Goal: Task Accomplishment & Management: Manage account settings

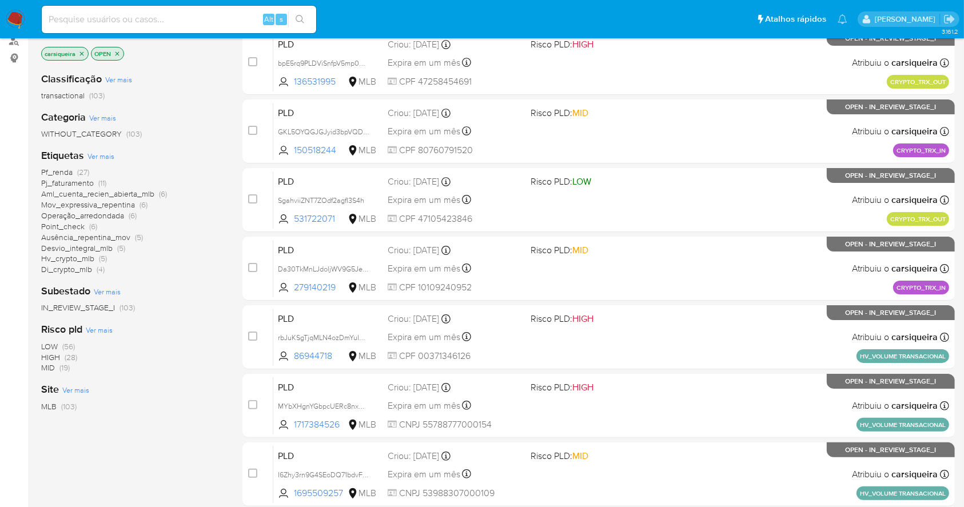
scroll to position [106, 0]
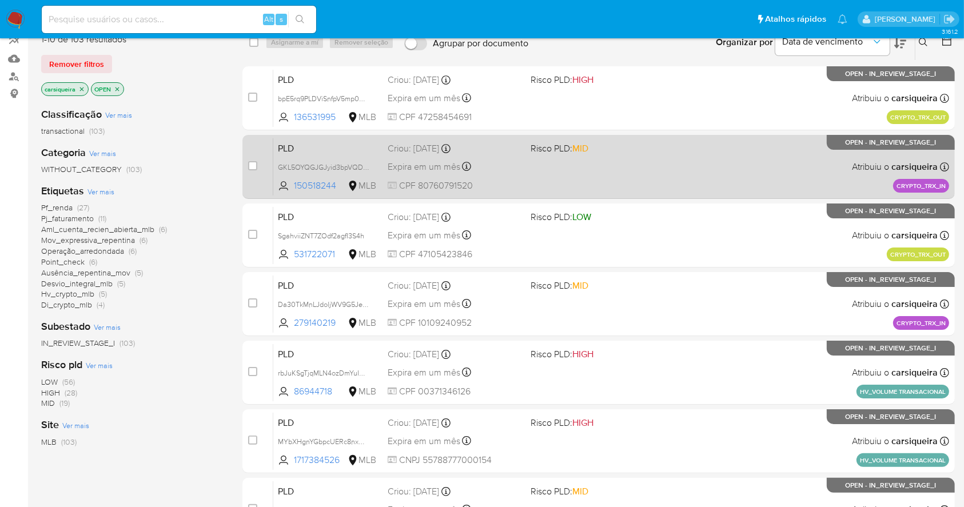
click at [728, 162] on div "PLD GKL5OYQGJGJyid3bpVQD4bQ6 150518244 MLB Risco PLD: MID Criou: 12/09/2025 Cri…" at bounding box center [611, 167] width 676 height 58
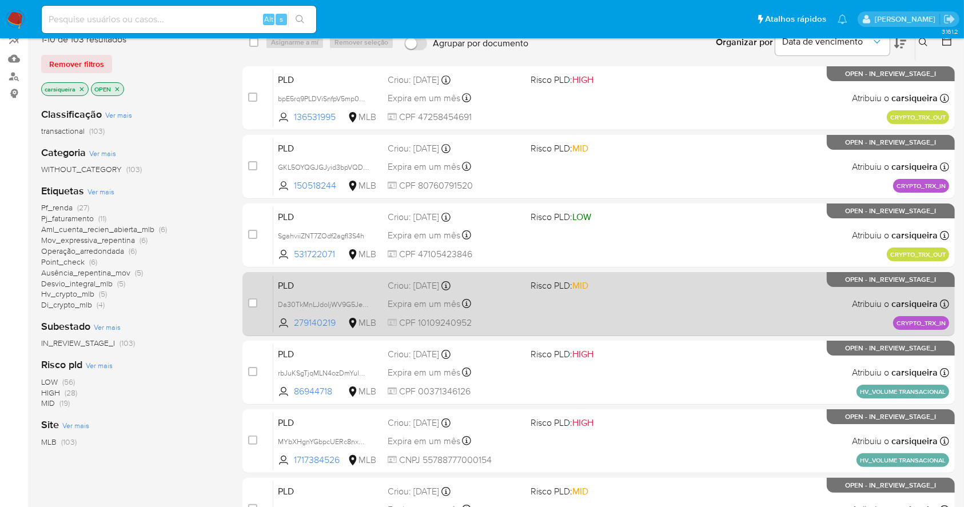
click at [646, 297] on div "PLD Da30TkMnLJdoljWV9G5JeX8R 279140219 MLB Risco PLD: MID Criou: 12/09/2025 Cri…" at bounding box center [611, 304] width 676 height 58
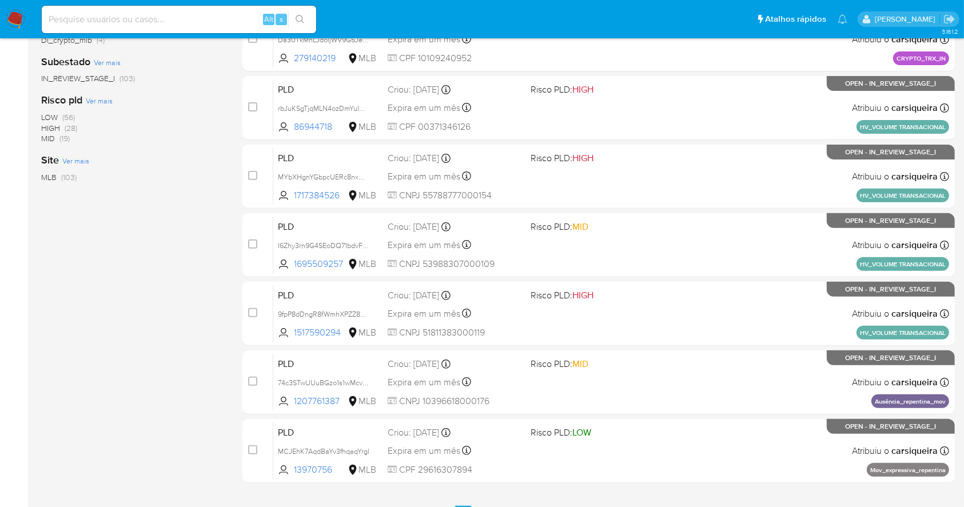
scroll to position [368, 0]
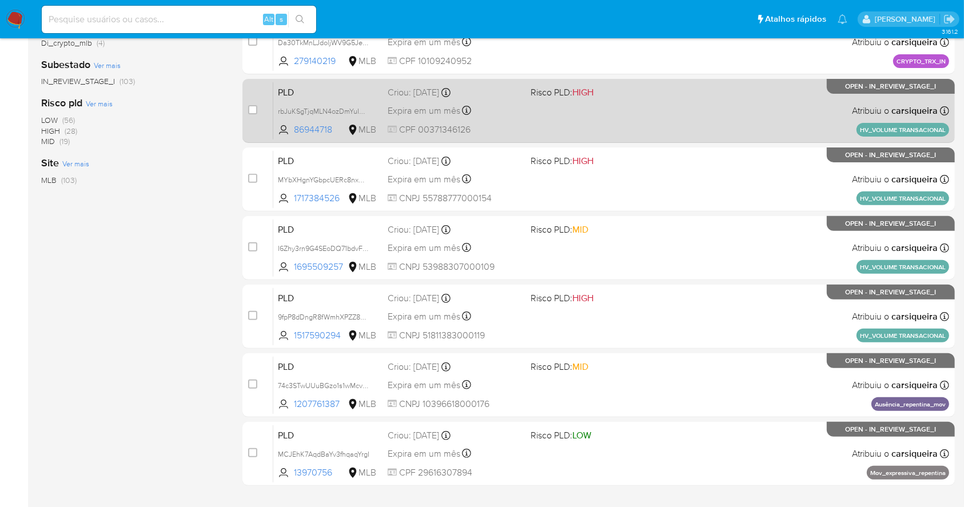
click at [638, 113] on div "PLD rbJuKSgTjqMLN4ozDmYuIKaO 86944718 MLB Risco PLD: HIGH Criou: 12/09/2025 Cri…" at bounding box center [611, 111] width 676 height 58
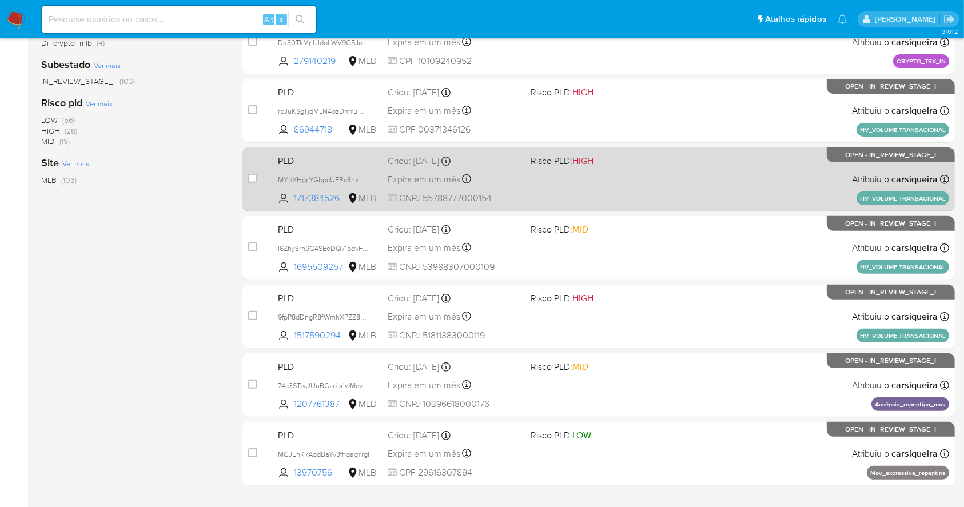
click at [662, 172] on div "PLD MYbXHgnYGbpcUERc8nxMLNrn 1717384526 MLB Risco PLD: HIGH Criou: 12/09/2025 C…" at bounding box center [611, 179] width 676 height 58
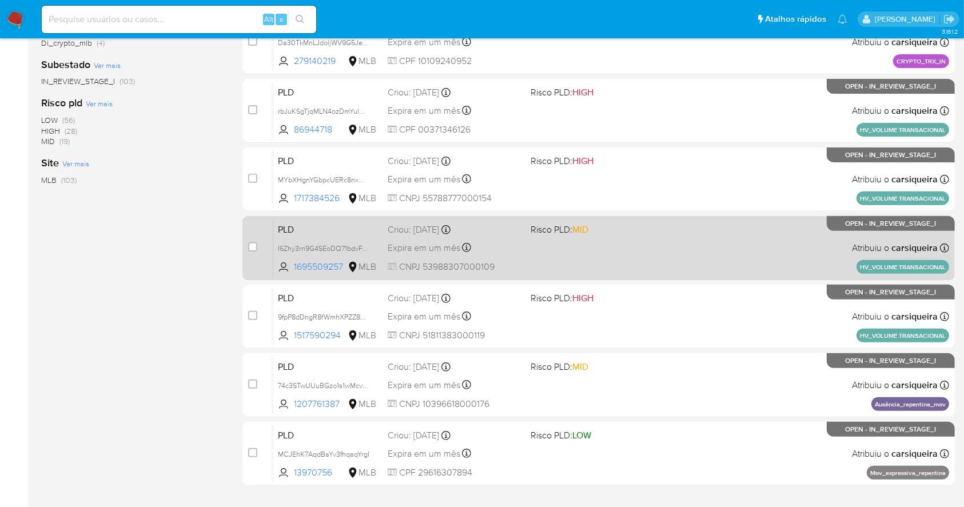
click at [722, 258] on div "PLD I6Zhy3rn9G4SEoDQ71bdvF4v 1695509257 MLB Risco PLD: MID Criou: 12/09/2025 Cr…" at bounding box center [611, 248] width 676 height 58
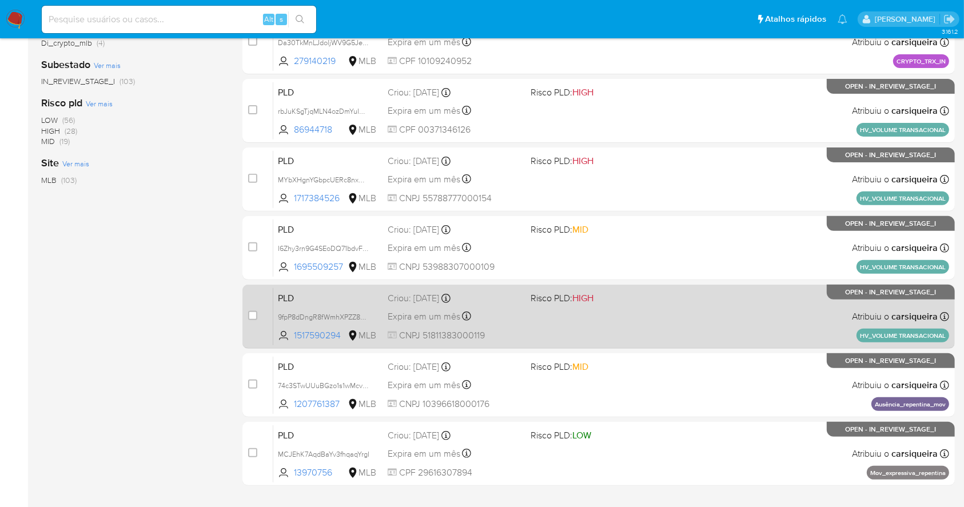
click at [710, 310] on div "PLD 9fpP8dDngR8fWmhXPZZ8Pk5T 1517590294 MLB Risco PLD: HIGH Criou: 12/09/2025 C…" at bounding box center [611, 317] width 676 height 58
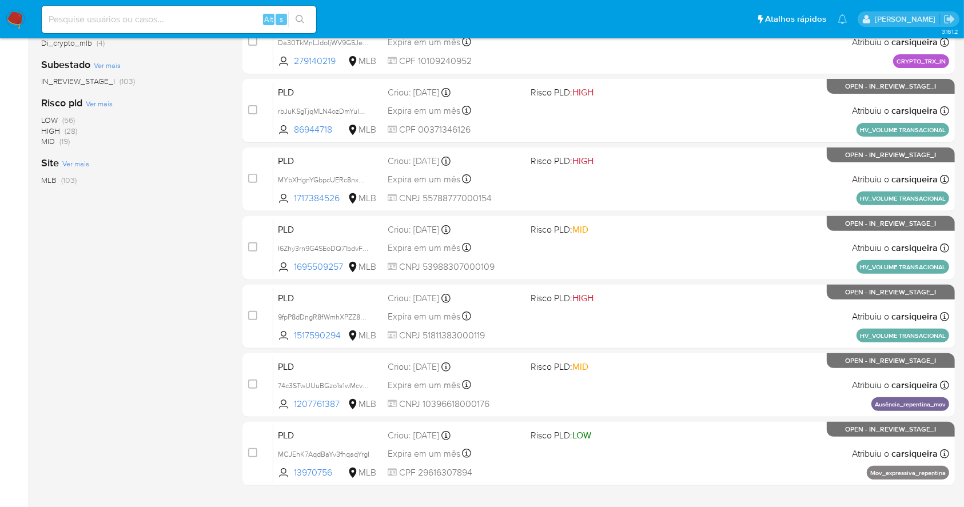
click at [25, 25] on img at bounding box center [15, 19] width 19 height 19
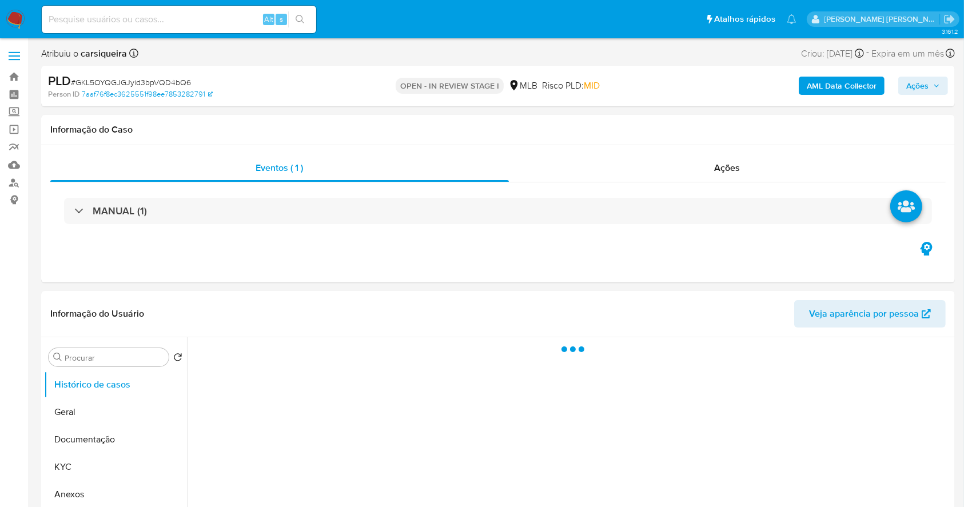
select select "10"
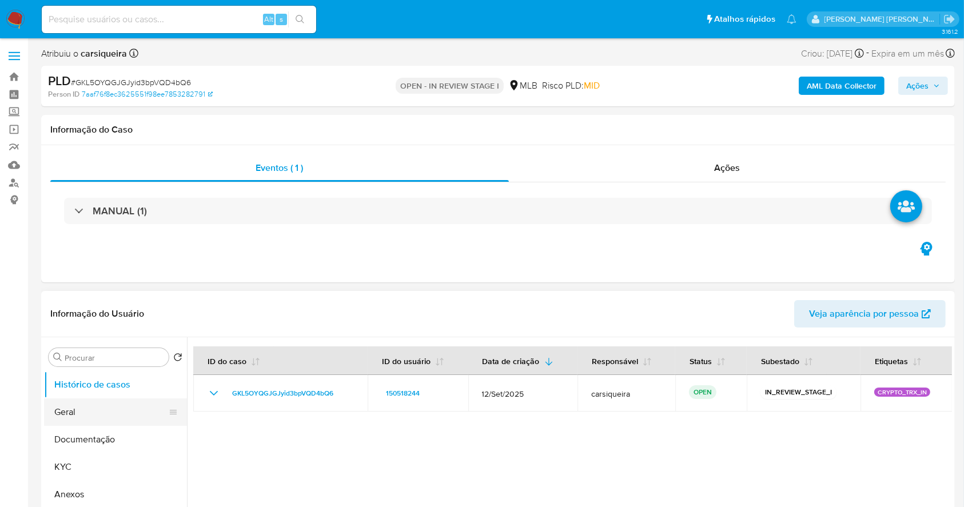
click at [98, 419] on button "Geral" at bounding box center [111, 412] width 134 height 27
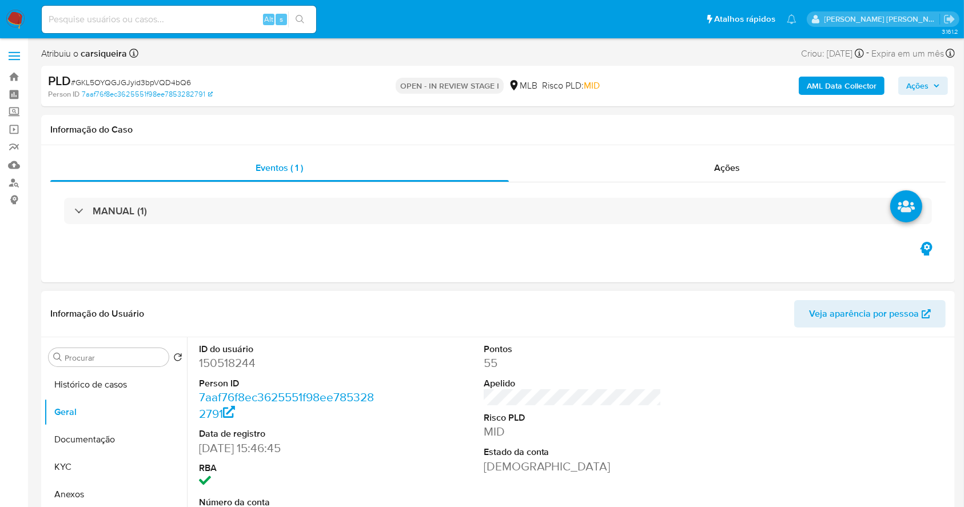
click at [218, 361] on dd "150518244" at bounding box center [288, 363] width 178 height 16
copy dd "150518244"
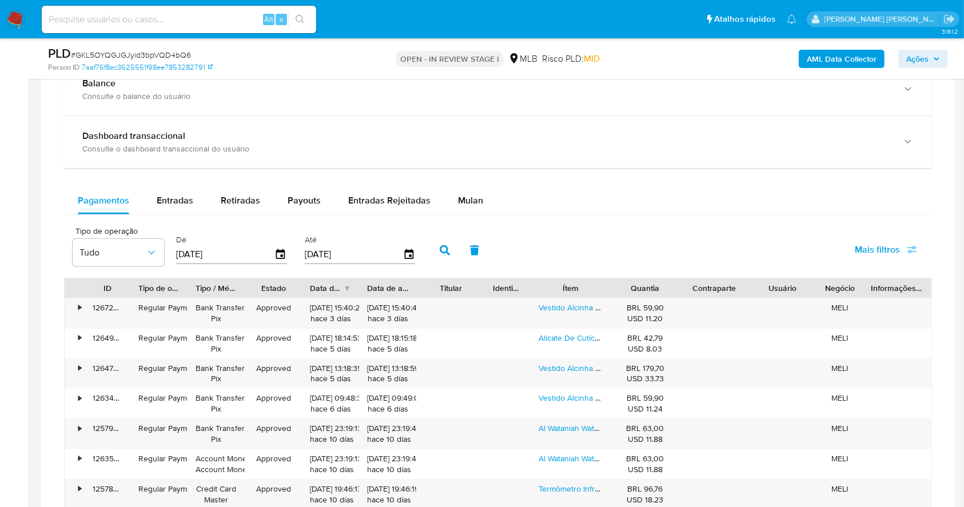
scroll to position [956, 0]
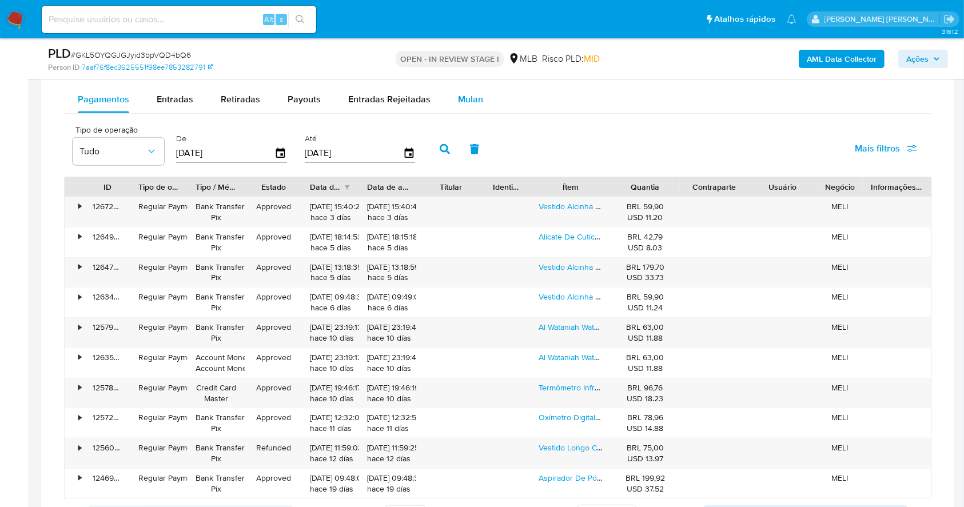
click at [465, 105] on span "Mulan" at bounding box center [470, 99] width 25 height 13
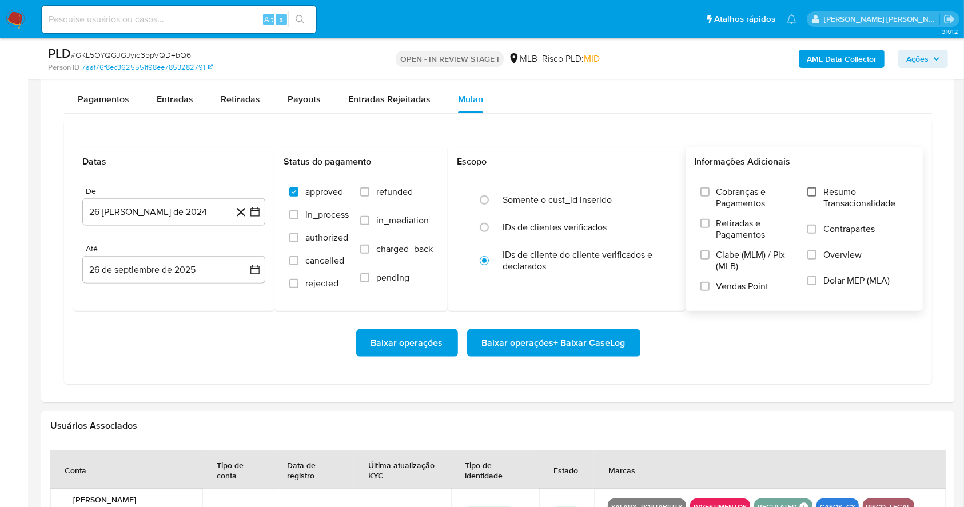
click at [813, 189] on input "Resumo Transacionalidade" at bounding box center [811, 192] width 9 height 9
click at [702, 290] on input "Vendas Point" at bounding box center [704, 286] width 9 height 9
click at [719, 348] on div "Baixar operações Baixar operações + Baixar CaseLog" at bounding box center [498, 342] width 850 height 27
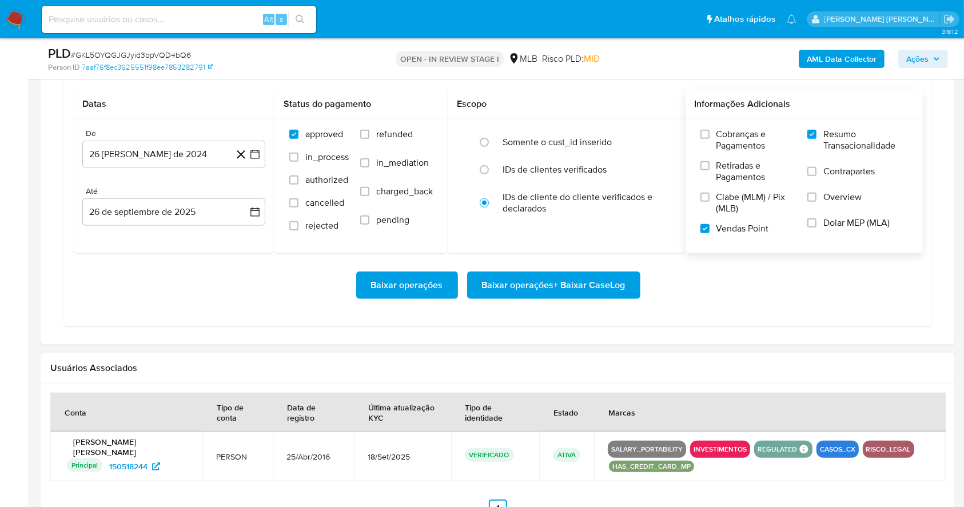
scroll to position [1017, 0]
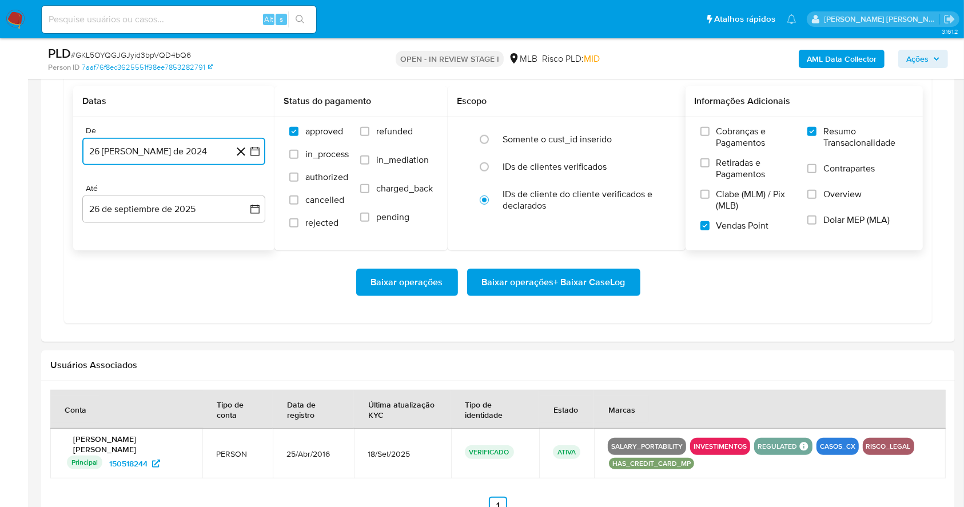
click at [256, 156] on icon "button" at bounding box center [254, 151] width 11 height 11
click at [248, 190] on icon "Mes siguiente" at bounding box center [245, 193] width 14 height 14
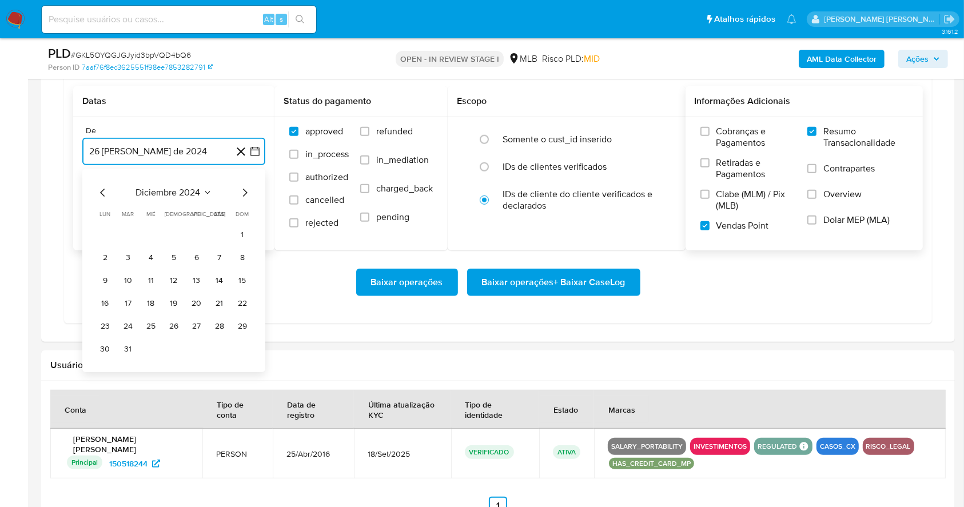
click at [248, 190] on icon "Mes siguiente" at bounding box center [245, 193] width 14 height 14
click at [245, 194] on icon "Mes siguiente" at bounding box center [245, 193] width 5 height 8
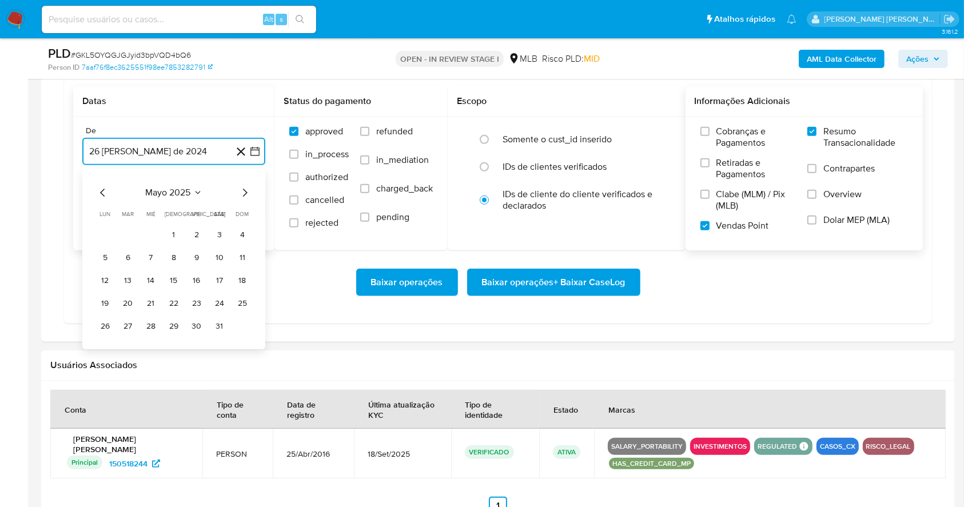
click at [245, 194] on icon "Mes siguiente" at bounding box center [245, 193] width 5 height 8
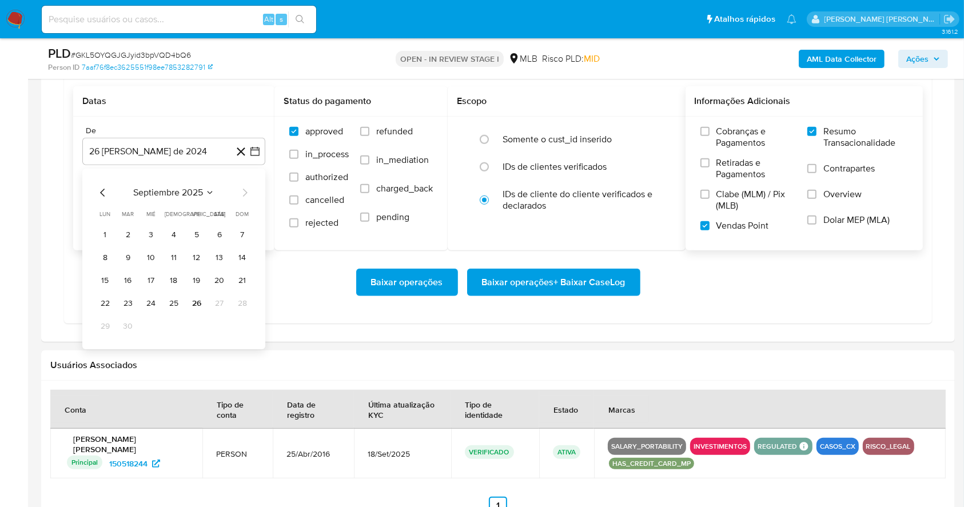
click at [103, 190] on icon "Mes anterior" at bounding box center [103, 193] width 14 height 14
drag, startPoint x: 193, startPoint y: 238, endPoint x: 200, endPoint y: 229, distance: 11.6
click at [200, 229] on button "1" at bounding box center [197, 235] width 18 height 18
click at [200, 229] on div "De 1 de agosto de 2025 1-08-2025 Até 26 de septiembre de 2025 26-09-2025" at bounding box center [173, 184] width 201 height 134
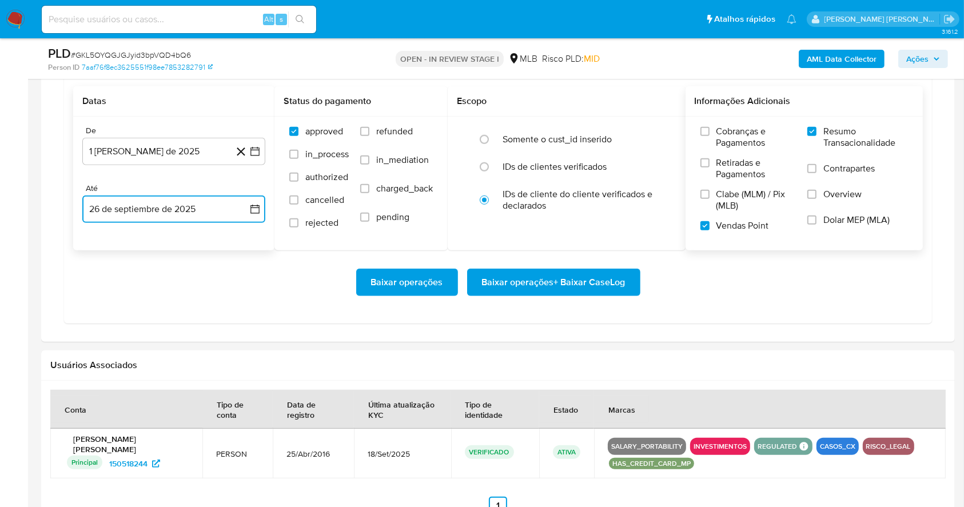
click at [188, 214] on button "26 de septiembre de 2025" at bounding box center [173, 209] width 183 height 27
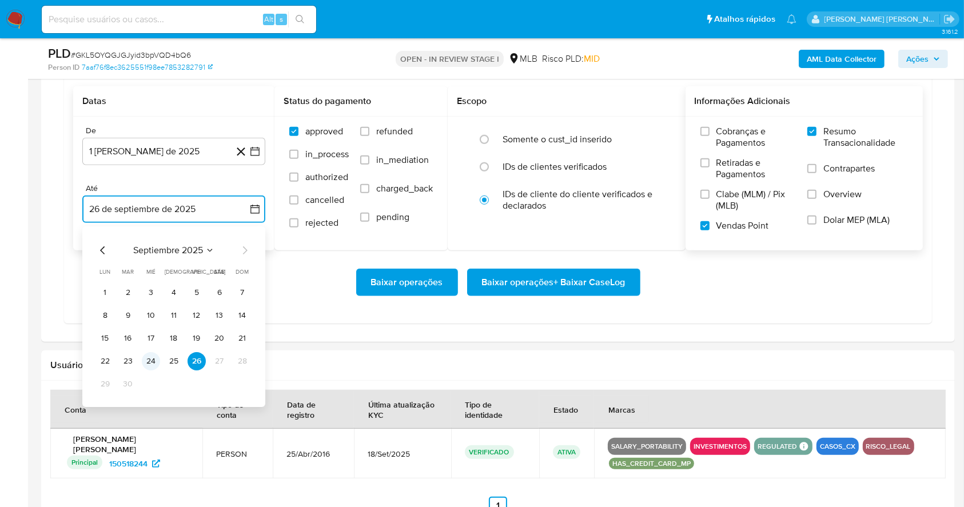
click at [156, 359] on button "24" at bounding box center [151, 361] width 18 height 18
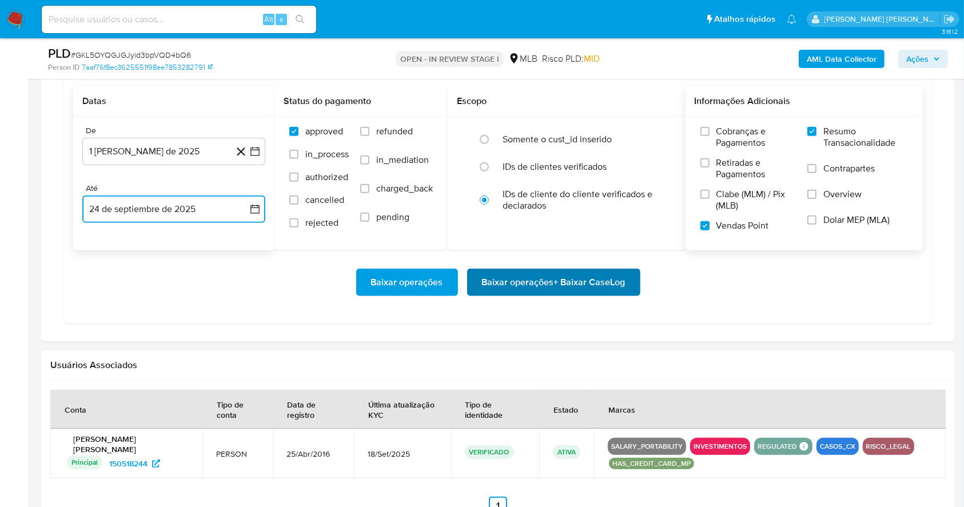
click at [508, 277] on span "Baixar operações + Baixar CaseLog" at bounding box center [554, 282] width 144 height 25
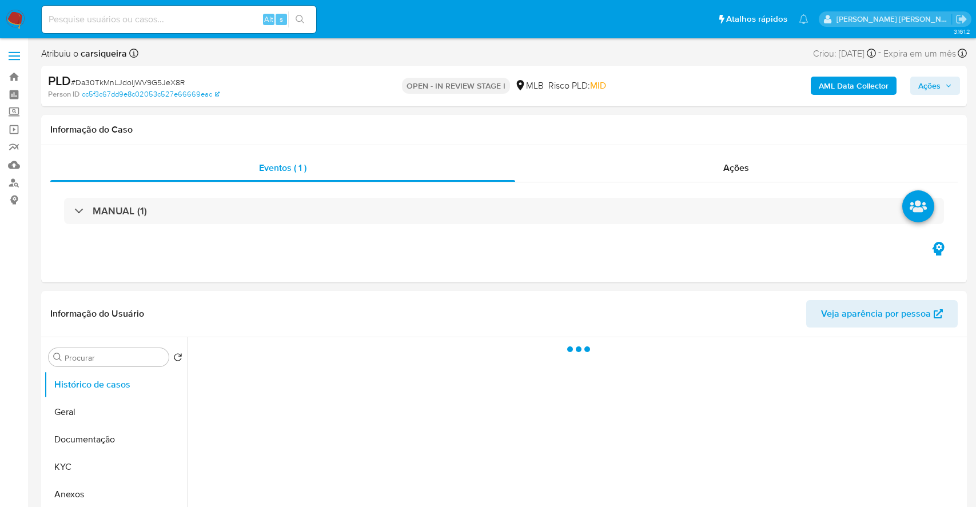
select select "10"
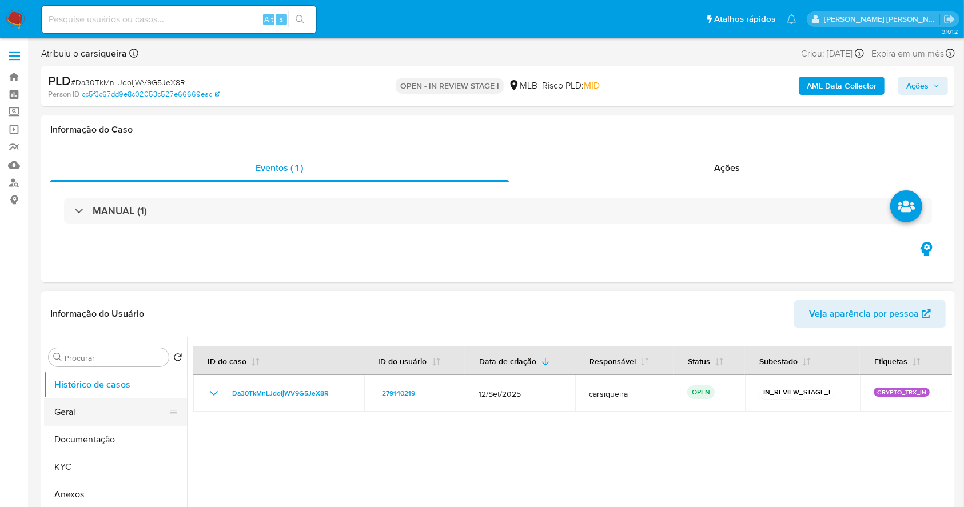
click at [92, 414] on button "Geral" at bounding box center [111, 412] width 134 height 27
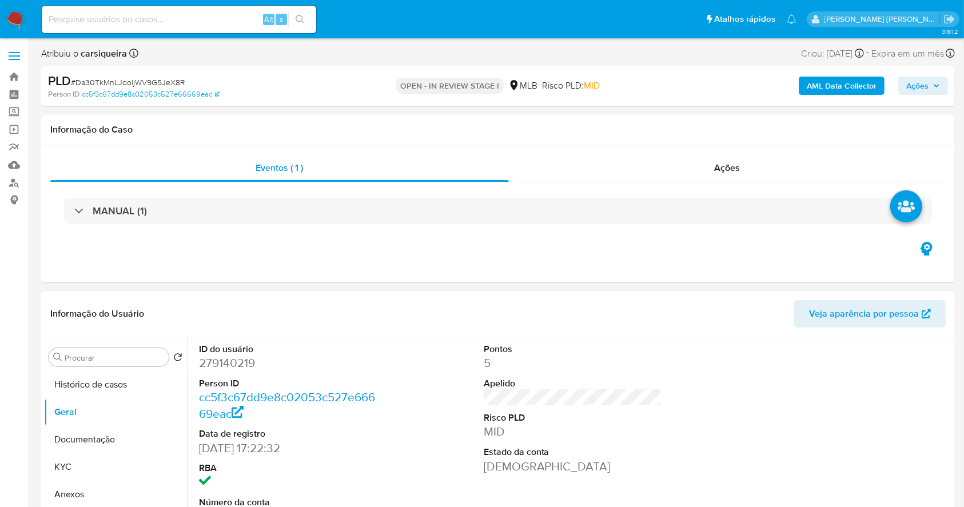
click at [225, 366] on dd "279140219" at bounding box center [288, 363] width 178 height 16
copy dd "279140219"
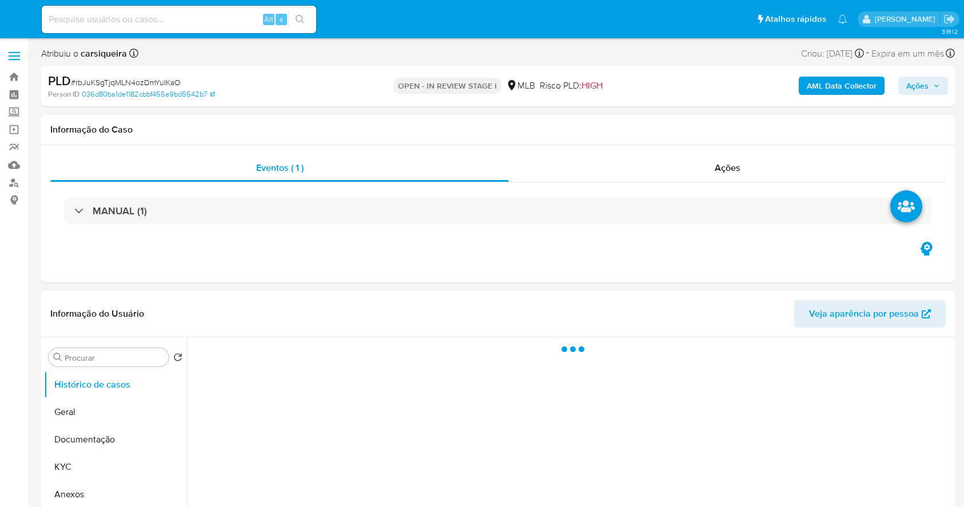
select select "10"
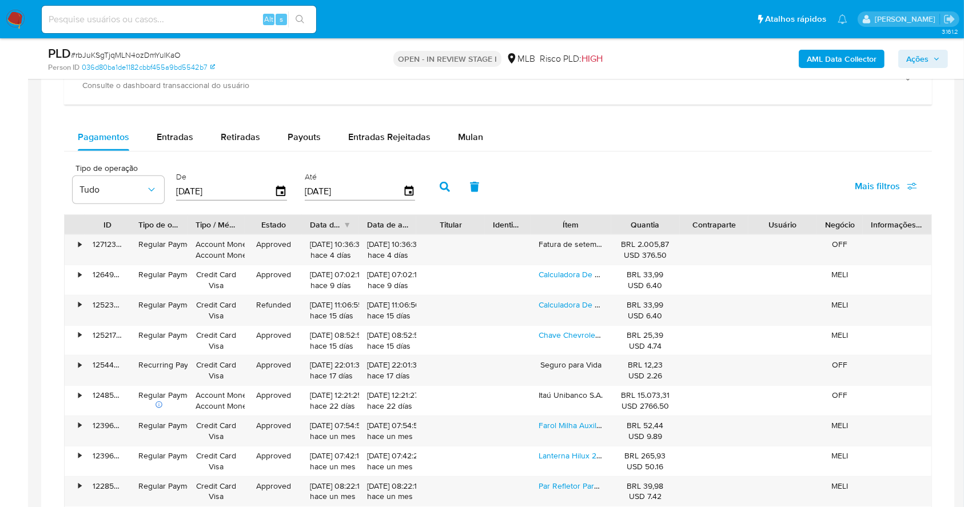
scroll to position [865, 0]
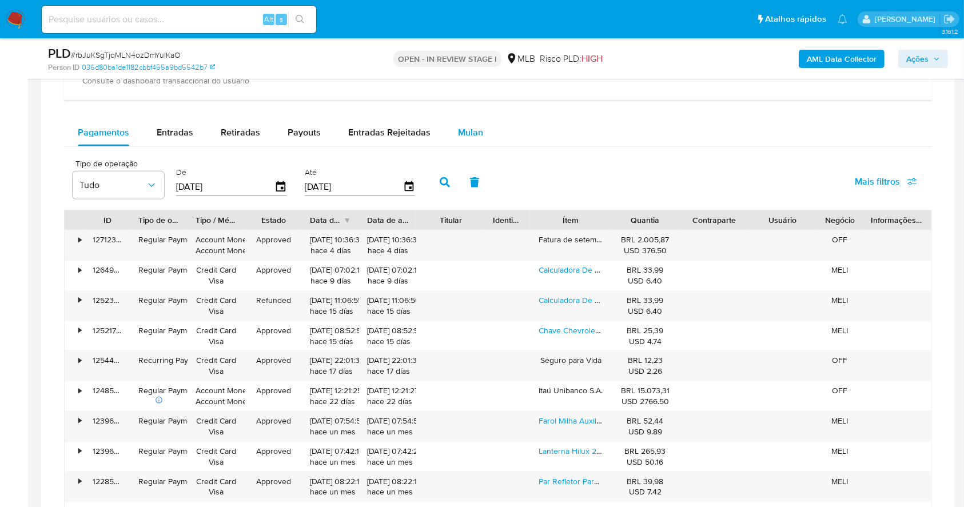
click at [462, 135] on span "Mulan" at bounding box center [470, 132] width 25 height 13
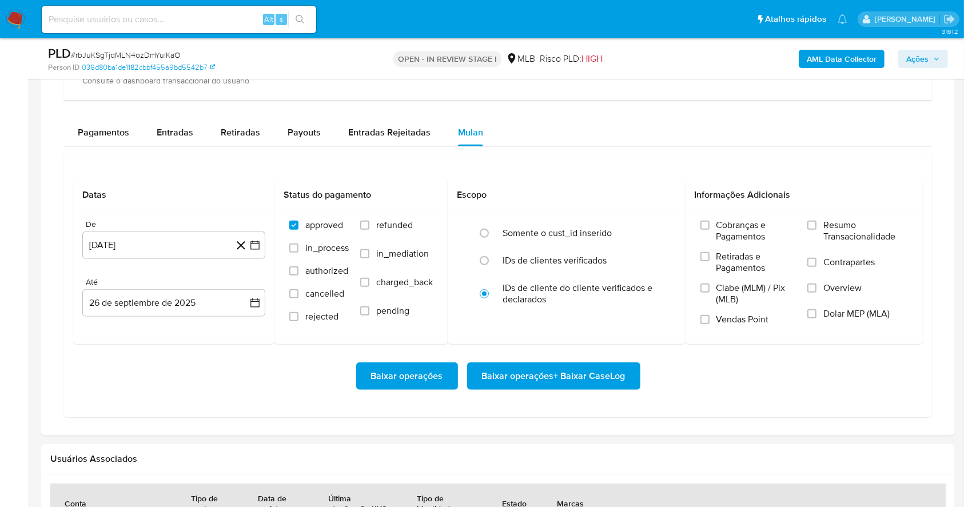
click at [584, 170] on div "Datas De 26 de agosto de 2024 26-08-2024 Até 26 de septiembre de 2025 26-09-202…" at bounding box center [498, 285] width 868 height 265
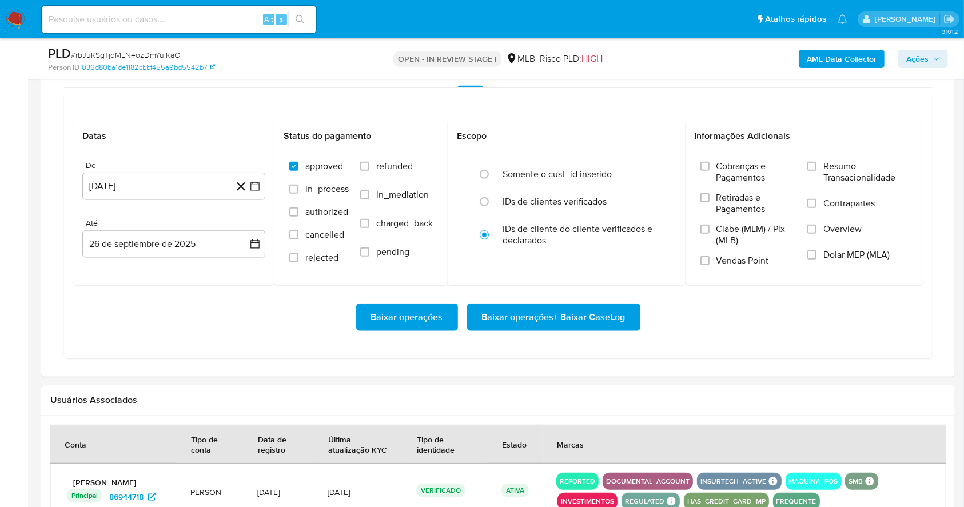
scroll to position [925, 0]
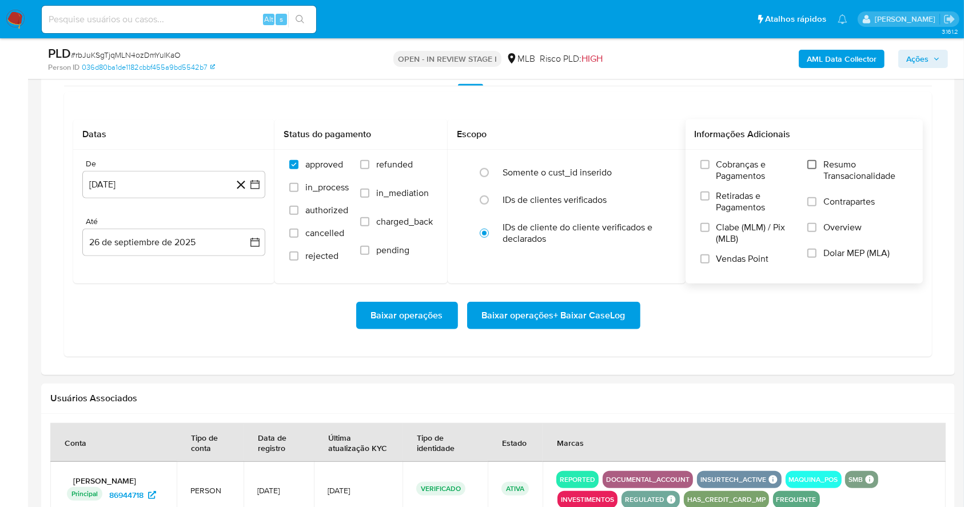
click at [815, 164] on input "Resumo Transacionalidade" at bounding box center [811, 164] width 9 height 9
click at [709, 258] on input "Vendas Point" at bounding box center [704, 258] width 9 height 9
click at [248, 185] on button "26 [PERSON_NAME] de 2024" at bounding box center [173, 184] width 183 height 27
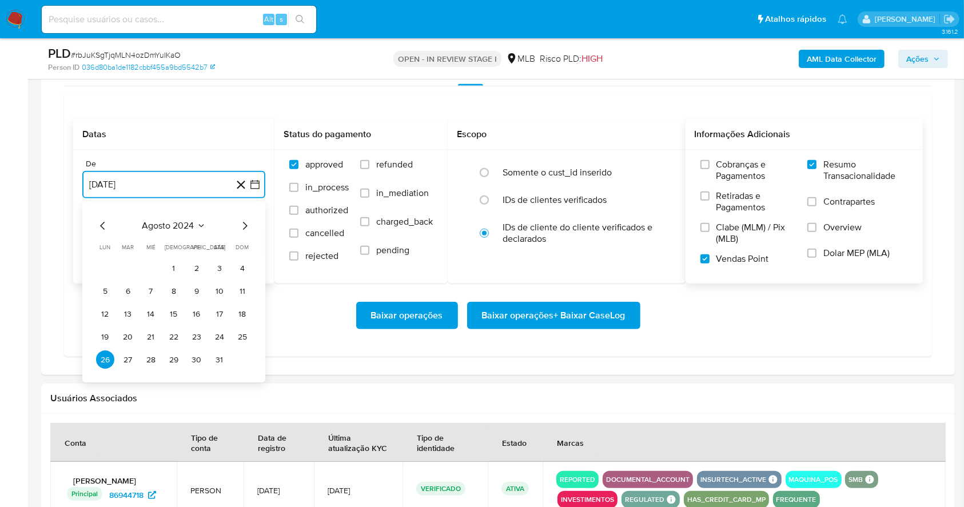
click at [238, 225] on icon "Mes siguiente" at bounding box center [245, 227] width 14 height 14
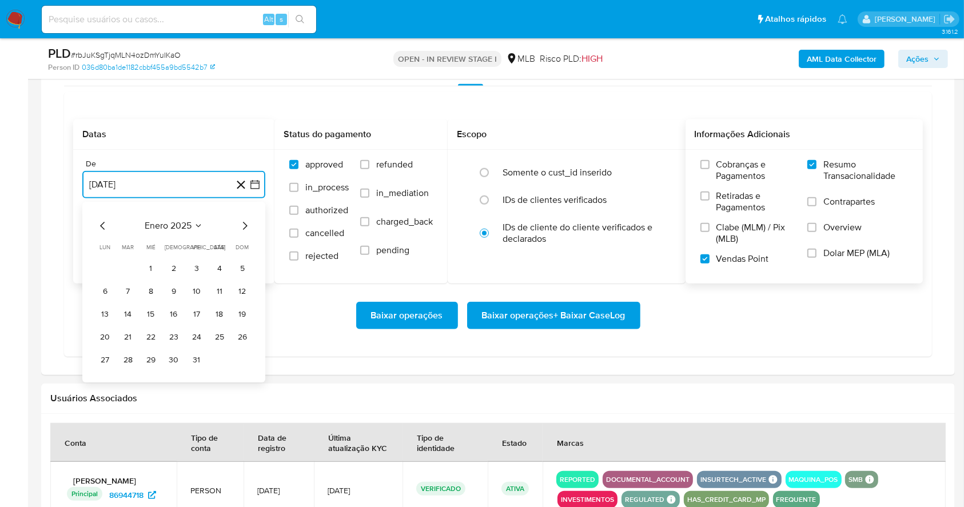
click at [238, 225] on icon "Mes siguiente" at bounding box center [245, 227] width 14 height 14
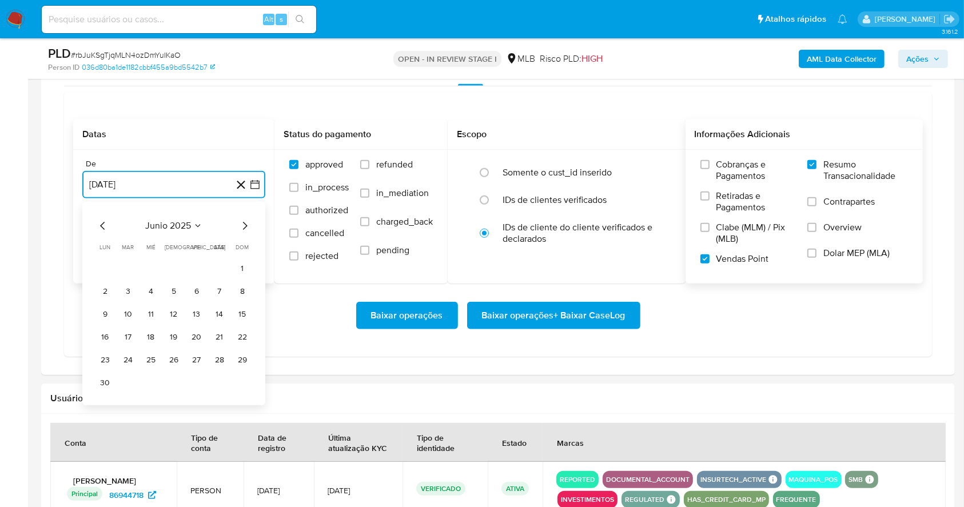
click at [247, 229] on icon "Mes siguiente" at bounding box center [245, 227] width 14 height 14
click at [196, 260] on button "1" at bounding box center [197, 269] width 18 height 18
click at [212, 242] on button "26 de septiembre de 2025" at bounding box center [173, 242] width 183 height 27
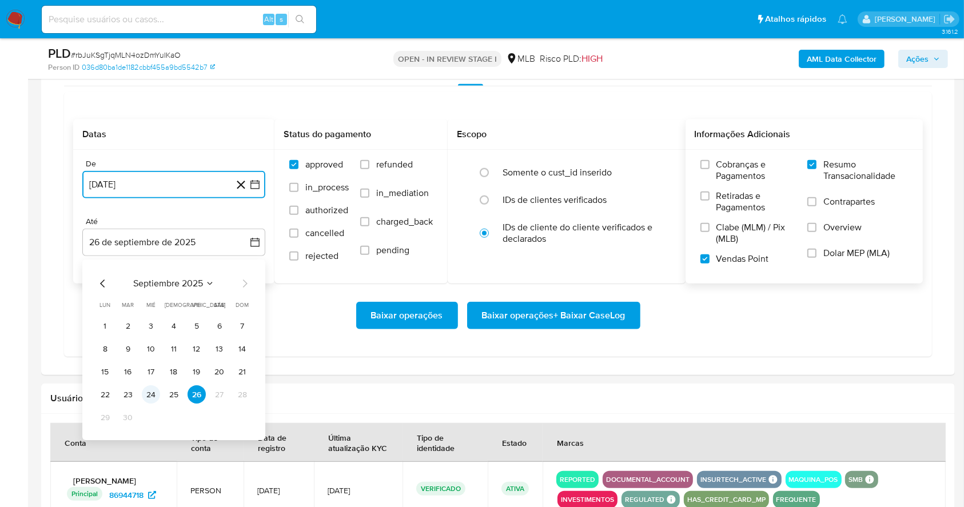
click at [152, 396] on button "24" at bounding box center [151, 395] width 18 height 18
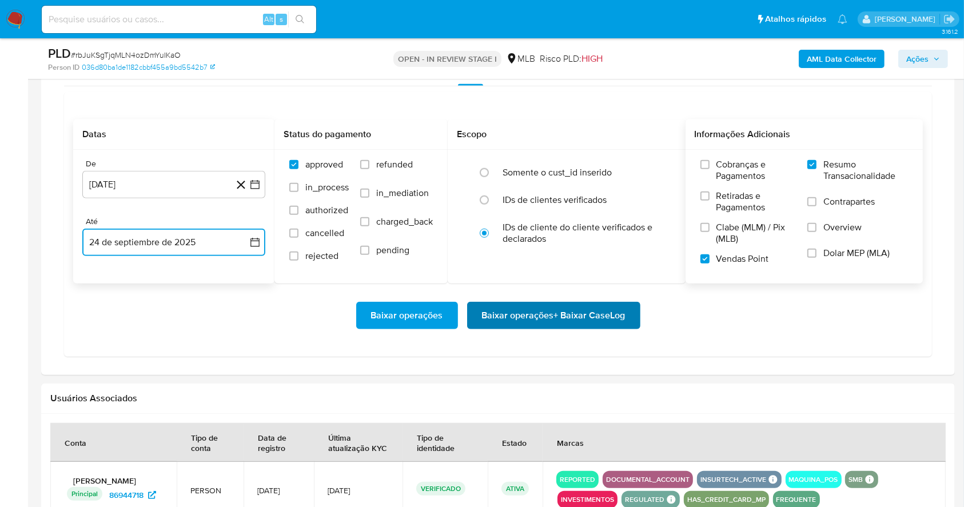
click at [537, 319] on span "Baixar operações + Baixar CaseLog" at bounding box center [554, 315] width 144 height 25
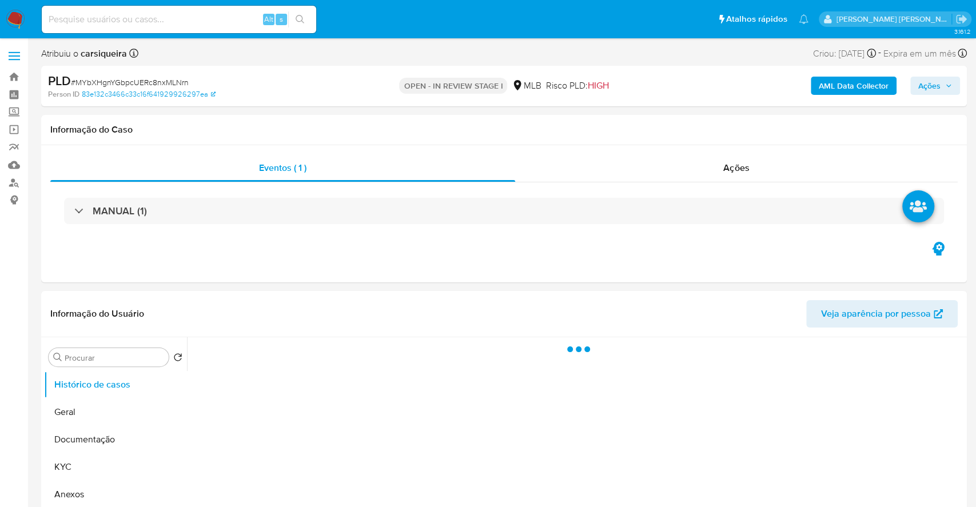
select select "10"
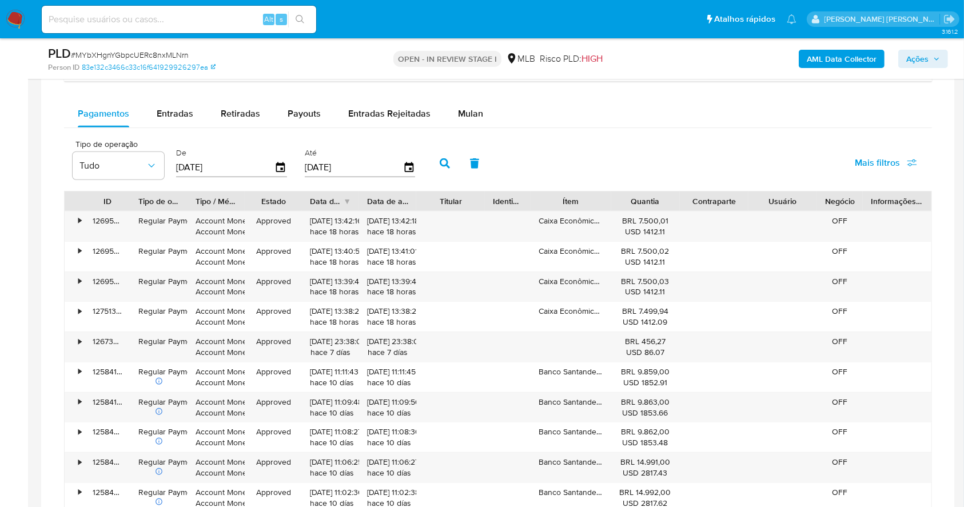
scroll to position [952, 0]
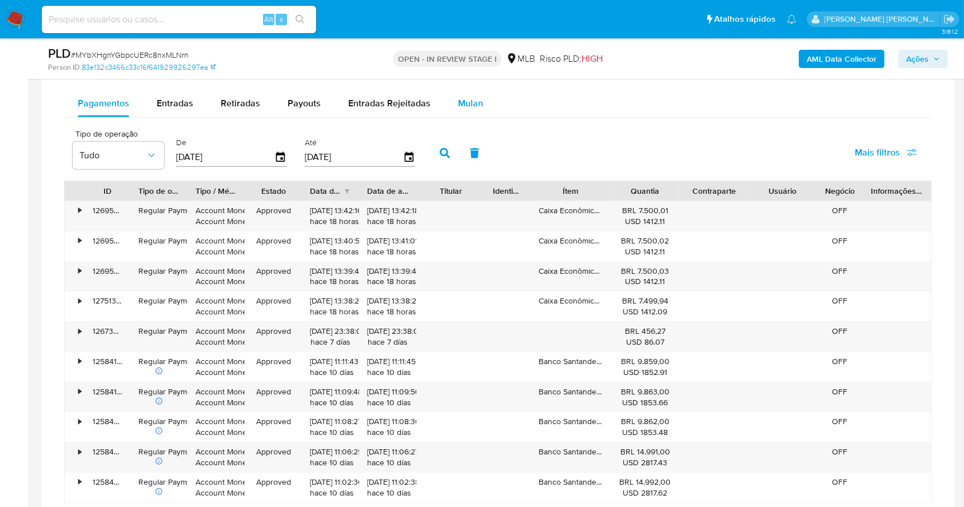
click at [472, 95] on div "Mulan" at bounding box center [470, 103] width 25 height 27
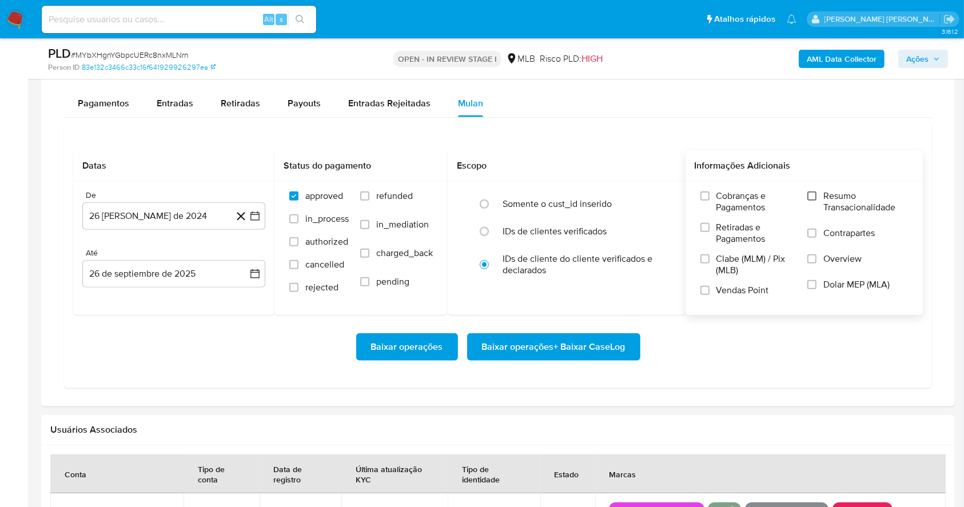
click at [815, 193] on input "Resumo Transacionalidade" at bounding box center [811, 196] width 9 height 9
click at [703, 291] on input "Vendas Point" at bounding box center [704, 290] width 9 height 9
click at [256, 226] on button "26 [PERSON_NAME] de 2024" at bounding box center [173, 215] width 183 height 27
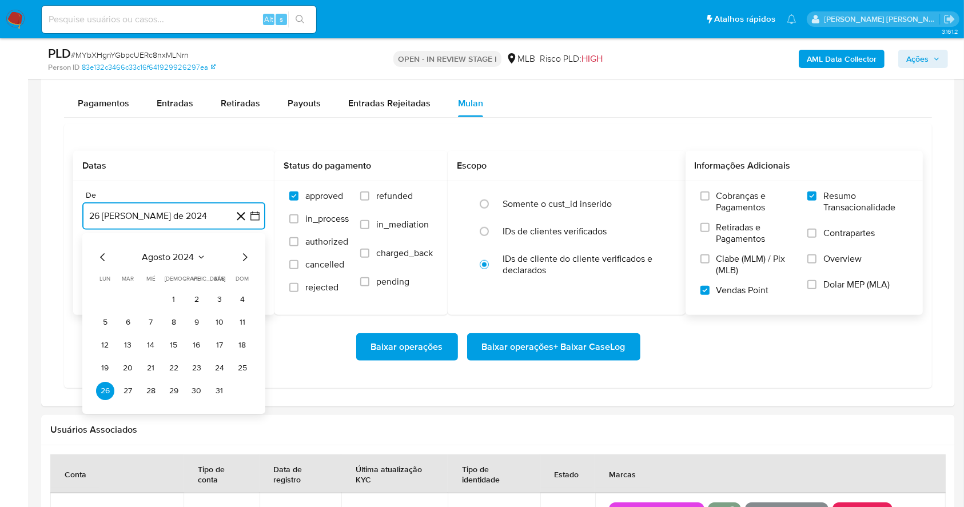
click at [240, 263] on icon "Mes siguiente" at bounding box center [245, 257] width 14 height 14
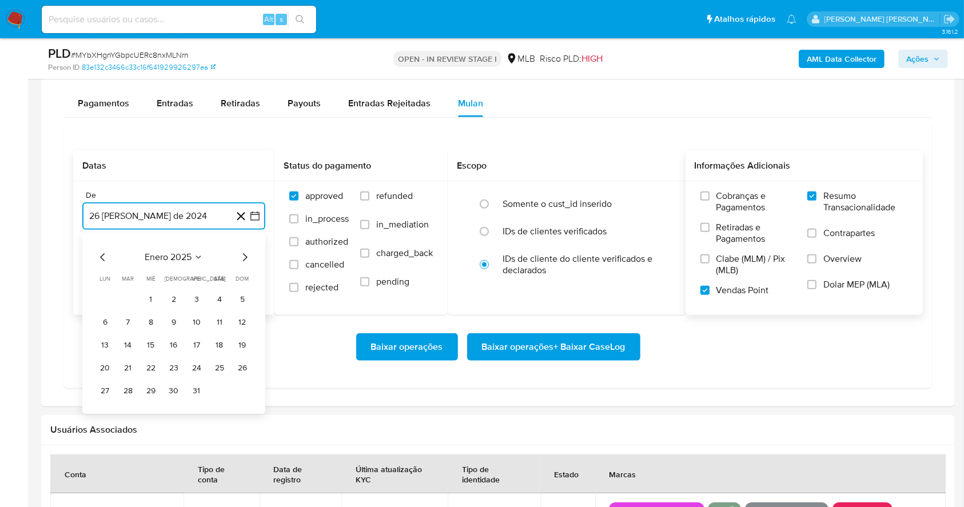
click at [240, 263] on icon "Mes siguiente" at bounding box center [245, 257] width 14 height 14
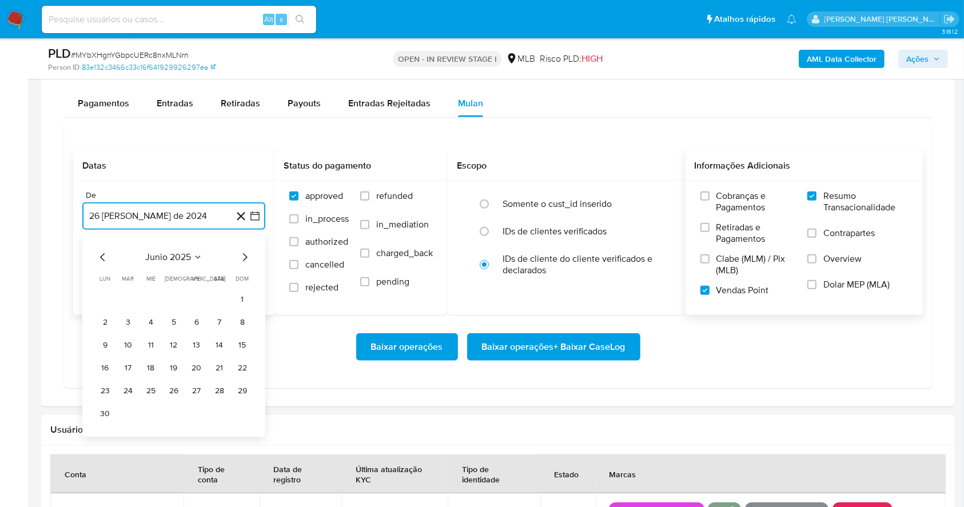
click at [240, 263] on icon "Mes siguiente" at bounding box center [245, 257] width 14 height 14
click at [192, 301] on button "1" at bounding box center [197, 299] width 18 height 18
click at [190, 279] on button "26 de septiembre de 2025" at bounding box center [173, 273] width 183 height 27
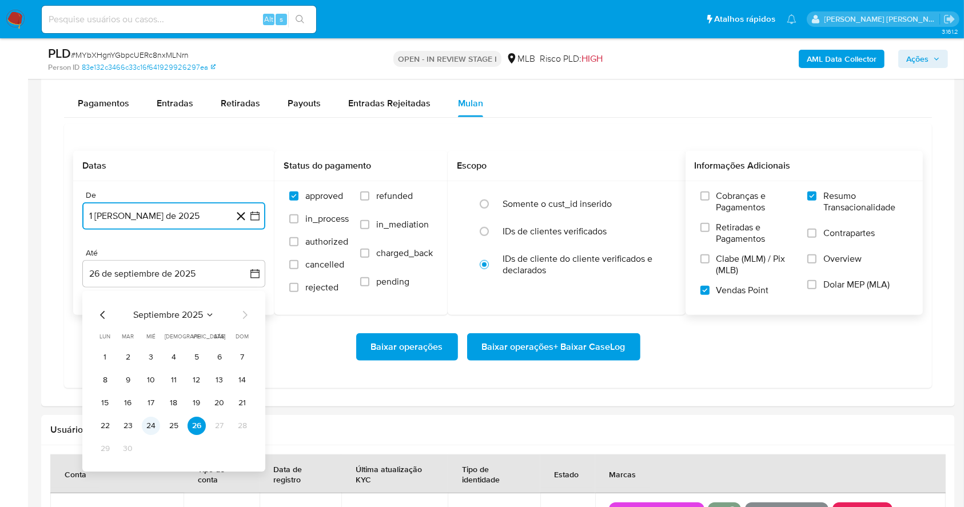
click at [151, 422] on button "24" at bounding box center [151, 426] width 18 height 18
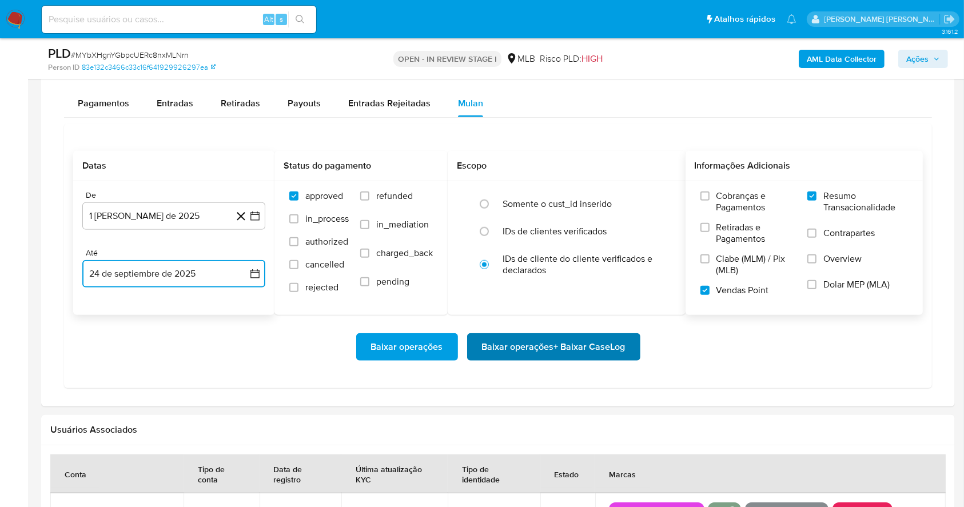
click at [519, 352] on span "Baixar operações + Baixar CaseLog" at bounding box center [554, 347] width 144 height 25
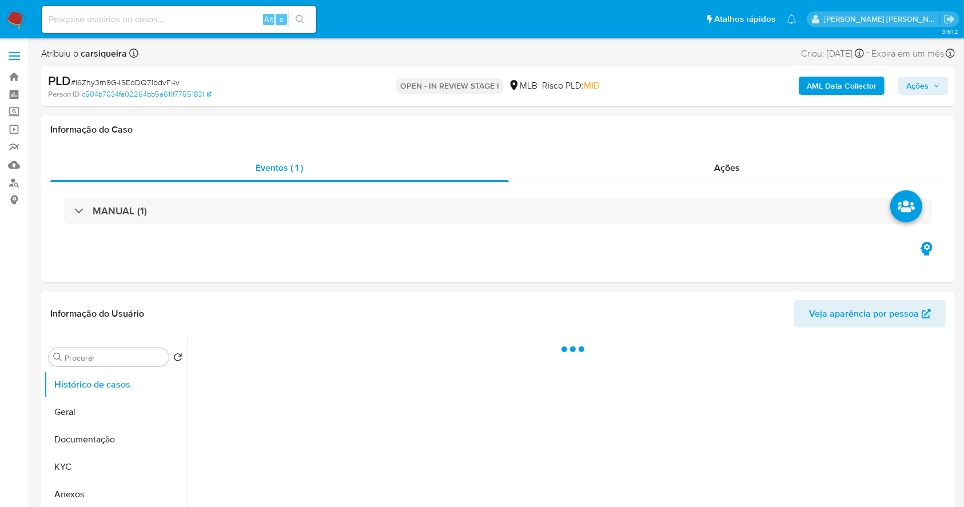
select select "10"
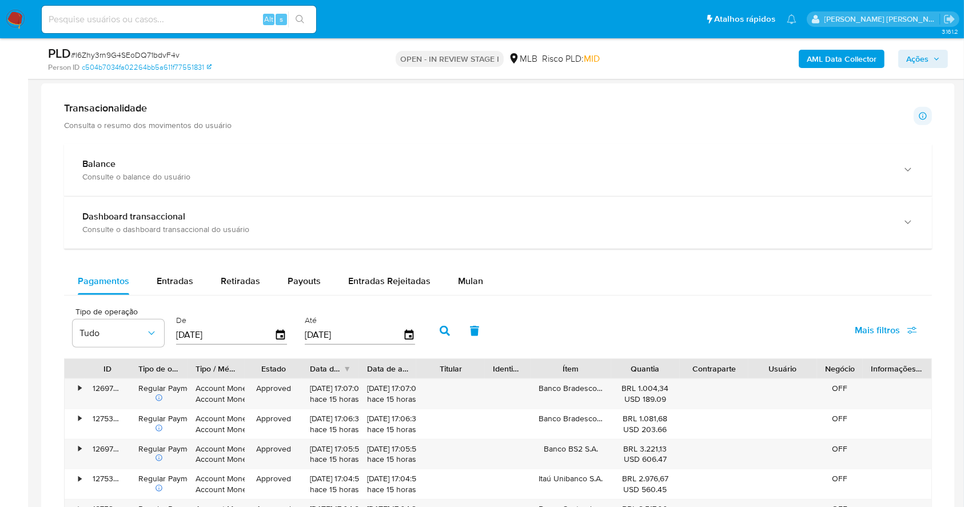
scroll to position [777, 0]
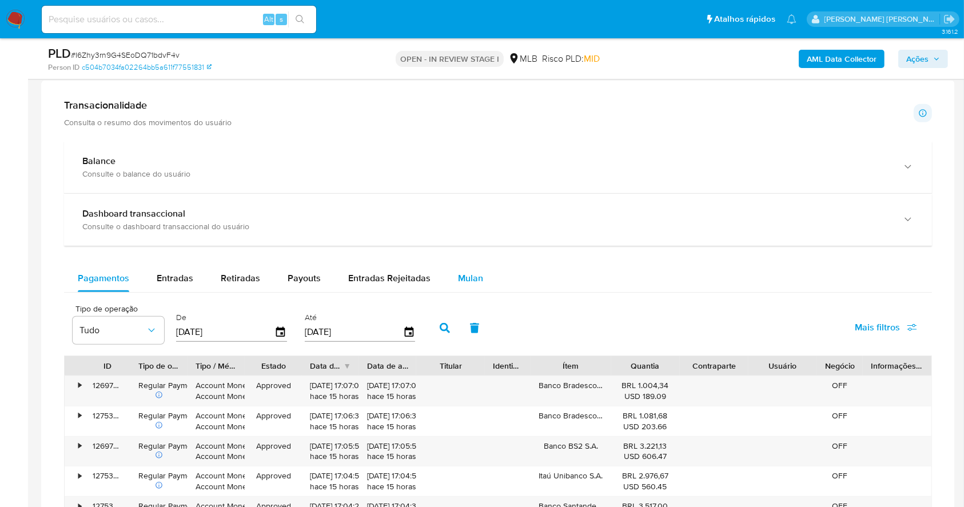
click at [461, 278] on span "Mulan" at bounding box center [470, 278] width 25 height 13
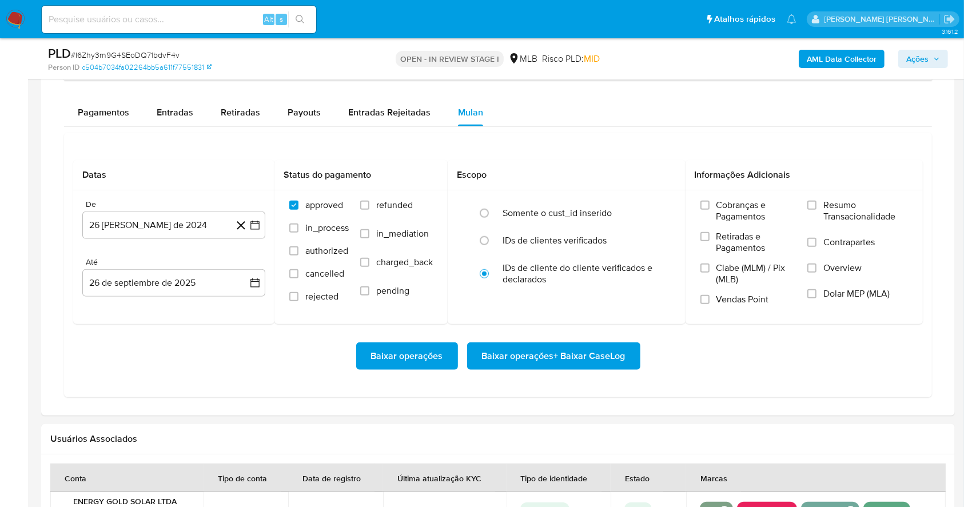
scroll to position [947, 0]
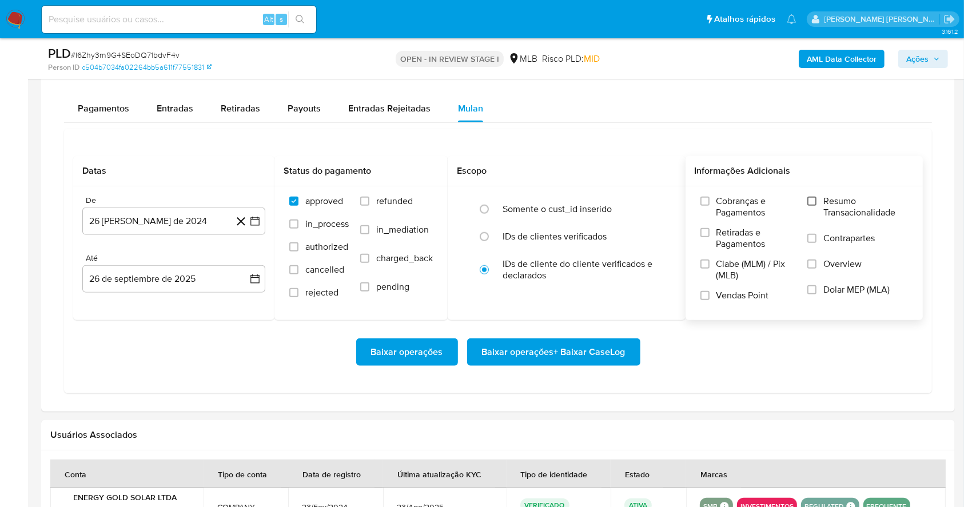
click at [814, 199] on input "Resumo Transacionalidade" at bounding box center [811, 201] width 9 height 9
click at [705, 293] on input "Vendas Point" at bounding box center [704, 295] width 9 height 9
click at [251, 222] on icon "button" at bounding box center [254, 221] width 9 height 9
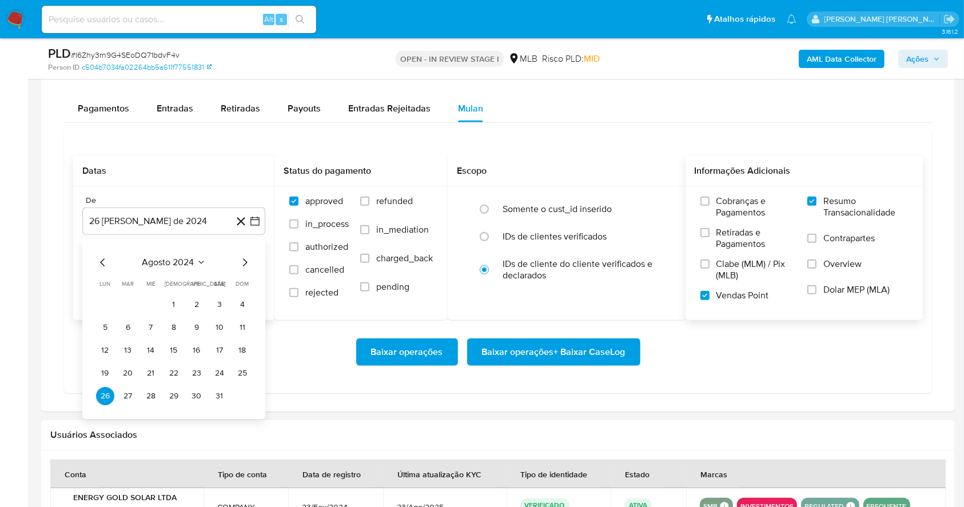
click at [237, 265] on div "agosto 2024" at bounding box center [174, 263] width 156 height 14
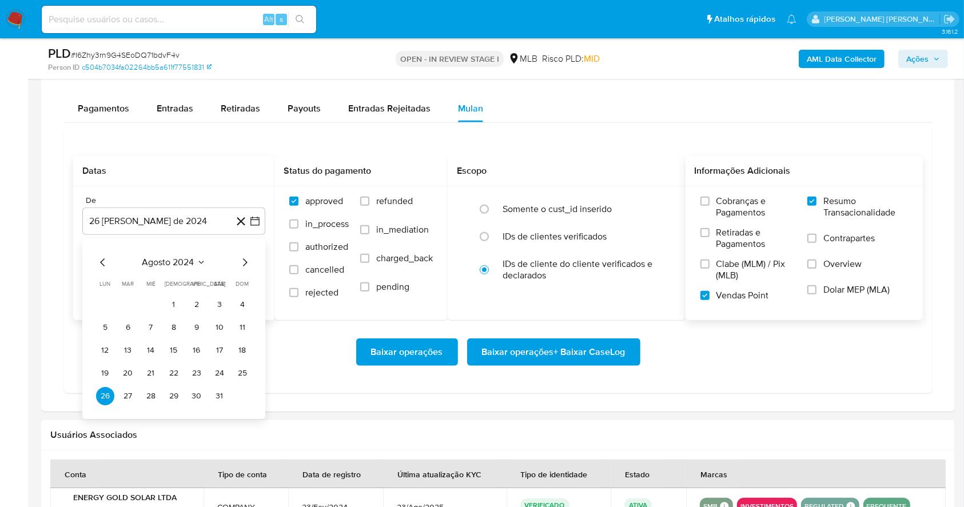
click at [242, 265] on div "agosto 2024" at bounding box center [174, 263] width 156 height 14
click at [242, 265] on icon "Mes siguiente" at bounding box center [245, 263] width 14 height 14
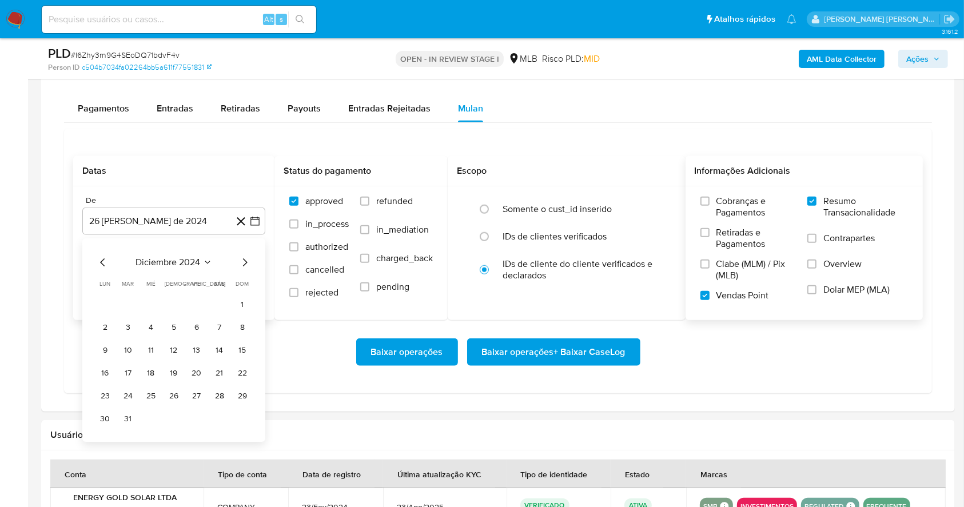
click at [242, 265] on icon "Mes siguiente" at bounding box center [245, 263] width 14 height 14
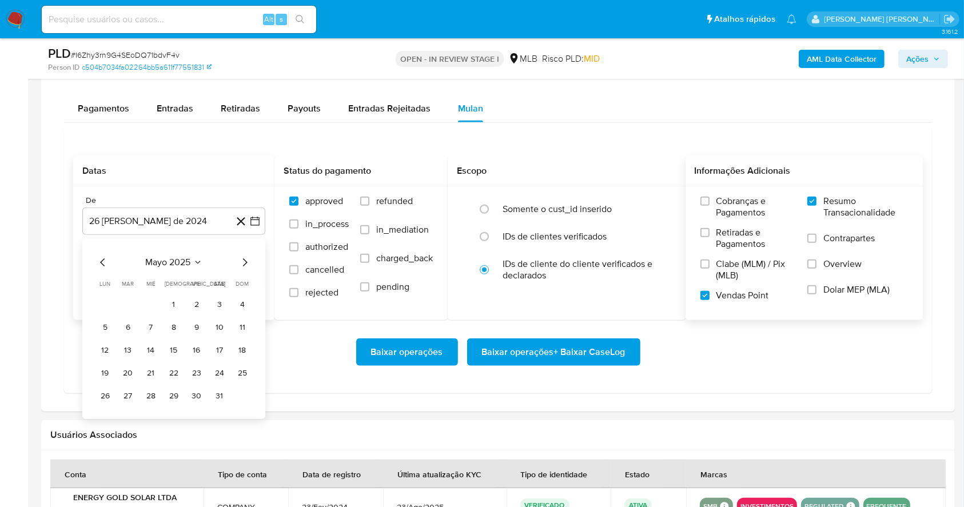
click at [242, 265] on icon "Mes siguiente" at bounding box center [245, 263] width 14 height 14
click at [200, 303] on button "1" at bounding box center [197, 305] width 18 height 18
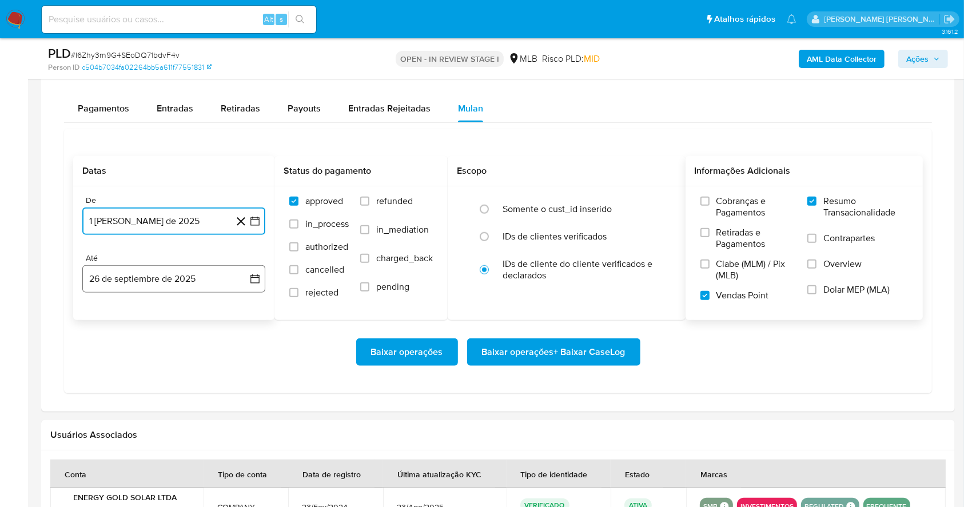
click at [201, 276] on button "26 de septiembre de 2025" at bounding box center [173, 278] width 183 height 27
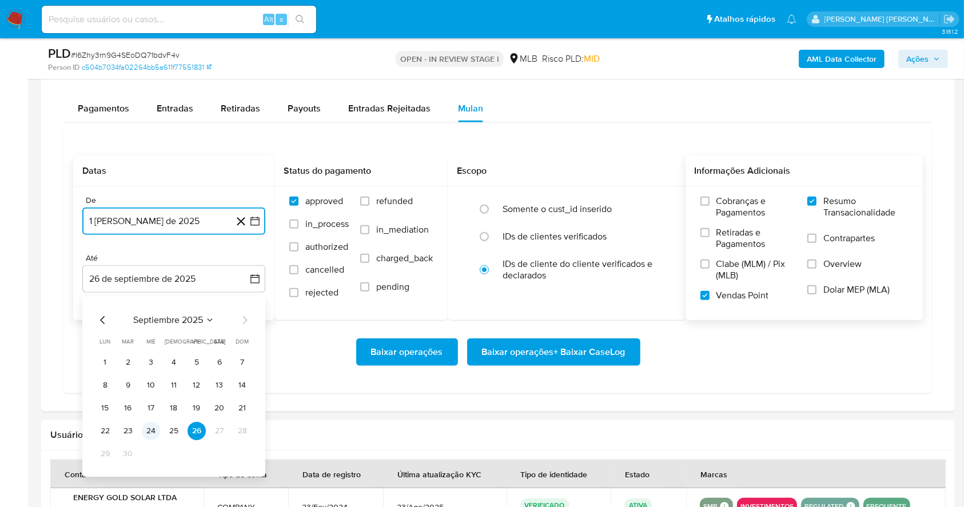
click at [148, 428] on button "24" at bounding box center [151, 431] width 18 height 18
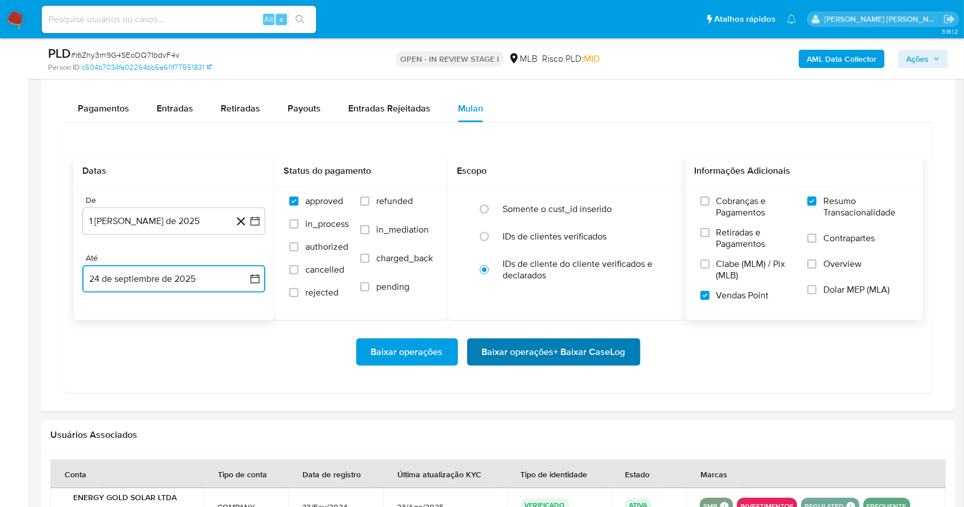
click at [519, 351] on span "Baixar operações + Baixar CaseLog" at bounding box center [554, 352] width 144 height 25
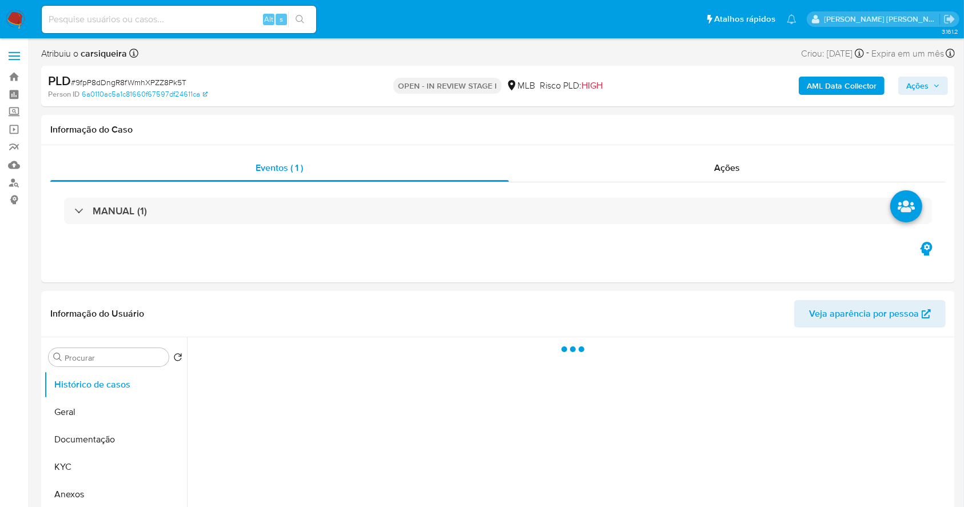
select select "10"
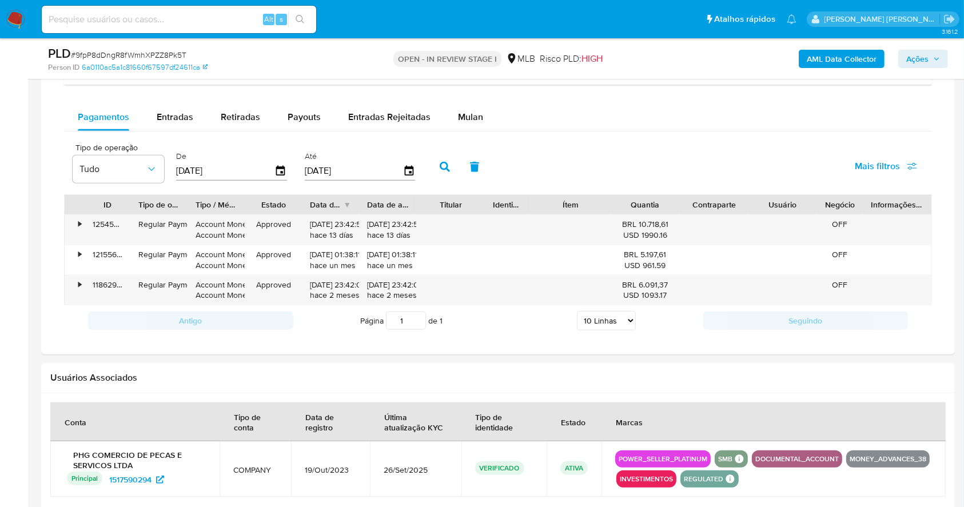
scroll to position [952, 0]
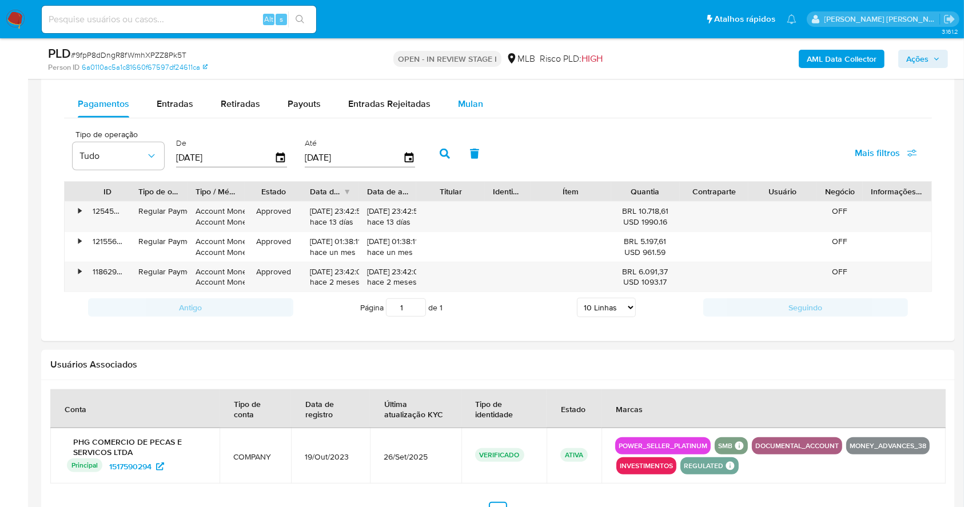
click at [458, 105] on span "Mulan" at bounding box center [470, 103] width 25 height 13
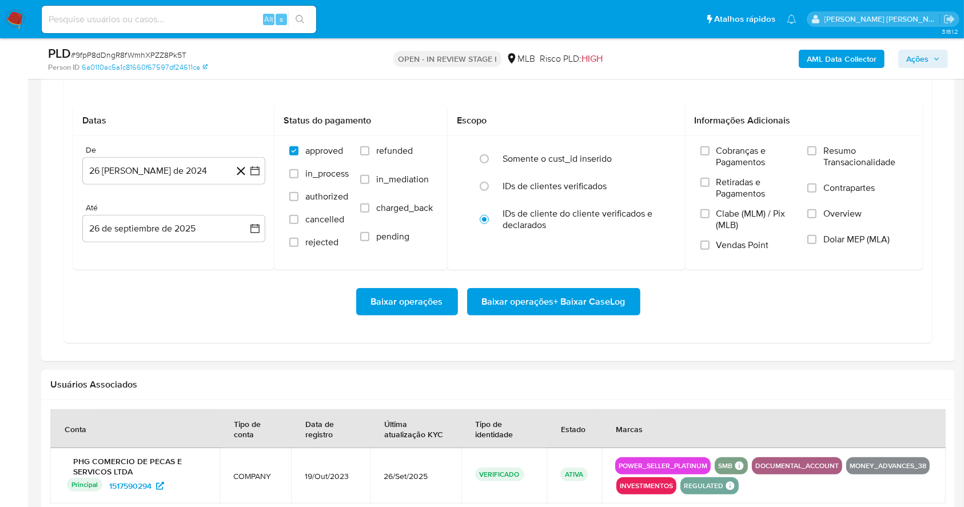
scroll to position [999, 0]
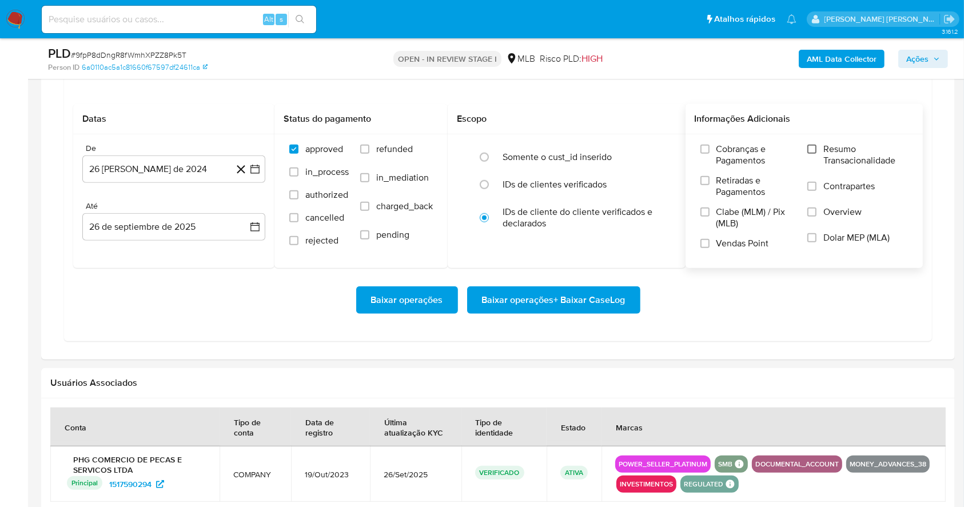
click at [813, 146] on input "Resumo Transacionalidade" at bounding box center [811, 149] width 9 height 9
click at [708, 243] on input "Vendas Point" at bounding box center [704, 243] width 9 height 9
click at [261, 171] on button "26 de agosto de 2024" at bounding box center [173, 169] width 183 height 27
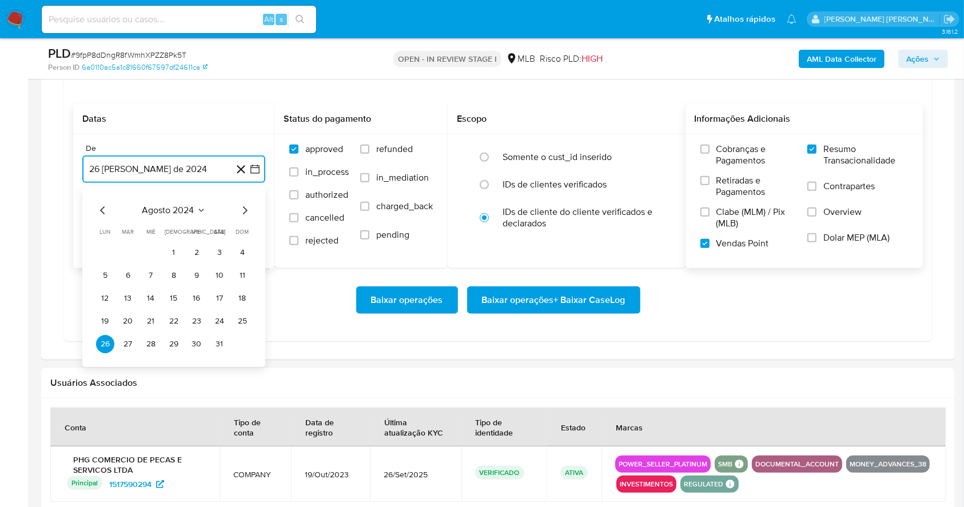
click at [243, 209] on icon "Mes siguiente" at bounding box center [245, 211] width 14 height 14
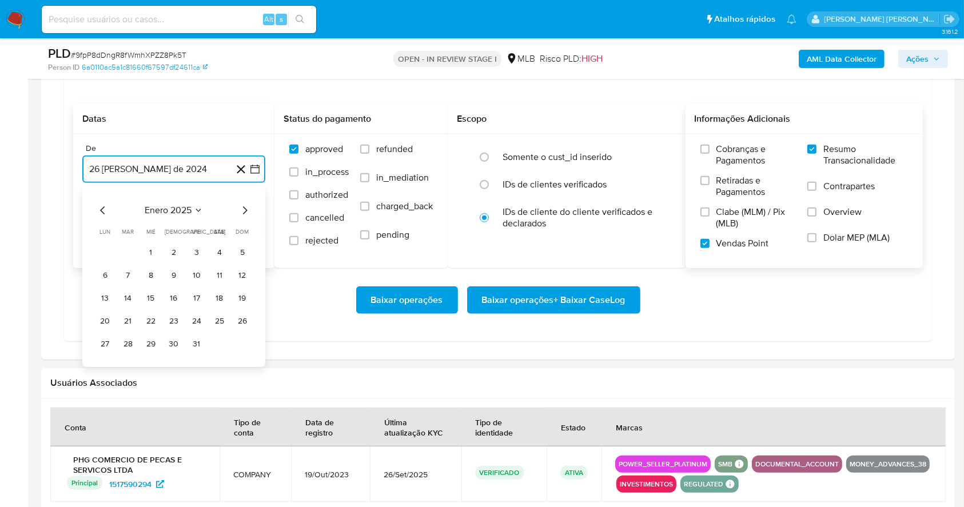
click at [243, 209] on icon "Mes siguiente" at bounding box center [245, 211] width 14 height 14
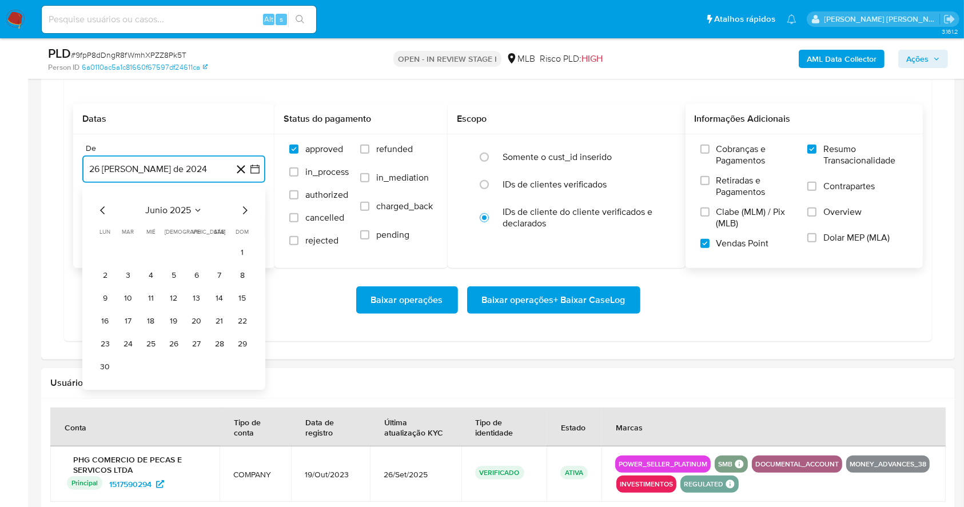
click at [243, 209] on icon "Mes siguiente" at bounding box center [245, 211] width 14 height 14
click at [198, 246] on button "1" at bounding box center [197, 253] width 18 height 18
click at [189, 229] on button "26 de septiembre de 2025" at bounding box center [173, 226] width 183 height 27
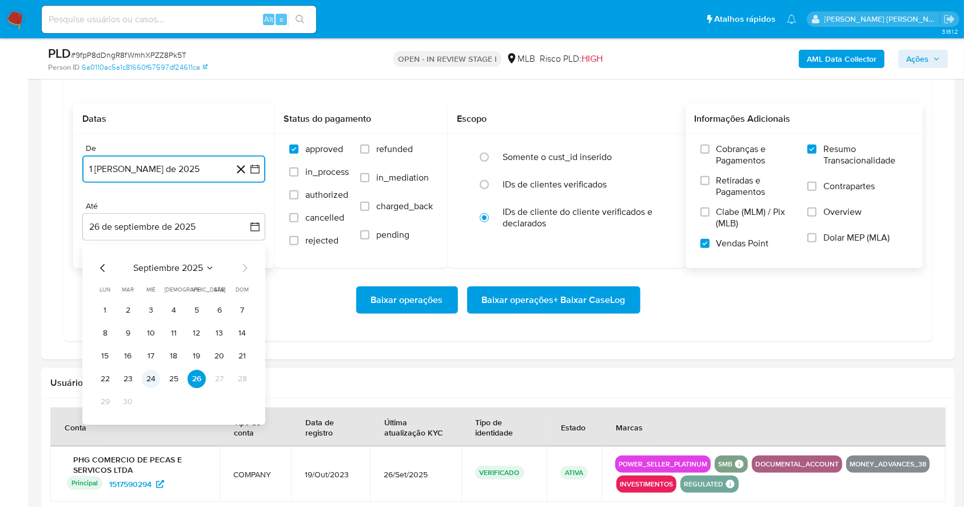
click at [150, 381] on button "24" at bounding box center [151, 379] width 18 height 18
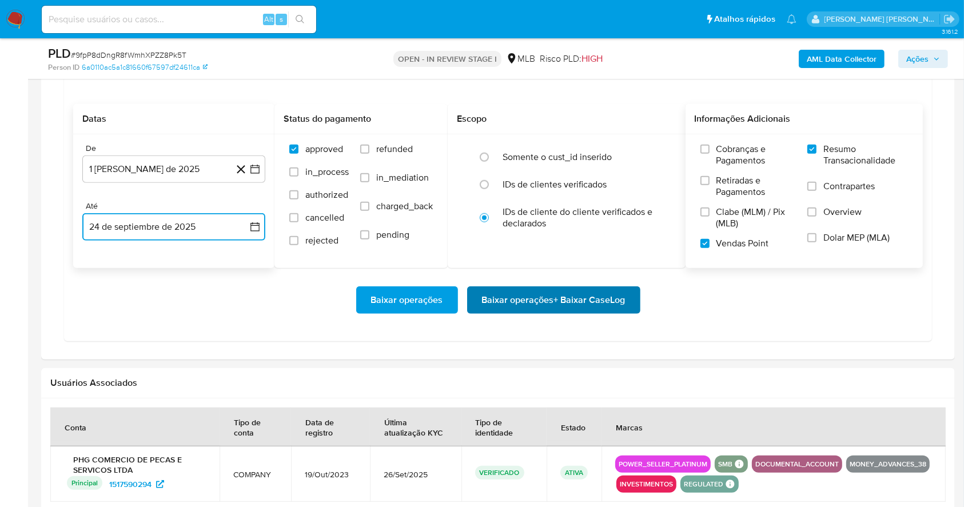
click at [554, 293] on span "Baixar operações + Baixar CaseLog" at bounding box center [554, 300] width 144 height 25
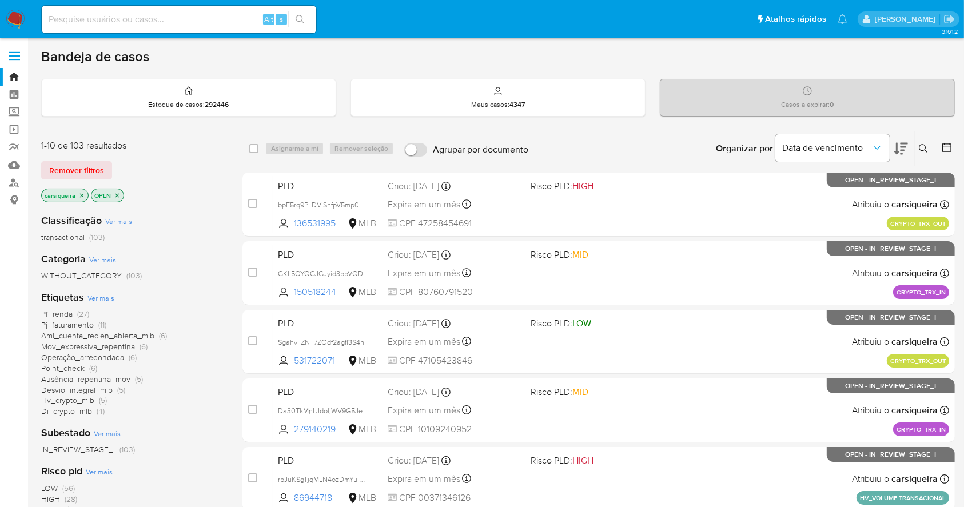
click at [18, 13] on img at bounding box center [15, 19] width 19 height 19
click at [215, 14] on input at bounding box center [179, 19] width 274 height 15
paste input "GKL5OYQGJGJyid3bpVQD4bQ6"
type input "GKL5OYQGJGJyid3bpVQD4bQ6"
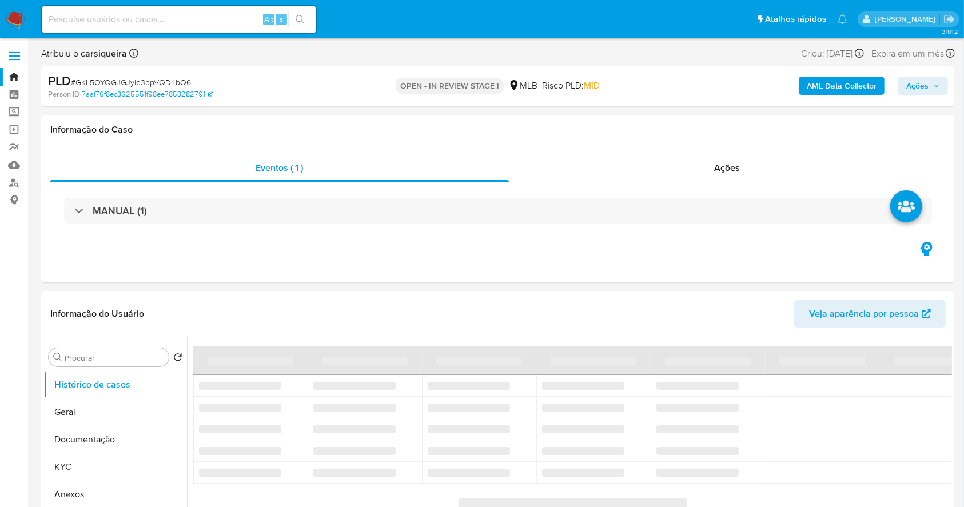
select select "10"
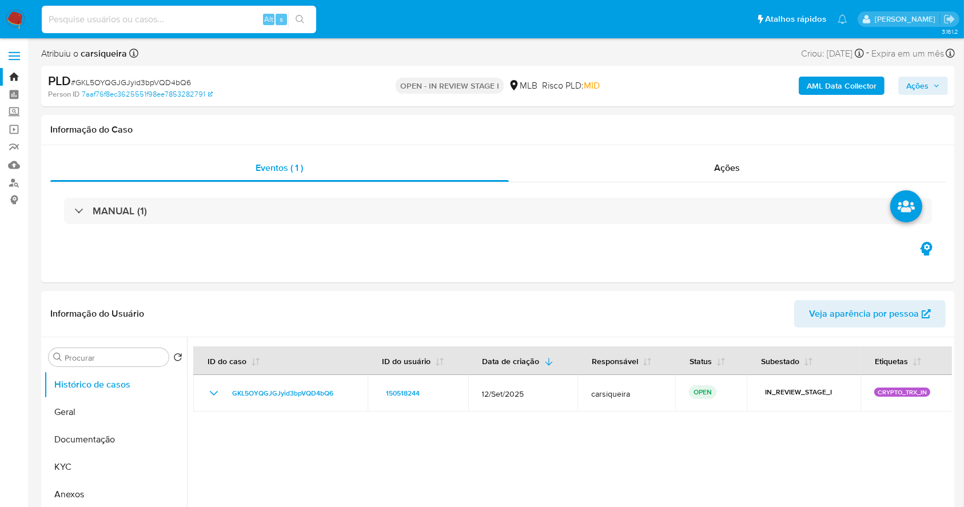
click at [215, 14] on input at bounding box center [179, 19] width 274 height 15
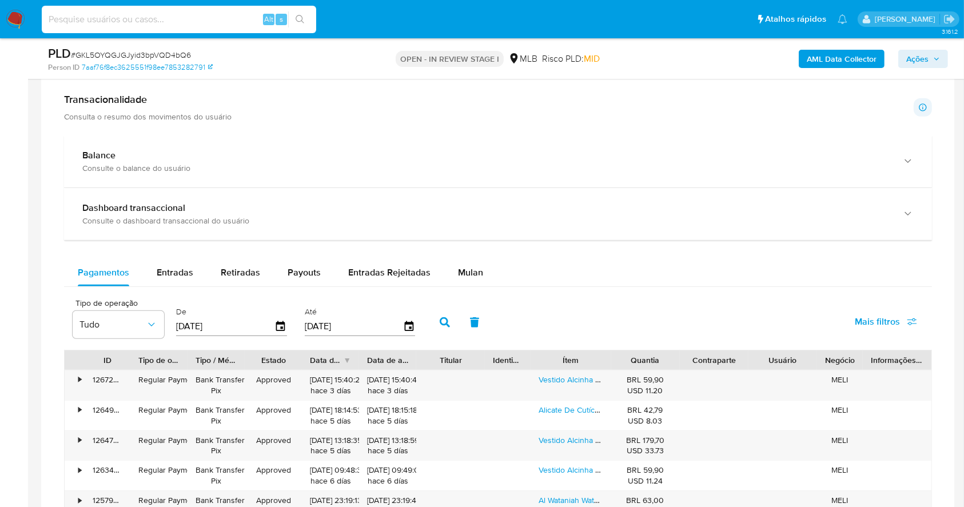
scroll to position [791, 0]
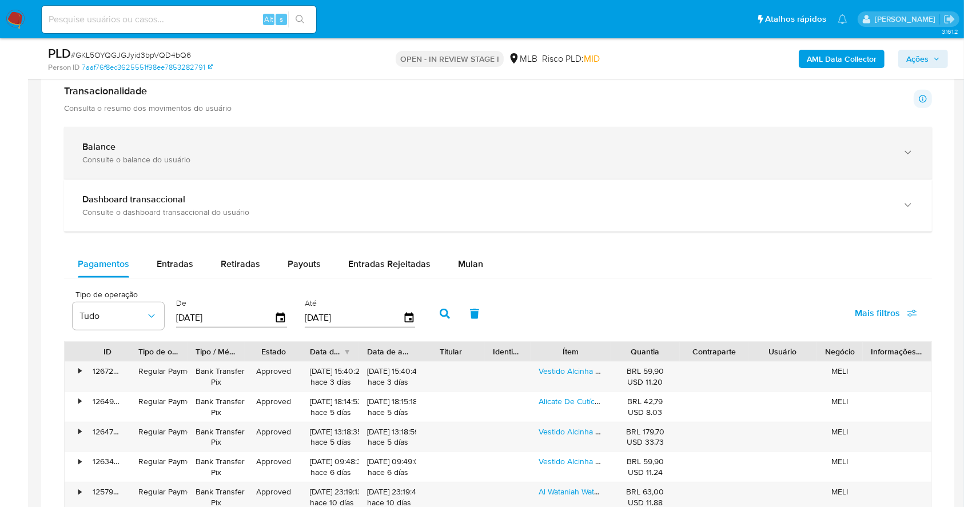
click at [743, 156] on div "Consulte o balance do usuário" at bounding box center [486, 159] width 809 height 10
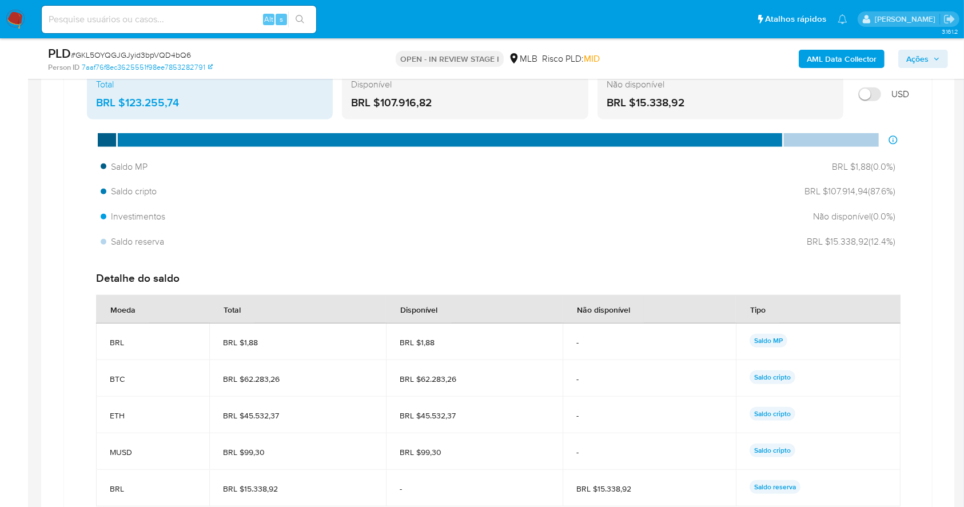
scroll to position [913, 0]
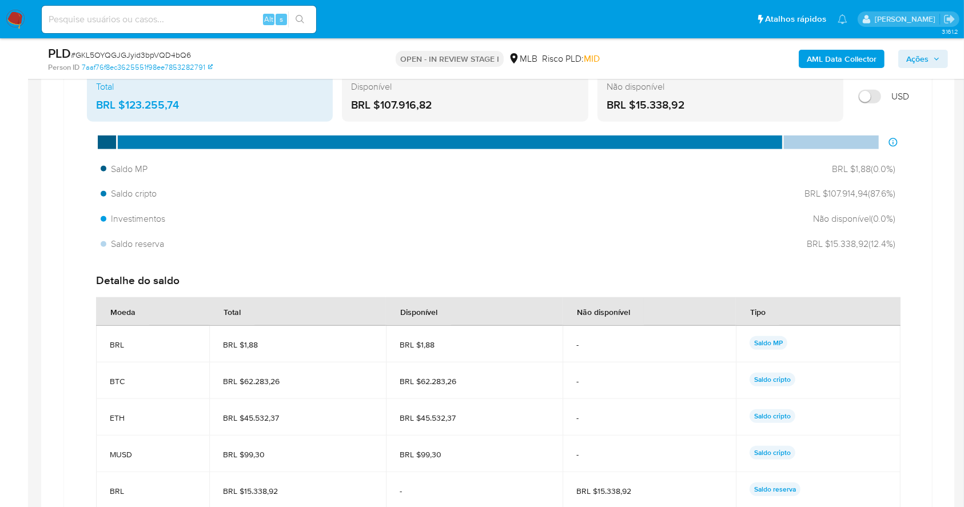
click at [28, 197] on main "3.161.2 Atribuiu o carsiqueira Asignado el: 12/09/2025 20:45:31 Criou: 12/09/20…" at bounding box center [482, 366] width 964 height 2559
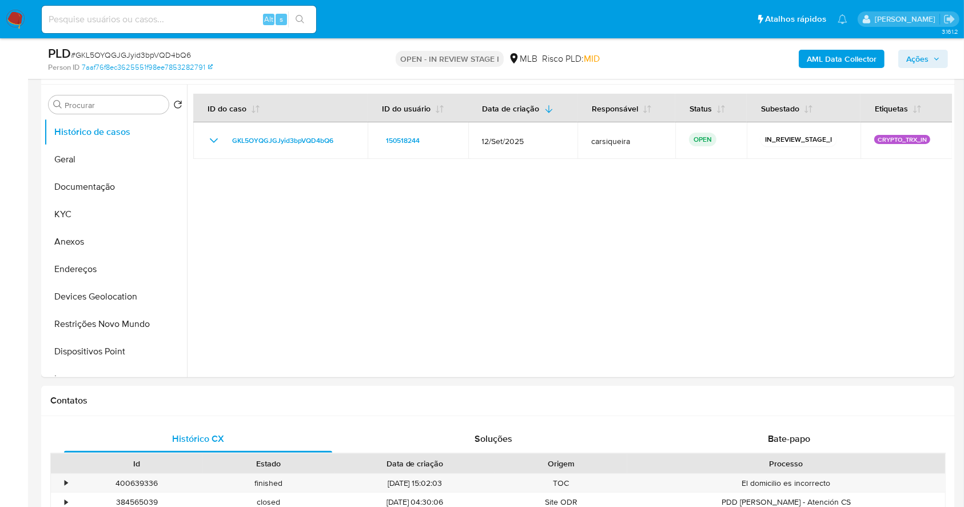
scroll to position [211, 0]
click at [94, 188] on button "Documentação" at bounding box center [111, 187] width 134 height 27
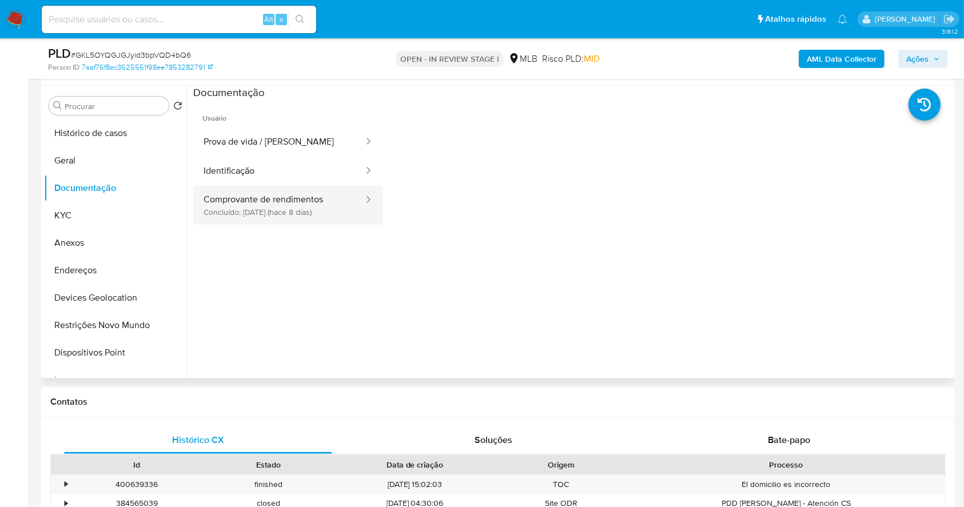
click at [254, 200] on button "Comprovante de rendimentos Concluído: 18/09/2025 (hace 8 días)" at bounding box center [279, 205] width 172 height 39
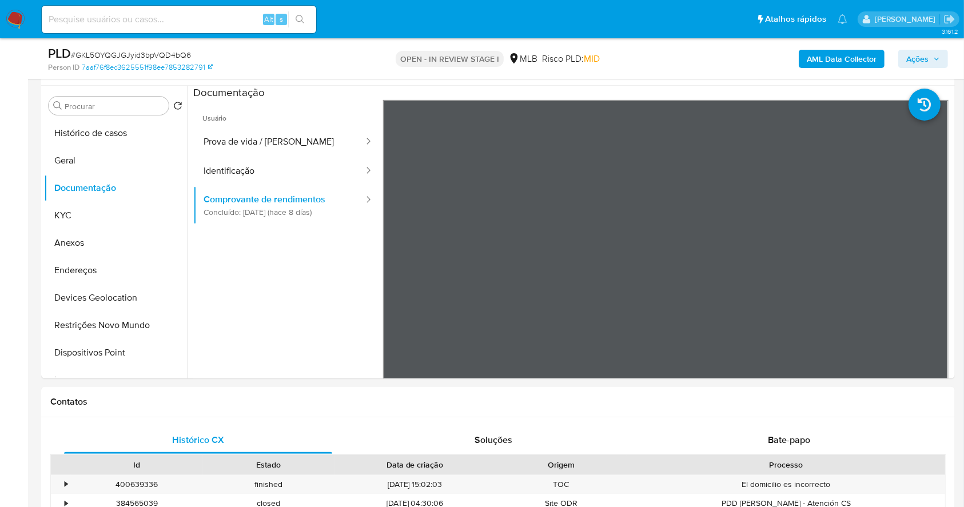
click at [830, 59] on b "AML Data Collector" at bounding box center [842, 59] width 70 height 18
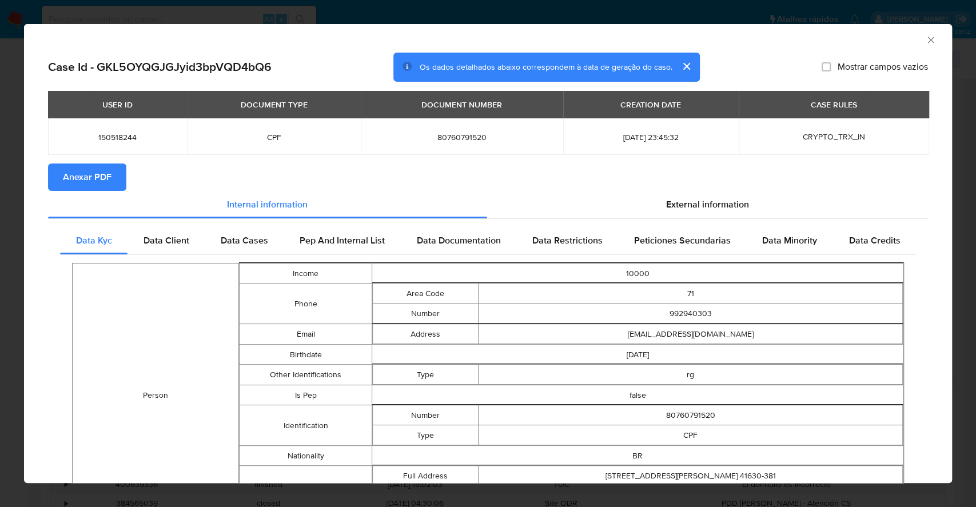
click at [102, 168] on span "Anexar PDF" at bounding box center [87, 177] width 49 height 25
click at [0, 161] on div "AML Data Collector Case Id - GKL5OYQGJGJyid3bpVQD4bQ6 Os dados detalhados abaix…" at bounding box center [488, 253] width 976 height 507
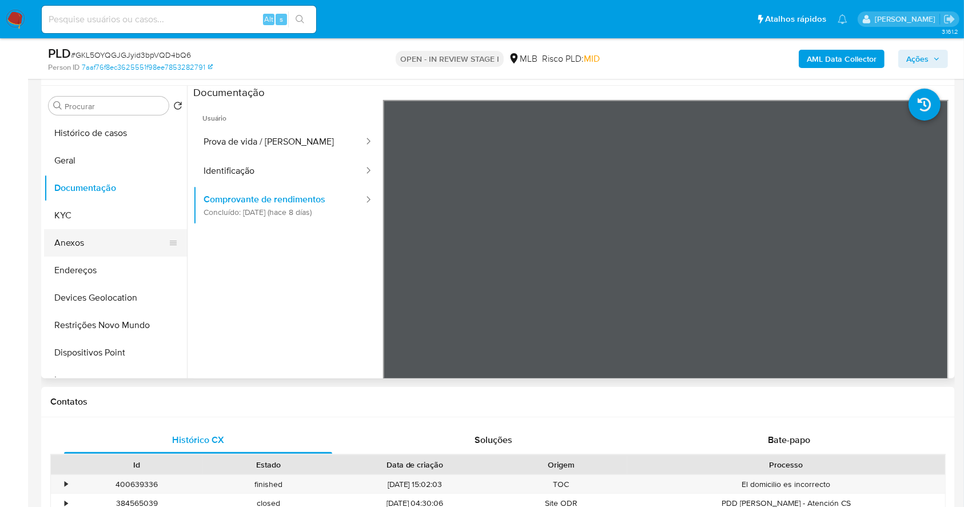
click at [91, 241] on button "Anexos" at bounding box center [111, 242] width 134 height 27
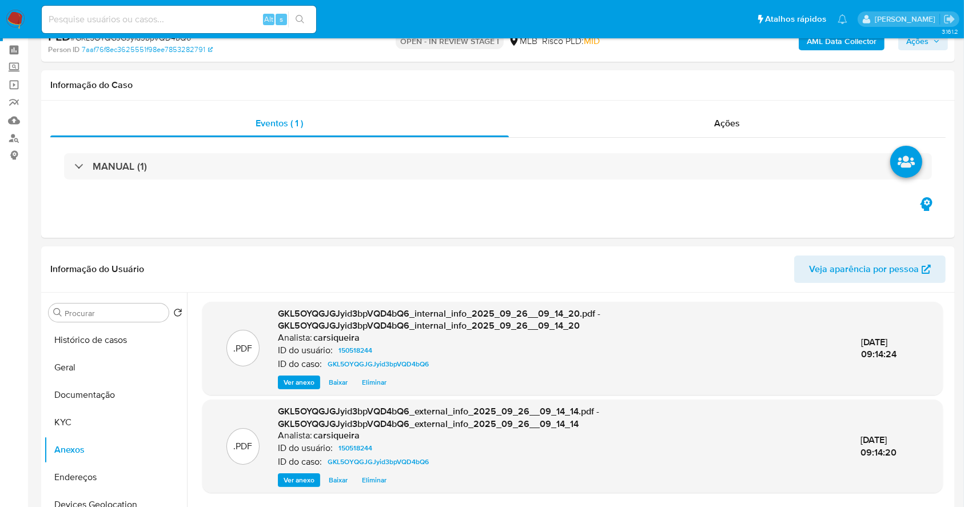
scroll to position [14, 0]
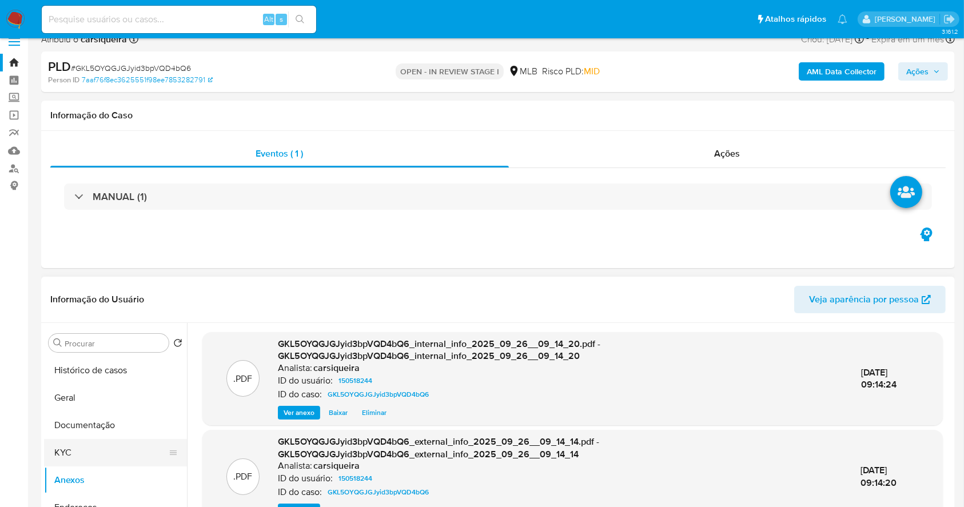
click at [102, 444] on button "KYC" at bounding box center [111, 452] width 134 height 27
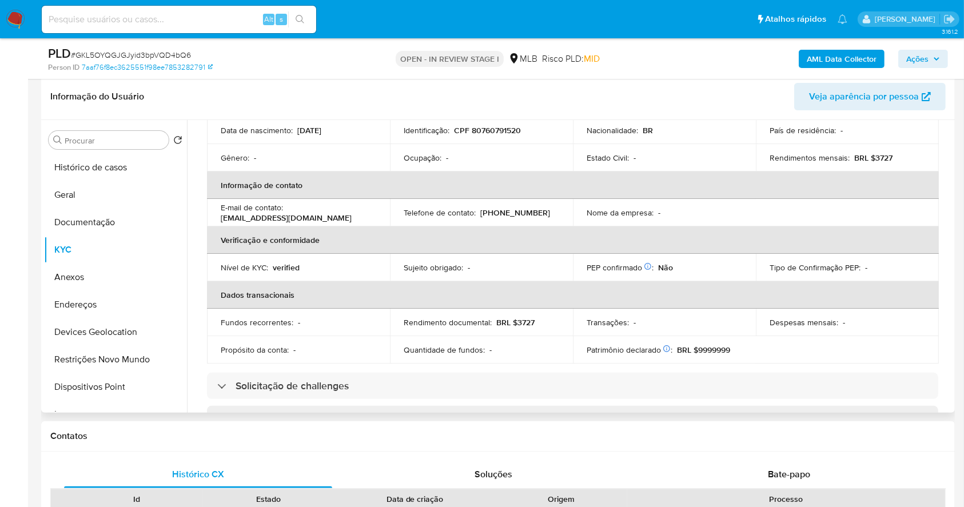
scroll to position [120, 0]
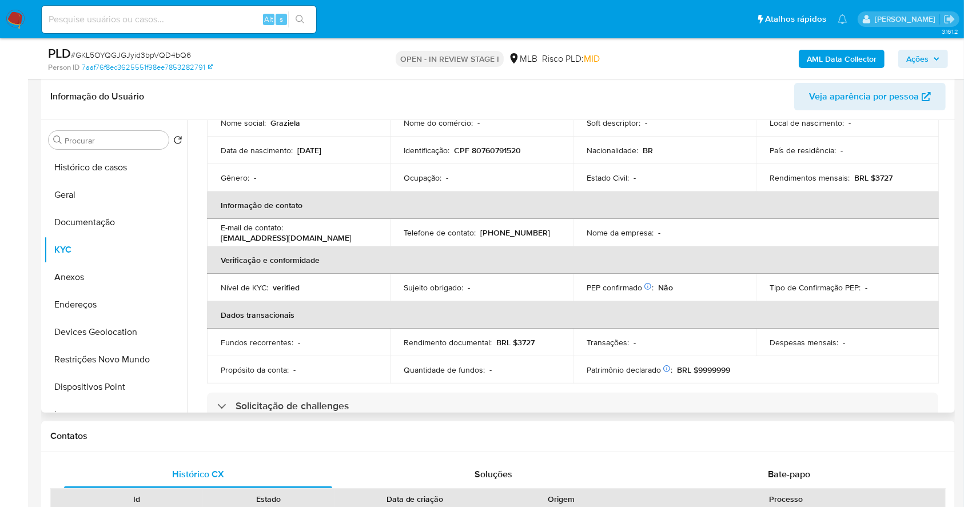
click at [488, 146] on p "CPF 80760791520" at bounding box center [487, 150] width 67 height 10
copy p "80760791520"
click at [554, 377] on td "Quantidade de fundos : -" at bounding box center [481, 369] width 183 height 27
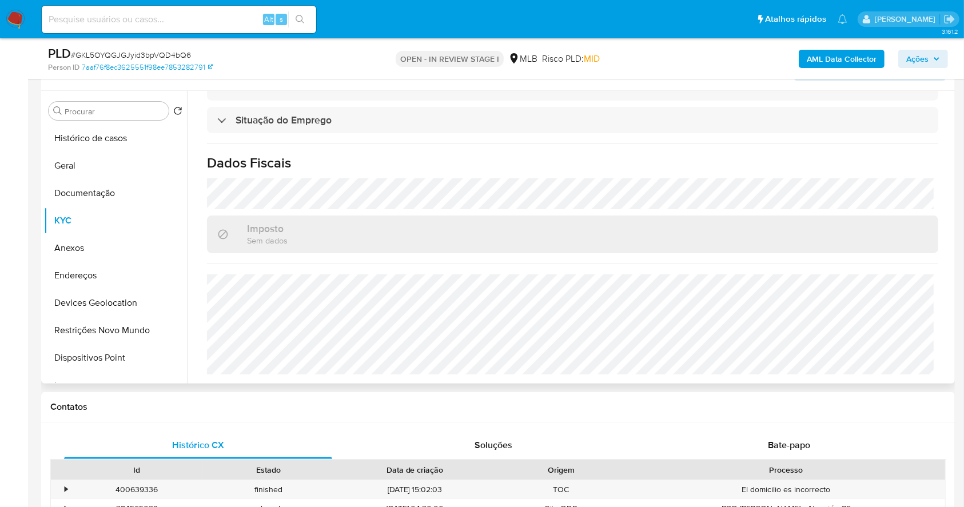
scroll to position [207, 0]
click at [598, 142] on hr at bounding box center [572, 142] width 731 height 1
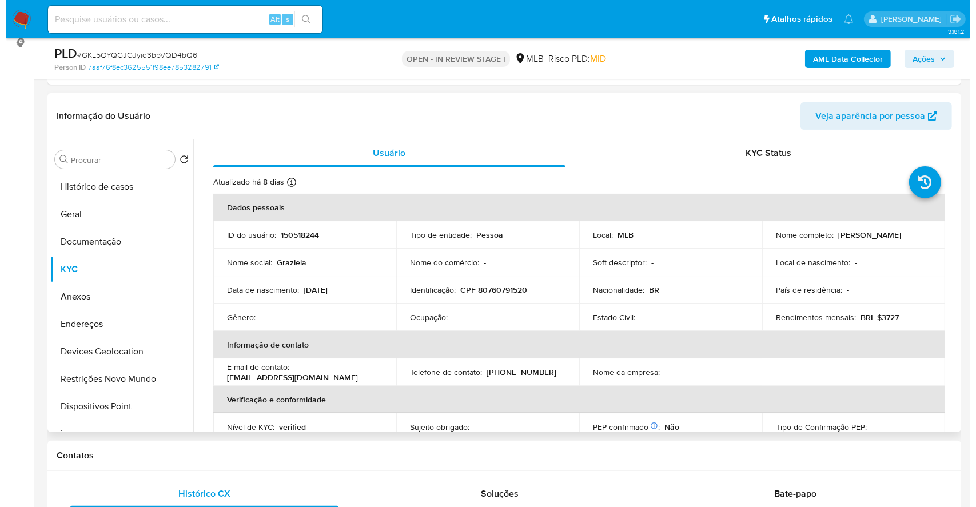
scroll to position [146, 0]
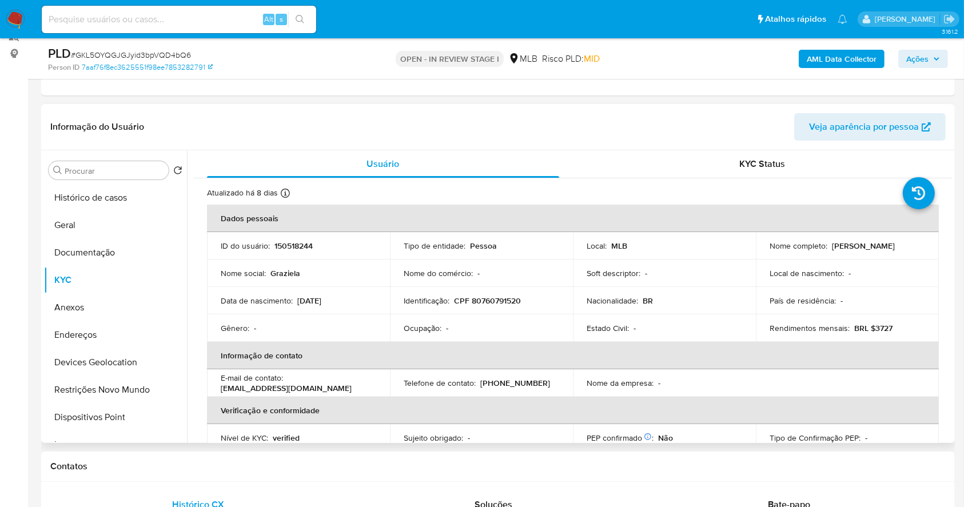
click at [508, 302] on p "CPF 80760791520" at bounding box center [487, 301] width 67 height 10
copy p "80760791520"
click at [66, 226] on button "Geral" at bounding box center [111, 225] width 134 height 27
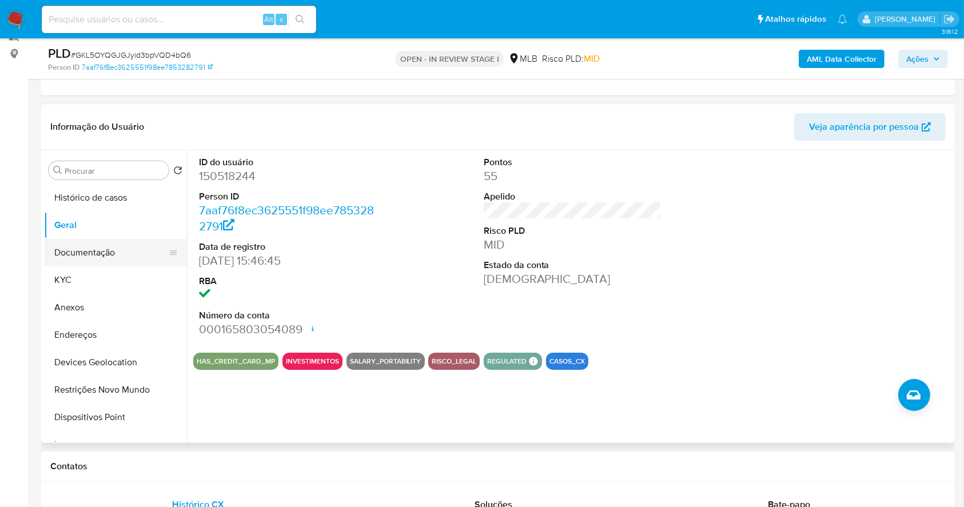
click at [124, 258] on button "Documentação" at bounding box center [111, 252] width 134 height 27
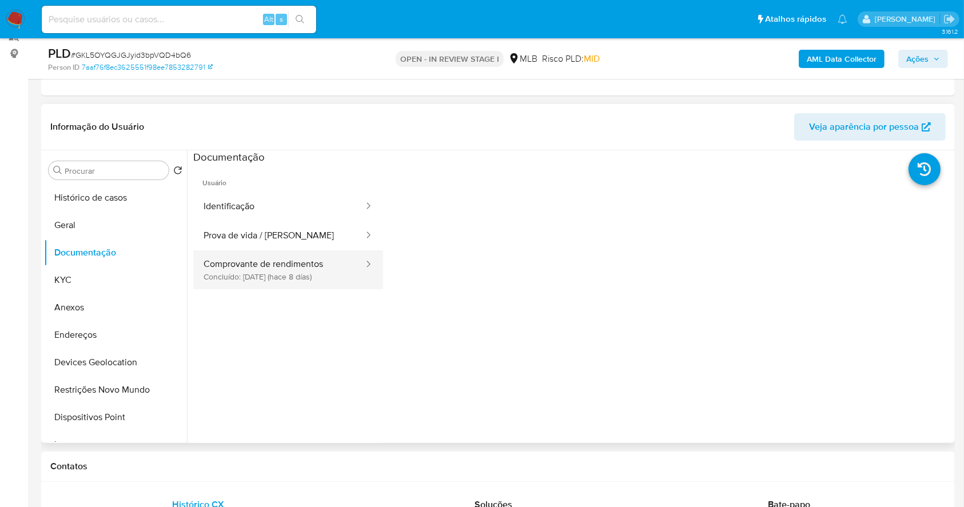
click at [279, 266] on button "Comprovante de rendimentos Concluído: 18/09/2025 (hace 8 días)" at bounding box center [279, 269] width 172 height 39
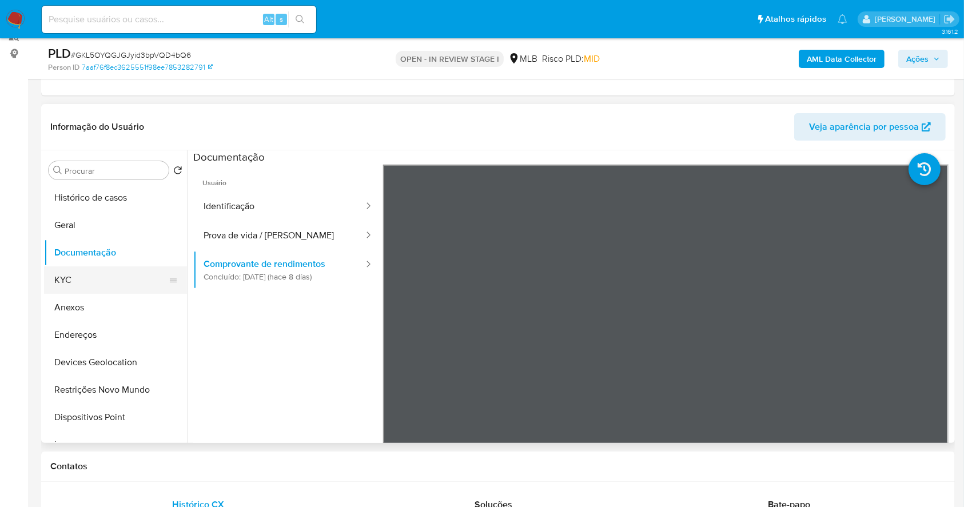
click at [91, 278] on button "KYC" at bounding box center [111, 279] width 134 height 27
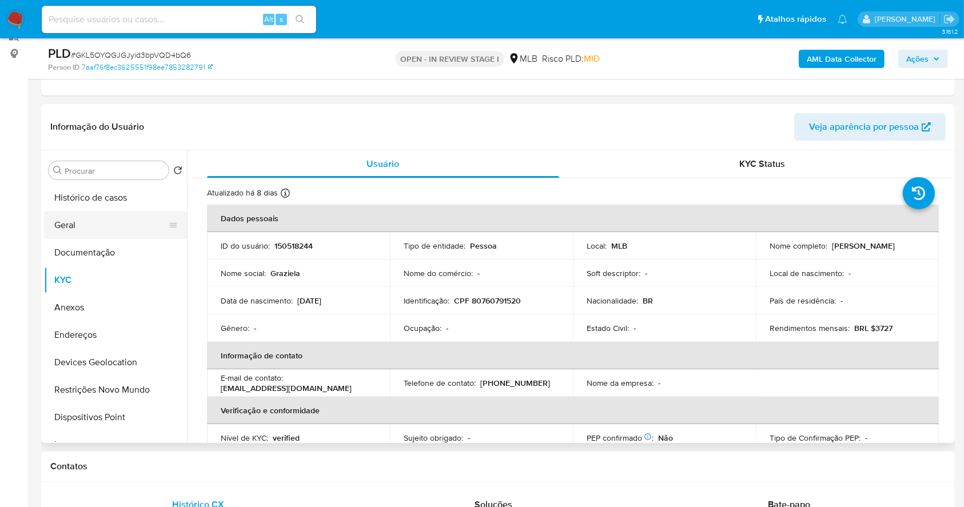
click at [74, 230] on button "Geral" at bounding box center [111, 225] width 134 height 27
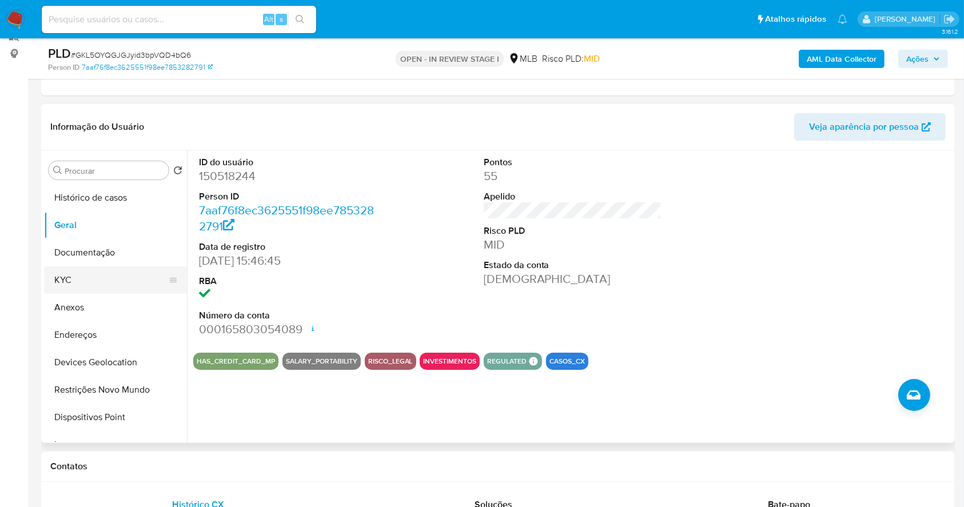
click at [109, 281] on button "KYC" at bounding box center [111, 279] width 134 height 27
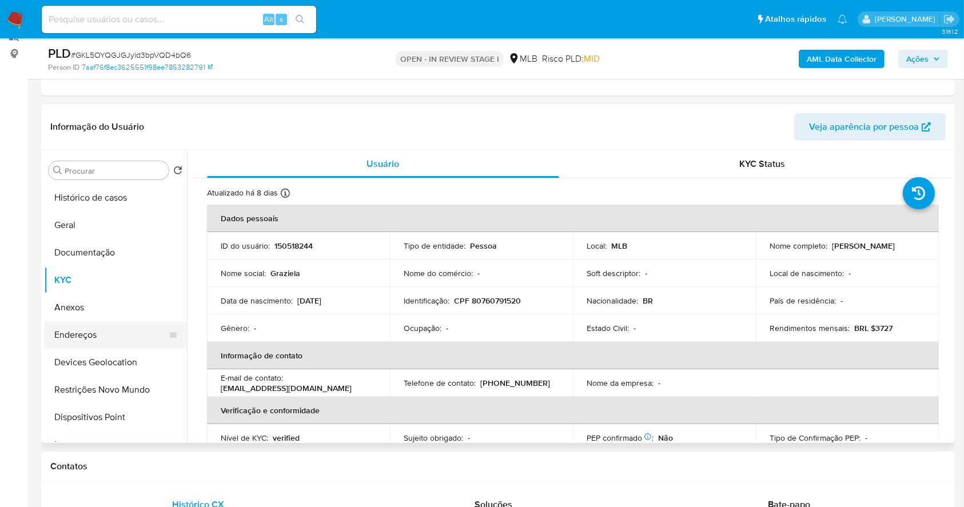
click at [83, 336] on button "Endereços" at bounding box center [111, 334] width 134 height 27
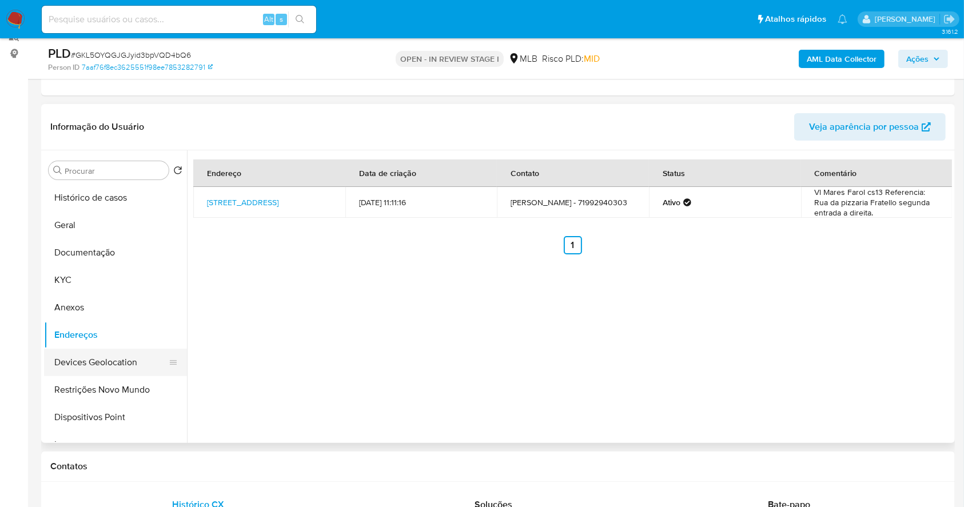
click at [125, 364] on button "Devices Geolocation" at bounding box center [111, 362] width 134 height 27
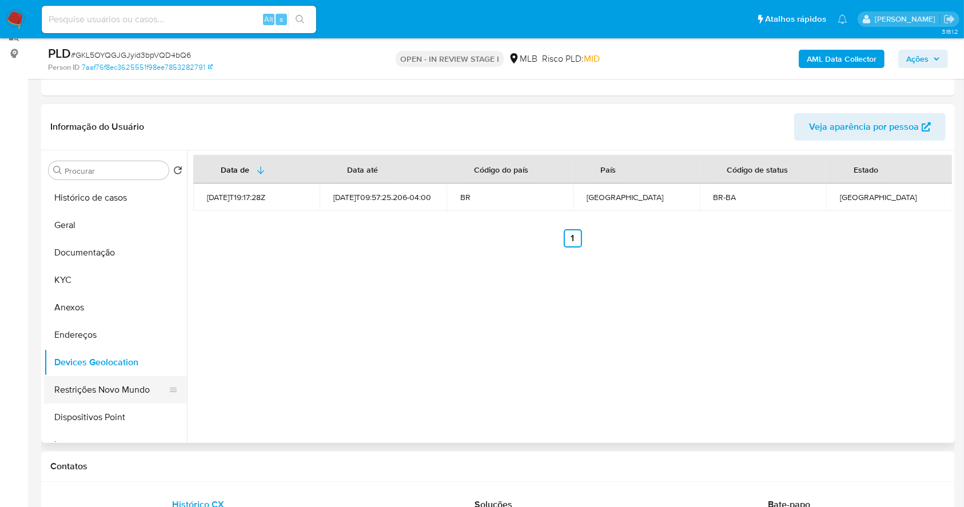
click at [130, 388] on button "Restrições Novo Mundo" at bounding box center [111, 389] width 134 height 27
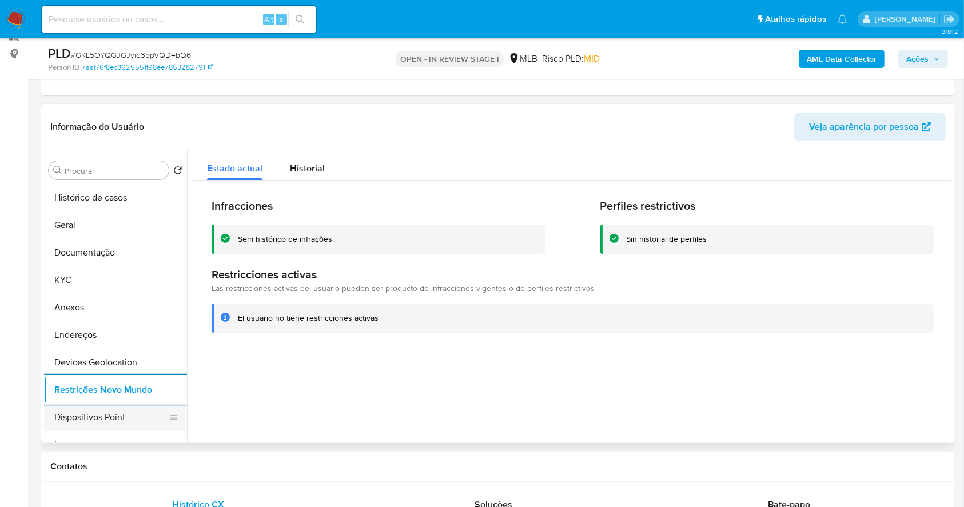
click at [133, 406] on button "Dispositivos Point" at bounding box center [111, 417] width 134 height 27
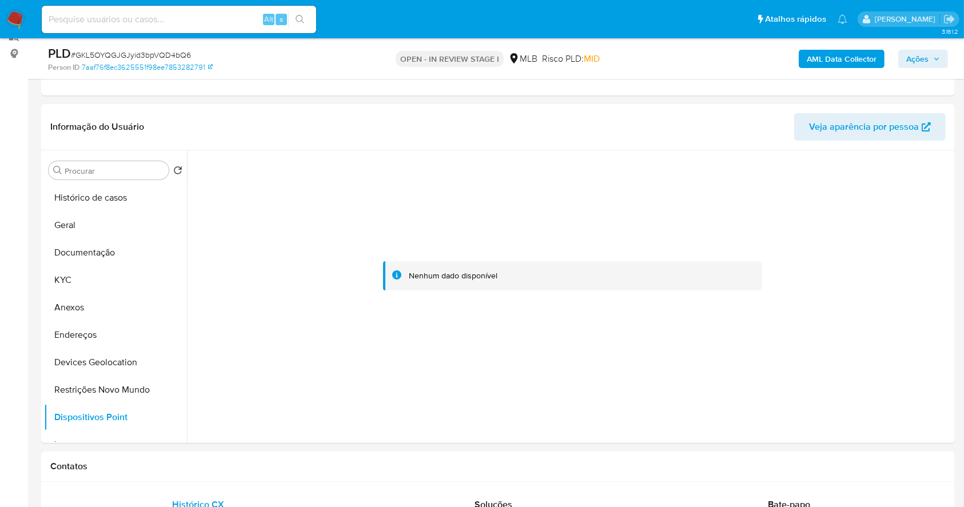
click at [929, 51] on span "Ações" at bounding box center [917, 59] width 22 height 18
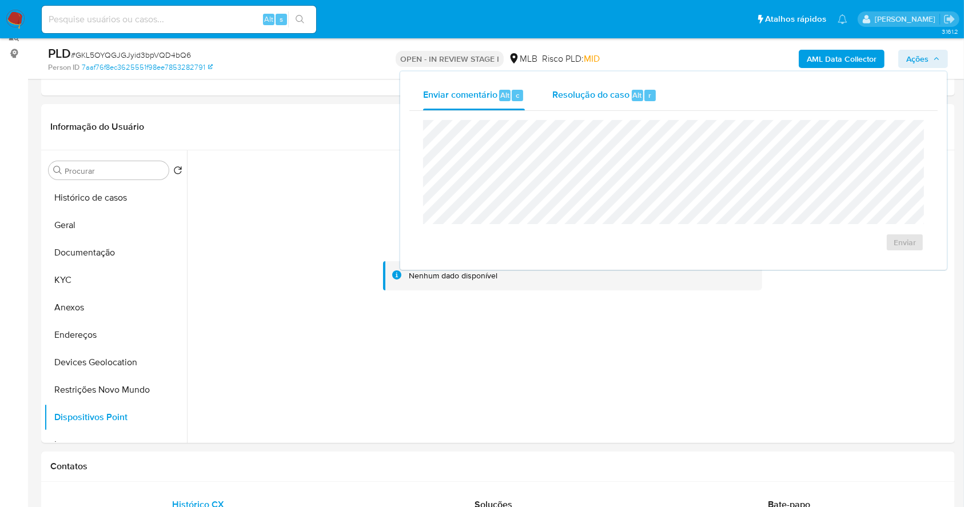
click at [634, 83] on div "Resolução do caso Alt r" at bounding box center [604, 96] width 105 height 30
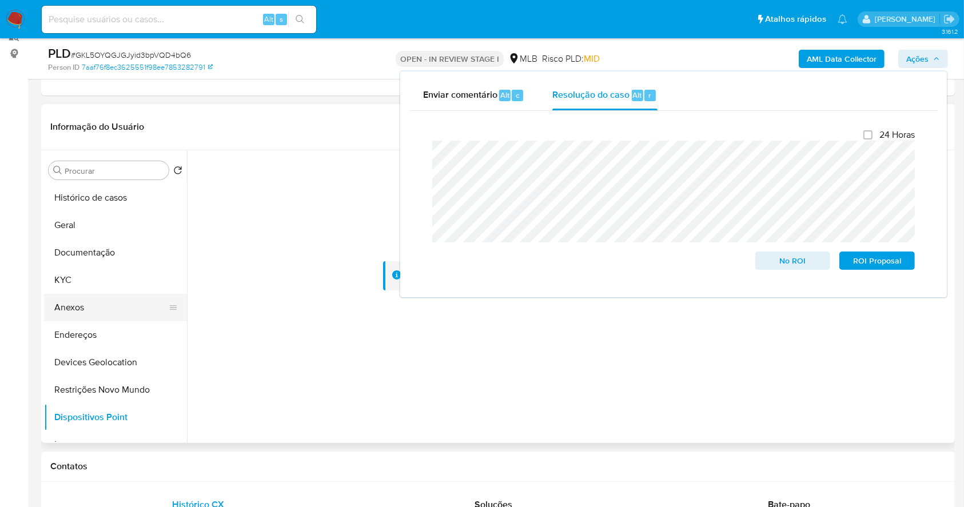
click at [87, 315] on button "Anexos" at bounding box center [111, 307] width 134 height 27
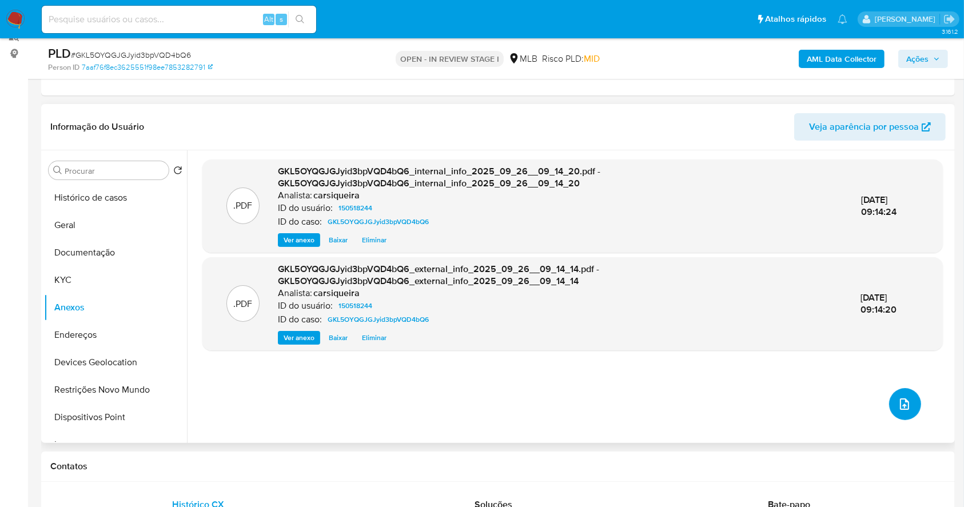
click at [901, 412] on button "upload-file" at bounding box center [905, 404] width 32 height 32
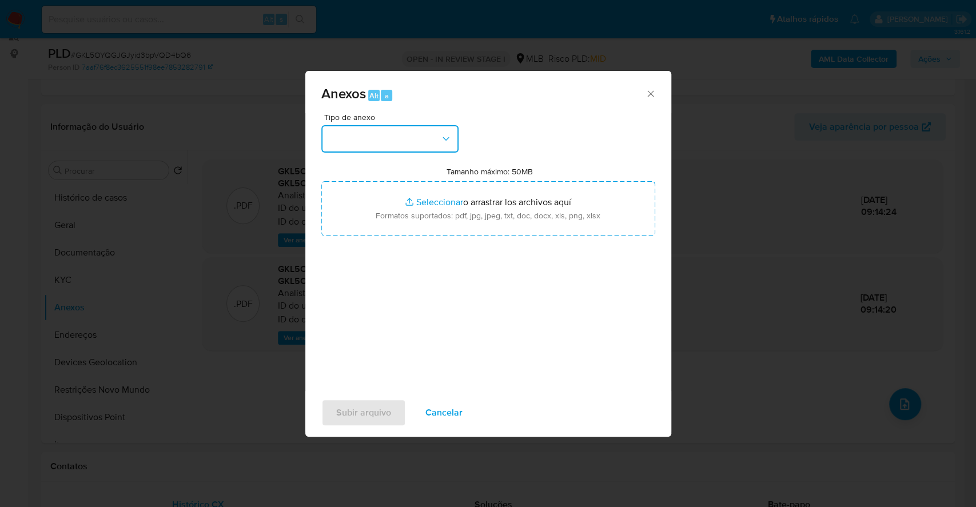
click at [445, 130] on button "button" at bounding box center [389, 138] width 137 height 27
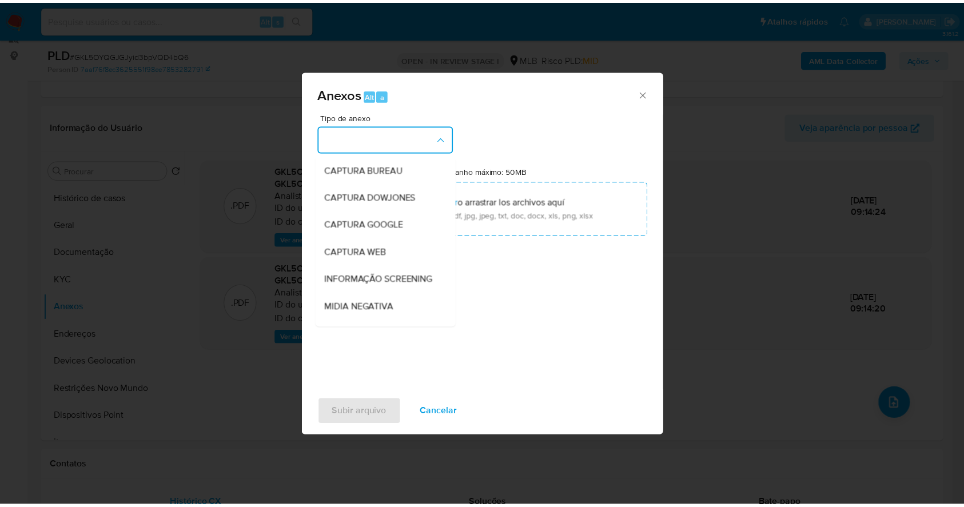
scroll to position [176, 0]
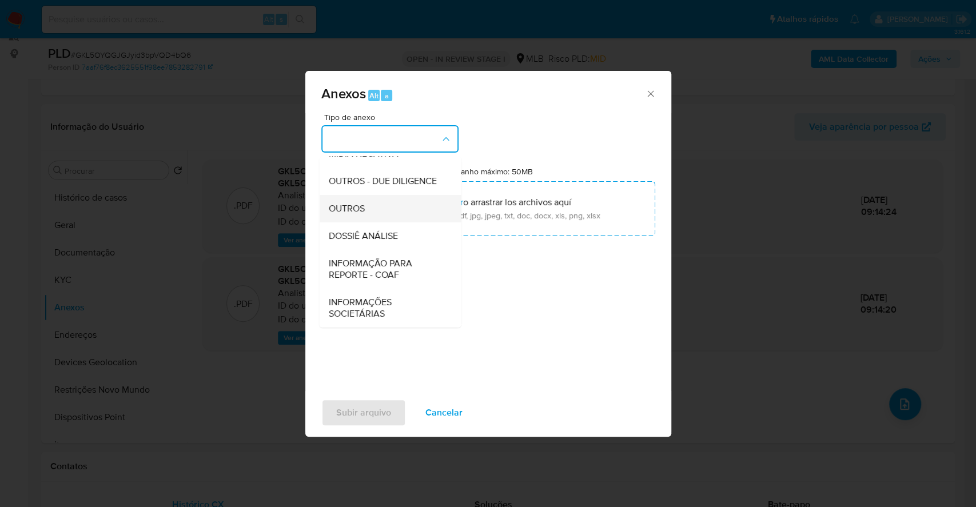
click at [371, 198] on div "OUTROS" at bounding box center [386, 208] width 117 height 27
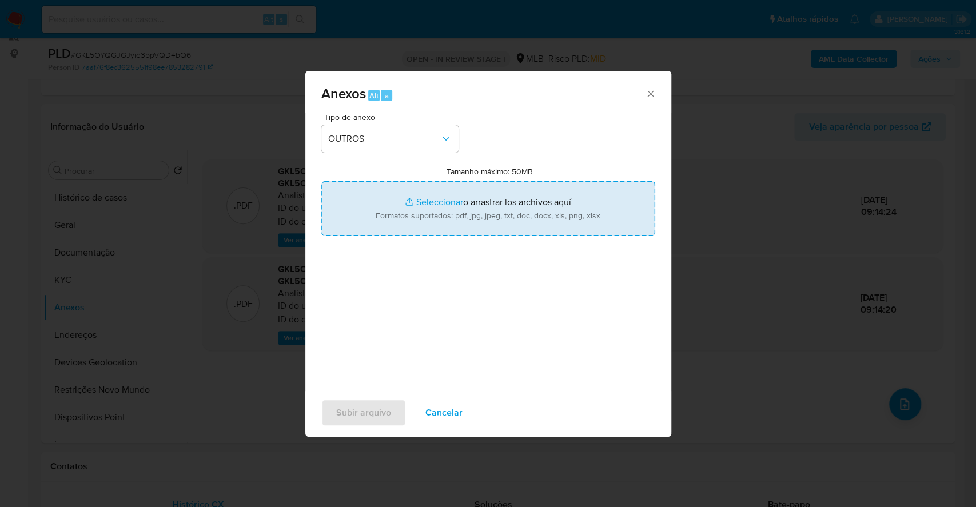
click at [454, 204] on input "Tamanho máximo: 50MB Seleccionar archivos" at bounding box center [488, 208] width 334 height 55
type input "C:\fakepath\DECLINIO - GKL5OYQGJGJyid3bpVQD4bQ6 - CPF 80760791520 - GRAZIELA VI…"
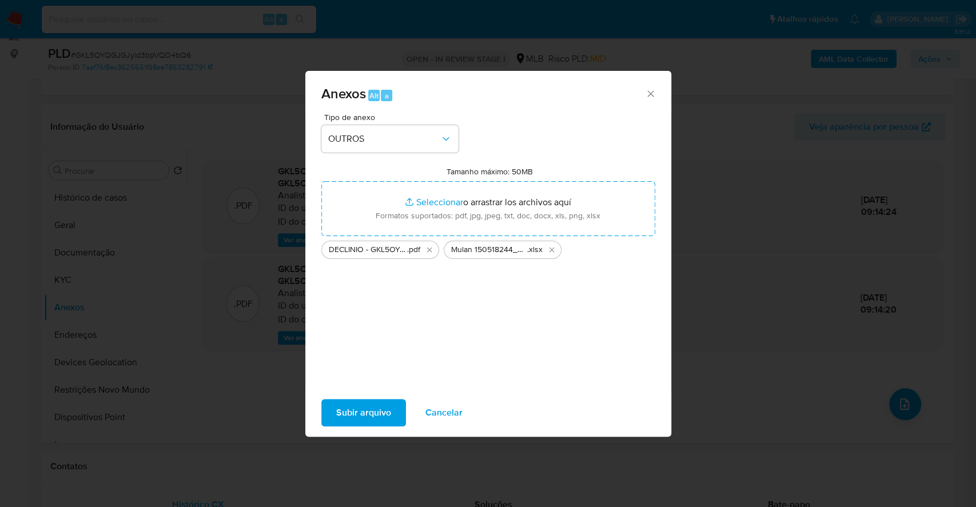
click at [365, 414] on span "Subir arquivo" at bounding box center [363, 412] width 55 height 25
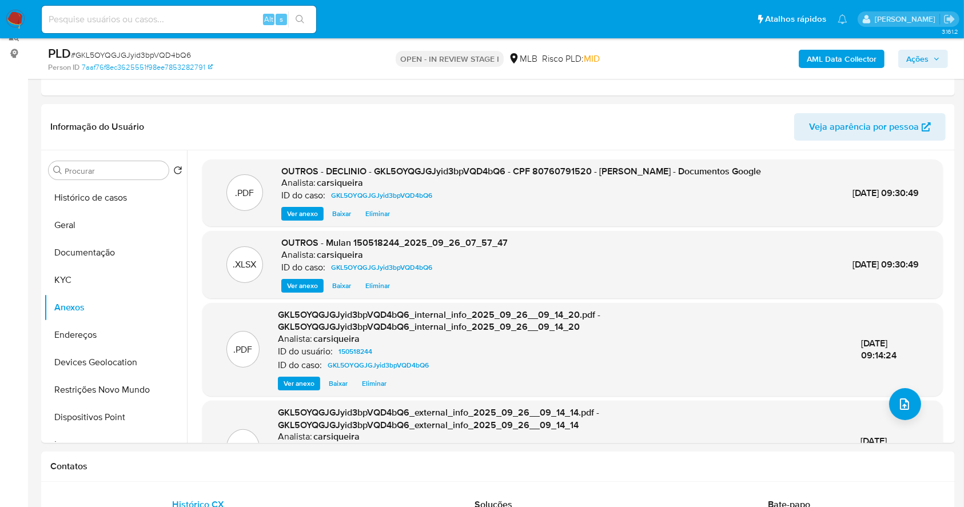
click at [931, 51] on span "Ações" at bounding box center [923, 59] width 34 height 16
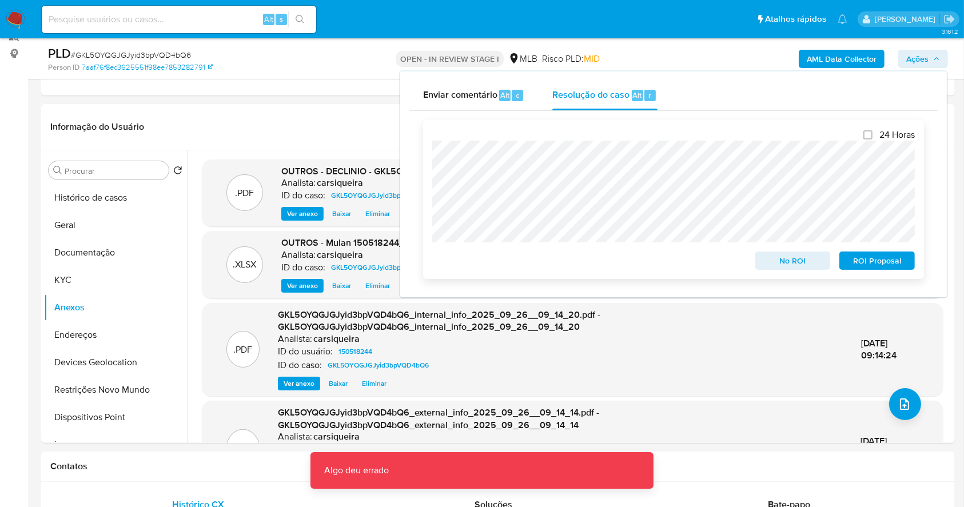
click at [774, 258] on span "No ROI" at bounding box center [792, 261] width 59 height 16
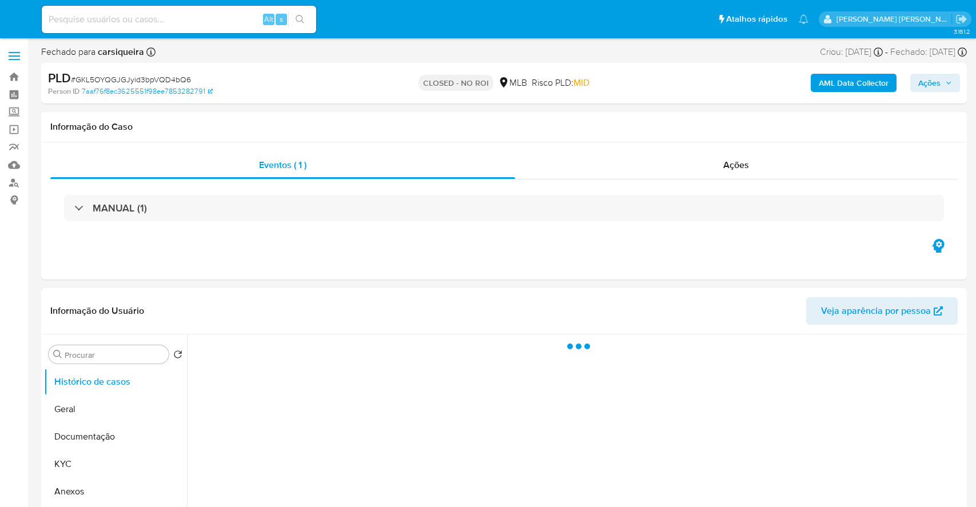
select select "10"
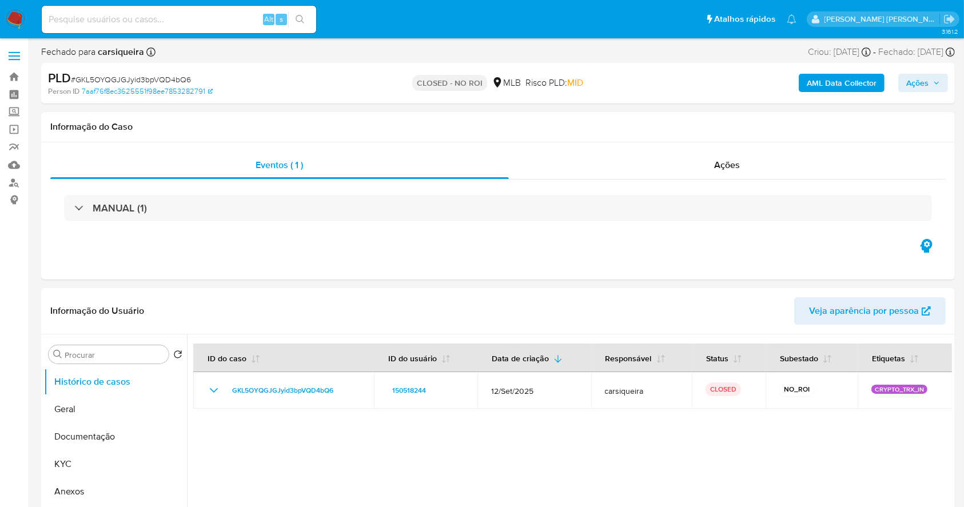
click at [21, 15] on img at bounding box center [15, 19] width 19 height 19
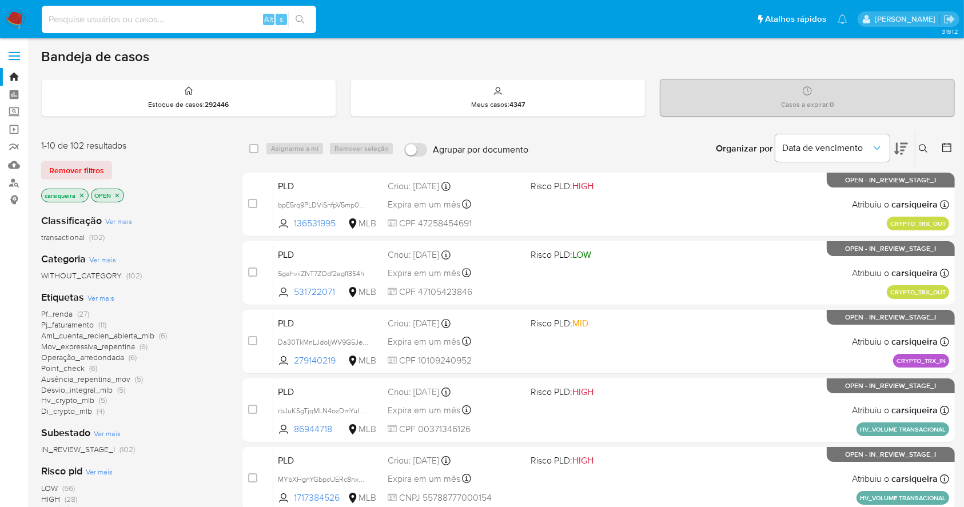
click at [107, 14] on input at bounding box center [179, 19] width 274 height 15
paste input "bpE5rq9PLDViSnfpV5mp0Qbl"
type input "bpE5rq9PLDViSnfpV5mp0Qbl"
click at [304, 11] on button "search-icon" at bounding box center [299, 19] width 23 height 16
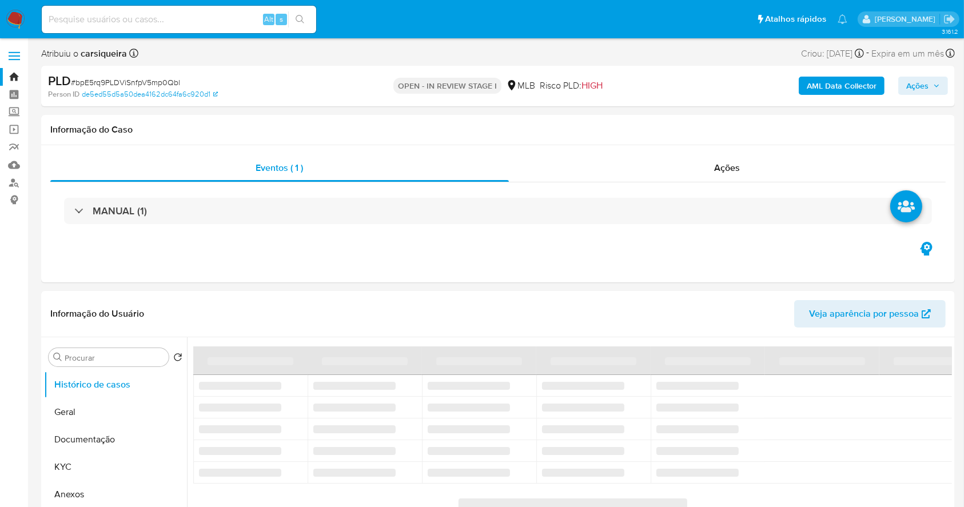
select select "10"
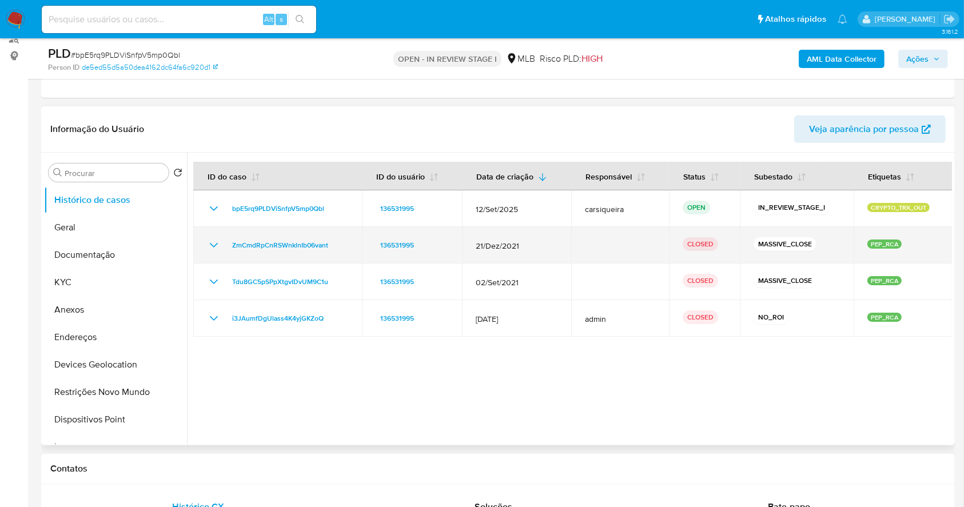
scroll to position [152, 0]
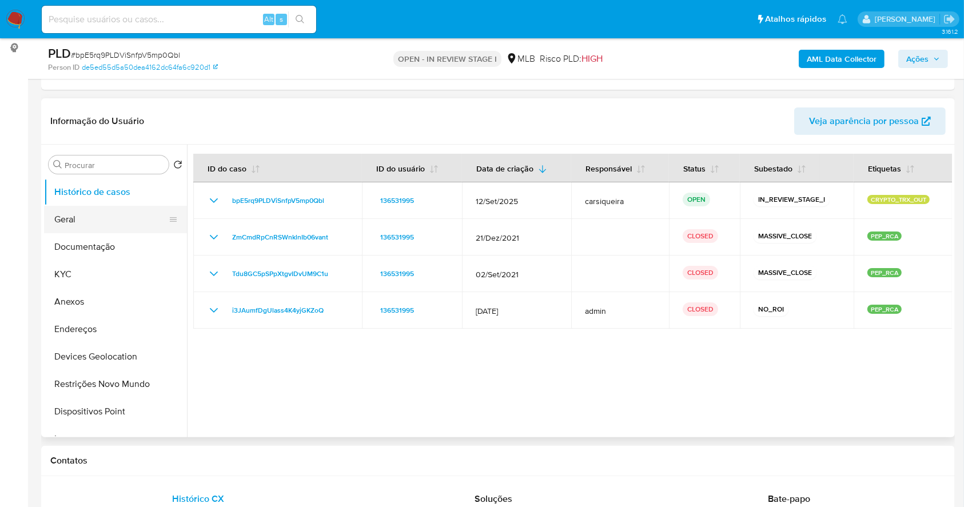
click at [106, 219] on button "Geral" at bounding box center [111, 219] width 134 height 27
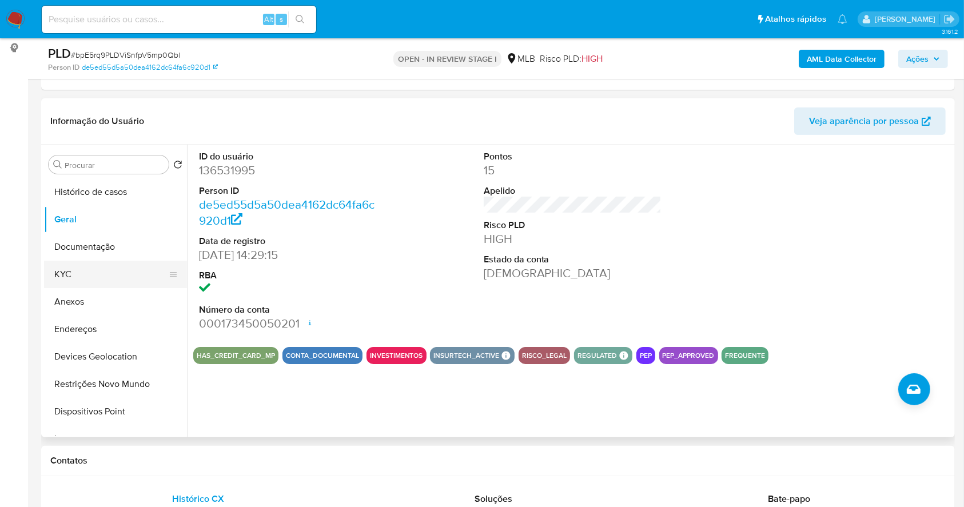
click at [77, 276] on button "KYC" at bounding box center [111, 274] width 134 height 27
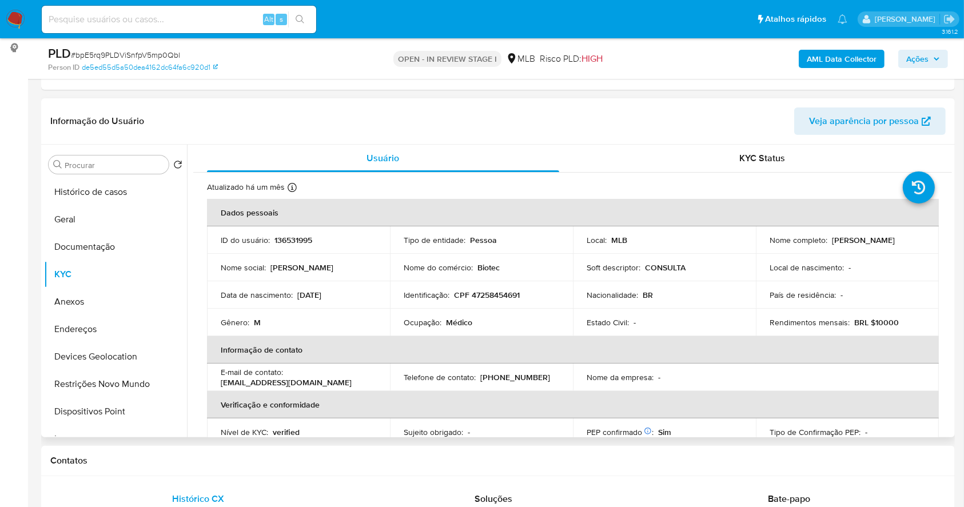
click at [493, 290] on p "CPF 47258454691" at bounding box center [487, 295] width 66 height 10
copy p "47258454691"
click at [295, 229] on td "ID do usuário : 136531995" at bounding box center [298, 239] width 183 height 27
click at [302, 240] on p "136531995" at bounding box center [293, 240] width 38 height 10
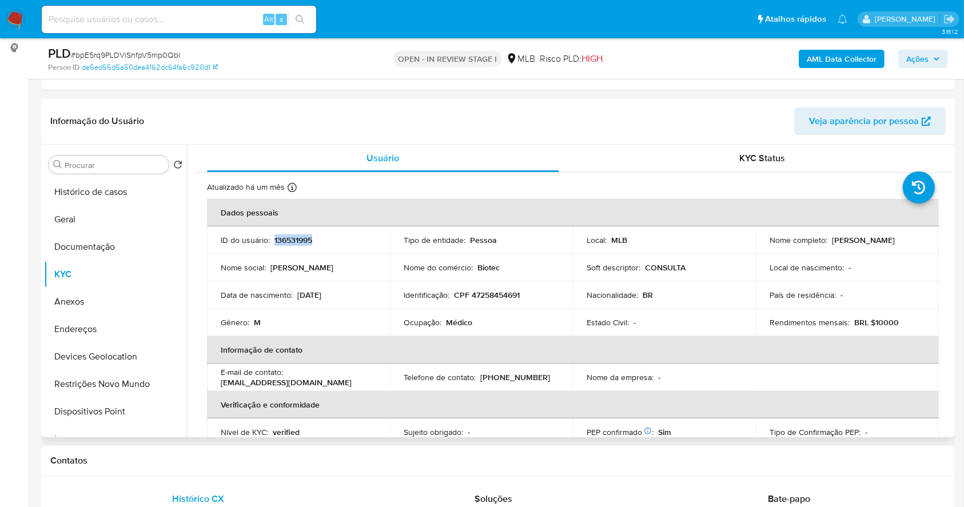
click at [302, 240] on p "136531995" at bounding box center [293, 240] width 38 height 10
copy p "136531995"
click at [86, 213] on button "Geral" at bounding box center [111, 219] width 134 height 27
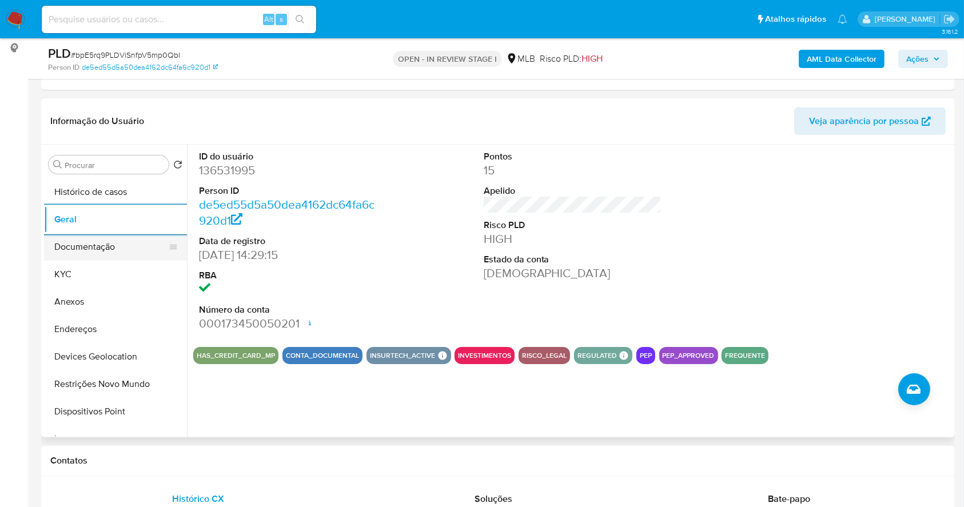
click at [102, 247] on button "Documentação" at bounding box center [111, 246] width 134 height 27
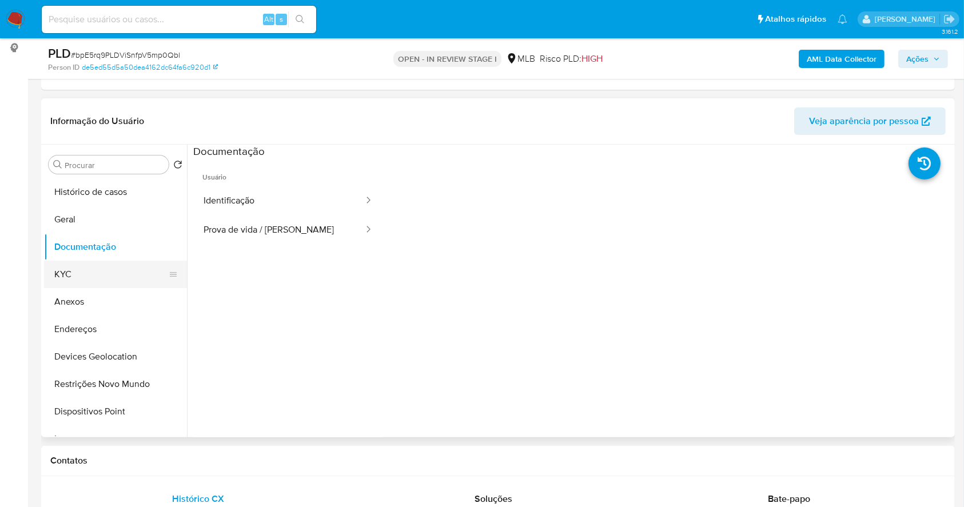
click at [78, 265] on button "KYC" at bounding box center [111, 274] width 134 height 27
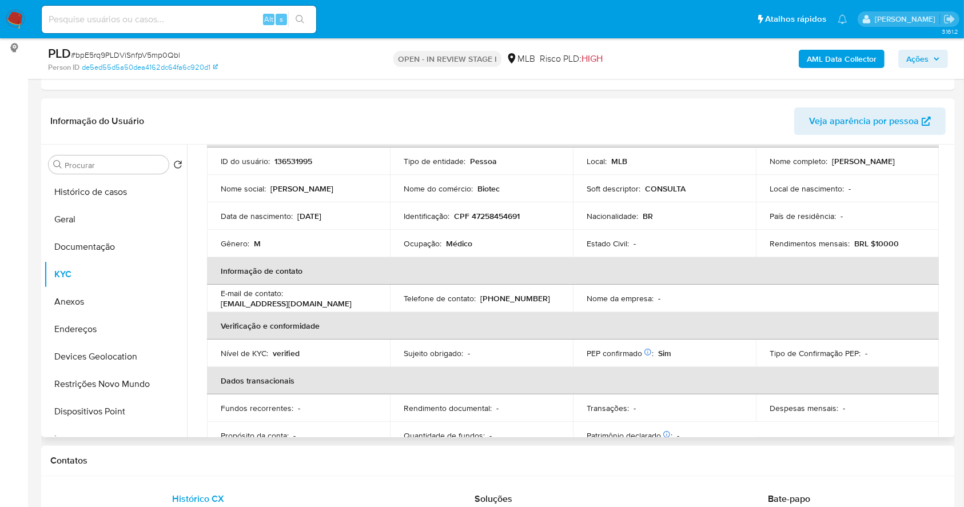
scroll to position [76, 0]
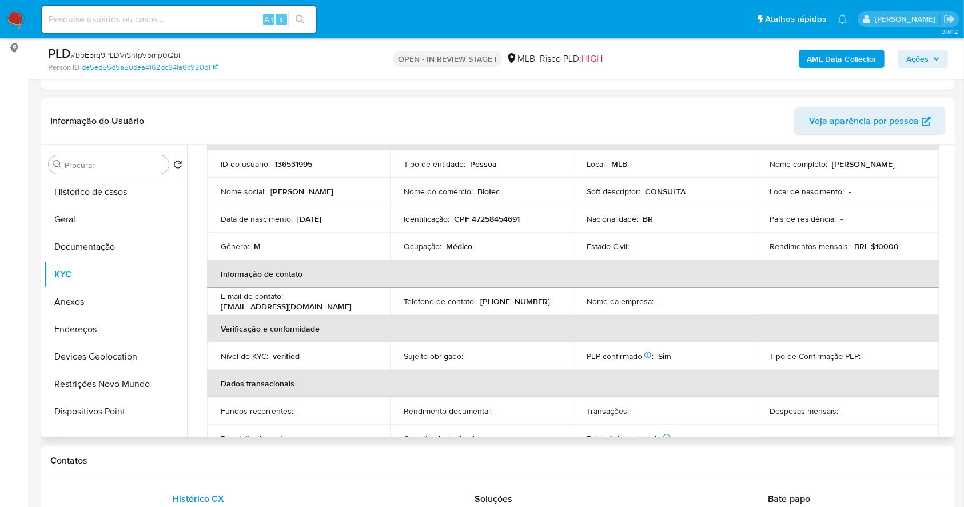
click at [482, 214] on p "CPF 47258454691" at bounding box center [487, 219] width 66 height 10
copy p "47258454691"
click at [106, 213] on button "Geral" at bounding box center [111, 219] width 134 height 27
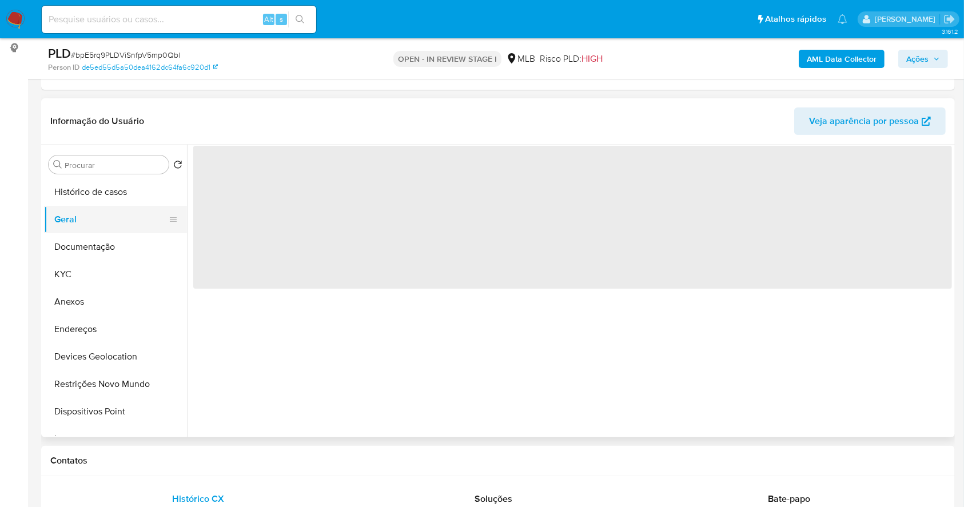
scroll to position [0, 0]
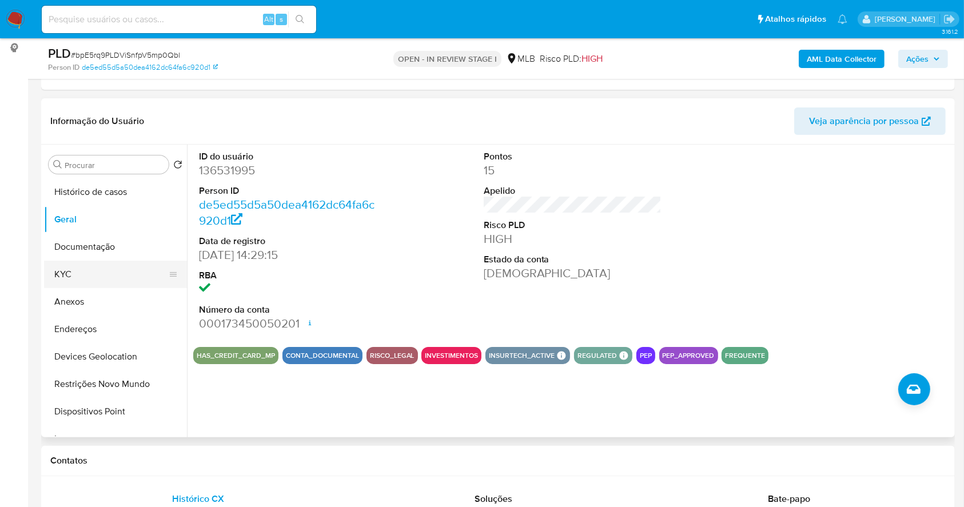
click at [85, 272] on button "KYC" at bounding box center [111, 274] width 134 height 27
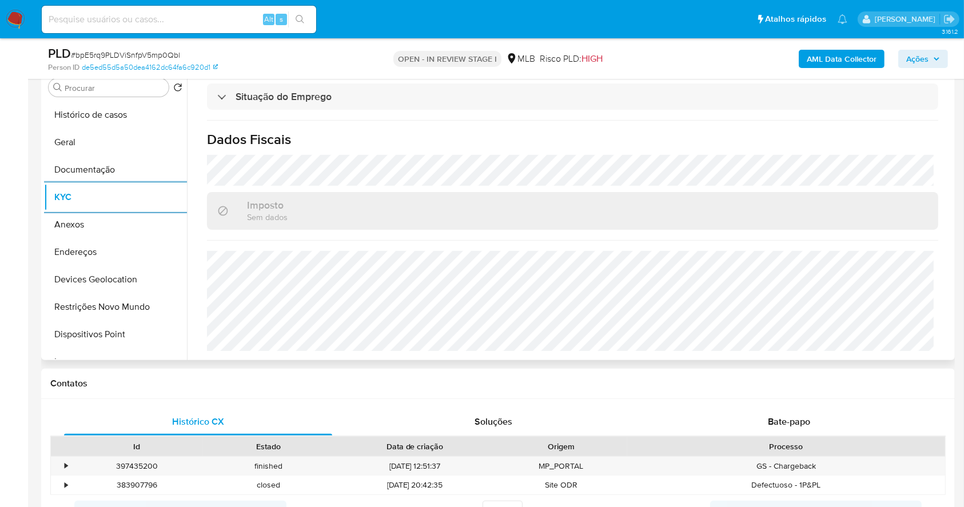
scroll to position [305, 0]
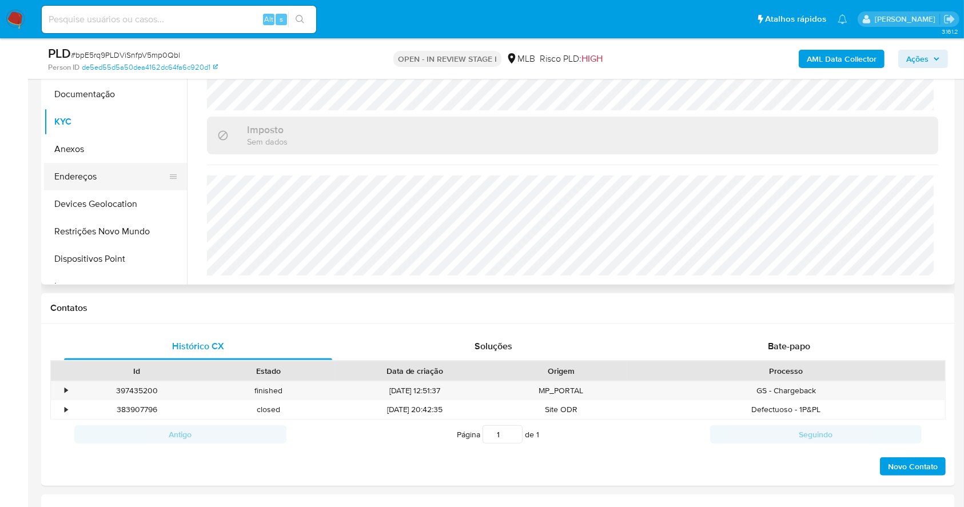
drag, startPoint x: 98, startPoint y: 172, endPoint x: 240, endPoint y: 209, distance: 147.2
click at [97, 172] on button "Endereços" at bounding box center [115, 176] width 143 height 27
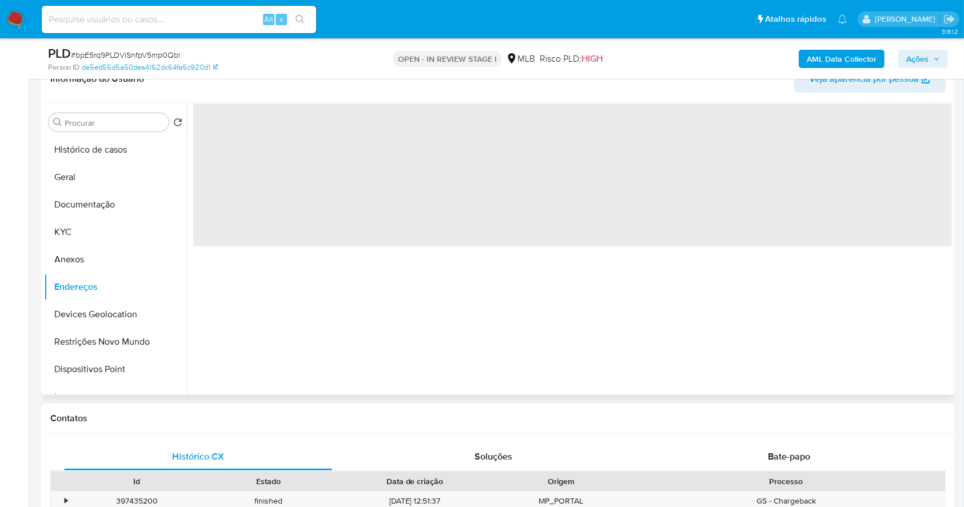
scroll to position [152, 0]
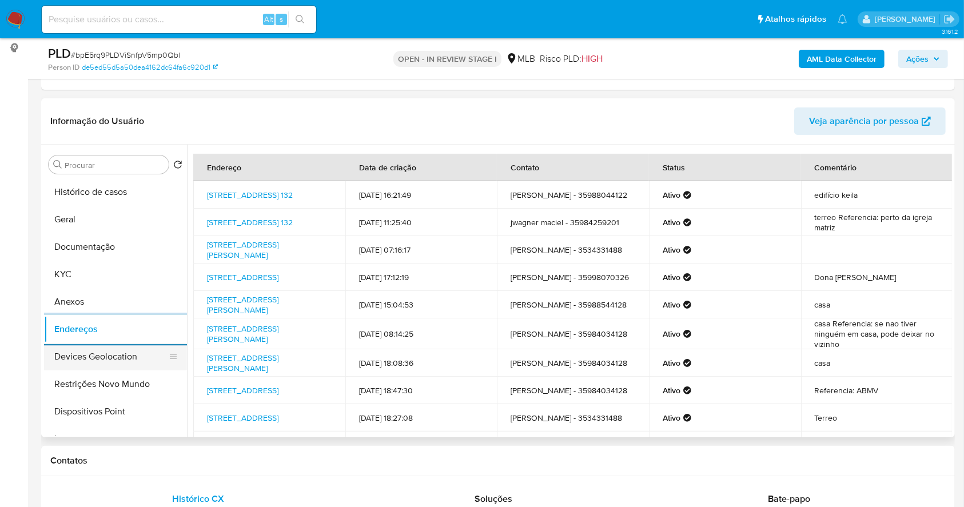
click at [105, 360] on button "Devices Geolocation" at bounding box center [111, 356] width 134 height 27
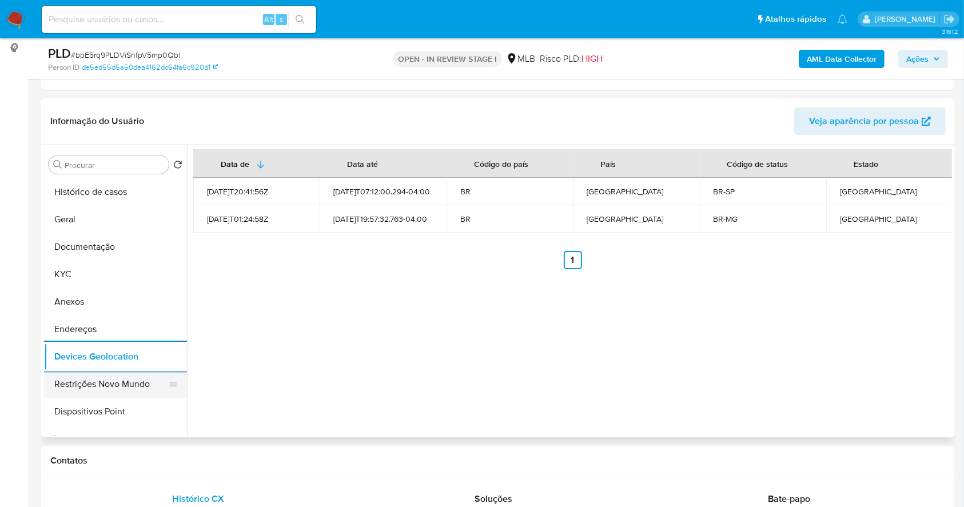
click at [132, 388] on button "Restrições Novo Mundo" at bounding box center [111, 384] width 134 height 27
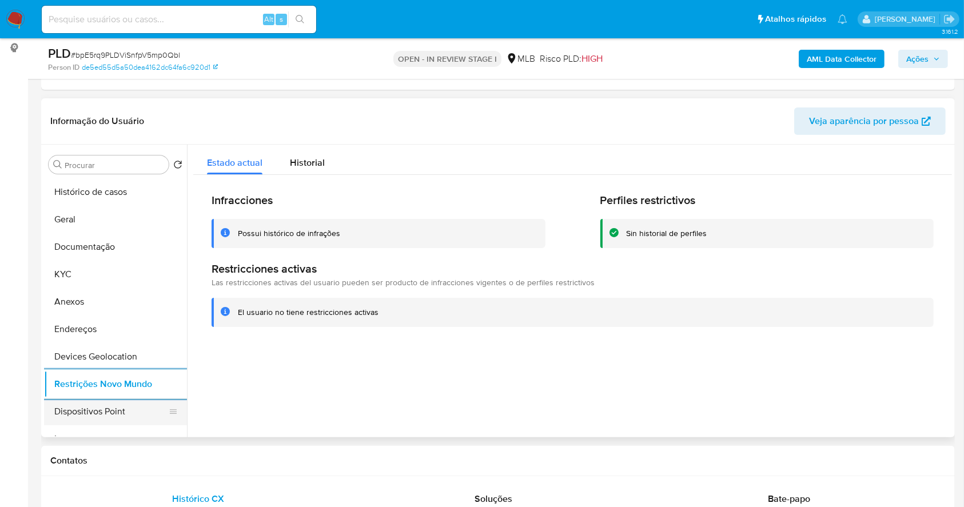
click at [143, 410] on button "Dispositivos Point" at bounding box center [111, 411] width 134 height 27
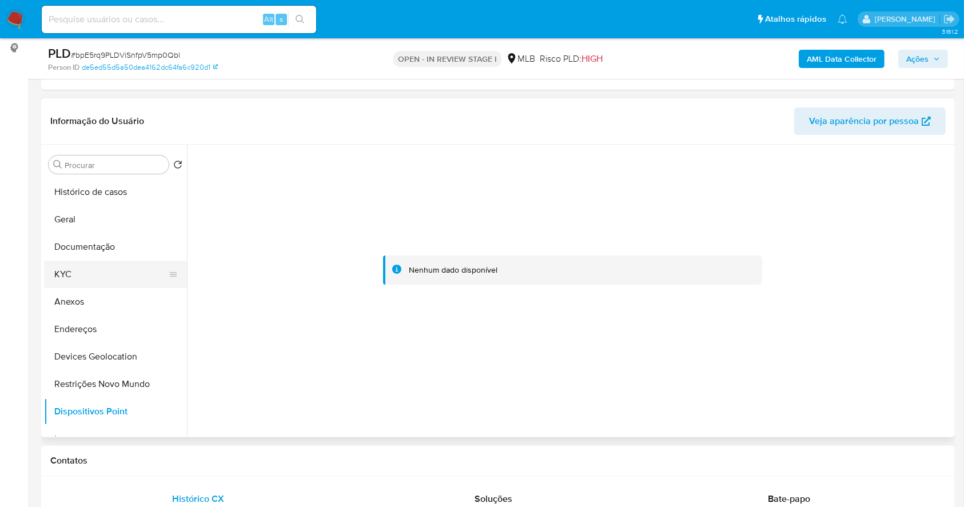
click at [80, 268] on button "KYC" at bounding box center [111, 274] width 134 height 27
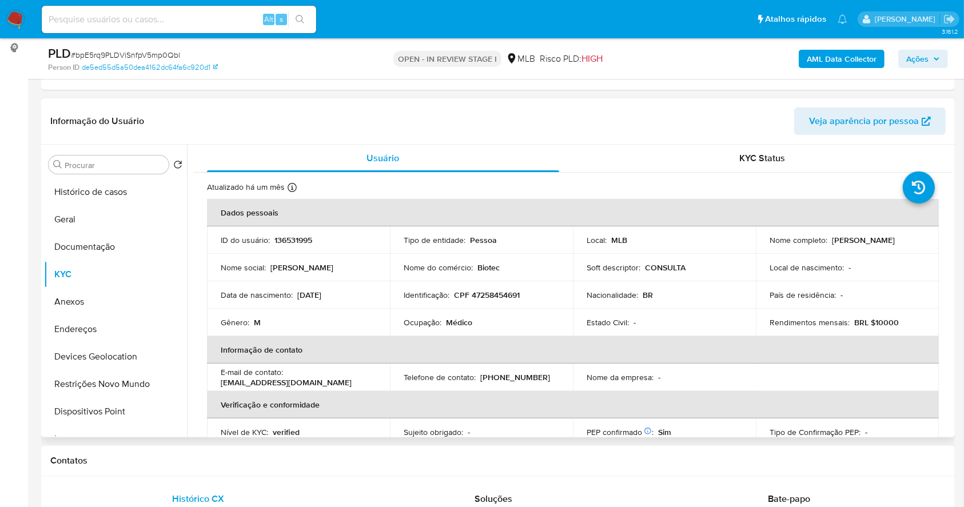
click at [496, 294] on p "CPF 47258454691" at bounding box center [487, 295] width 66 height 10
copy p "47258454691"
click at [114, 242] on button "Documentação" at bounding box center [111, 246] width 134 height 27
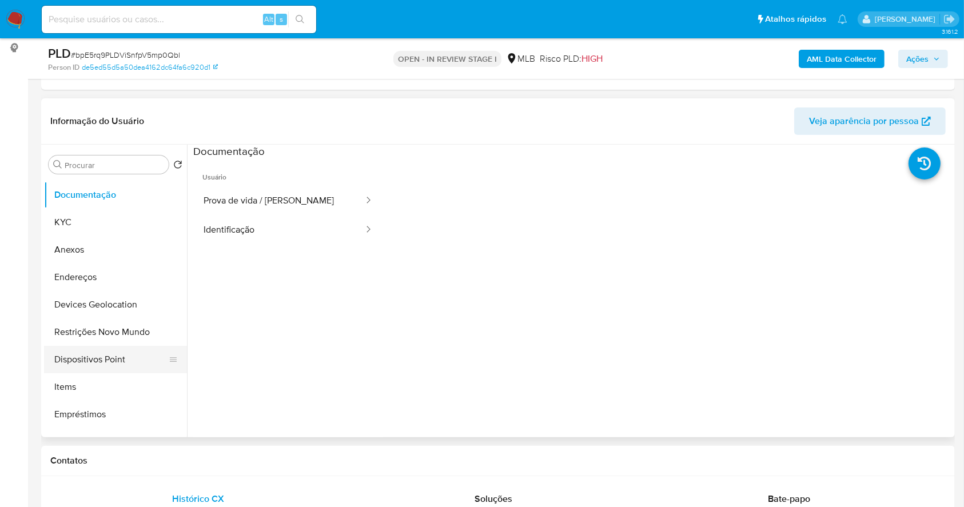
scroll to position [76, 0]
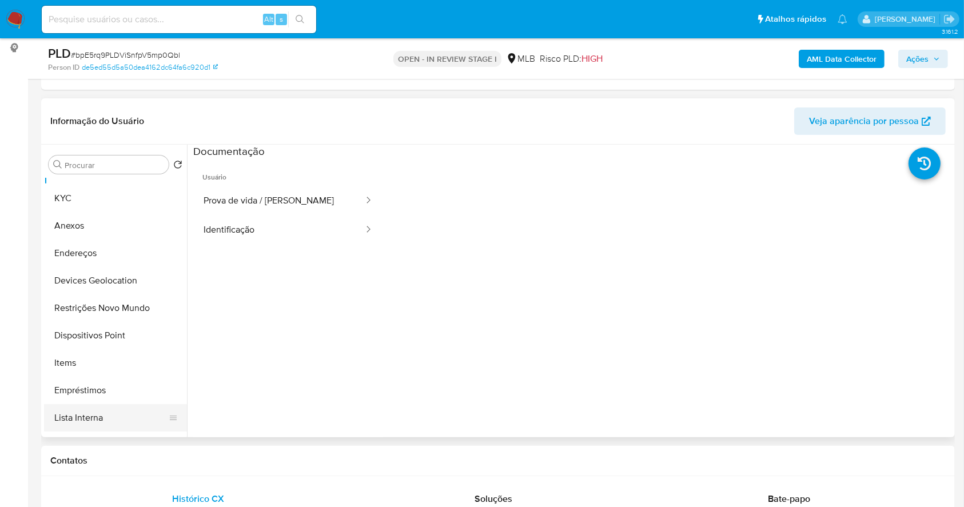
click at [95, 425] on button "Lista Interna" at bounding box center [111, 417] width 134 height 27
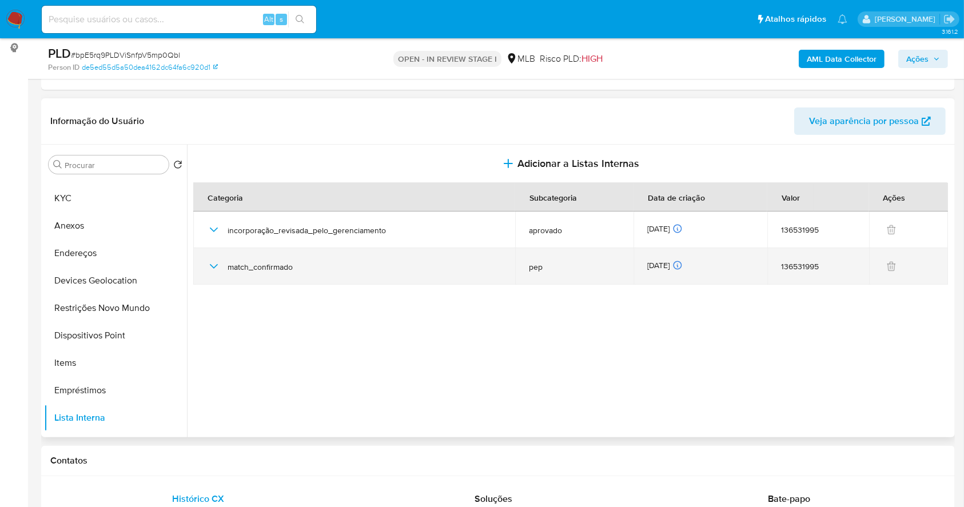
click at [215, 265] on icon "button" at bounding box center [214, 266] width 8 height 5
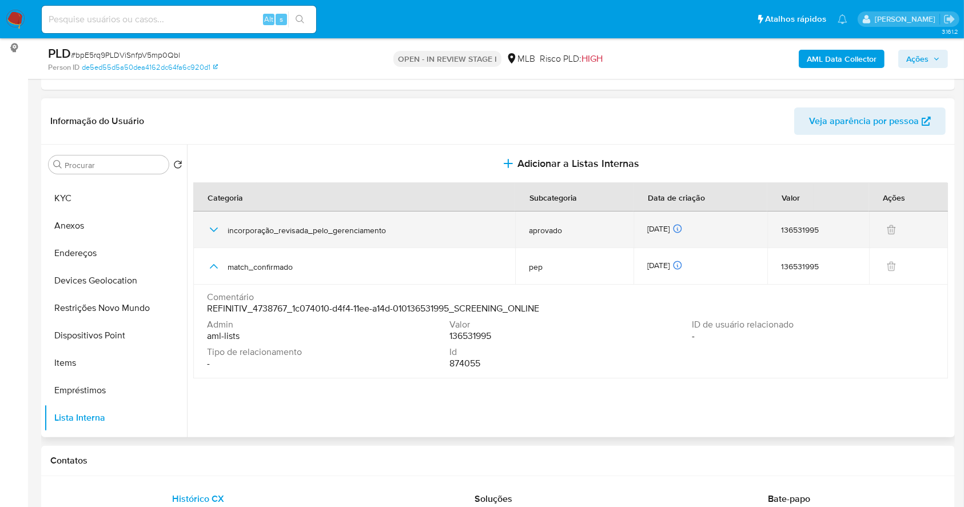
click at [213, 225] on icon "button" at bounding box center [214, 230] width 14 height 14
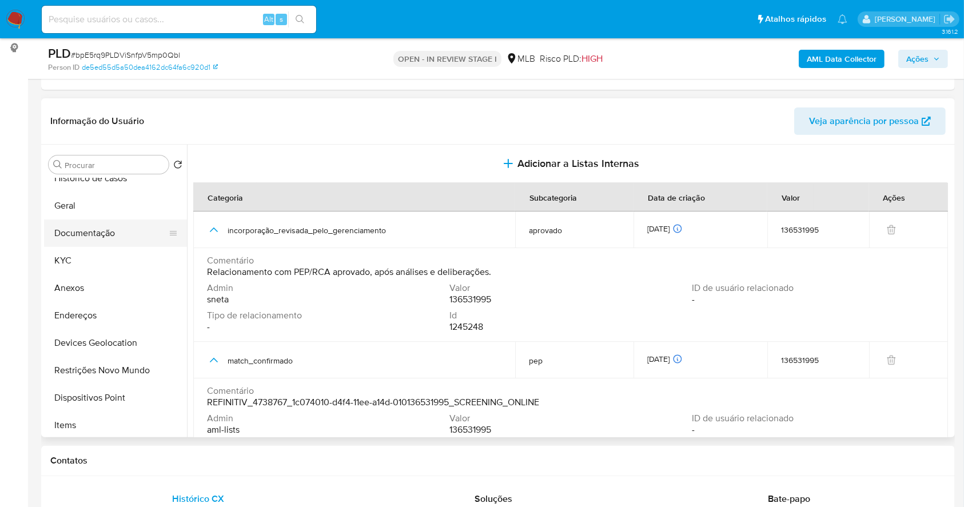
scroll to position [0, 0]
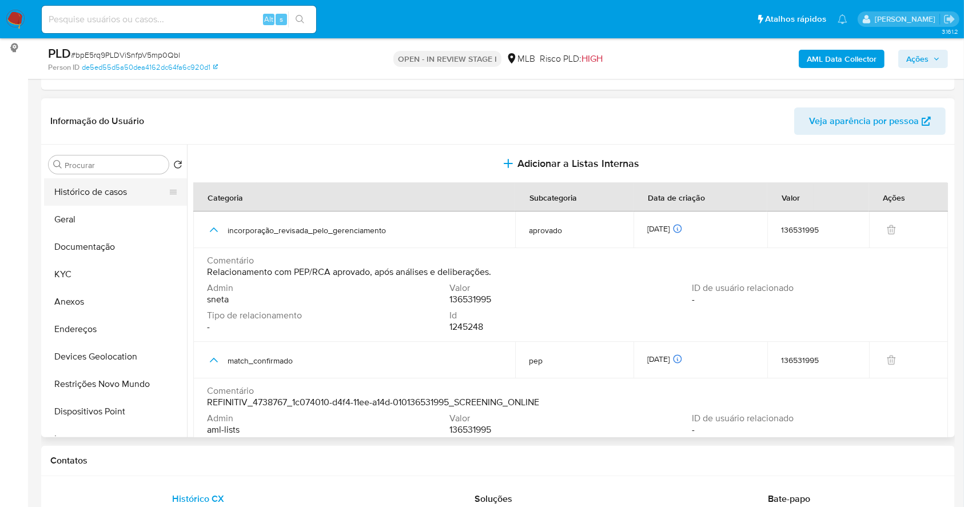
click at [97, 191] on button "Histórico de casos" at bounding box center [111, 191] width 134 height 27
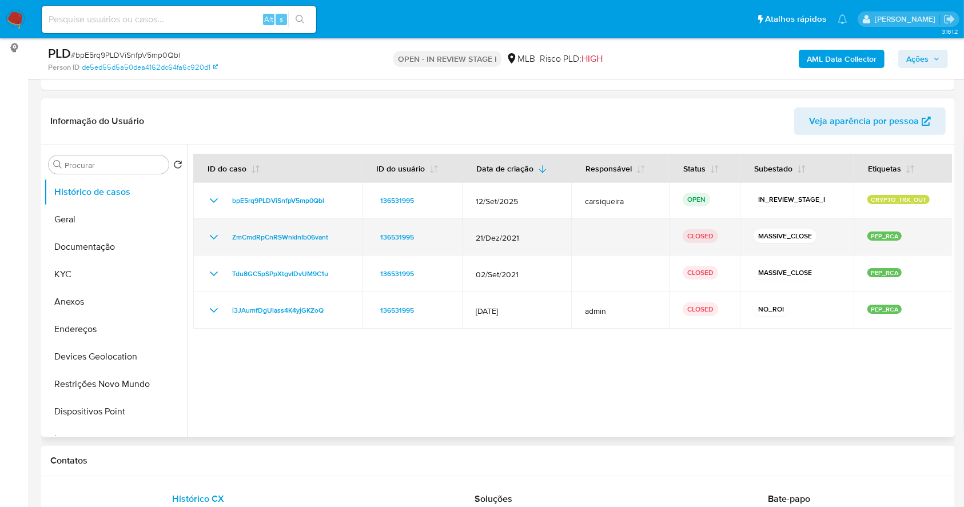
click at [211, 234] on icon "Mostrar/Ocultar" at bounding box center [214, 237] width 14 height 14
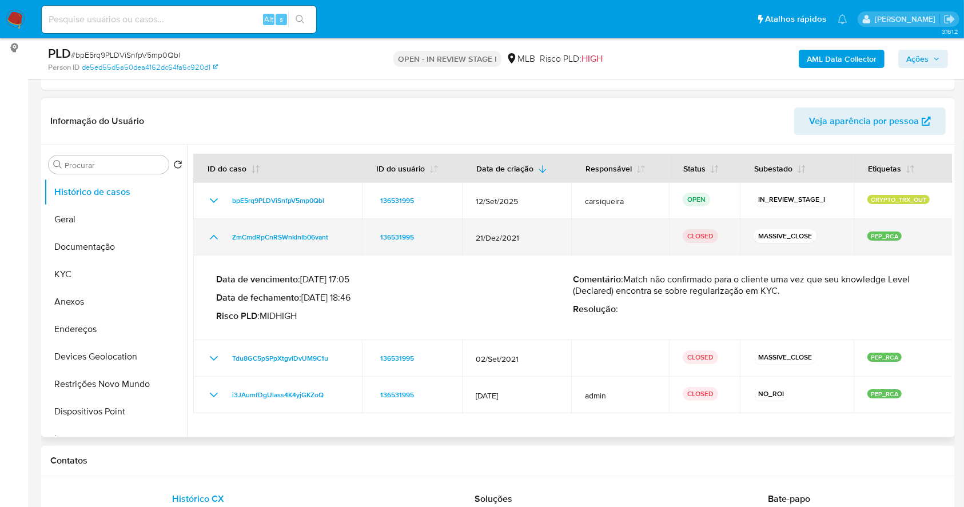
click at [225, 240] on div "ZmCmdRpCnRSWnklnIb06vant" at bounding box center [277, 237] width 141 height 14
click at [218, 235] on icon "Mostrar/Ocultar" at bounding box center [214, 237] width 14 height 14
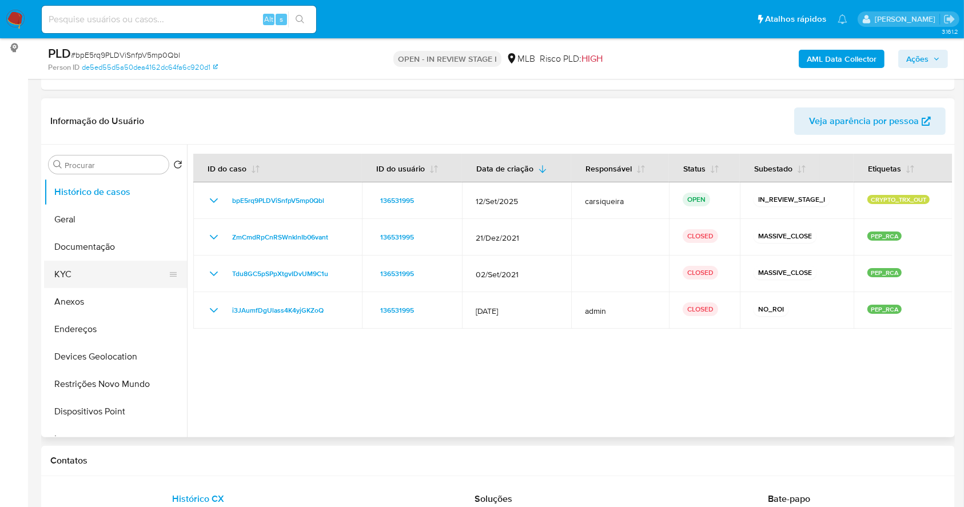
click at [86, 272] on button "KYC" at bounding box center [111, 274] width 134 height 27
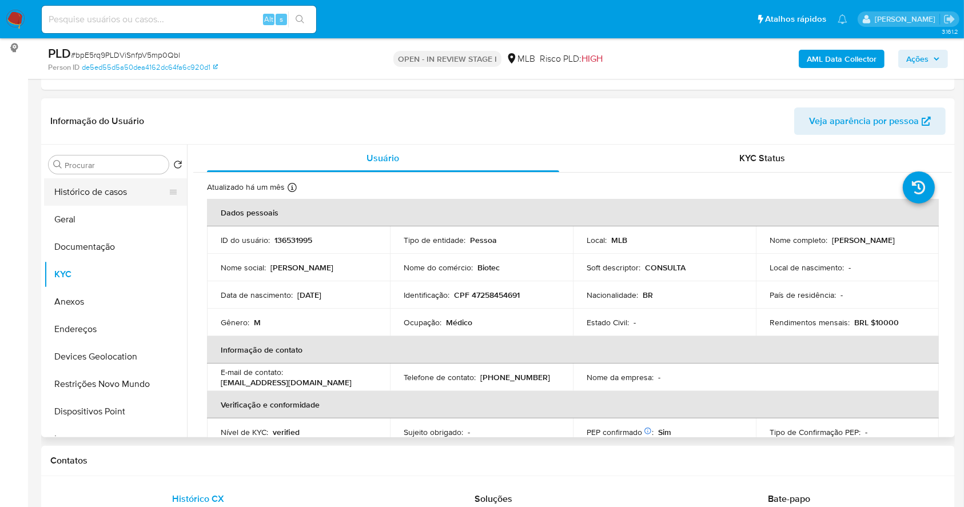
click at [91, 186] on button "Histórico de casos" at bounding box center [111, 191] width 134 height 27
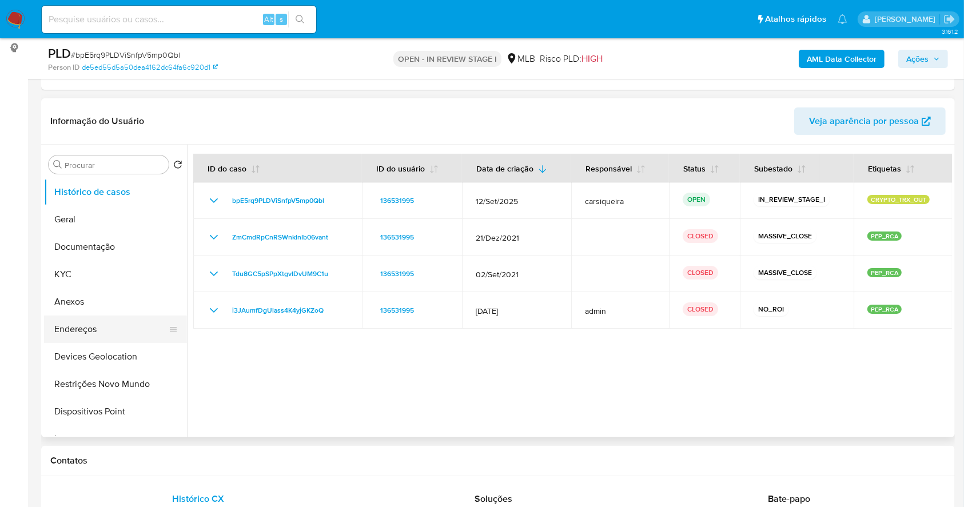
click at [89, 323] on button "Endereços" at bounding box center [111, 329] width 134 height 27
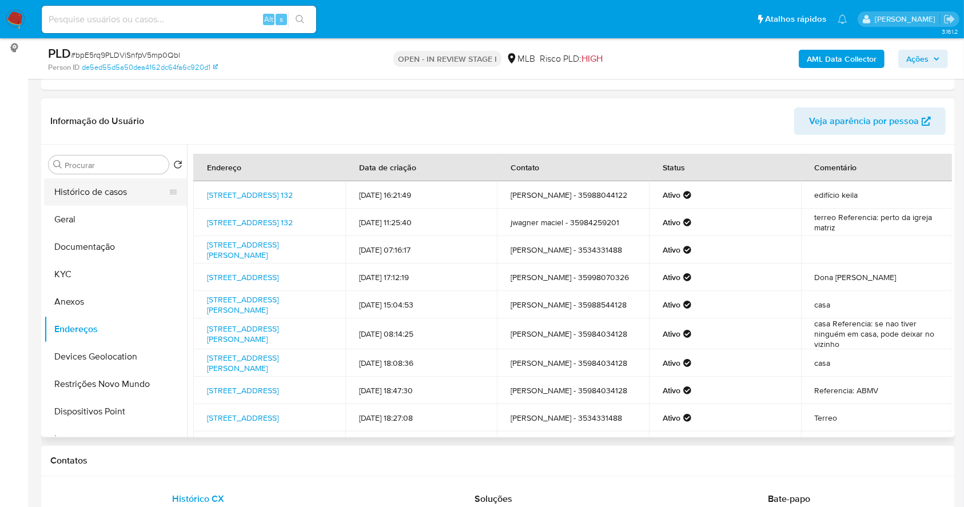
click at [73, 188] on button "Histórico de casos" at bounding box center [111, 191] width 134 height 27
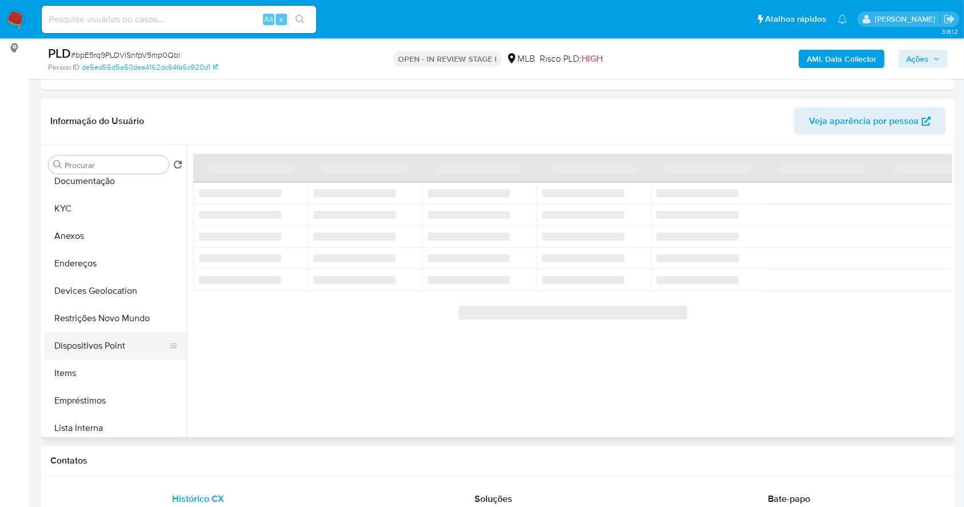
scroll to position [152, 0]
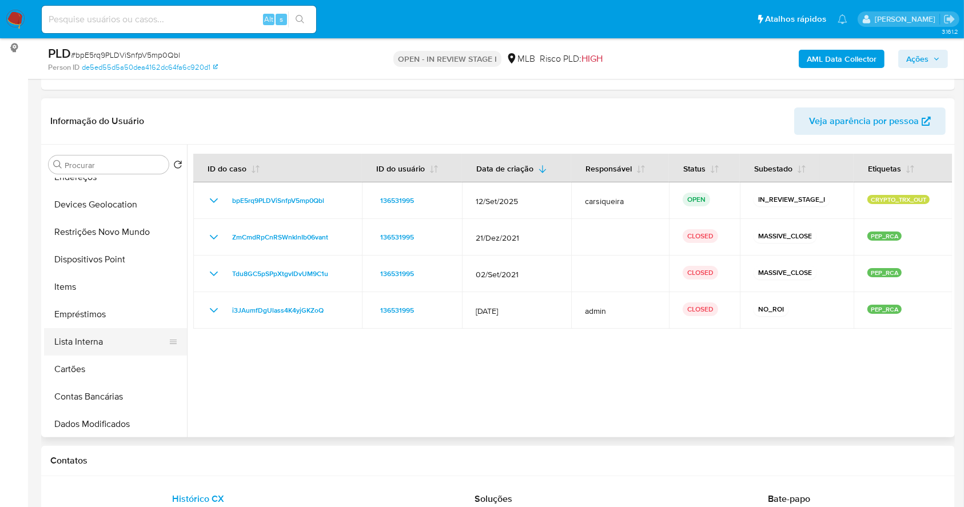
click at [101, 339] on button "Lista Interna" at bounding box center [111, 341] width 134 height 27
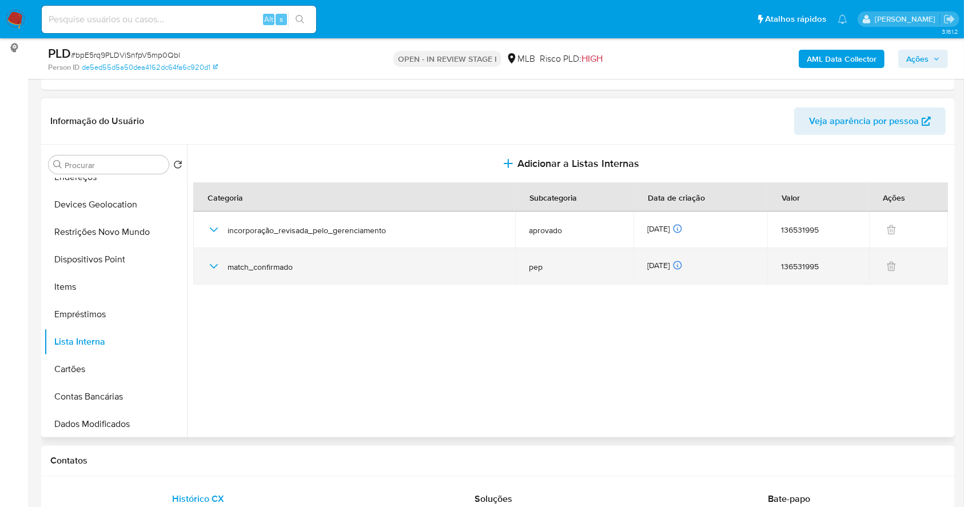
click at [217, 274] on div "match_confirmado" at bounding box center [354, 266] width 294 height 37
click at [211, 268] on icon "button" at bounding box center [214, 267] width 14 height 14
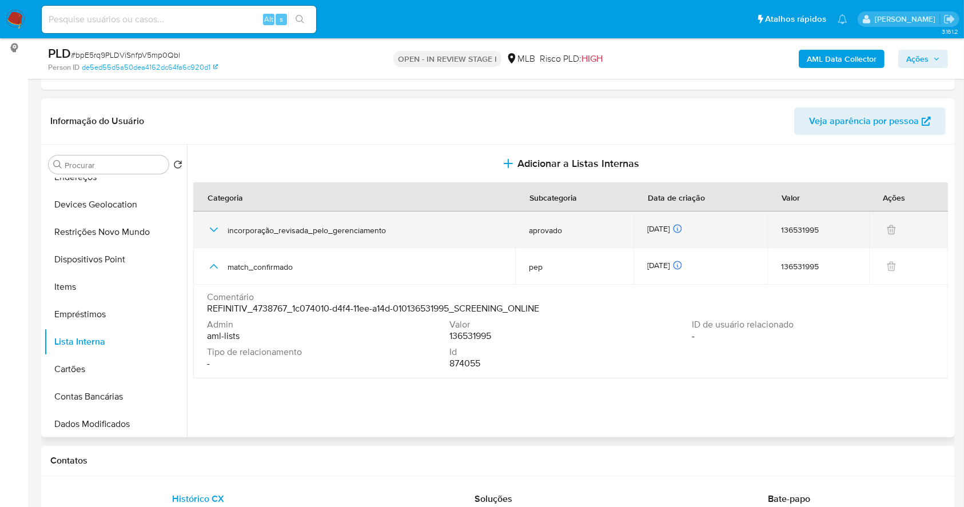
click at [215, 225] on icon "button" at bounding box center [214, 230] width 14 height 14
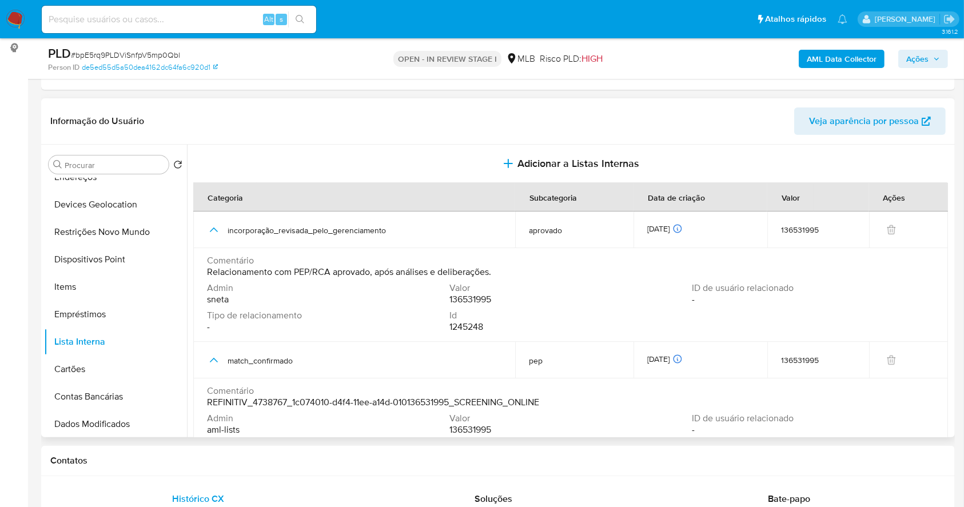
drag, startPoint x: 323, startPoint y: 268, endPoint x: 394, endPoint y: 259, distance: 72.0
click at [394, 259] on div "Comentário Relacionamento com PEP/RCA aprovado, após análises e deliberações." at bounding box center [570, 266] width 727 height 23
click at [323, 272] on span "Relacionamento com PEP/RCA aprovado, após análises e deliberações." at bounding box center [349, 271] width 284 height 11
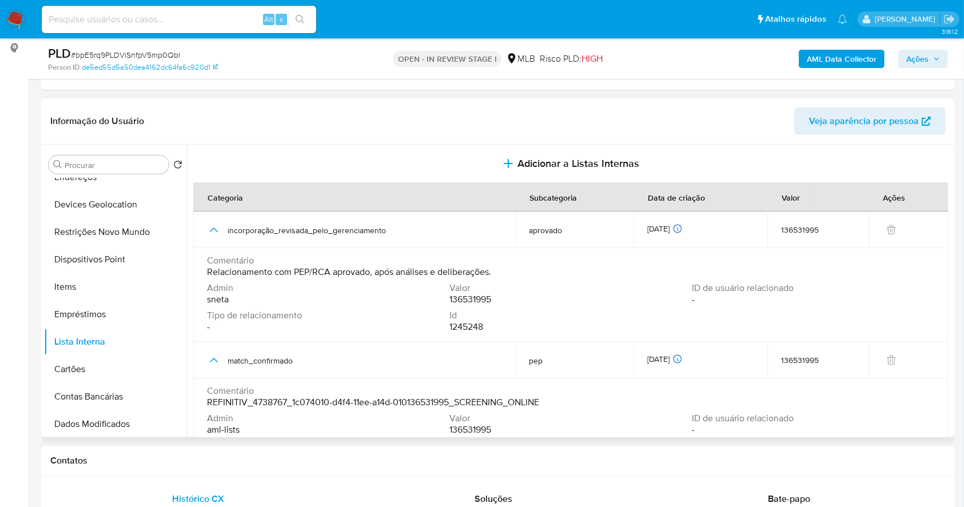
click at [323, 272] on span "Relacionamento com PEP/RCA aprovado, após análises e deliberações." at bounding box center [349, 271] width 284 height 11
click at [298, 284] on span "Admin" at bounding box center [327, 287] width 240 height 11
drag, startPoint x: 209, startPoint y: 271, endPoint x: 381, endPoint y: 262, distance: 172.4
click at [368, 275] on span "Relacionamento com PEP/RCA aprovado, após análises e deliberações." at bounding box center [349, 271] width 284 height 11
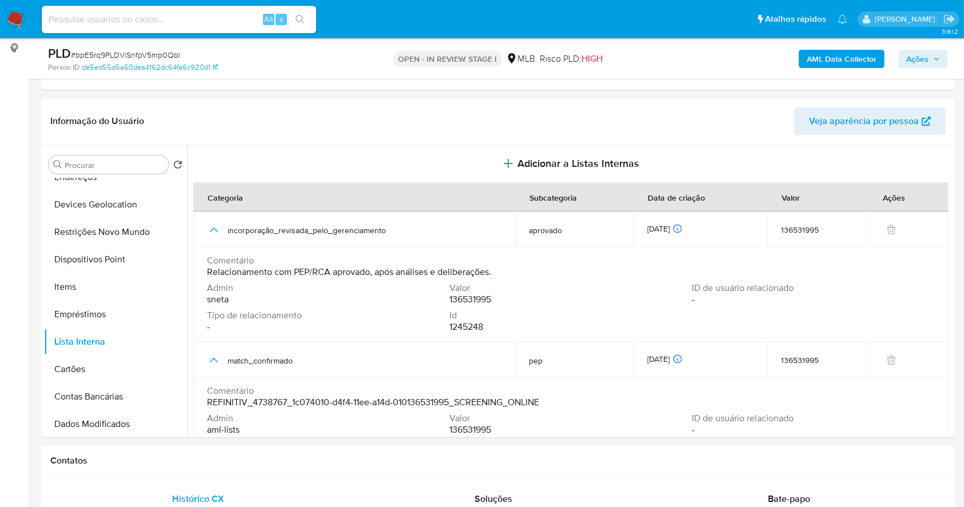
click at [933, 59] on icon "button" at bounding box center [936, 58] width 7 height 7
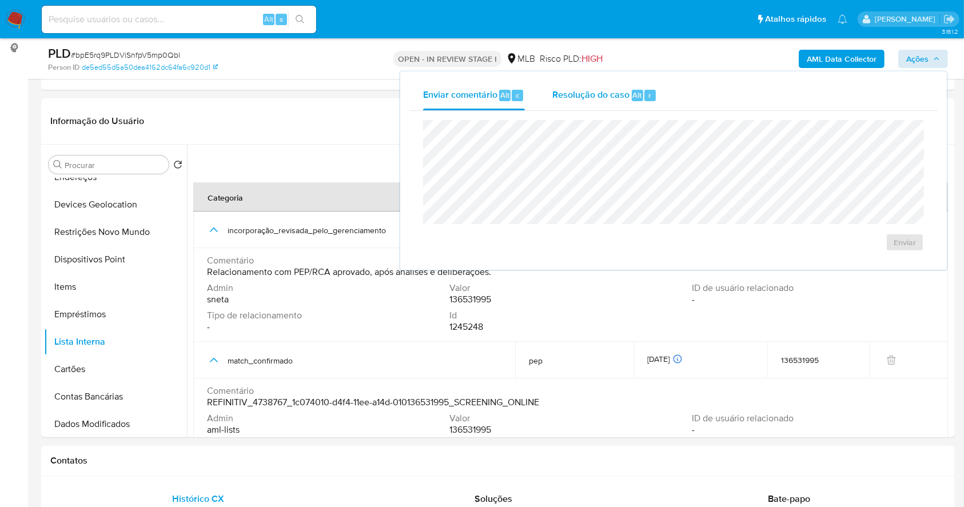
click at [632, 90] on div "Alt" at bounding box center [637, 95] width 11 height 11
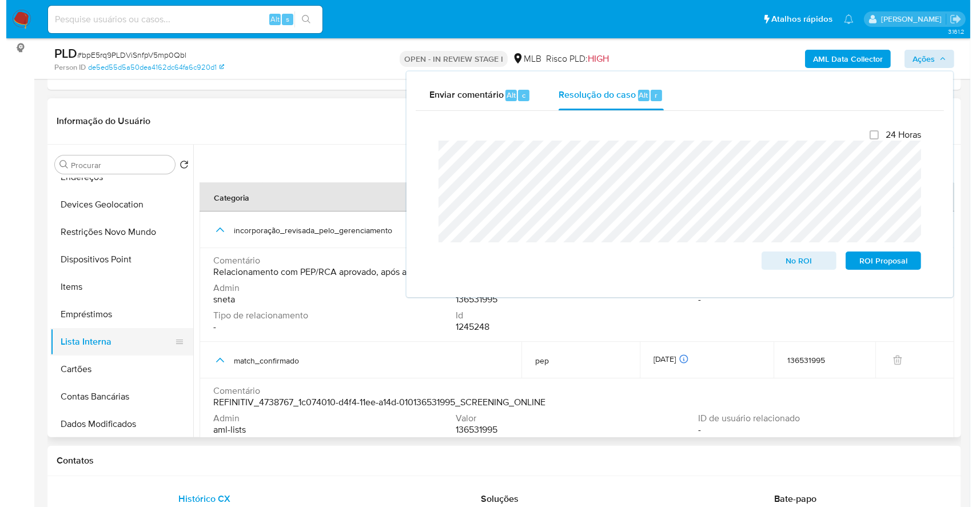
scroll to position [0, 0]
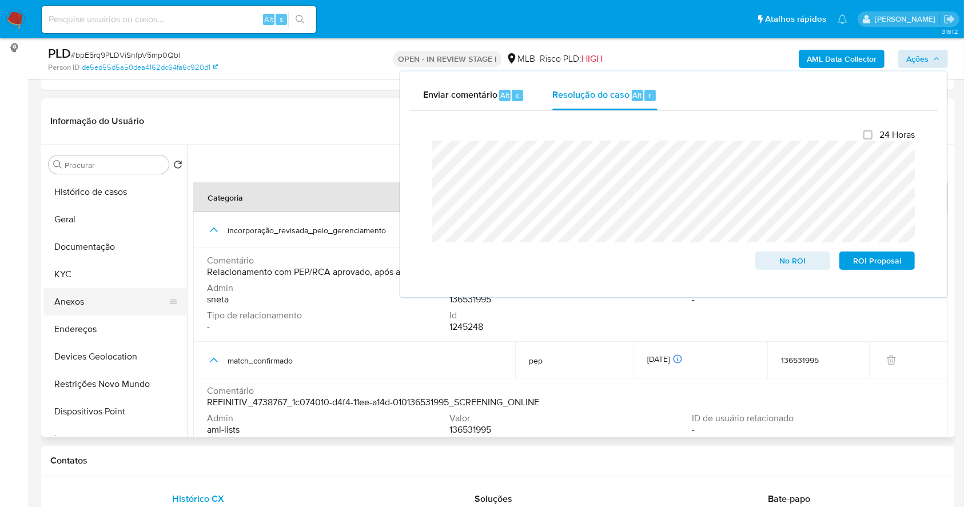
click at [92, 304] on button "Anexos" at bounding box center [111, 301] width 134 height 27
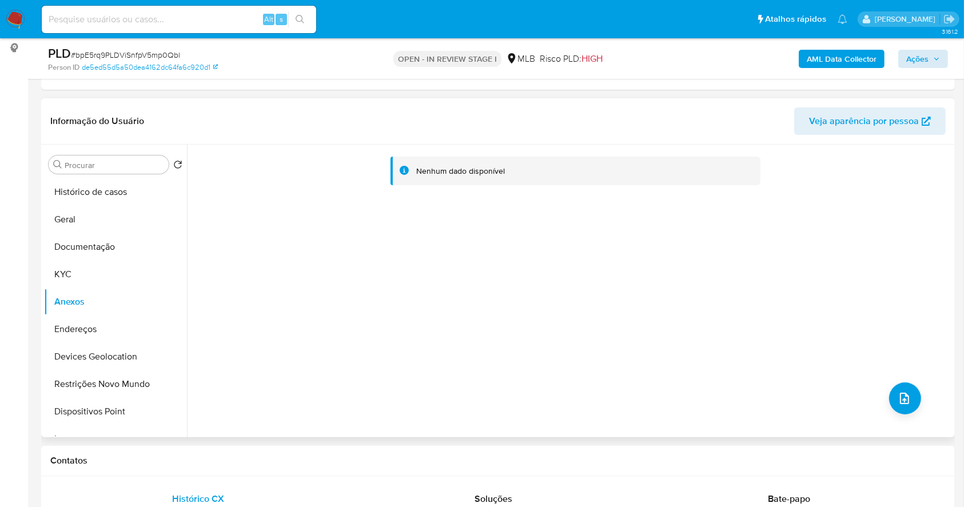
click at [915, 393] on div "Nenhum dado disponível" at bounding box center [569, 291] width 765 height 293
click at [909, 395] on button "upload-file" at bounding box center [905, 399] width 32 height 32
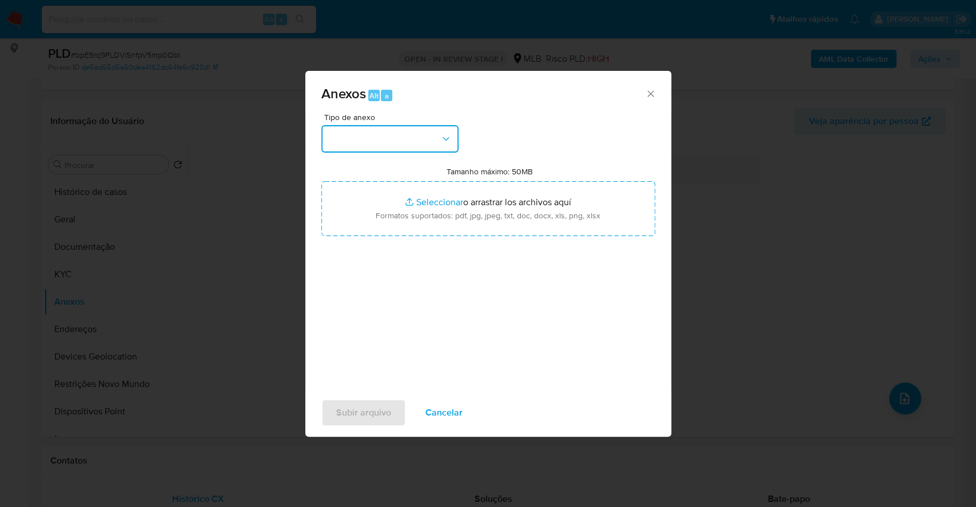
drag, startPoint x: 416, startPoint y: 135, endPoint x: 412, endPoint y: 144, distance: 10.0
click at [416, 135] on button "button" at bounding box center [389, 138] width 137 height 27
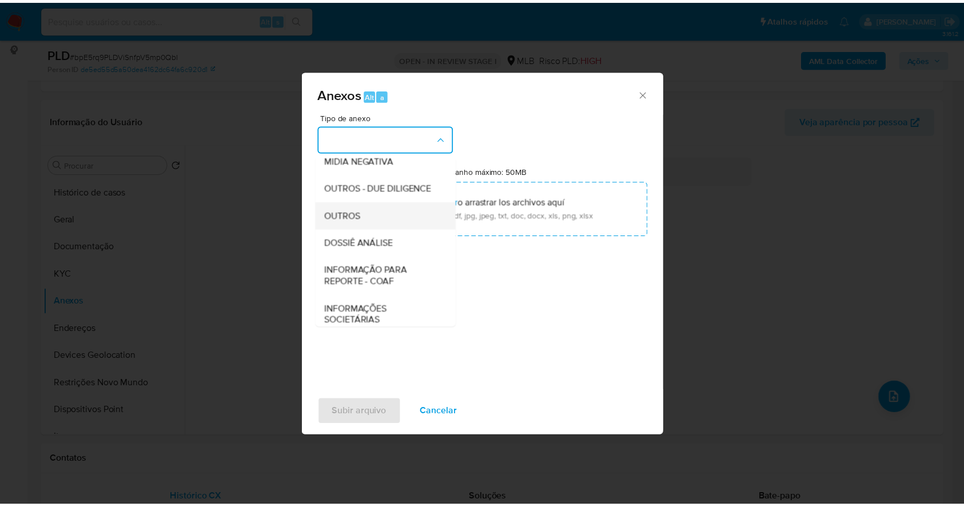
scroll to position [152, 0]
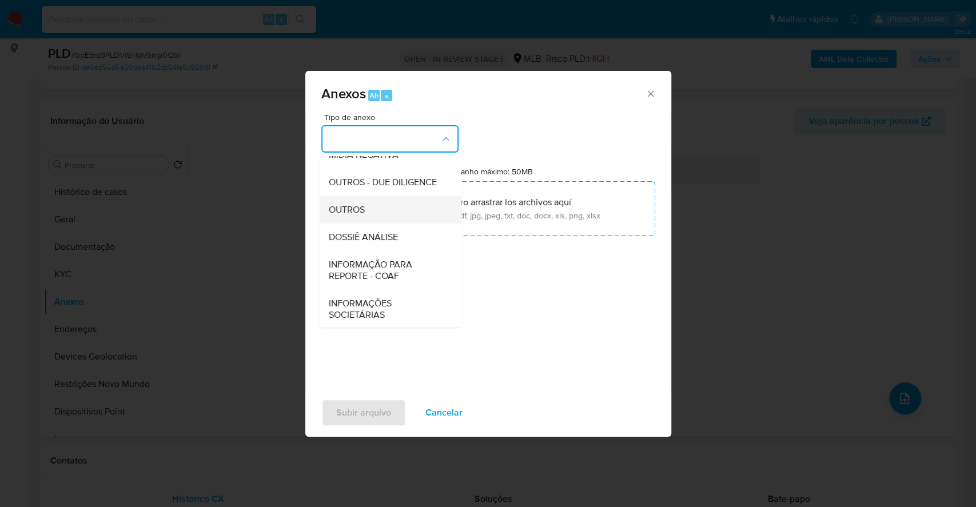
click at [367, 224] on div "OUTROS" at bounding box center [386, 209] width 117 height 27
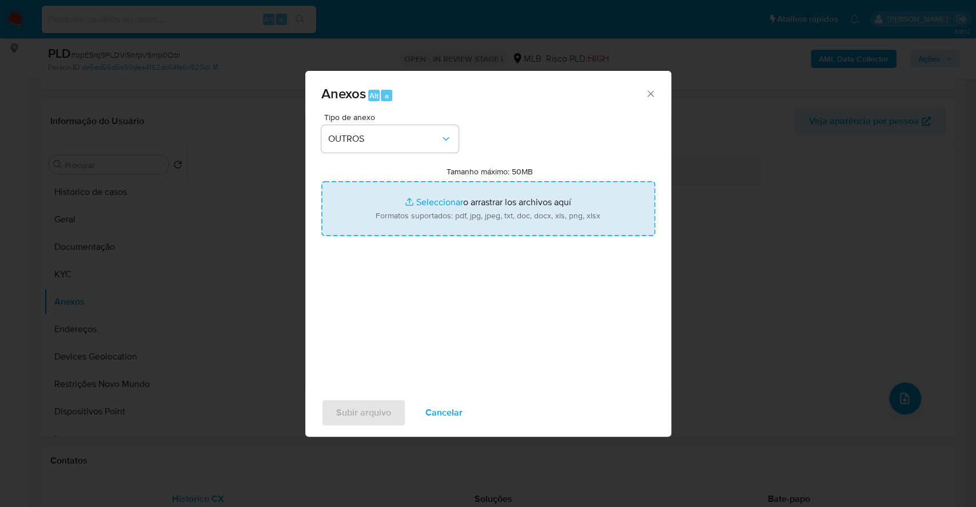
click at [428, 198] on input "Tamanho máximo: 50MB Seleccionar archivos" at bounding box center [488, 208] width 334 height 55
type input "C:\fakepath\DECLINIO - bpE5rq9PLDViSnfpV5mp0Qbl - CPF 47258454691 - WAGNER AUGU…"
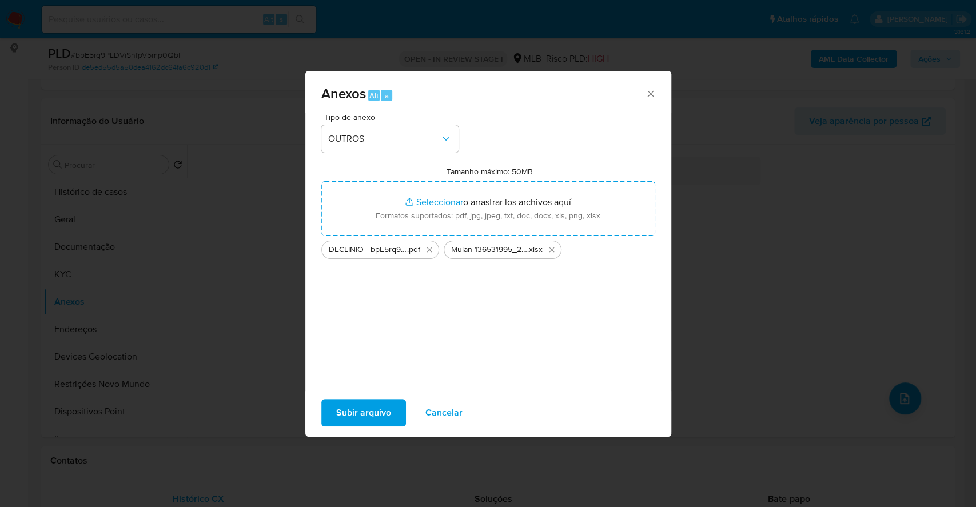
click at [365, 409] on span "Subir arquivo" at bounding box center [363, 412] width 55 height 25
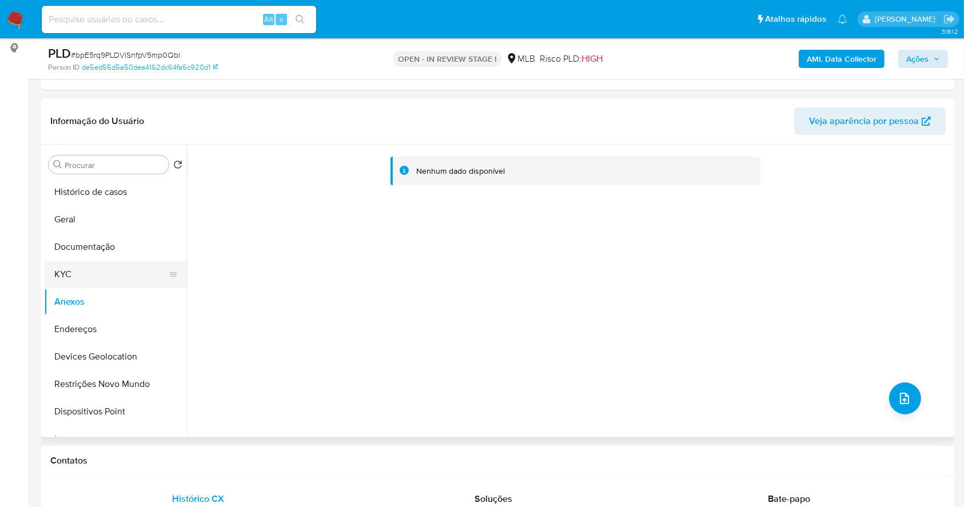
click at [83, 282] on button "KYC" at bounding box center [111, 274] width 134 height 27
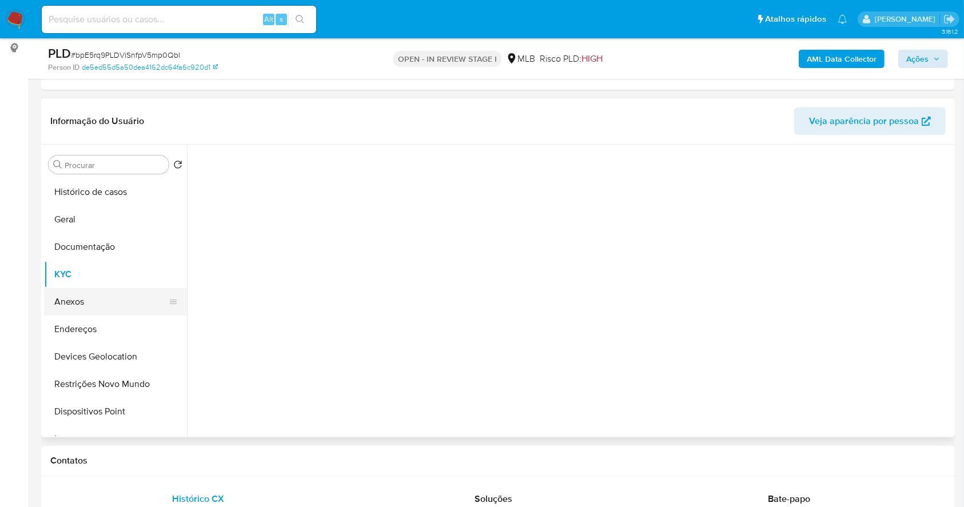
click at [91, 300] on button "Anexos" at bounding box center [111, 301] width 134 height 27
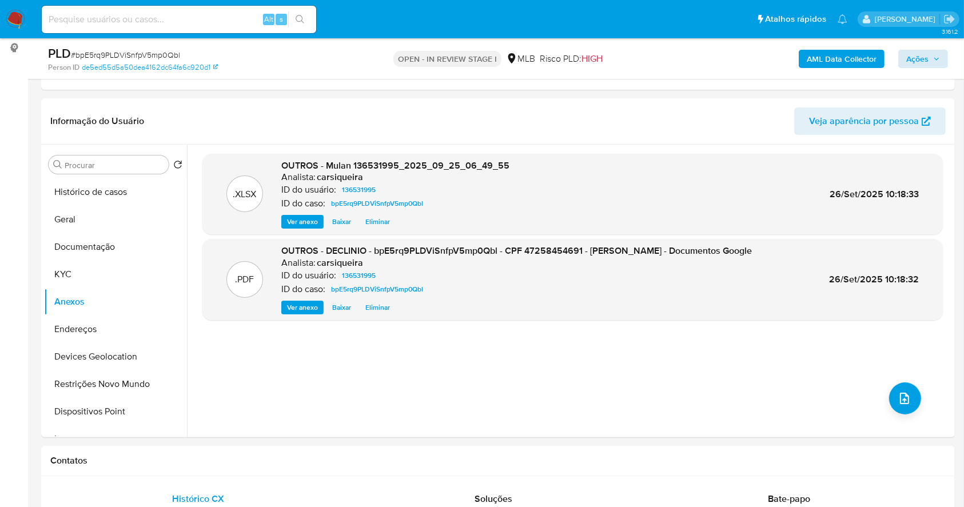
click at [824, 61] on b "AML Data Collector" at bounding box center [842, 59] width 70 height 18
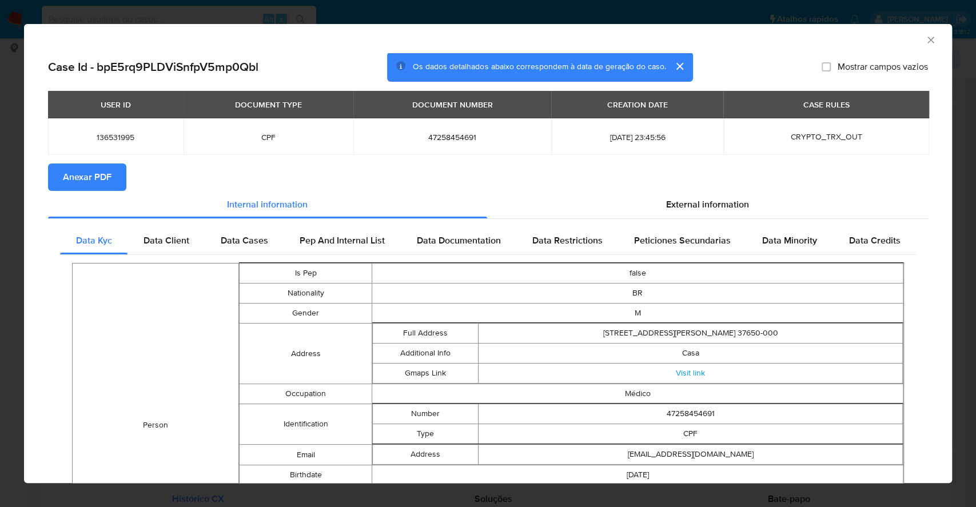
click at [101, 174] on span "Anexar PDF" at bounding box center [87, 177] width 49 height 25
click at [0, 207] on div "AML Data Collector Case Id - bpE5rq9PLDViSnfpV5mp0Qbl Os dados detalhados abaix…" at bounding box center [488, 253] width 976 height 507
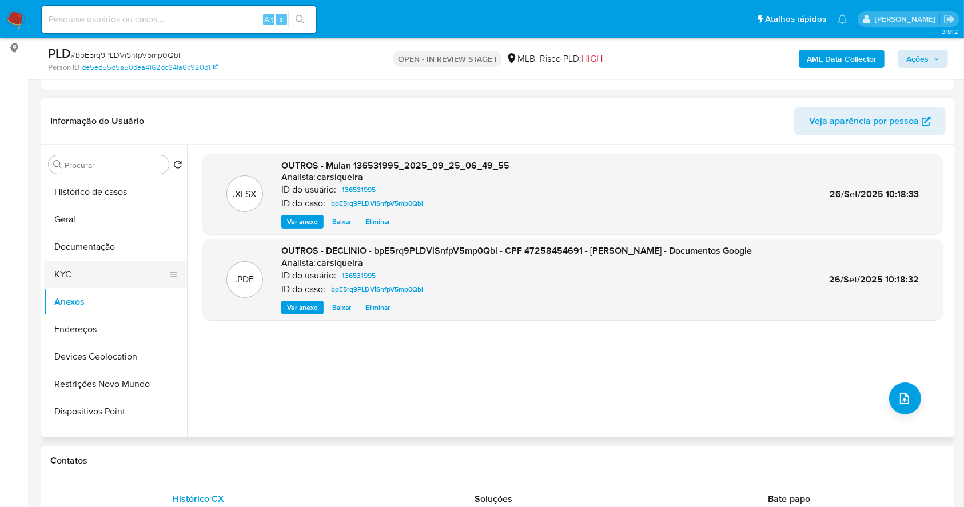
click at [73, 279] on button "KYC" at bounding box center [111, 274] width 134 height 27
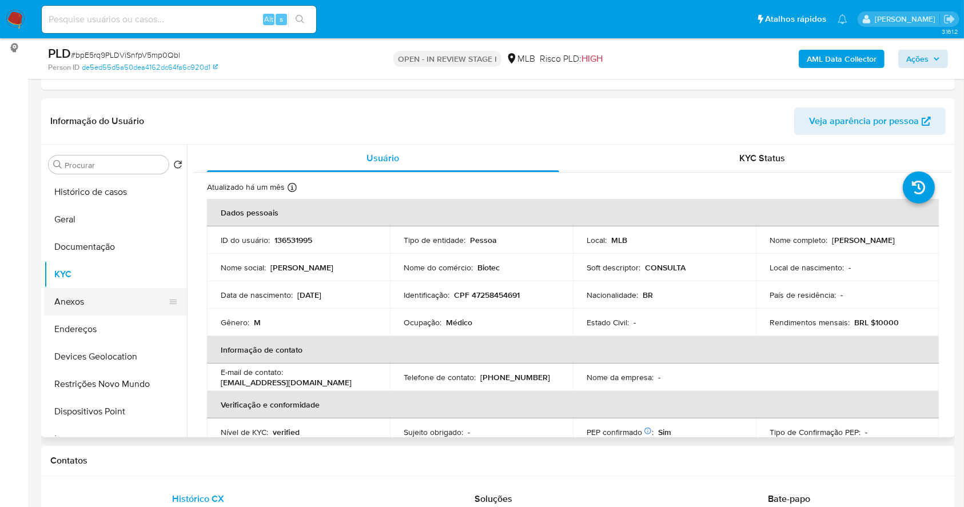
click at [82, 304] on button "Anexos" at bounding box center [111, 301] width 134 height 27
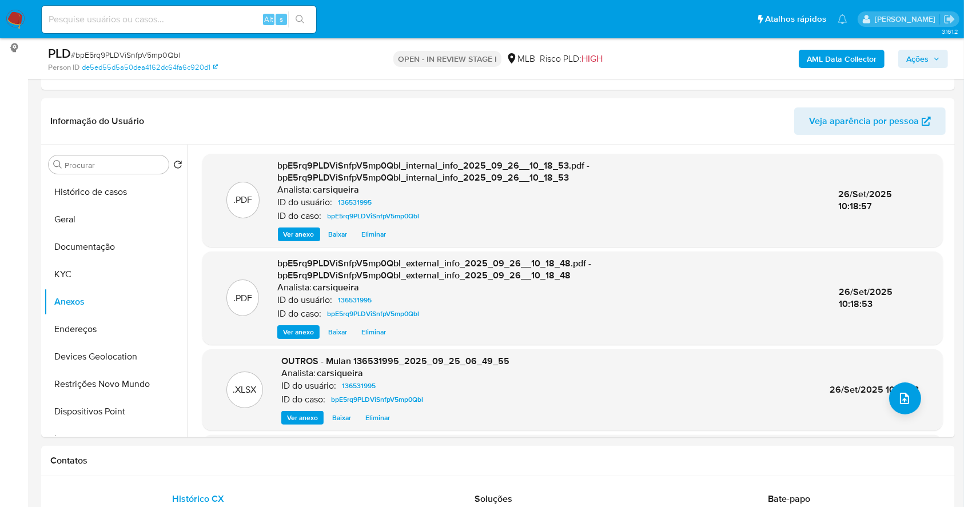
click at [933, 59] on icon "button" at bounding box center [936, 58] width 7 height 7
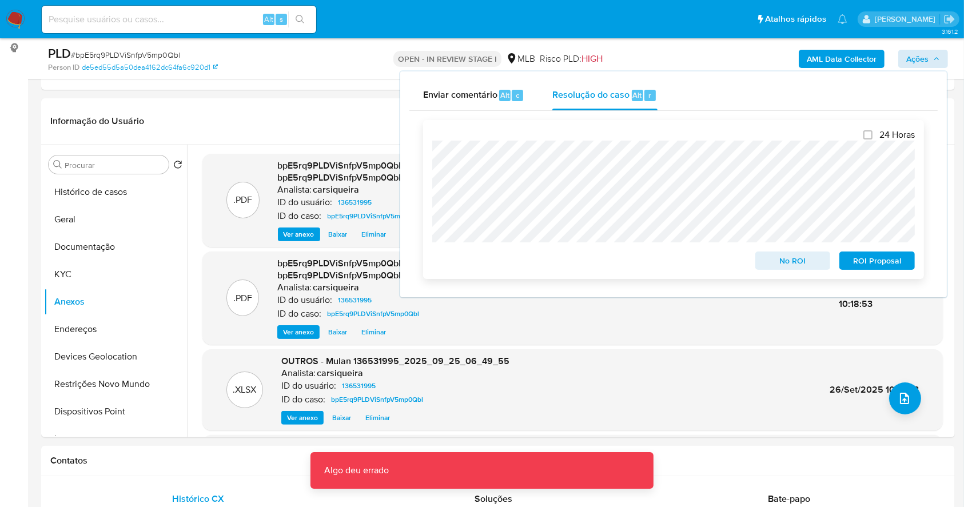
click at [794, 265] on span "No ROI" at bounding box center [792, 261] width 59 height 16
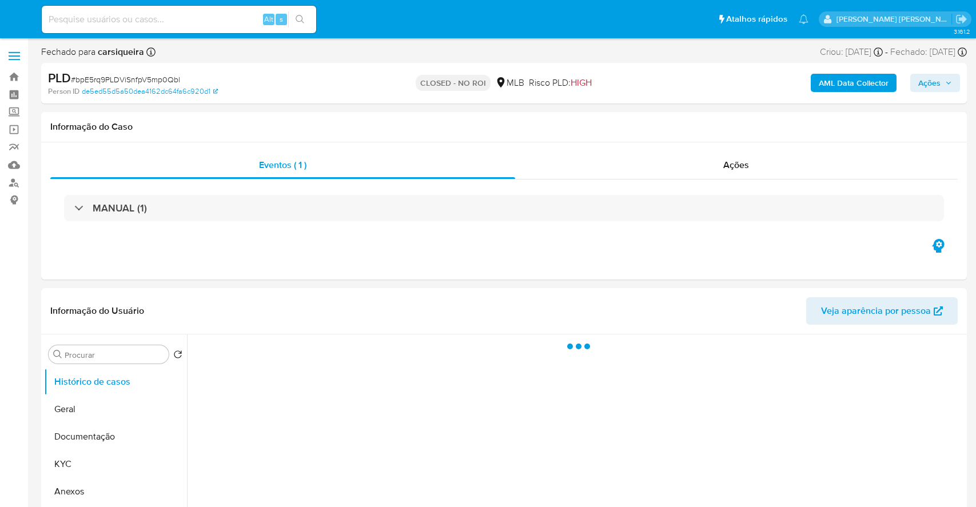
select select "10"
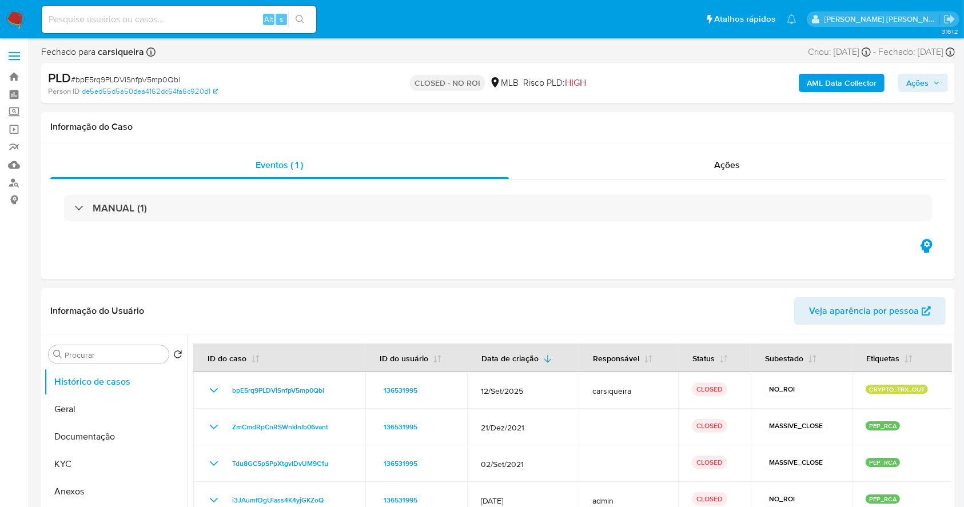
click at [14, 17] on img at bounding box center [15, 19] width 19 height 19
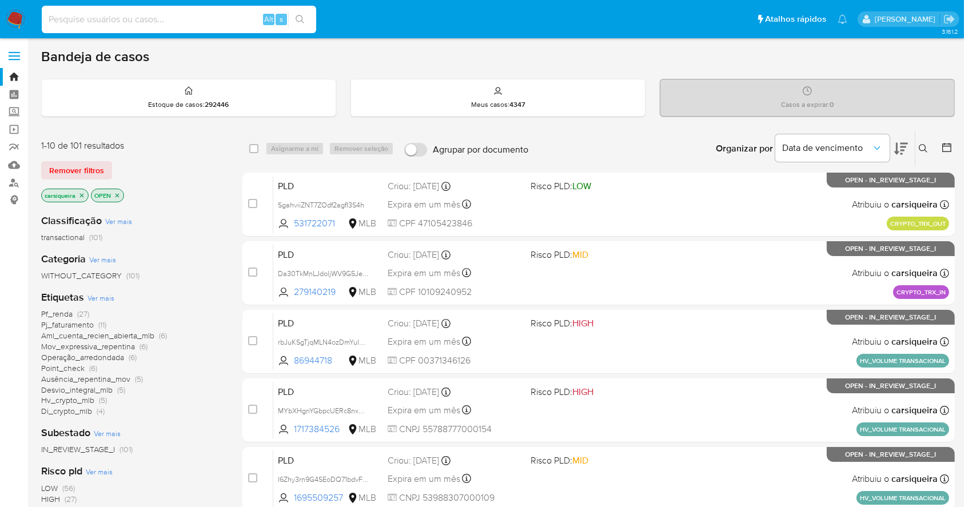
click at [137, 19] on input at bounding box center [179, 19] width 274 height 15
paste input "SgahviiZNT7ZOdf2agfI3S4h"
type input "SgahviiZNT7ZOdf2agfI3S4h"
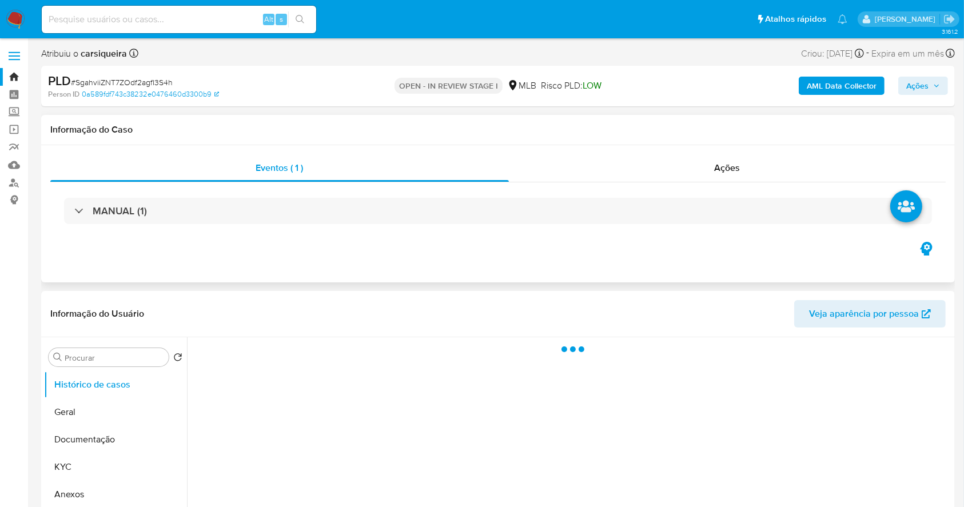
select select "10"
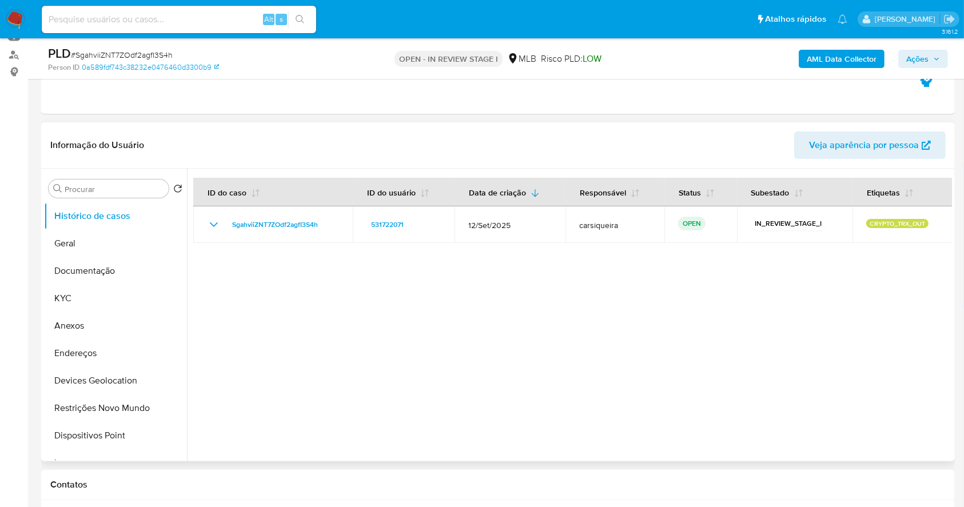
scroll to position [152, 0]
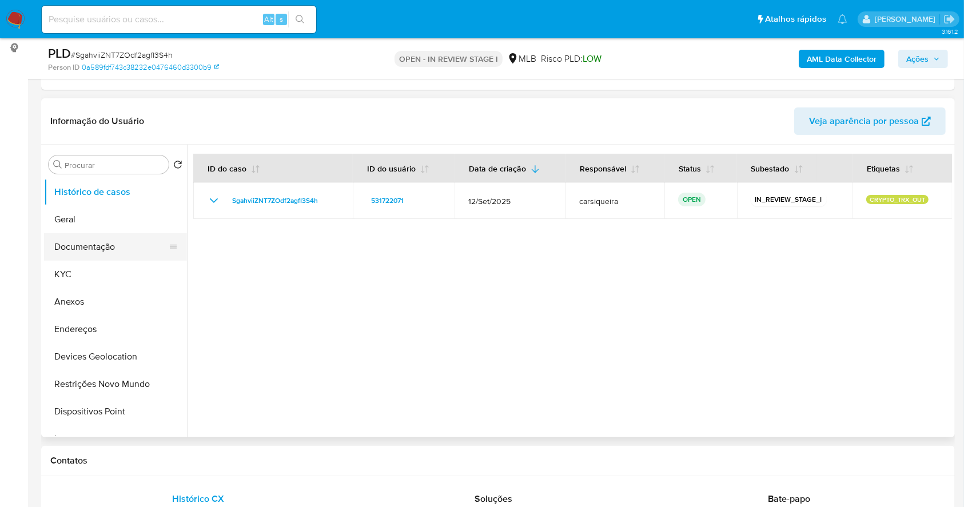
click at [95, 241] on button "Documentação" at bounding box center [111, 246] width 134 height 27
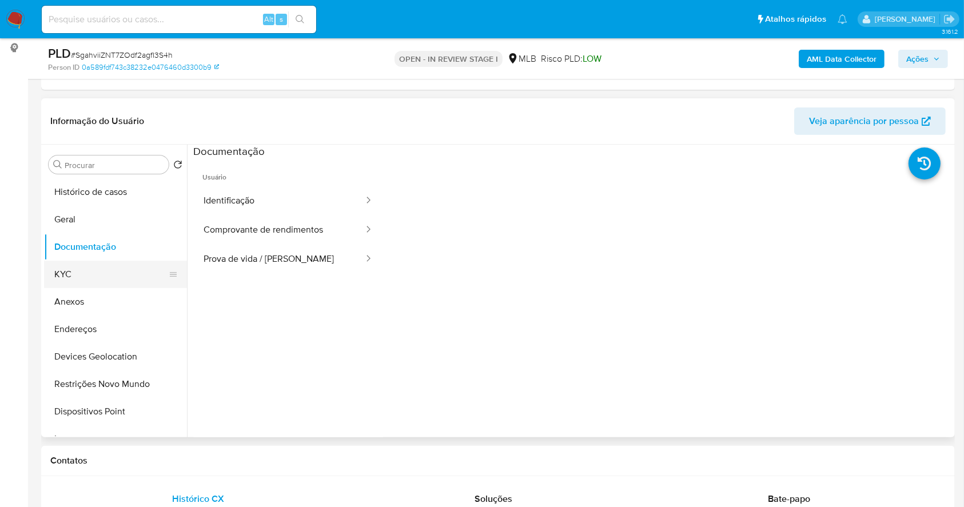
click at [83, 266] on button "KYC" at bounding box center [111, 274] width 134 height 27
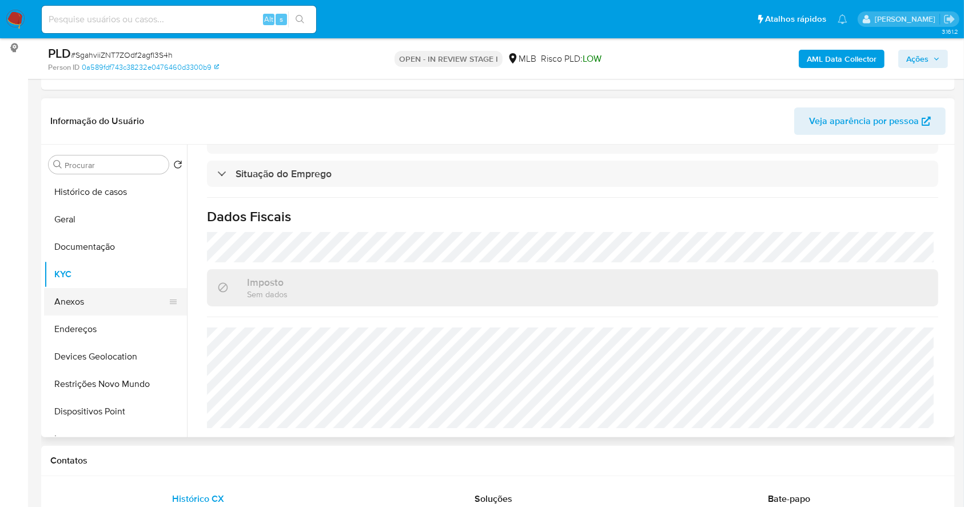
scroll to position [489, 0]
click at [92, 241] on button "Documentação" at bounding box center [111, 246] width 134 height 27
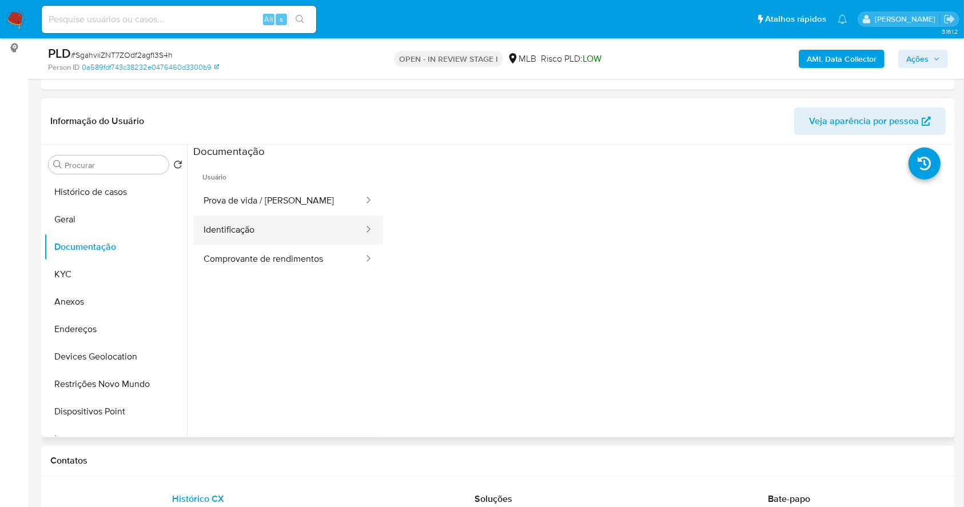
click at [300, 218] on button "Identificação" at bounding box center [279, 230] width 172 height 29
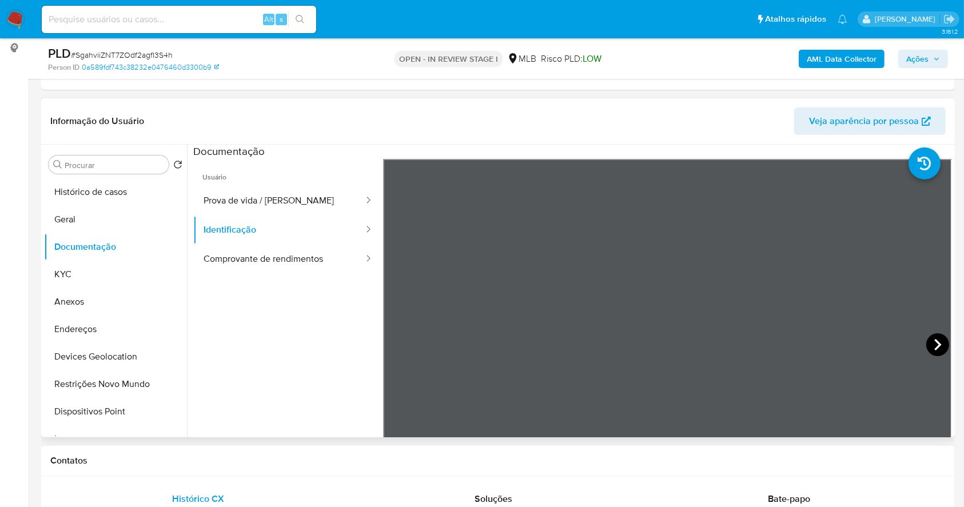
click at [942, 344] on icon at bounding box center [937, 344] width 23 height 23
click at [235, 197] on button "Prova de vida / [PERSON_NAME]" at bounding box center [279, 200] width 172 height 29
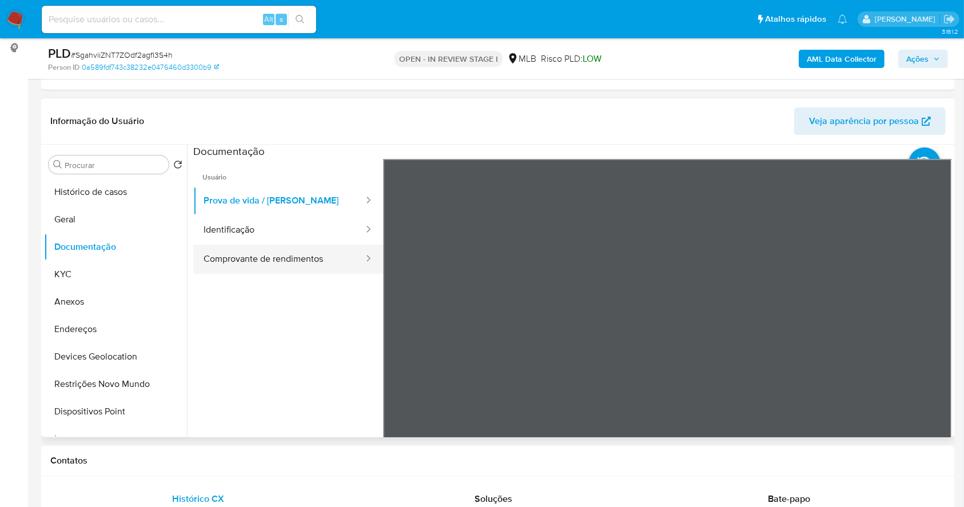
click at [290, 256] on button "Comprovante de rendimentos" at bounding box center [279, 259] width 172 height 29
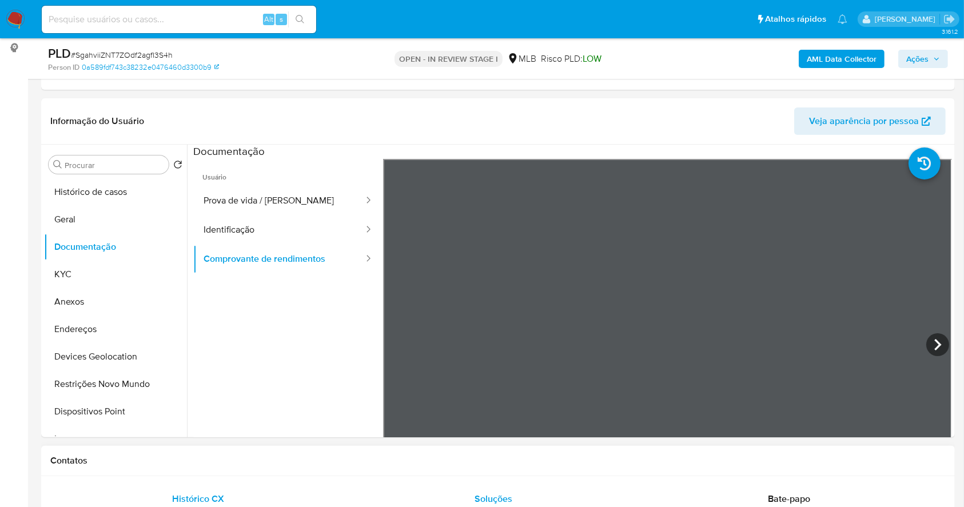
drag, startPoint x: 240, startPoint y: 193, endPoint x: 200, endPoint y: 209, distance: 42.4
click at [240, 193] on button "Prova de vida / [PERSON_NAME]" at bounding box center [279, 200] width 172 height 29
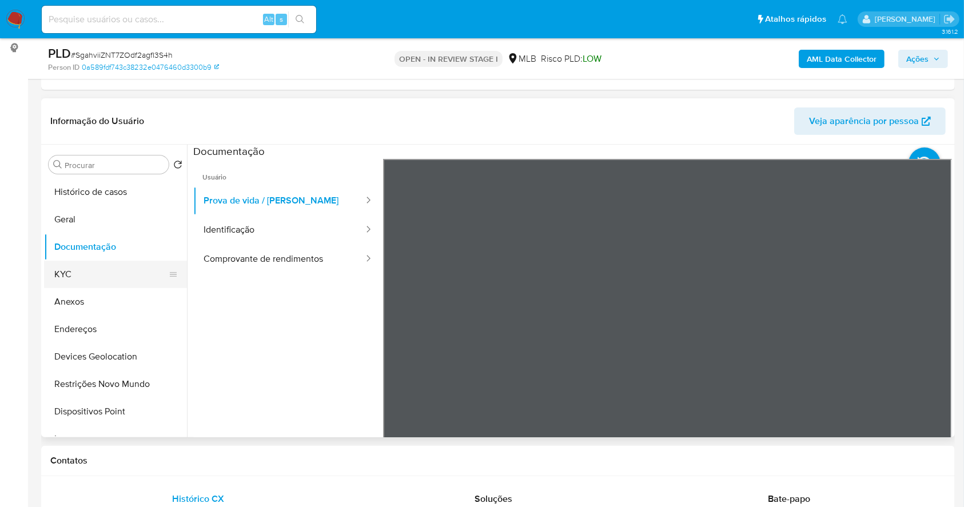
click at [85, 271] on button "KYC" at bounding box center [111, 274] width 134 height 27
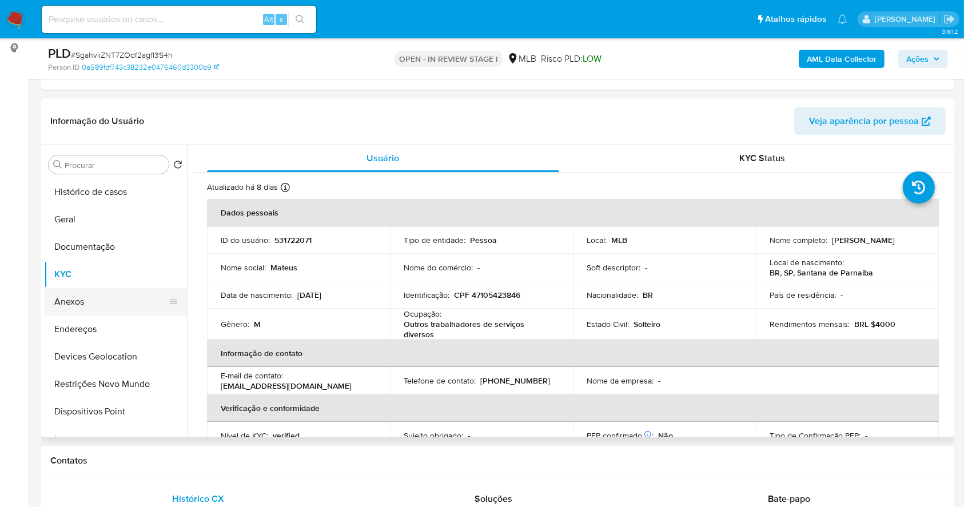
click at [82, 305] on button "Anexos" at bounding box center [111, 301] width 134 height 27
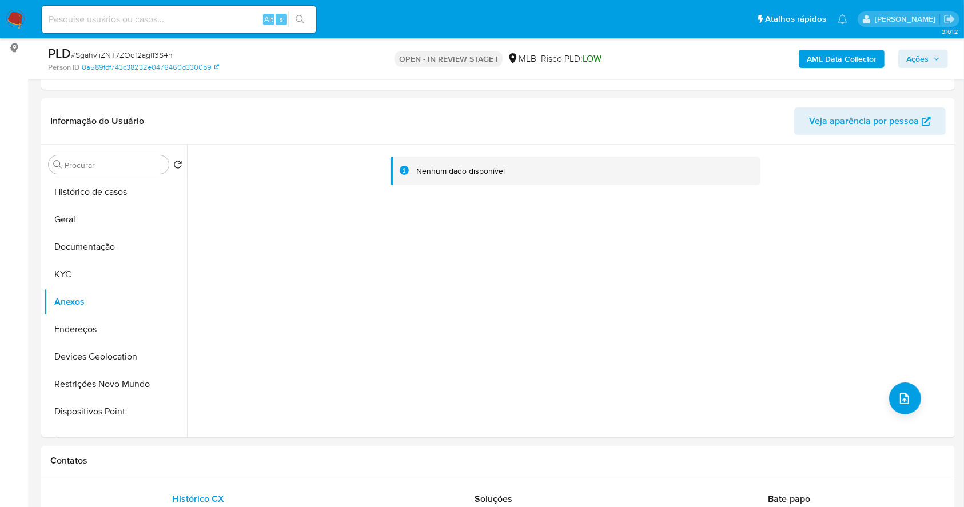
click at [877, 51] on b "AML Data Collector" at bounding box center [842, 59] width 70 height 18
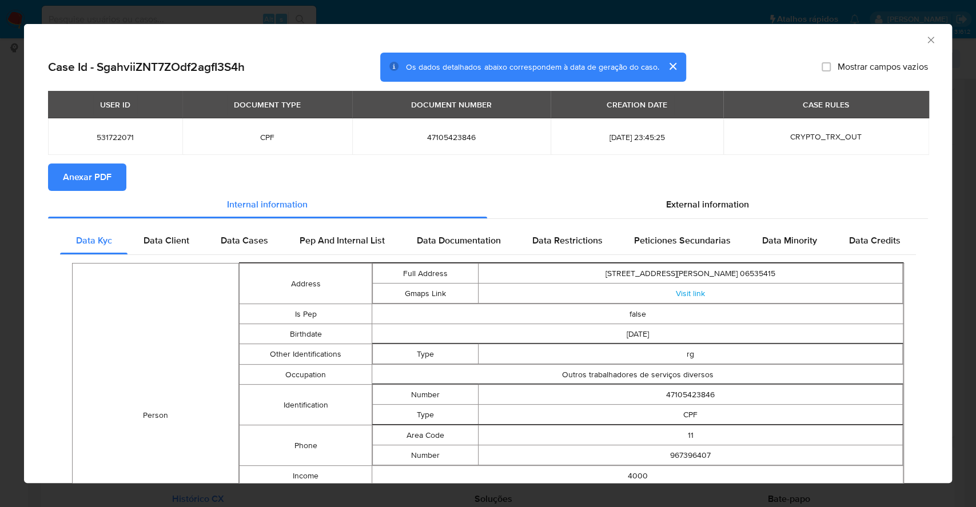
click at [69, 180] on span "Anexar PDF" at bounding box center [87, 177] width 49 height 25
click at [0, 240] on div "AML Data Collector Case Id - SgahviiZNT7ZOdf2agfI3S4h Os dados detalhados abaix…" at bounding box center [488, 253] width 976 height 507
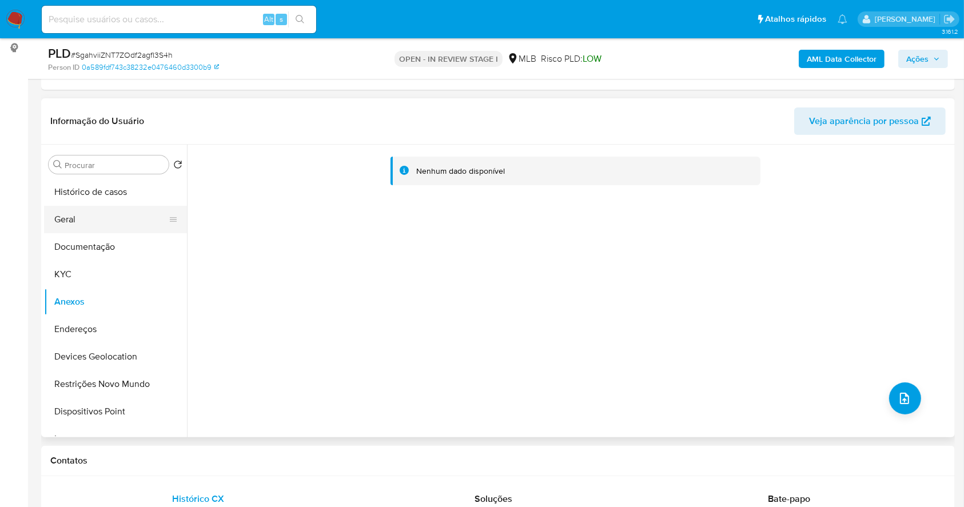
click at [78, 206] on button "Geral" at bounding box center [111, 219] width 134 height 27
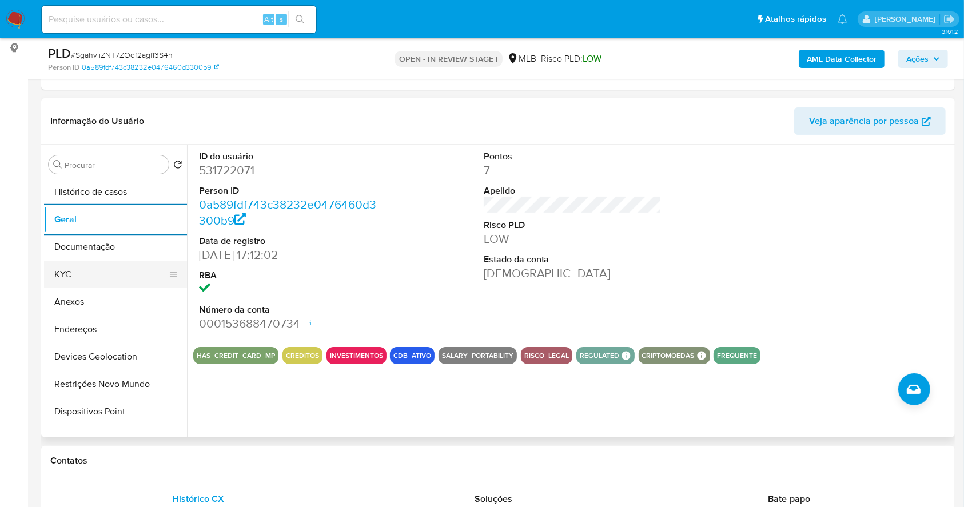
click at [78, 277] on button "KYC" at bounding box center [111, 274] width 134 height 27
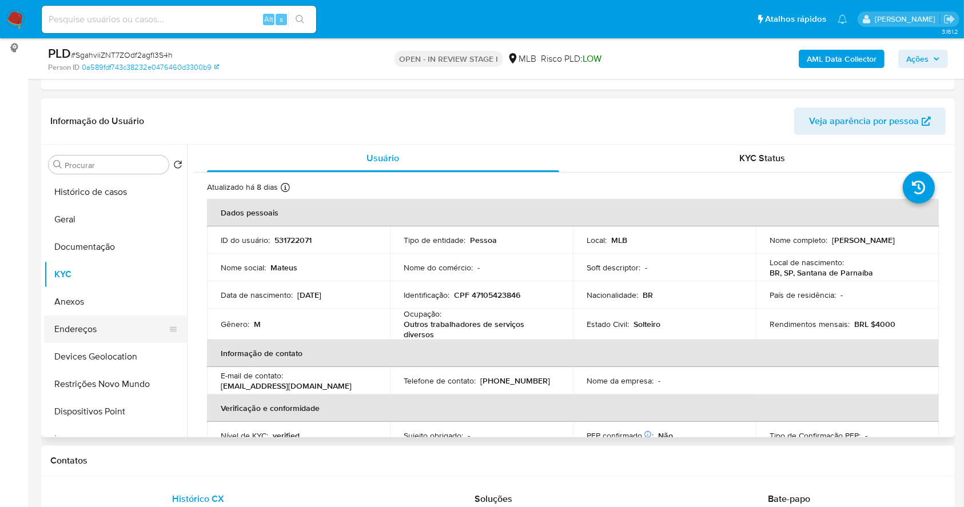
click at [110, 324] on button "Endereços" at bounding box center [111, 329] width 134 height 27
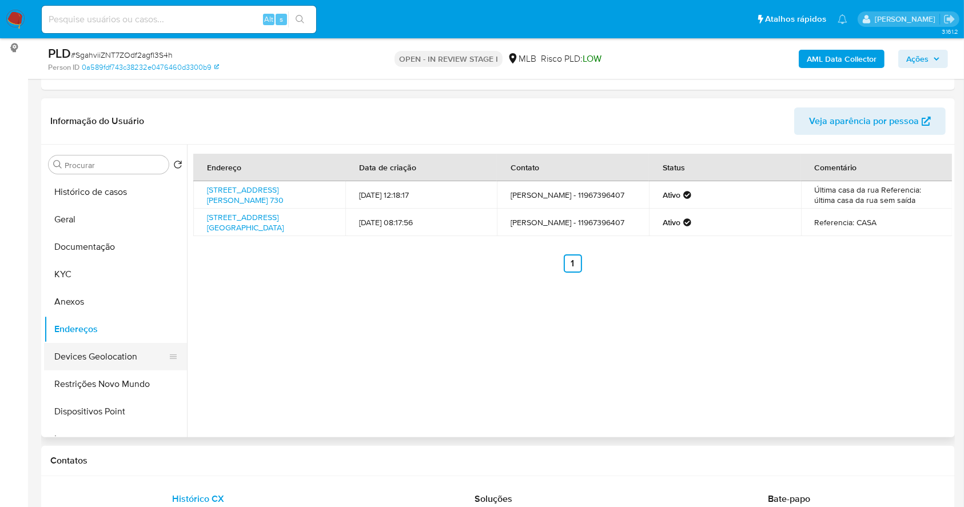
click at [126, 343] on button "Devices Geolocation" at bounding box center [111, 356] width 134 height 27
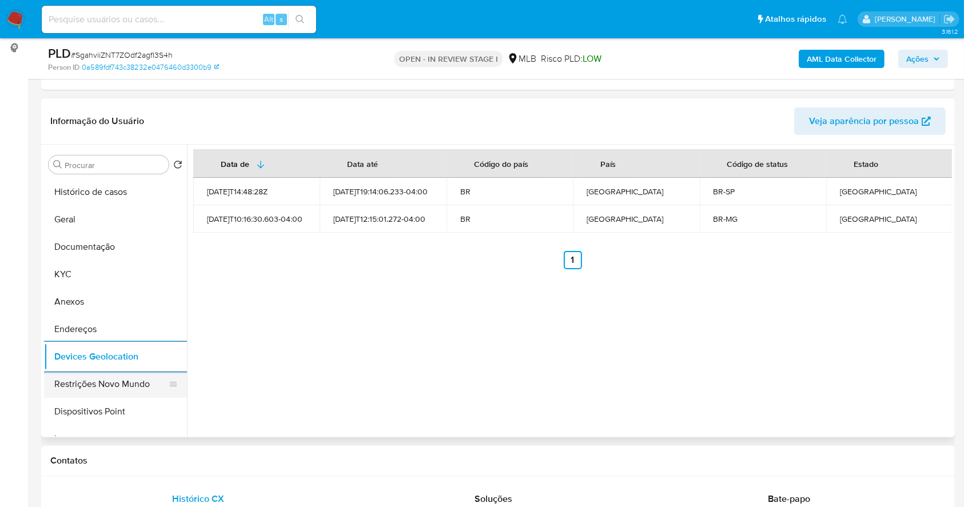
click at [112, 383] on button "Restrições Novo Mundo" at bounding box center [111, 384] width 134 height 27
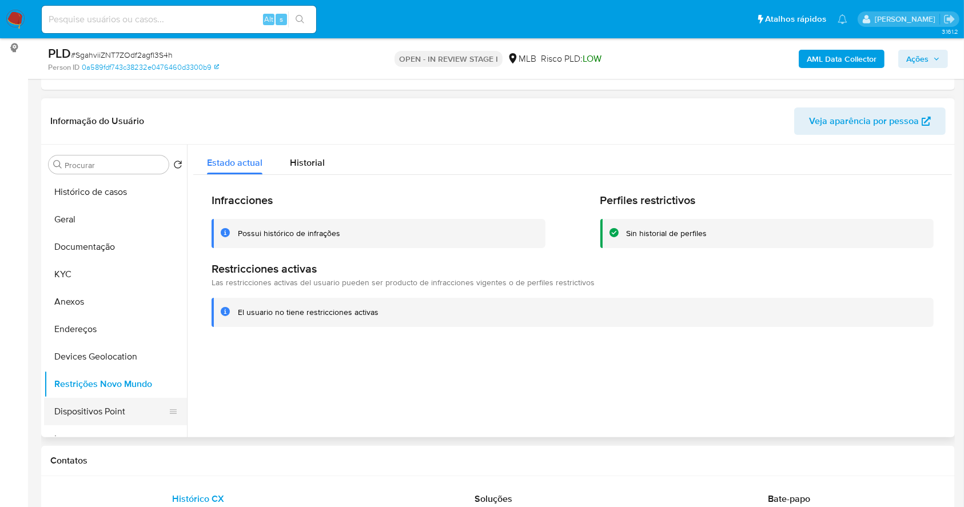
click at [136, 403] on button "Dispositivos Point" at bounding box center [111, 411] width 134 height 27
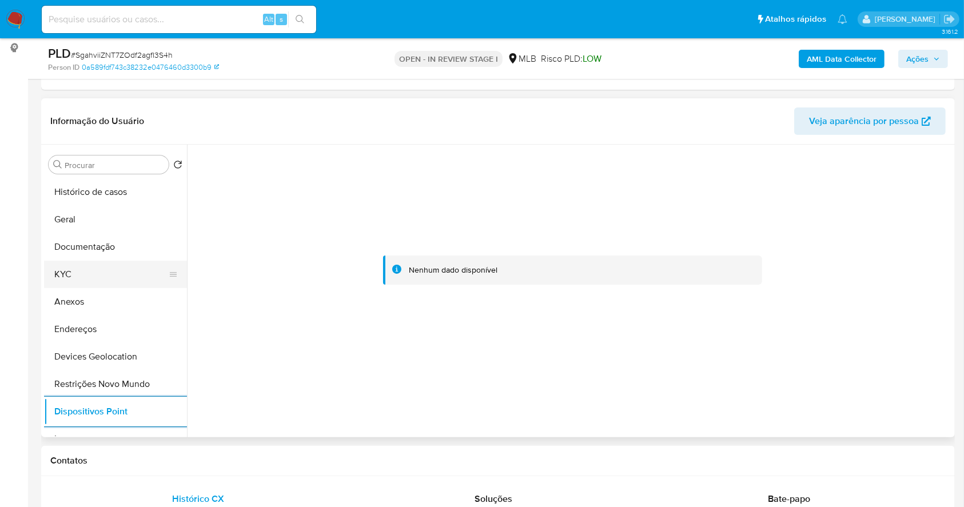
click at [69, 268] on button "KYC" at bounding box center [111, 274] width 134 height 27
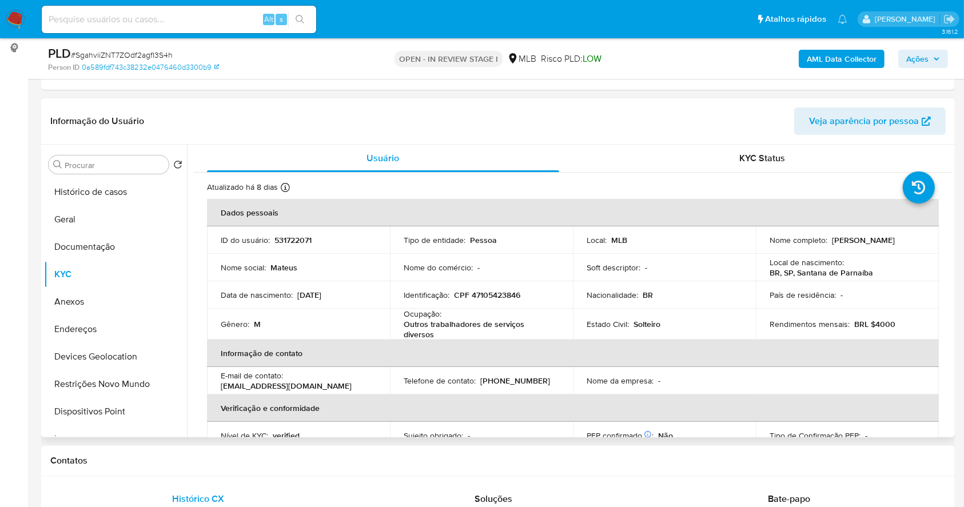
click at [509, 293] on p "CPF 47105423846" at bounding box center [487, 295] width 66 height 10
copy p "47105423846"
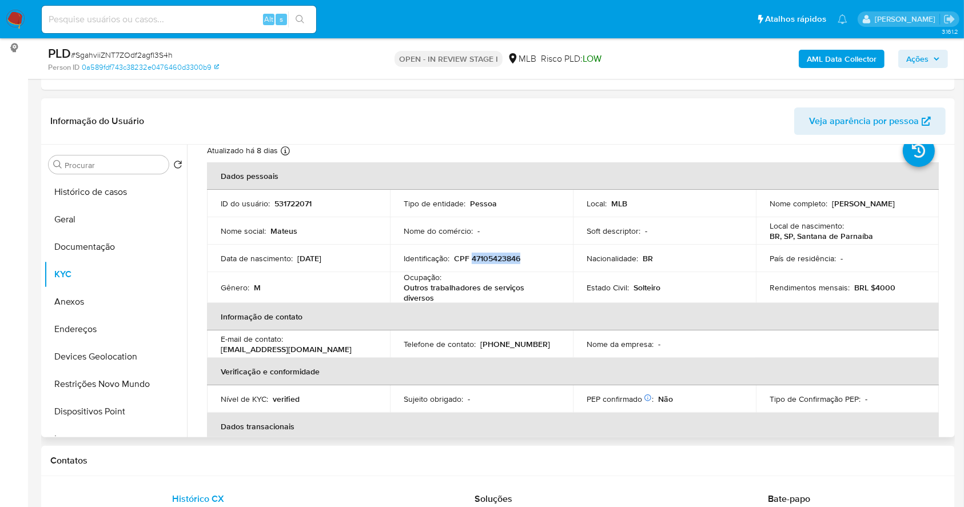
scroll to position [32, 0]
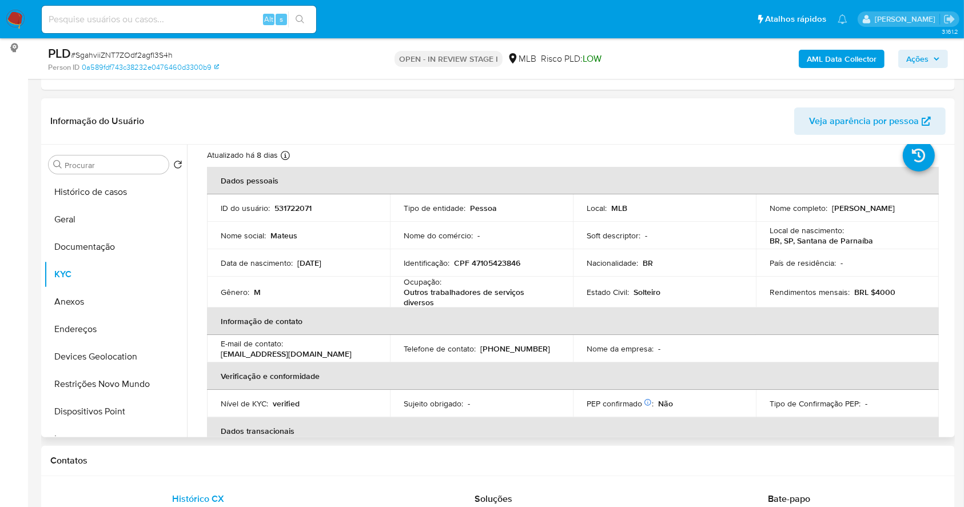
click at [497, 254] on td "Identificação : CPF 47105423846" at bounding box center [481, 262] width 183 height 27
click at [512, 268] on td "Identificação : CPF 47105423846" at bounding box center [481, 262] width 183 height 27
click at [487, 258] on p "CPF 47105423846" at bounding box center [487, 263] width 66 height 10
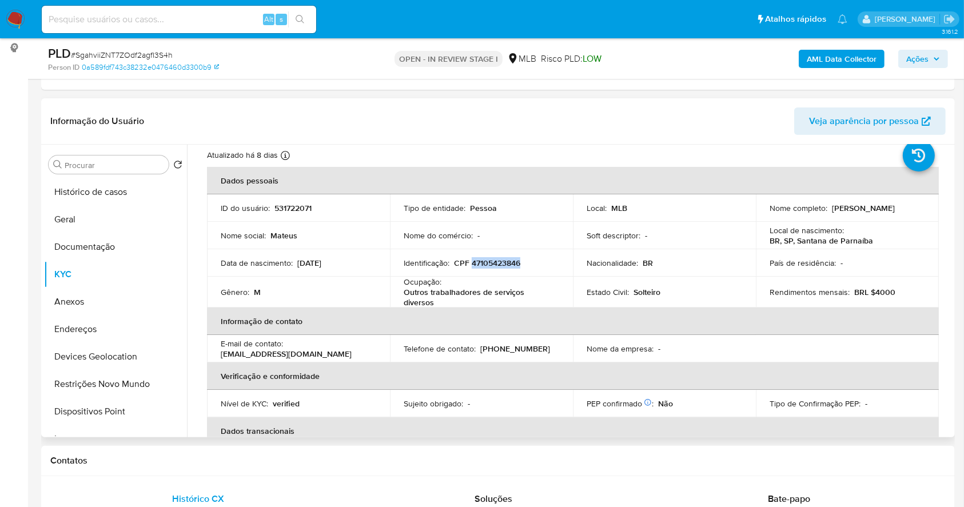
click at [487, 258] on p "CPF 47105423846" at bounding box center [487, 263] width 66 height 10
copy p "47105423846"
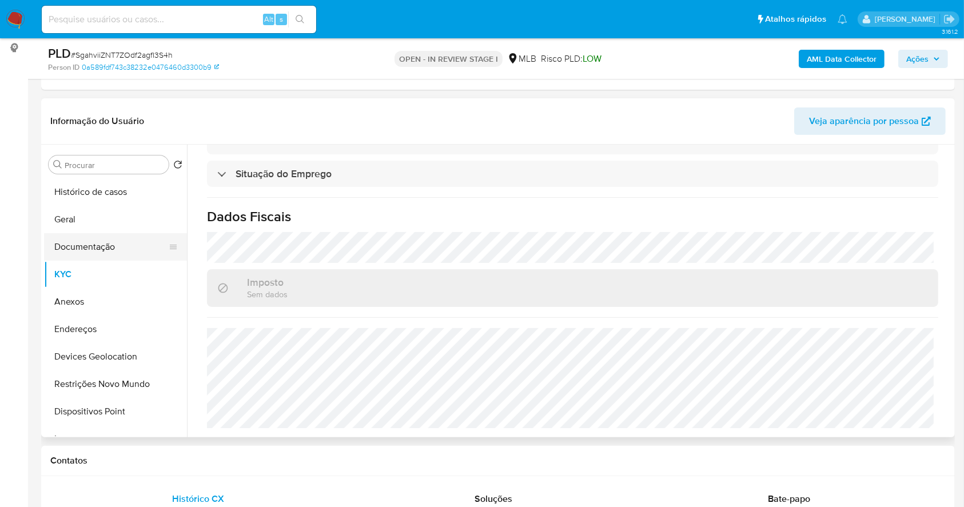
click at [103, 237] on button "Documentação" at bounding box center [111, 246] width 134 height 27
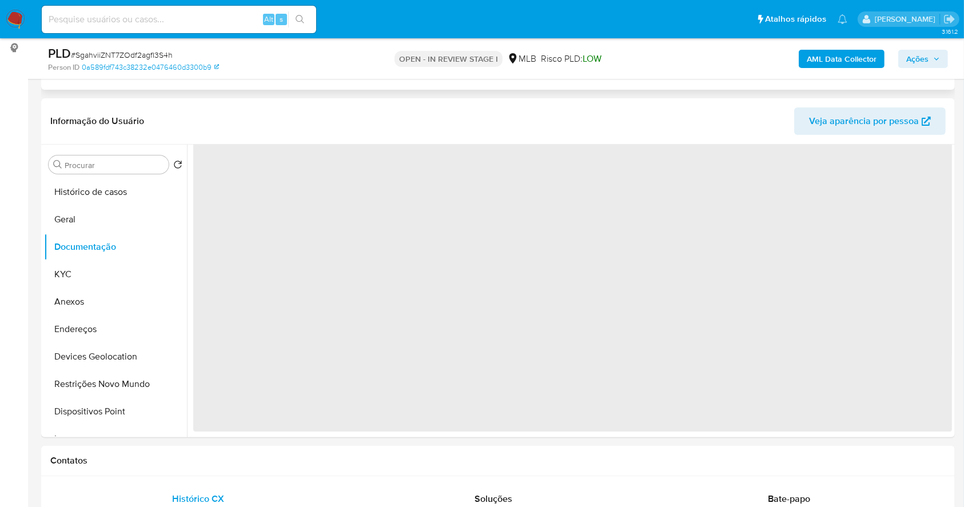
scroll to position [0, 0]
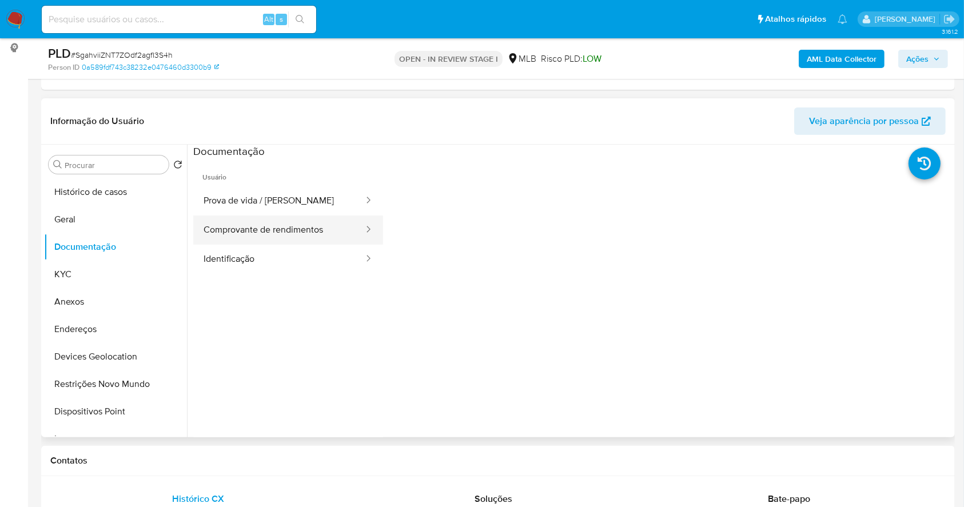
click at [308, 228] on button "Comprovante de rendimentos" at bounding box center [279, 230] width 172 height 29
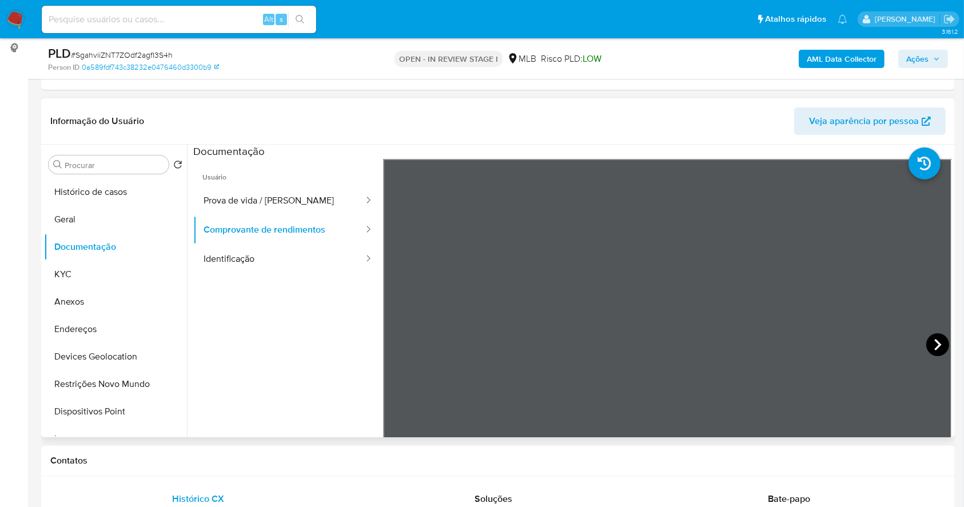
click at [935, 334] on icon at bounding box center [937, 344] width 23 height 23
click at [933, 344] on icon at bounding box center [937, 344] width 23 height 23
click at [82, 274] on button "KYC" at bounding box center [111, 274] width 134 height 27
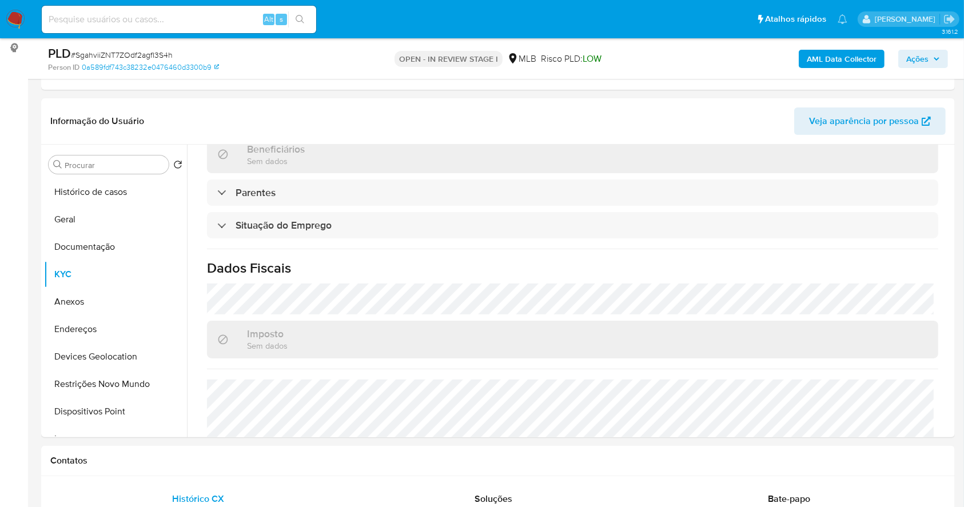
scroll to position [457, 0]
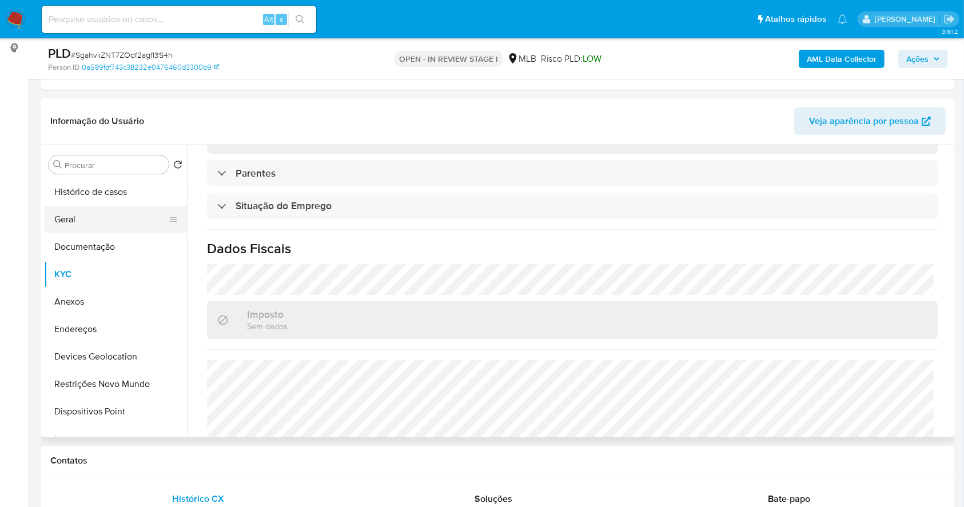
click at [91, 220] on button "Geral" at bounding box center [111, 219] width 134 height 27
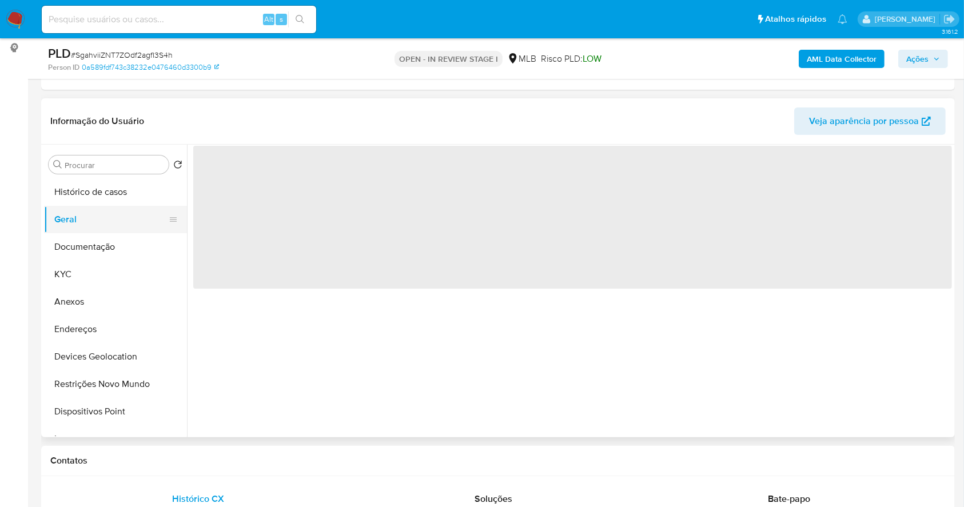
scroll to position [0, 0]
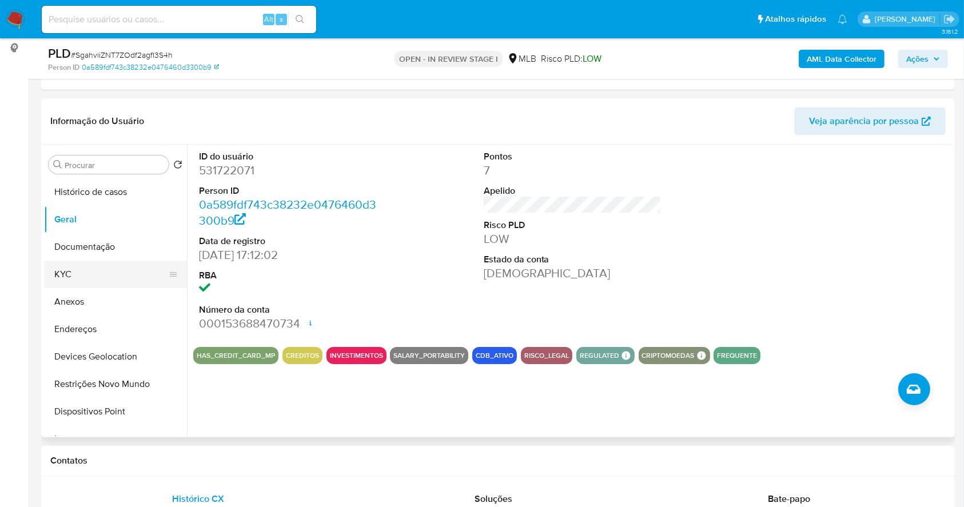
click at [82, 266] on button "KYC" at bounding box center [111, 274] width 134 height 27
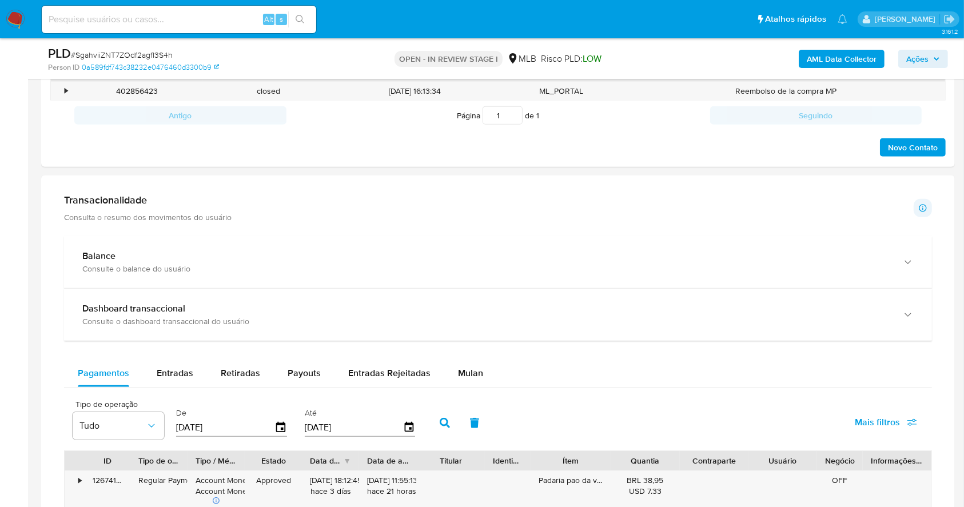
scroll to position [598, 0]
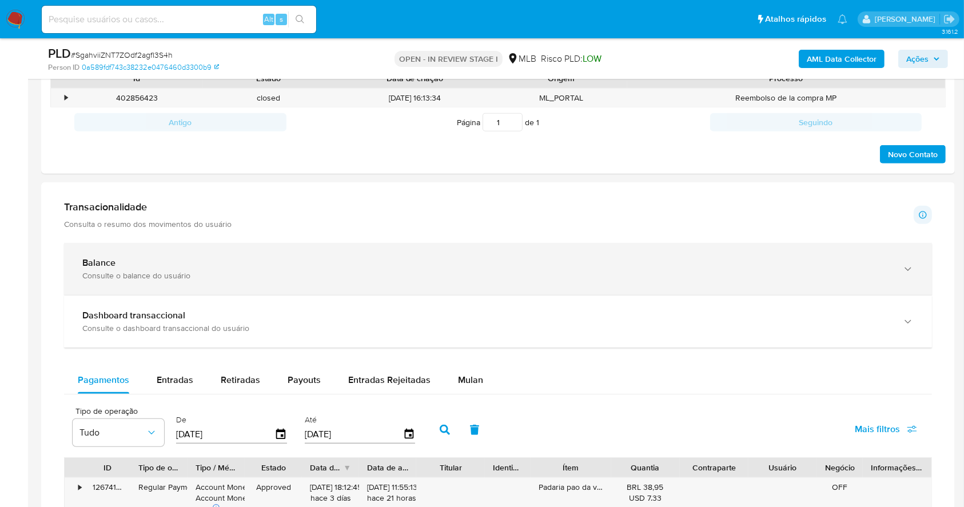
click at [190, 281] on div "Balance Consulte o balance do usuário" at bounding box center [498, 269] width 868 height 52
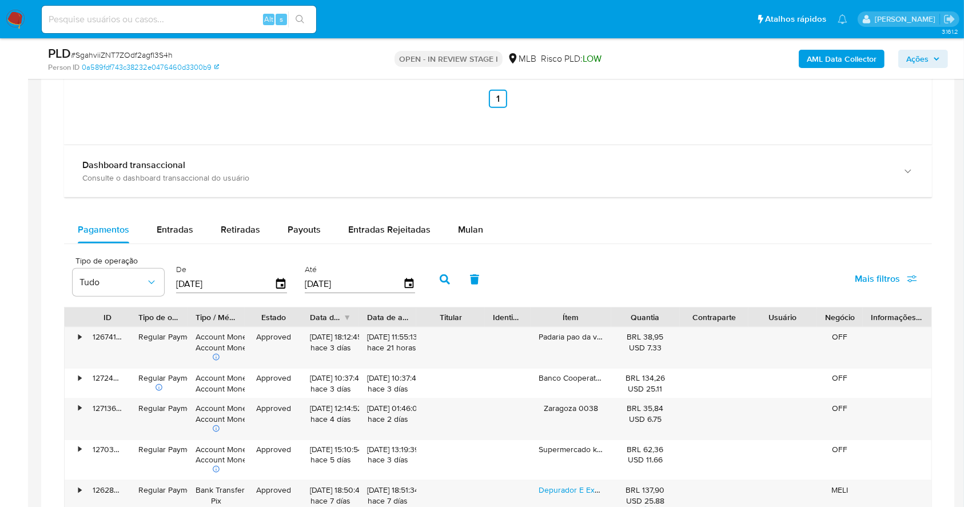
scroll to position [1217, 0]
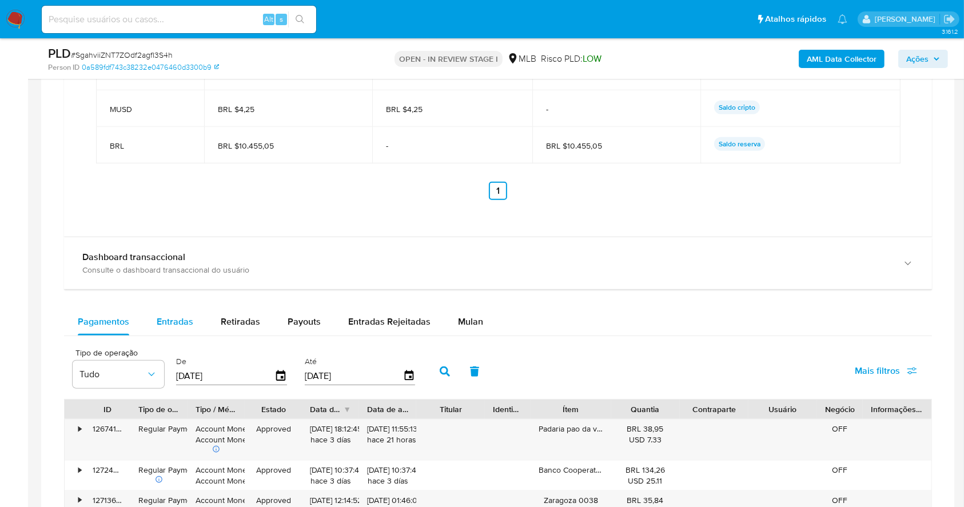
drag, startPoint x: 165, startPoint y: 325, endPoint x: 344, endPoint y: 281, distance: 184.7
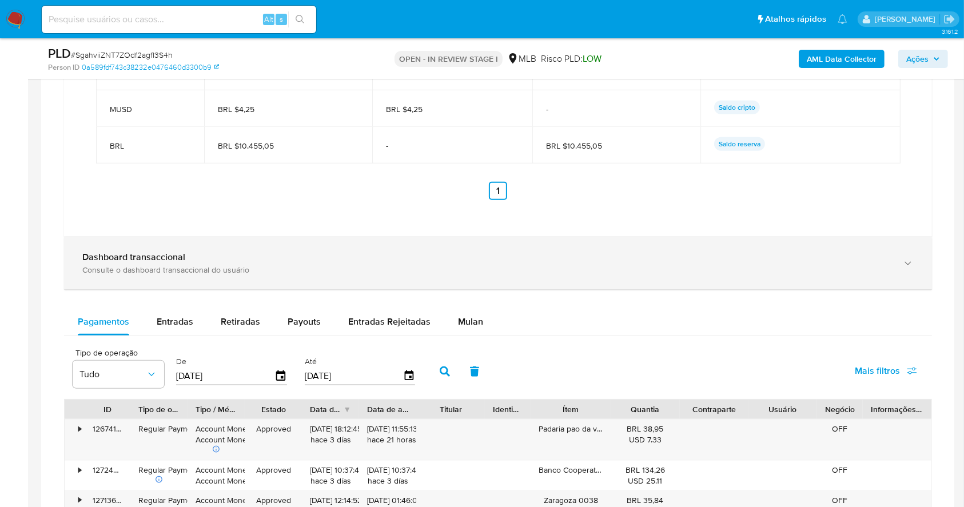
click at [165, 323] on span "Entradas" at bounding box center [175, 321] width 37 height 13
select select "10"
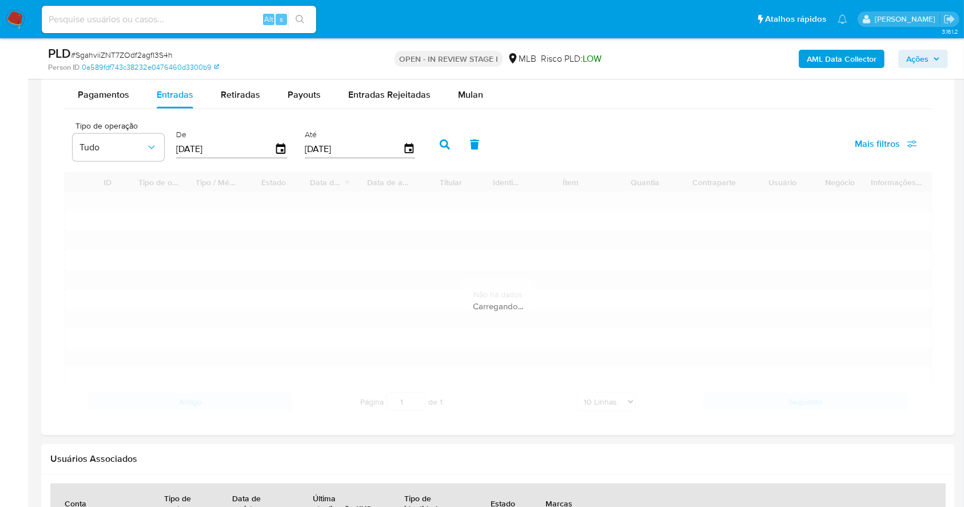
scroll to position [1446, 0]
click at [247, 147] on input "[DATE]" at bounding box center [225, 147] width 98 height 18
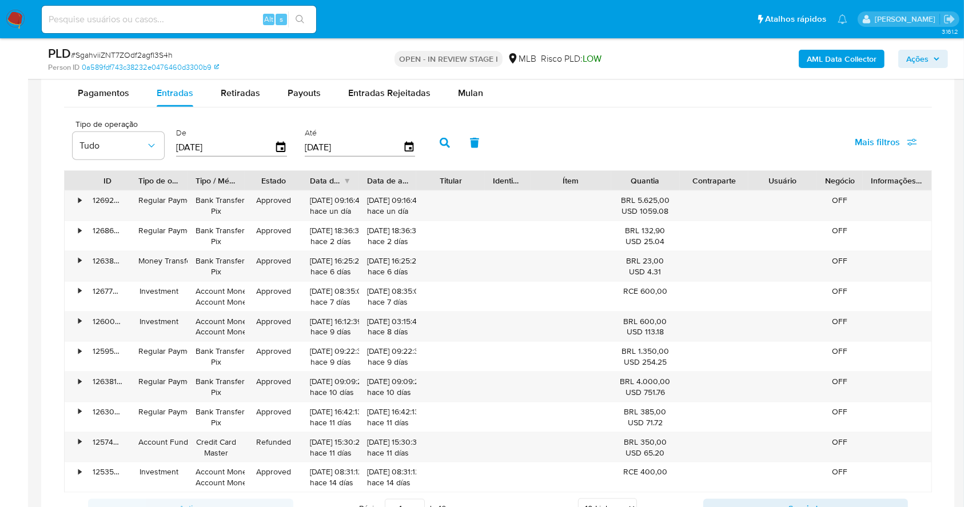
drag, startPoint x: 238, startPoint y: 154, endPoint x: 173, endPoint y: 145, distance: 65.8
click at [173, 145] on div "De 29/06/2025" at bounding box center [233, 142] width 120 height 46
type input "0_/__/____"
type input "01/07/202_"
type input "01/07/2025"
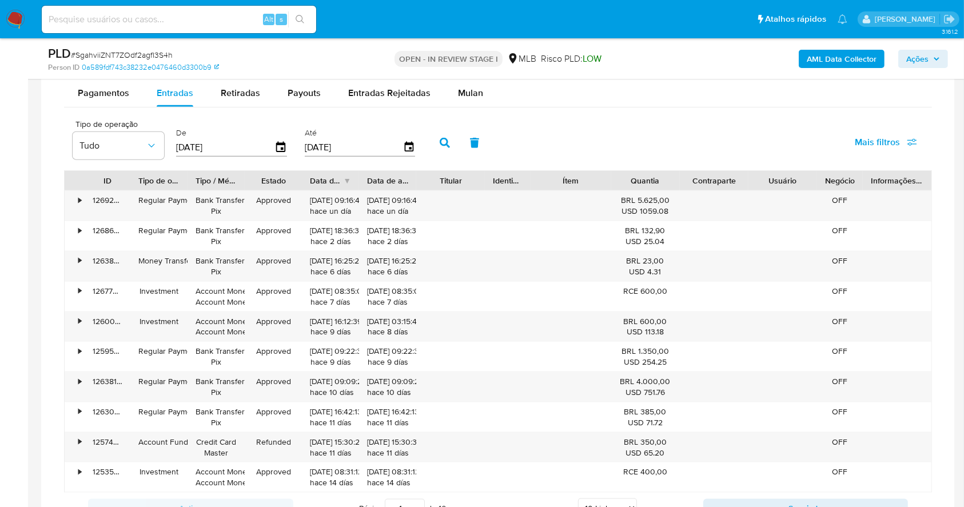
drag, startPoint x: 371, startPoint y: 141, endPoint x: 301, endPoint y: 150, distance: 70.4
click at [301, 150] on div "Tipo de operação Tudo De 01/07/2025 Até 26/09/2025" at bounding box center [247, 142] width 360 height 46
type input "3_/__/____"
type input "31/07/2025"
click at [447, 138] on icon "button" at bounding box center [445, 143] width 10 height 10
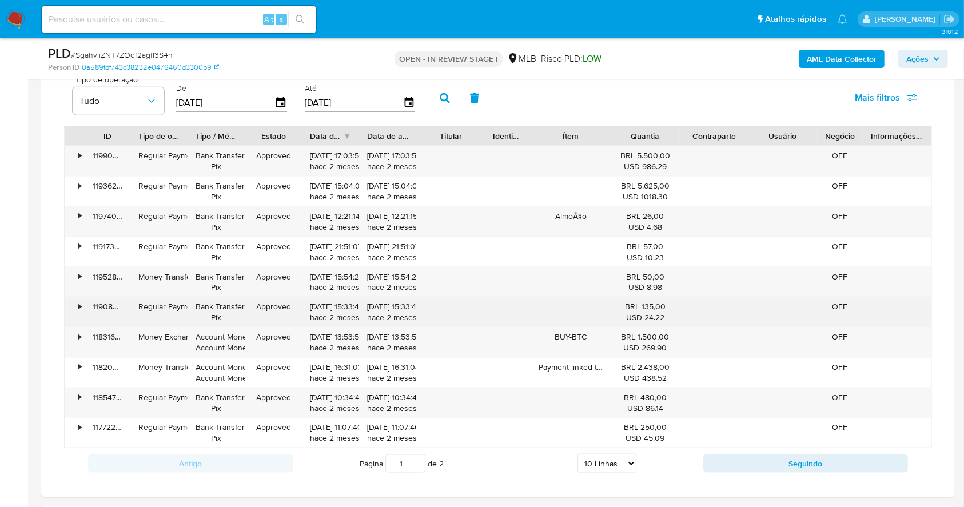
scroll to position [1522, 0]
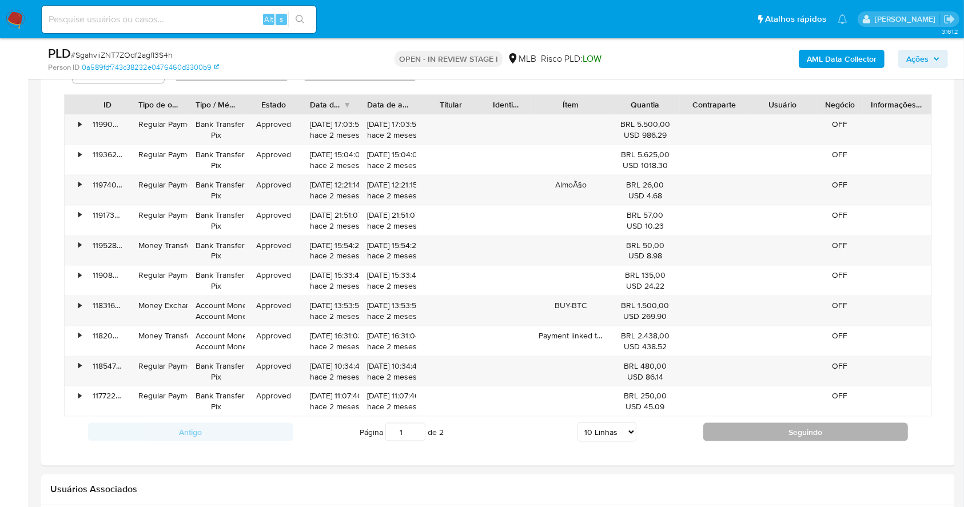
click at [779, 435] on button "Seguindo" at bounding box center [805, 432] width 205 height 18
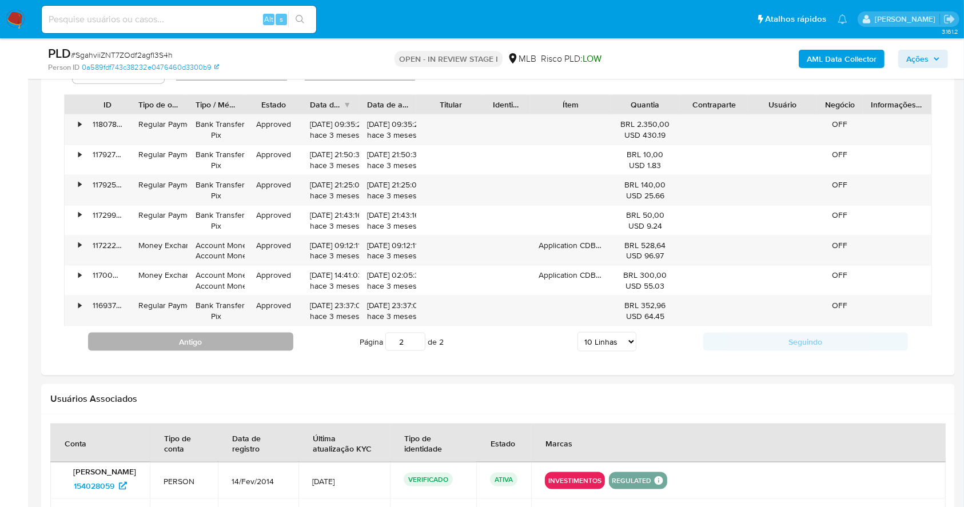
click at [228, 344] on button "Antigo" at bounding box center [190, 342] width 205 height 18
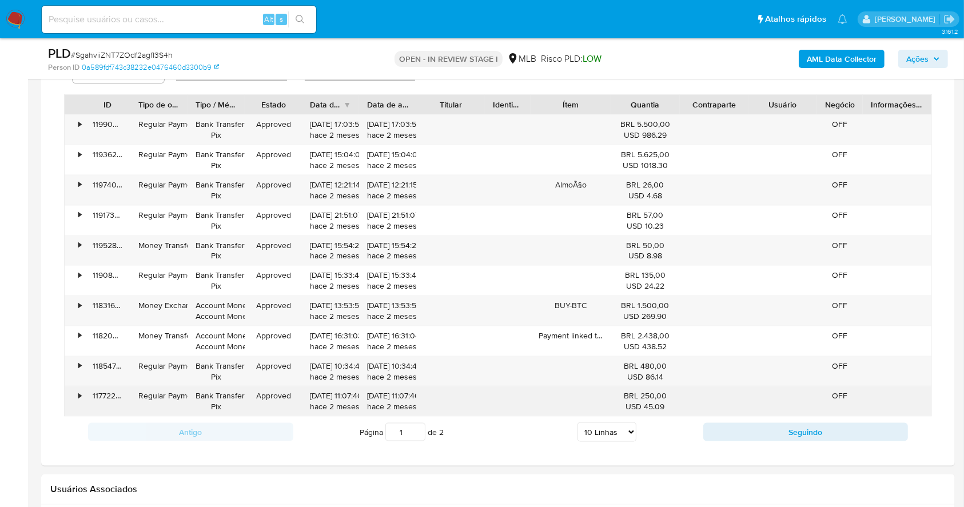
drag, startPoint x: 618, startPoint y: 371, endPoint x: 677, endPoint y: 398, distance: 65.5
click at [677, 398] on div "• 119903347589 Regular Payment Bank Transfer Pix Approved 30/07/2025 17:03:52 h…" at bounding box center [498, 265] width 868 height 302
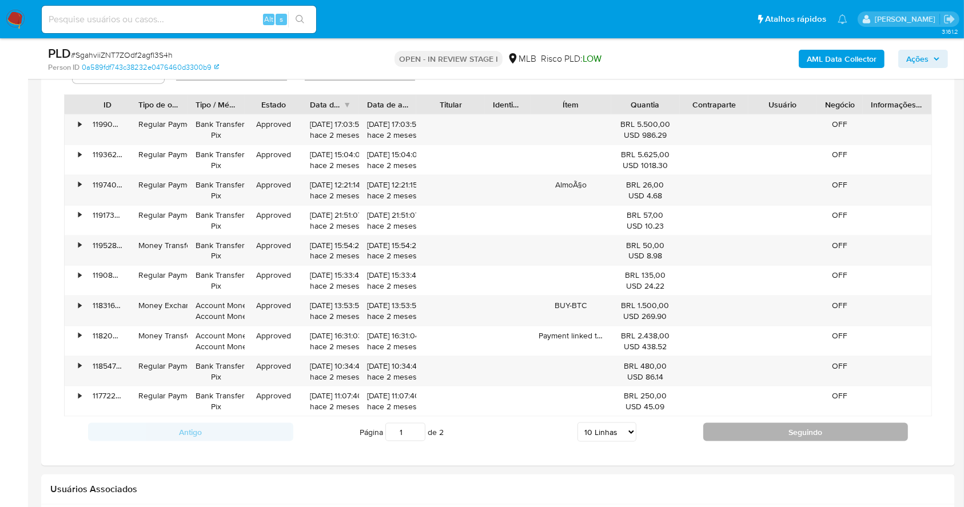
click at [797, 437] on button "Seguindo" at bounding box center [805, 432] width 205 height 18
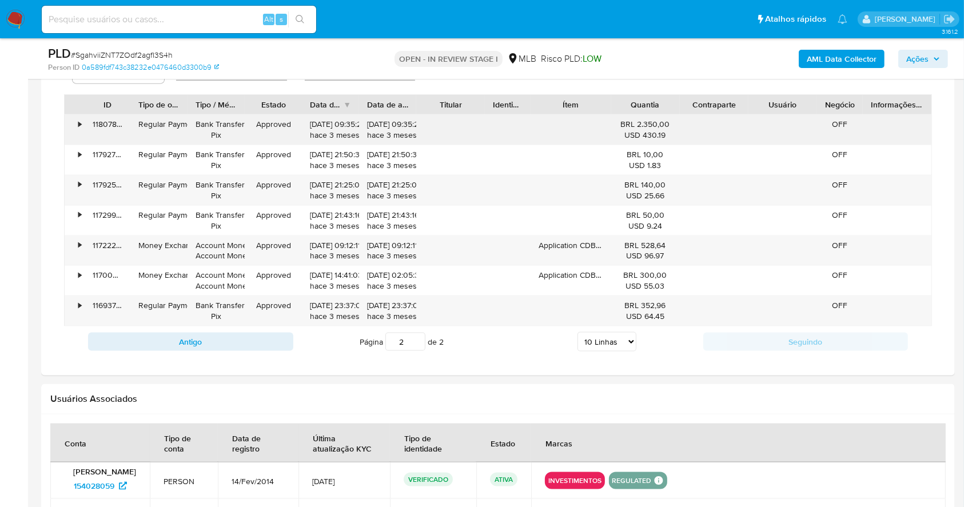
click at [79, 128] on div "•" at bounding box center [79, 124] width 3 height 11
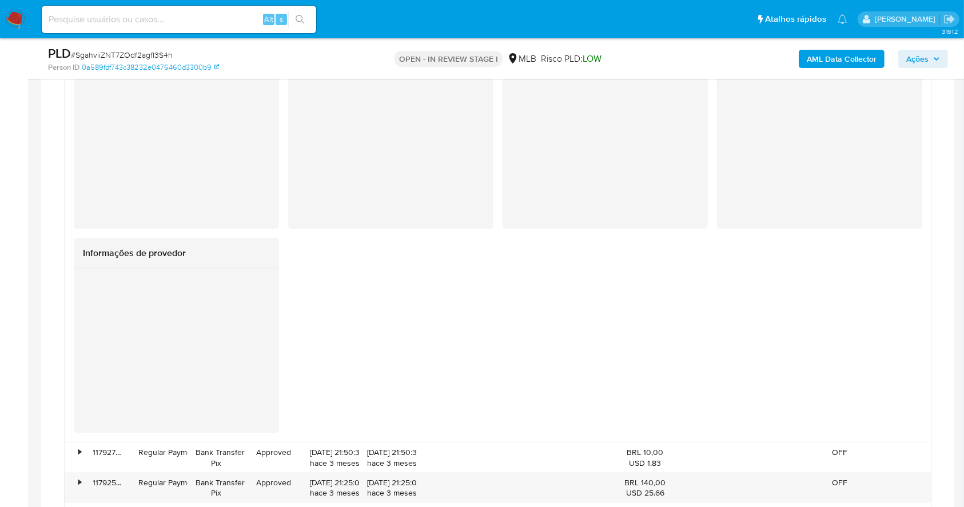
scroll to position [1903, 0]
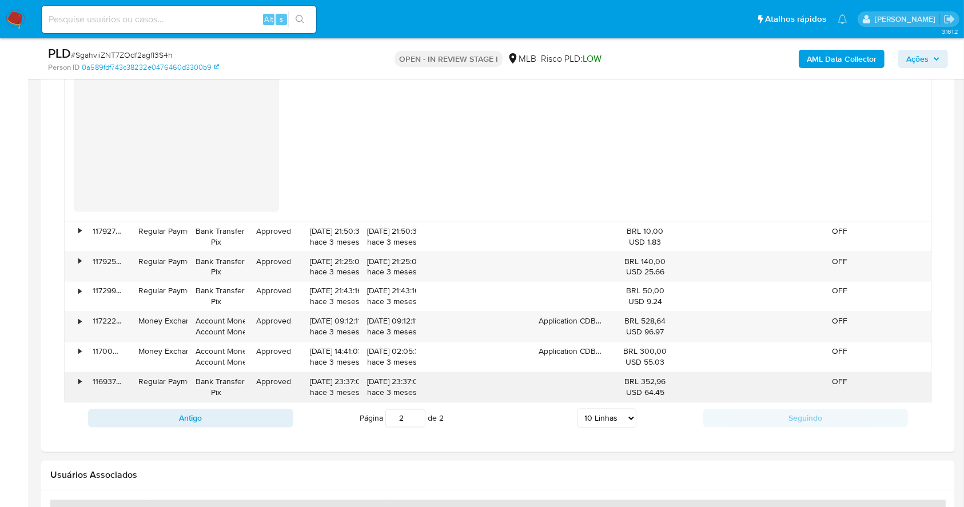
click at [74, 382] on div "•" at bounding box center [75, 388] width 20 height 30
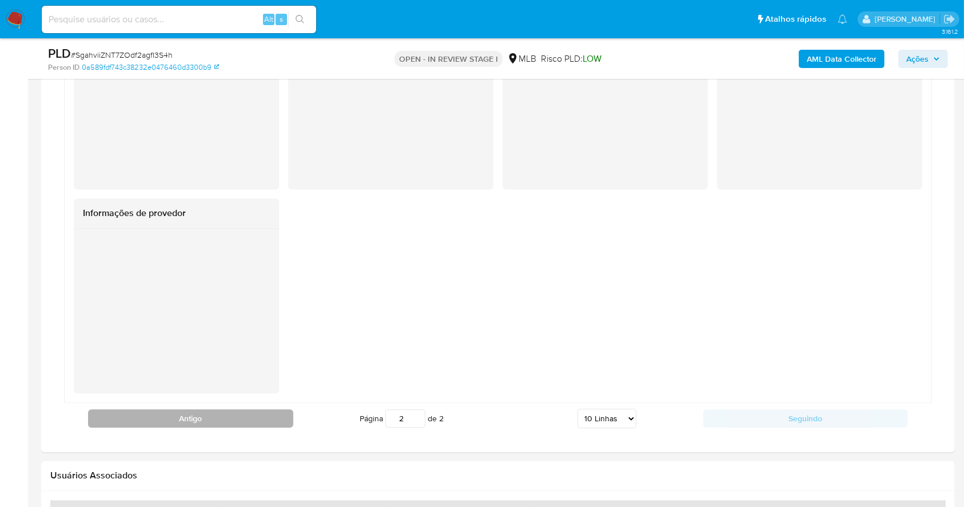
click at [256, 411] on button "Antigo" at bounding box center [190, 418] width 205 height 18
type input "1"
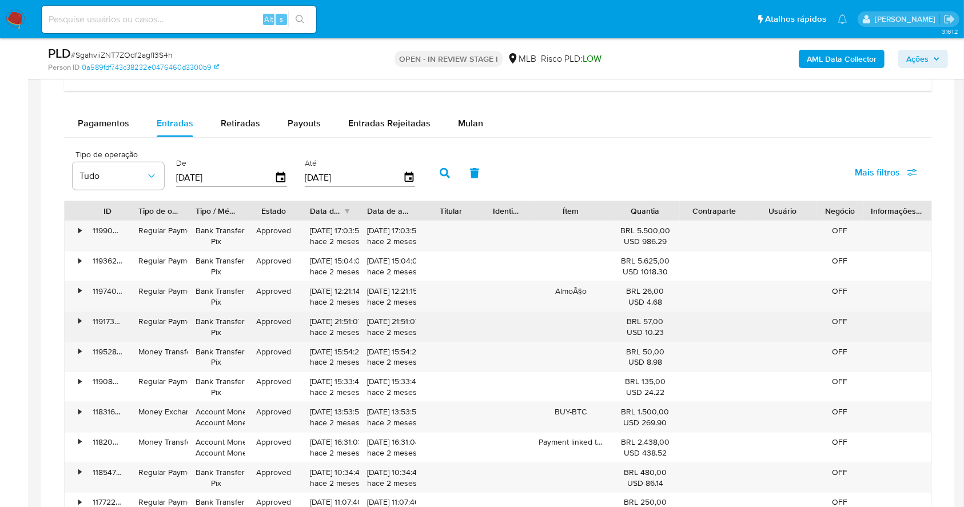
scroll to position [1522, 0]
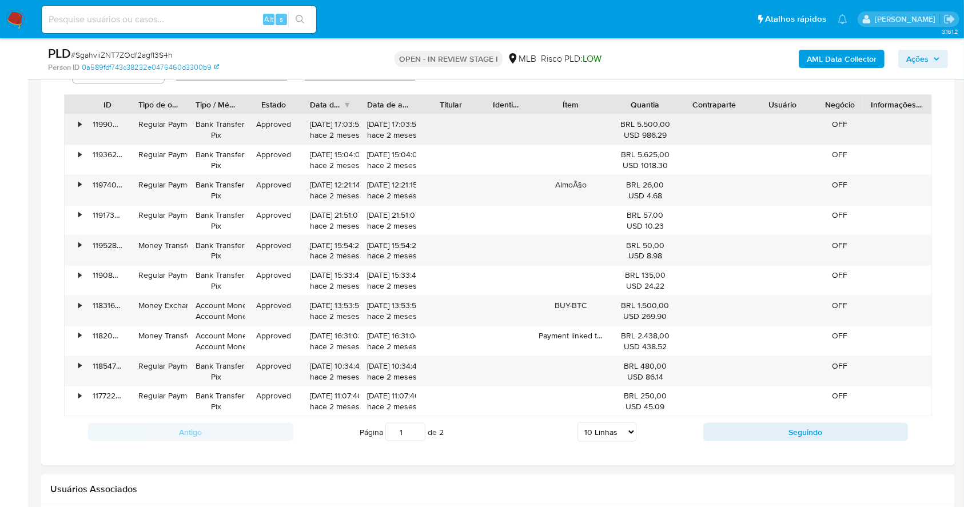
click at [76, 123] on div "•" at bounding box center [75, 130] width 20 height 30
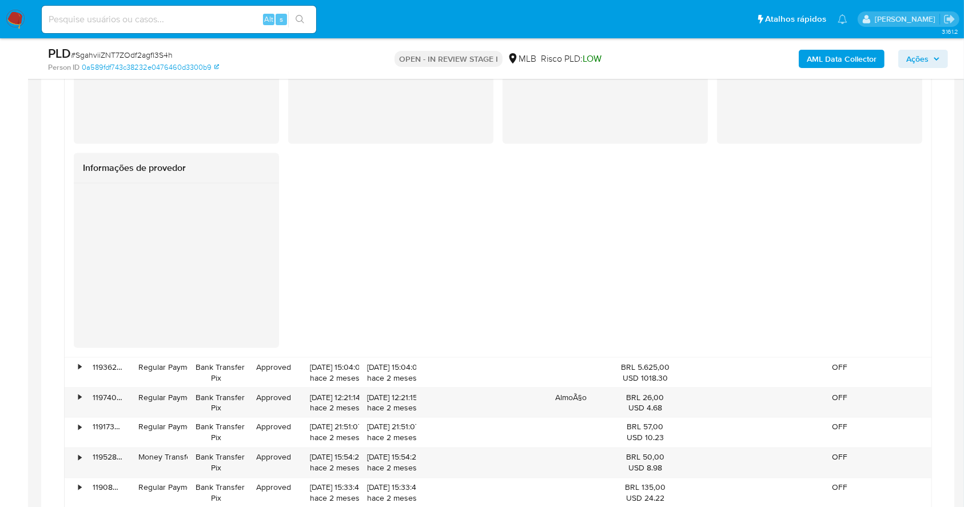
scroll to position [1826, 0]
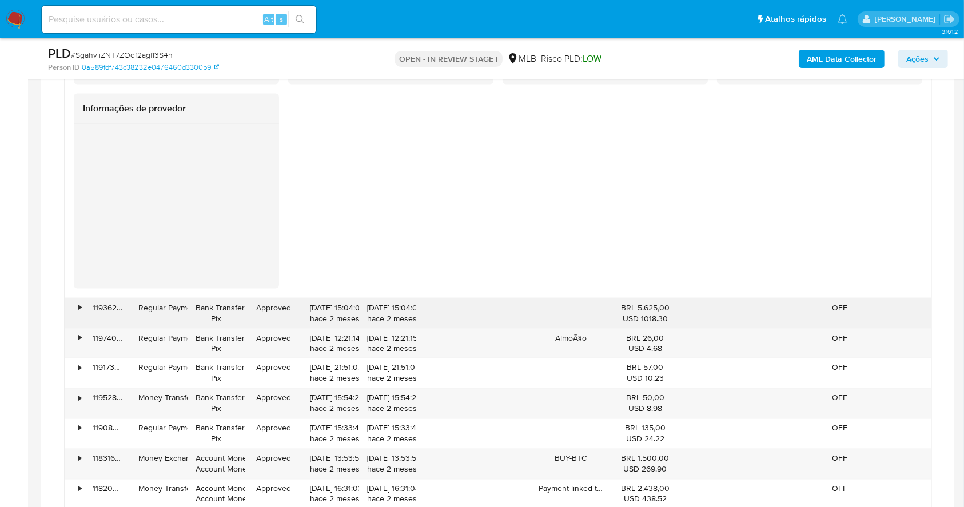
click at [79, 305] on div "•" at bounding box center [79, 307] width 3 height 11
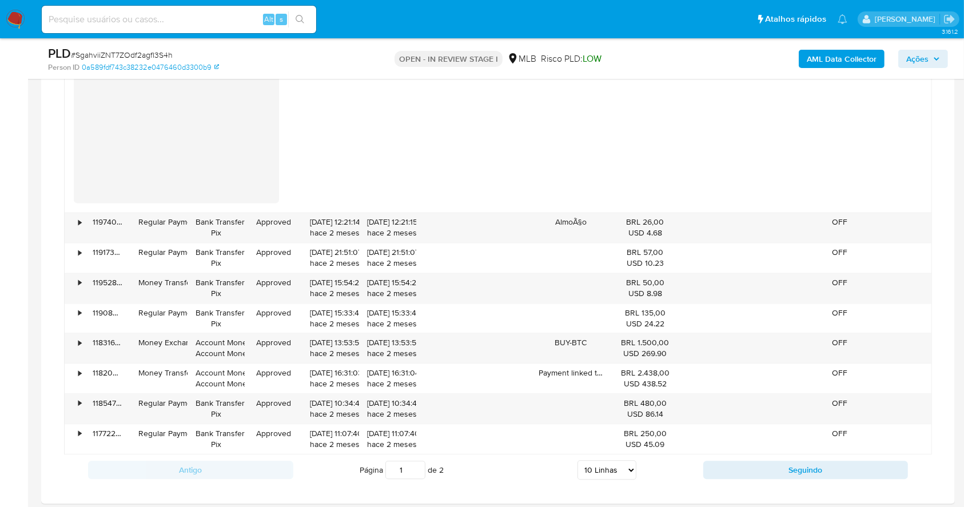
scroll to position [2437, 0]
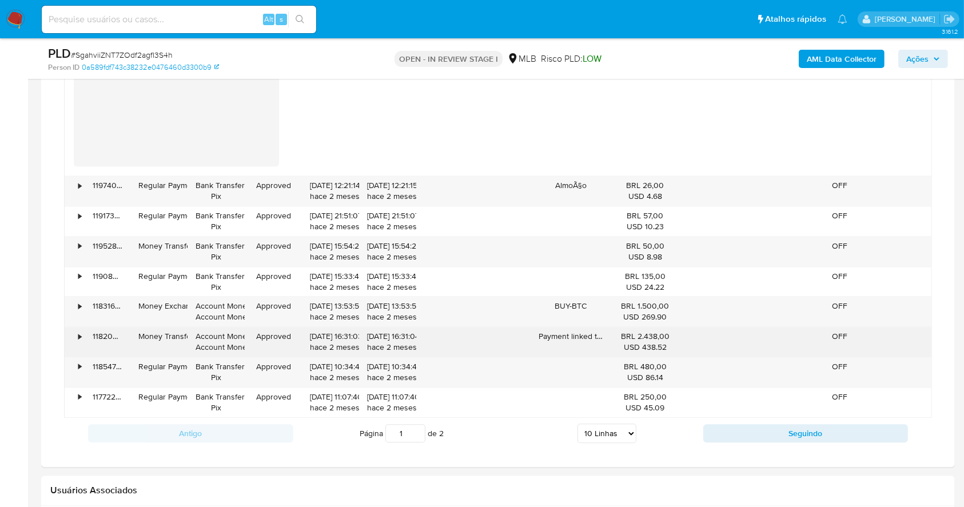
click at [71, 335] on div "•" at bounding box center [75, 342] width 20 height 30
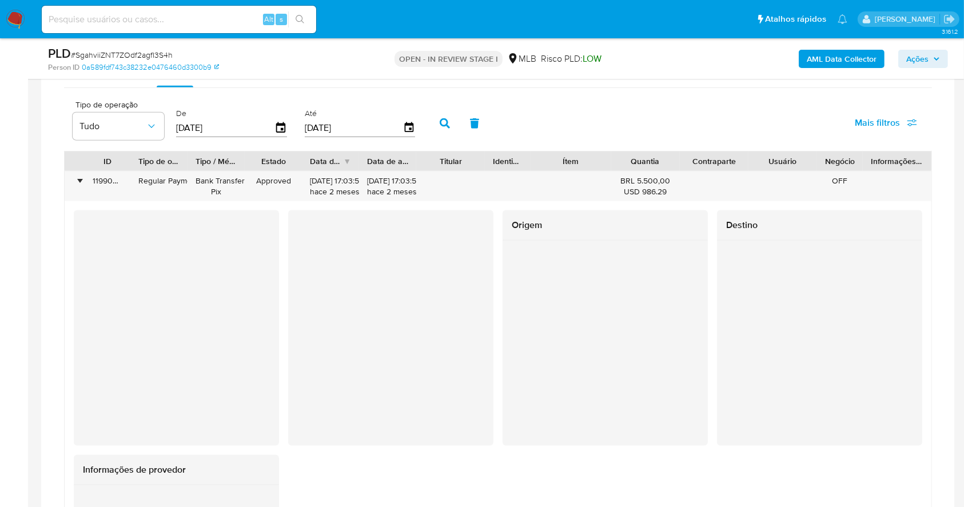
scroll to position [1449, 0]
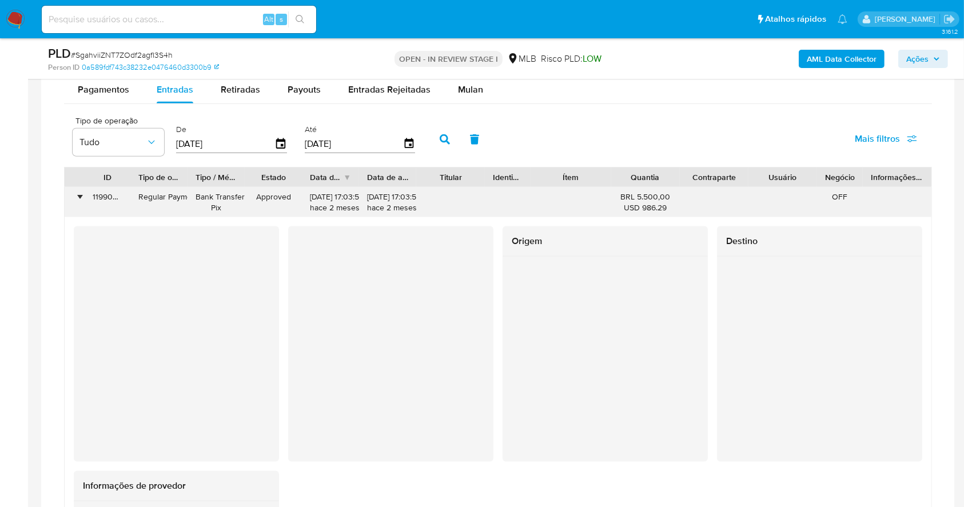
drag, startPoint x: 677, startPoint y: 193, endPoint x: 638, endPoint y: 198, distance: 39.7
click at [638, 198] on div "BRL 5.500,00 USD 986.29" at bounding box center [645, 203] width 69 height 30
click at [81, 193] on div "•" at bounding box center [75, 203] width 20 height 30
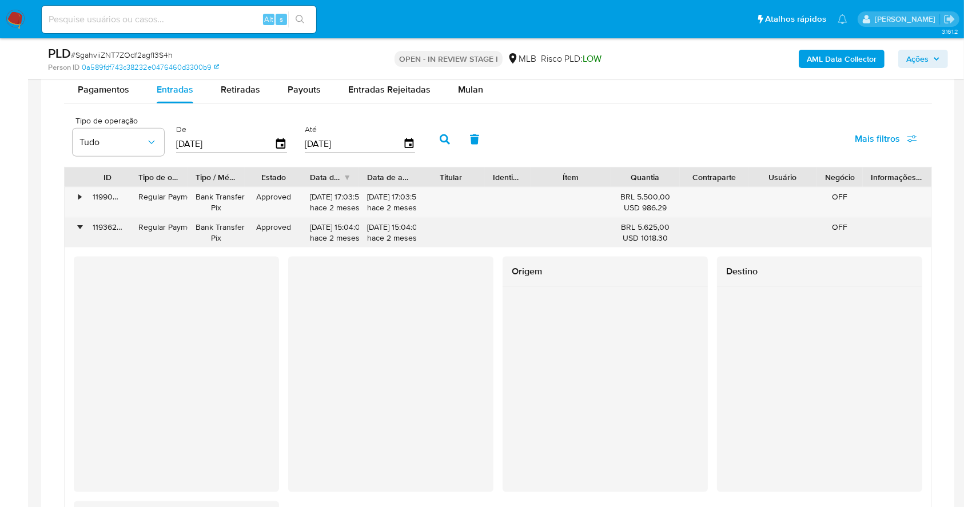
drag, startPoint x: 672, startPoint y: 227, endPoint x: 636, endPoint y: 226, distance: 36.0
click at [636, 226] on div "BRL 5.625,00 USD 1018.30" at bounding box center [645, 233] width 69 height 30
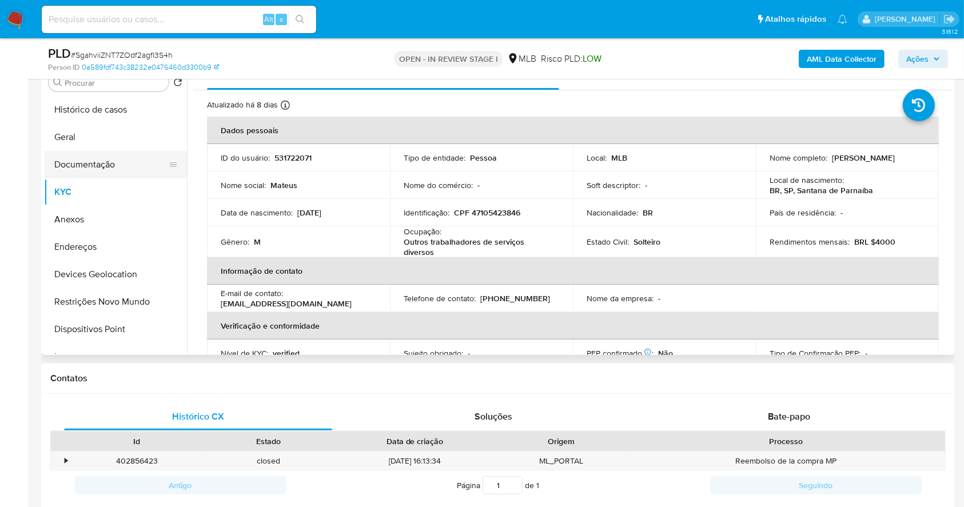
scroll to position [153, 0]
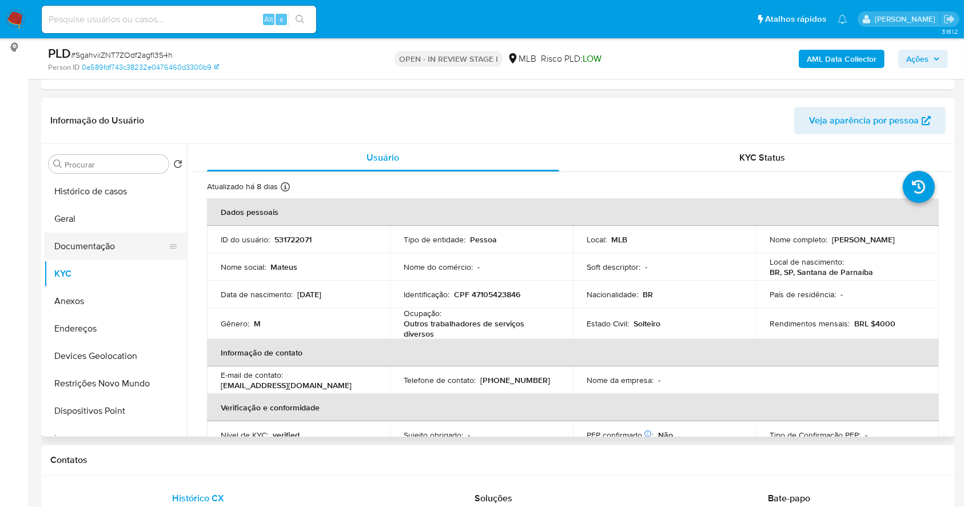
click at [87, 238] on button "Documentação" at bounding box center [111, 246] width 134 height 27
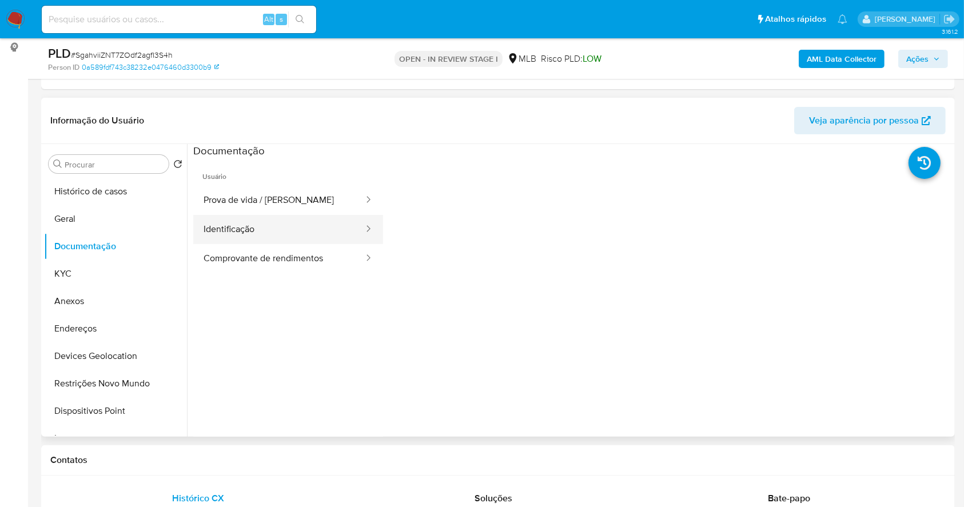
click at [278, 231] on button "Identificação" at bounding box center [279, 229] width 172 height 29
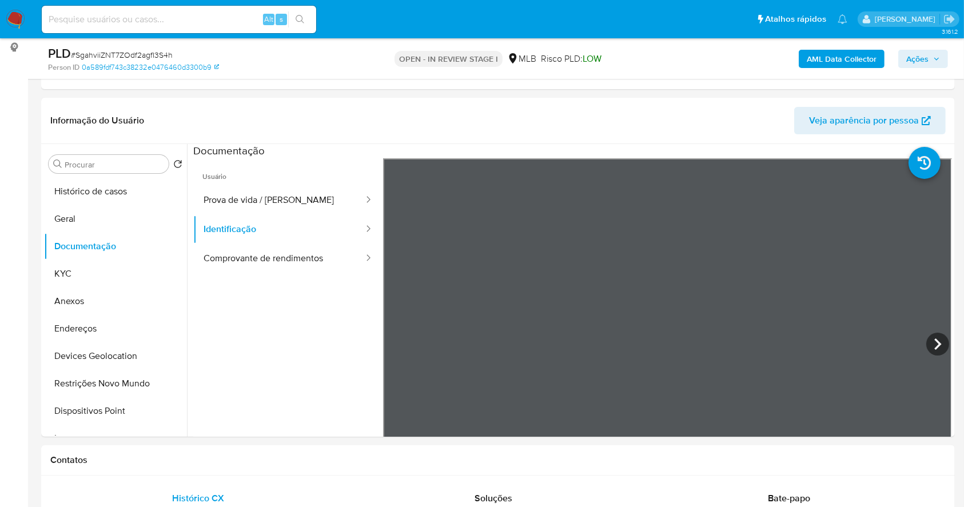
click at [930, 57] on span "Ações" at bounding box center [923, 59] width 34 height 16
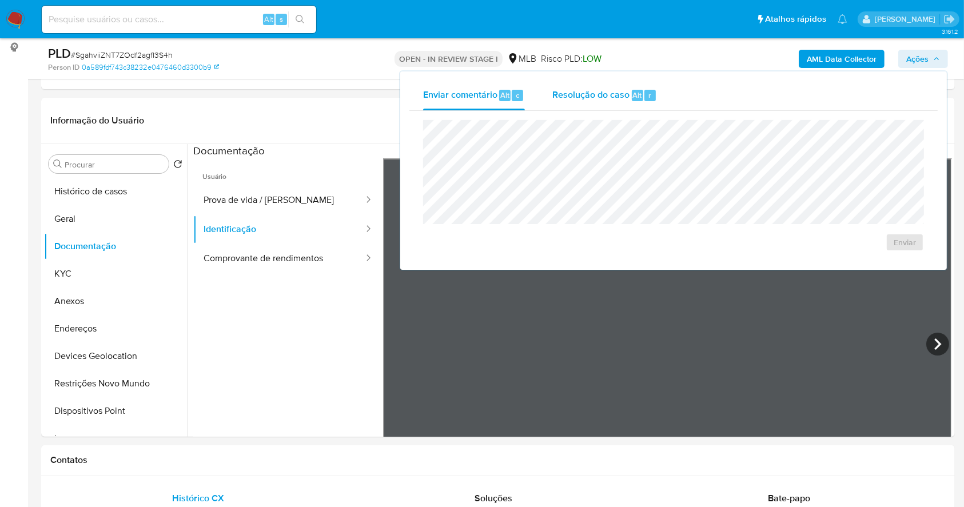
drag, startPoint x: 618, startPoint y: 85, endPoint x: 613, endPoint y: 103, distance: 18.9
click at [615, 83] on div "Resolução do caso Alt r" at bounding box center [604, 96] width 105 height 30
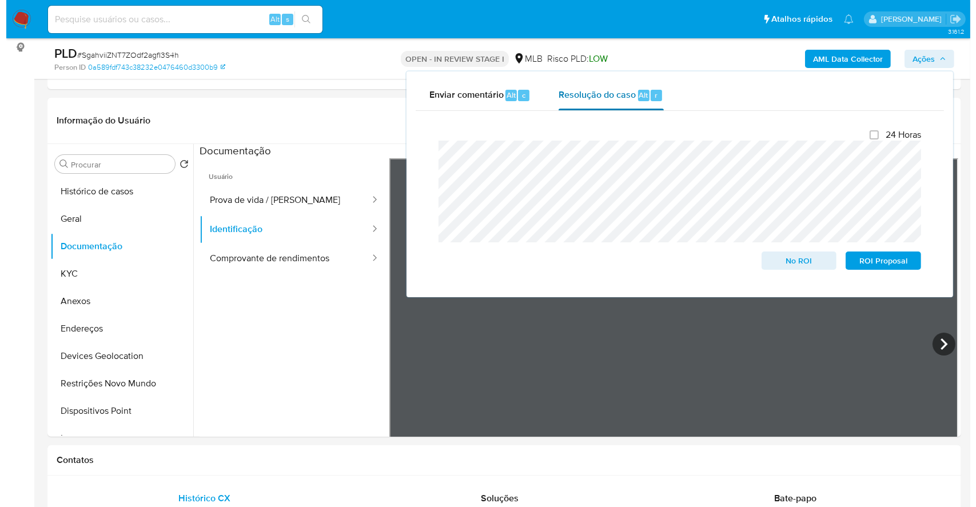
scroll to position [229, 0]
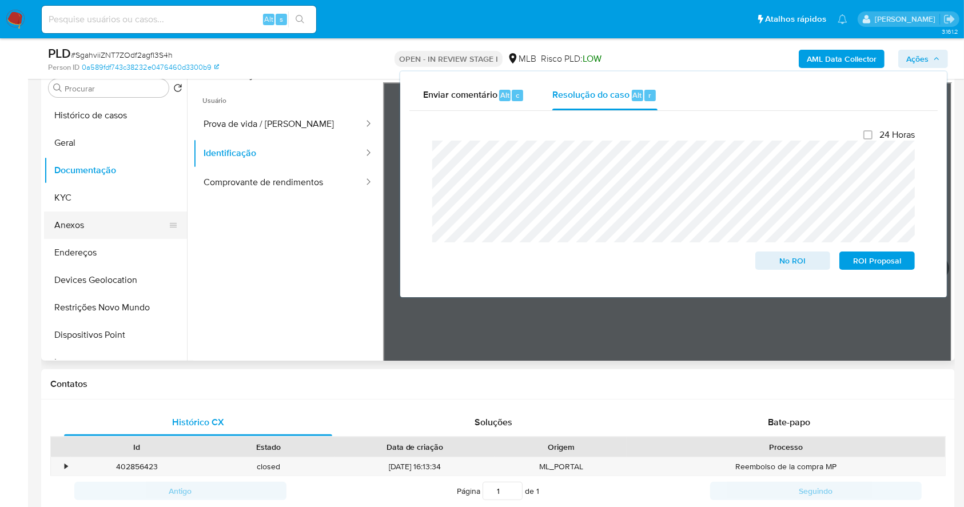
click at [105, 227] on button "Anexos" at bounding box center [111, 225] width 134 height 27
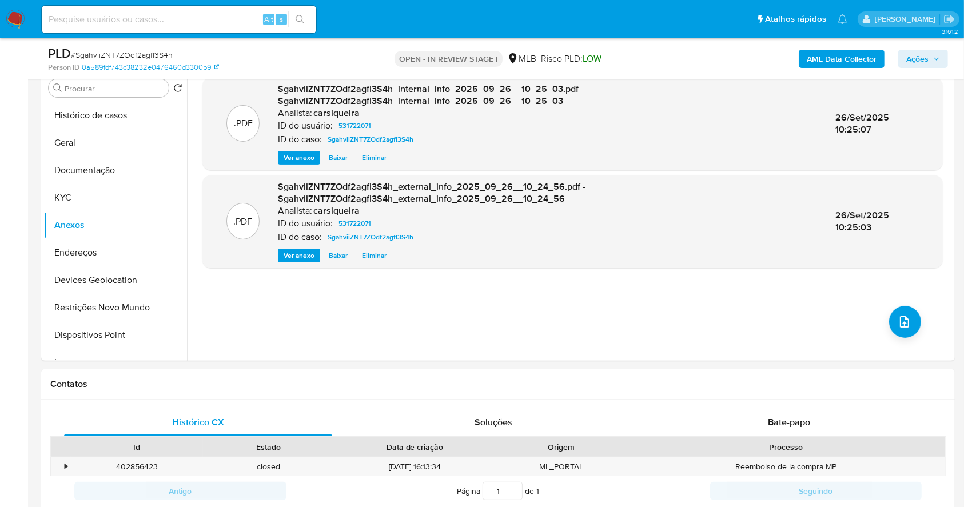
click at [920, 57] on span "Ações" at bounding box center [917, 59] width 22 height 18
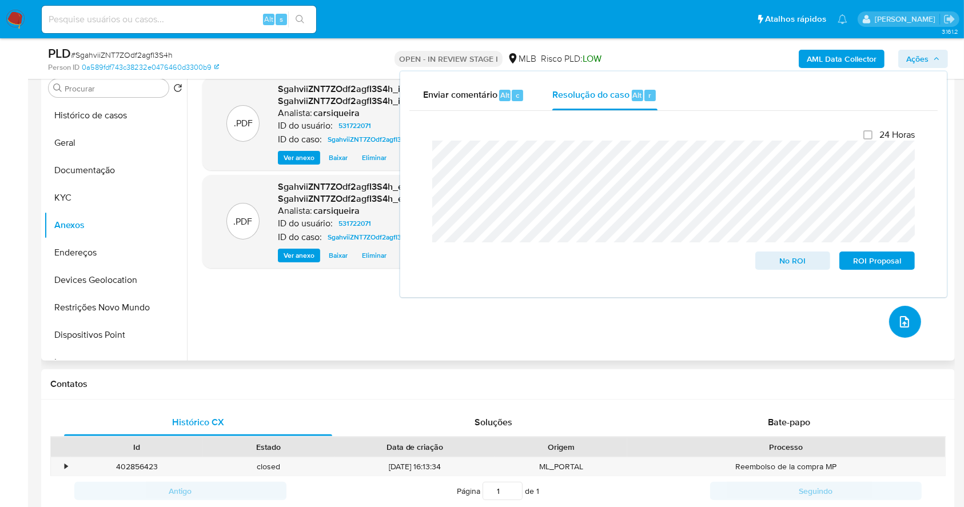
click at [905, 315] on span "upload-file" at bounding box center [905, 322] width 14 height 14
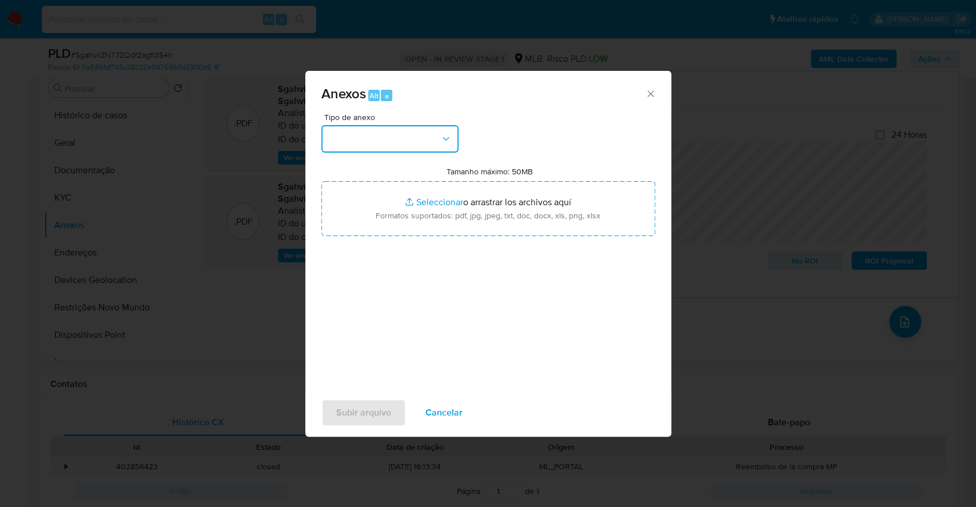
click at [421, 149] on button "button" at bounding box center [389, 138] width 137 height 27
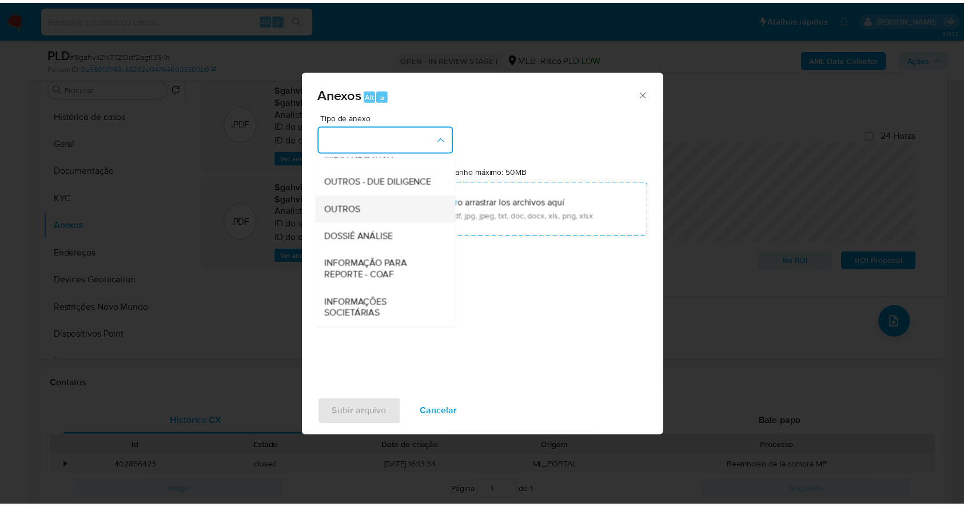
scroll to position [176, 0]
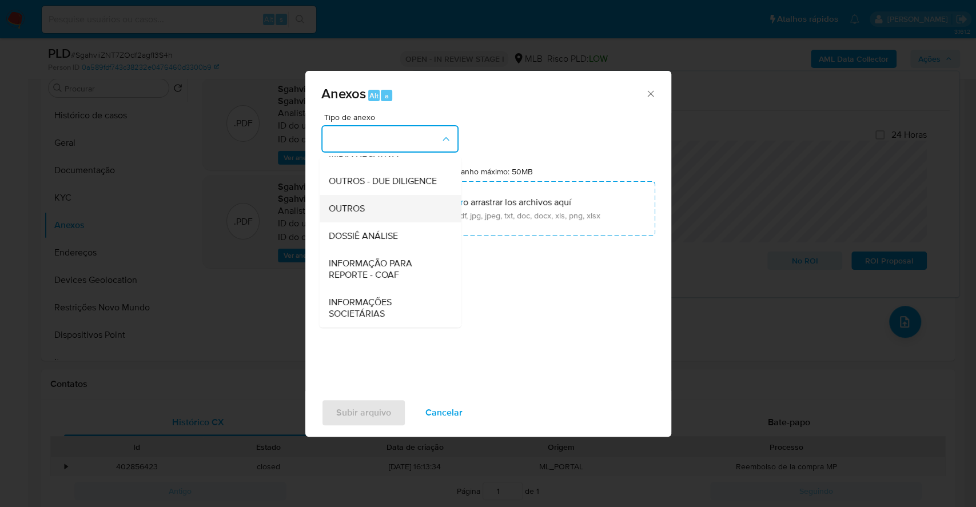
click at [376, 209] on div "OUTROS" at bounding box center [386, 208] width 117 height 27
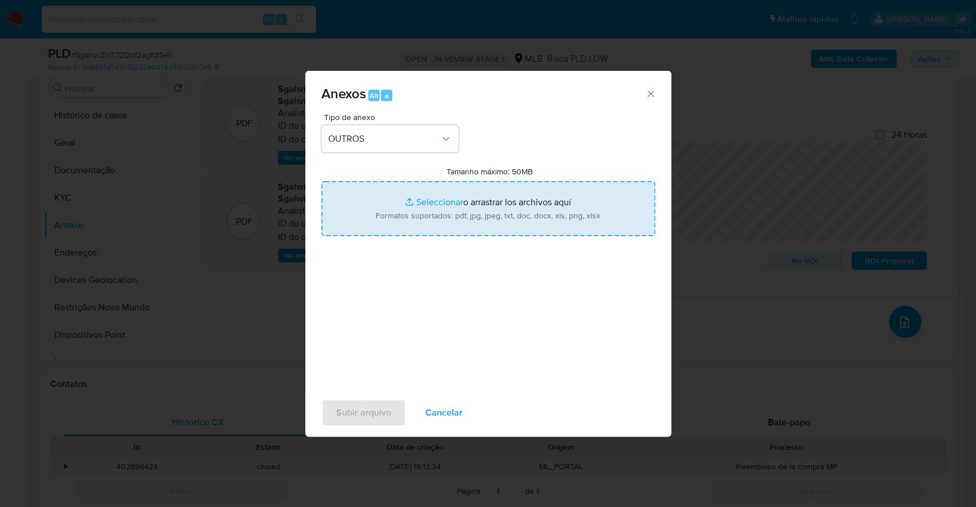
click at [421, 200] on input "Tamanho máximo: 50MB Seleccionar archivos" at bounding box center [488, 208] width 334 height 55
type input "C:\fakepath\Mulan 531722071_2025_09_25_06_51_50.xlsx"
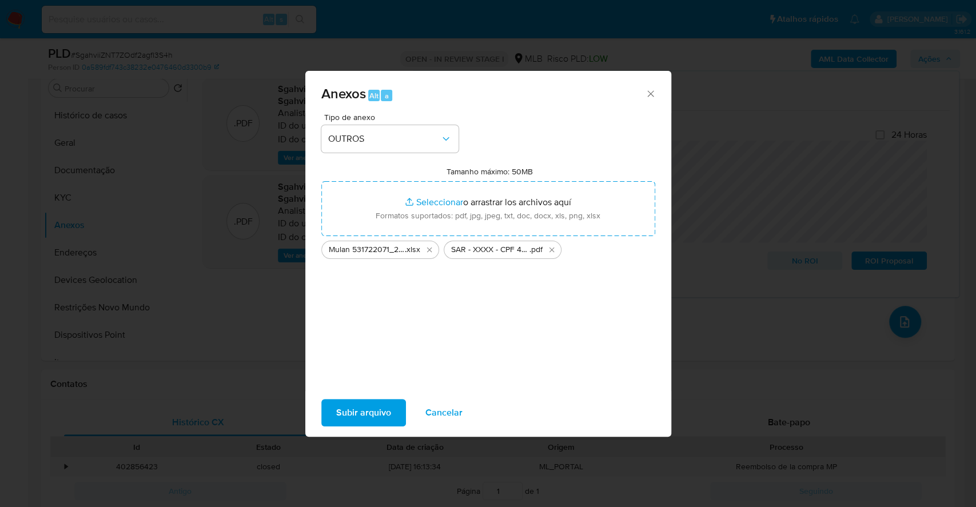
click at [360, 408] on span "Subir arquivo" at bounding box center [363, 412] width 55 height 25
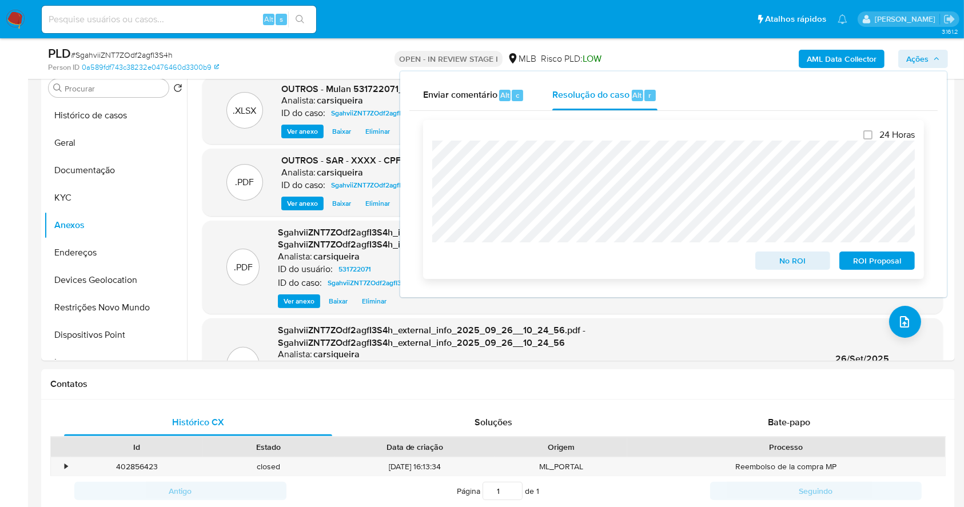
click at [880, 269] on span "ROI Proposal" at bounding box center [876, 261] width 59 height 16
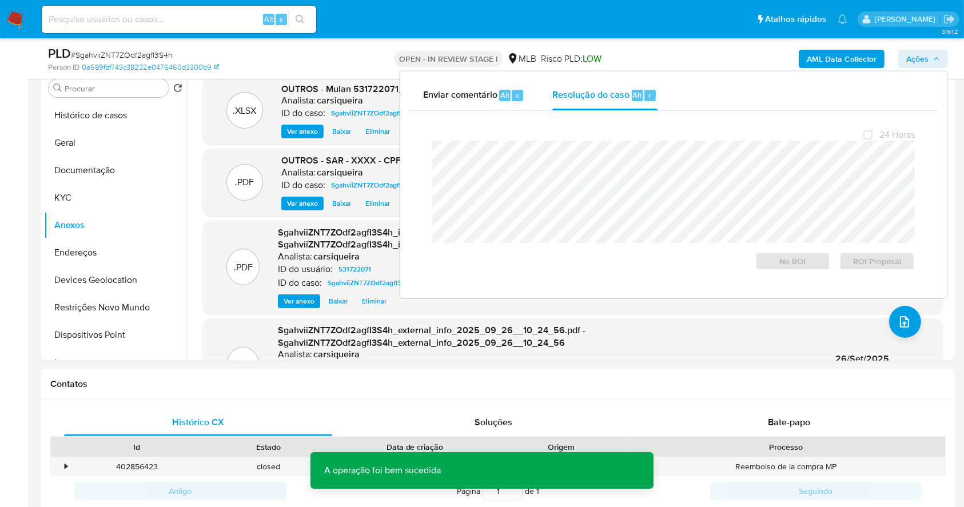
click at [146, 55] on span "# SgahviiZNT7ZOdf2agfI3S4h" at bounding box center [122, 54] width 102 height 11
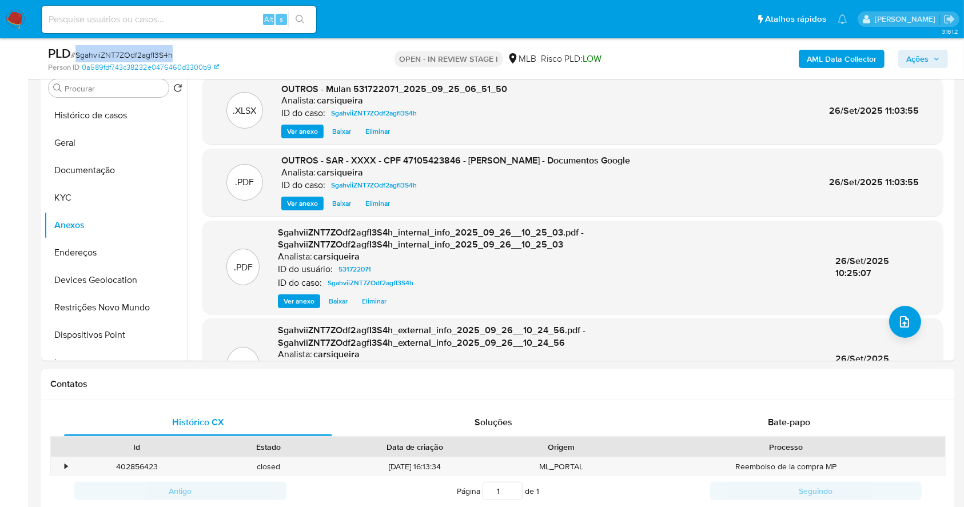
copy span "SgahviiZNT7ZOdf2agfI3S4h"
click at [932, 63] on span "Ações" at bounding box center [923, 59] width 34 height 16
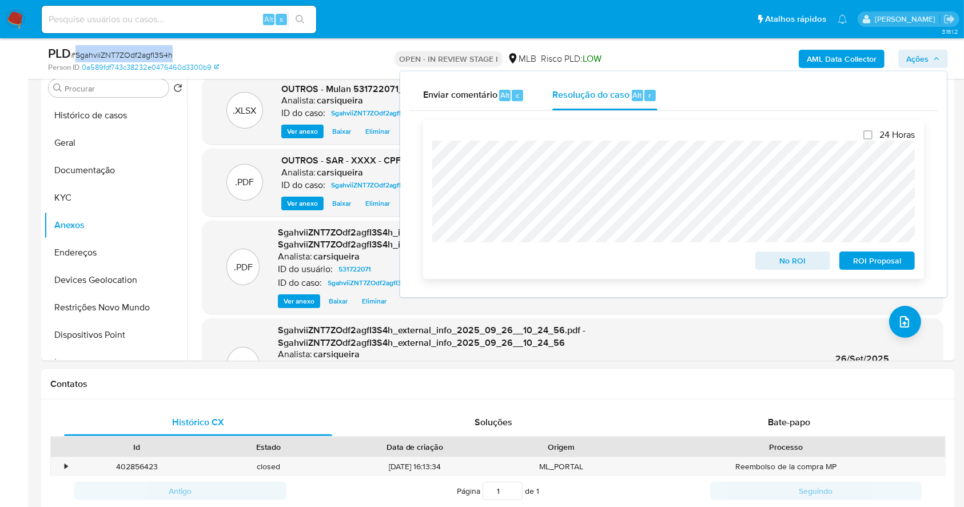
click at [892, 260] on span "ROI Proposal" at bounding box center [876, 261] width 59 height 16
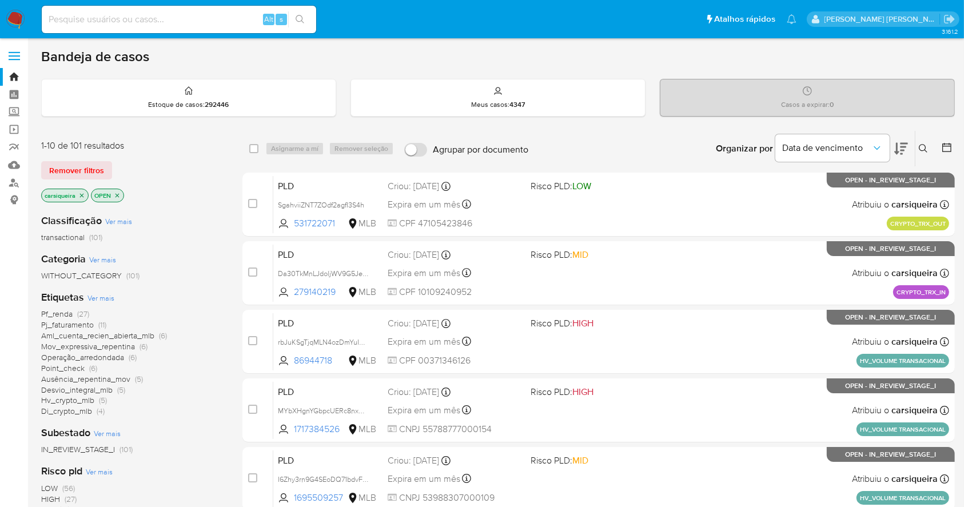
click at [187, 14] on input at bounding box center [179, 19] width 274 height 15
paste input "147674077"
type input "147674077"
click at [300, 19] on icon "search-icon" at bounding box center [300, 19] width 9 height 9
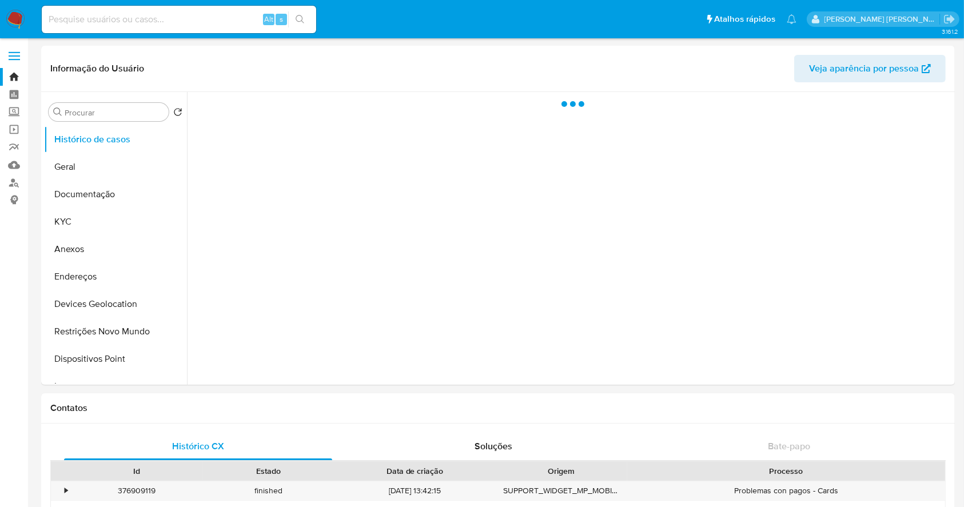
select select "10"
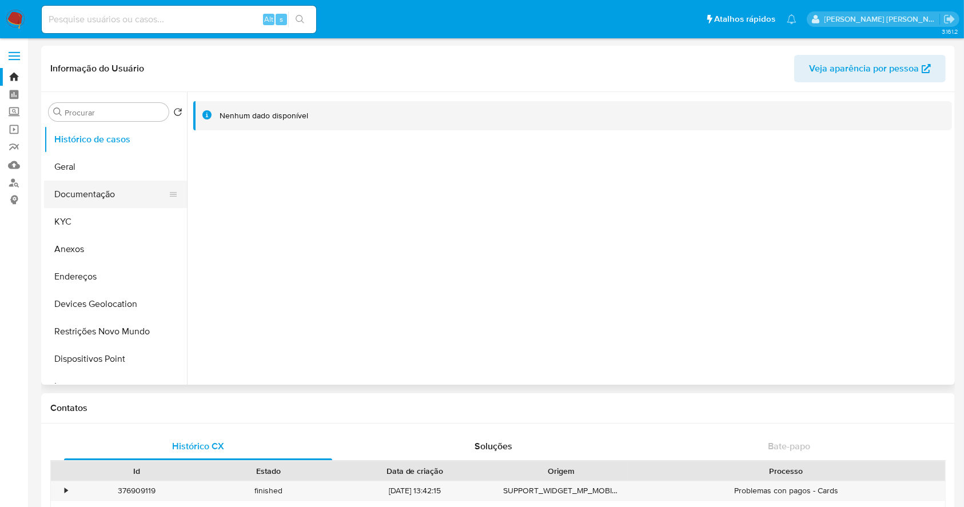
click at [105, 194] on button "Documentação" at bounding box center [111, 194] width 134 height 27
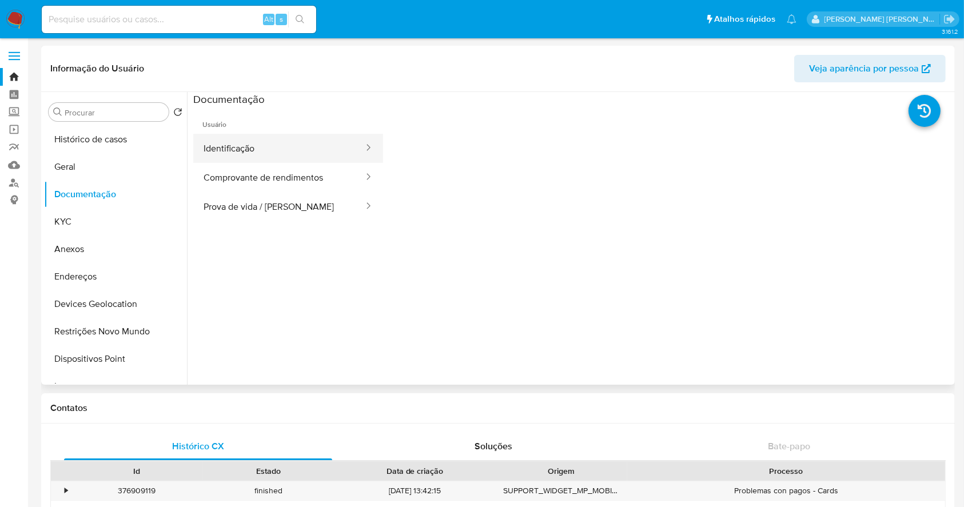
click at [252, 140] on button "Identificação" at bounding box center [279, 148] width 172 height 29
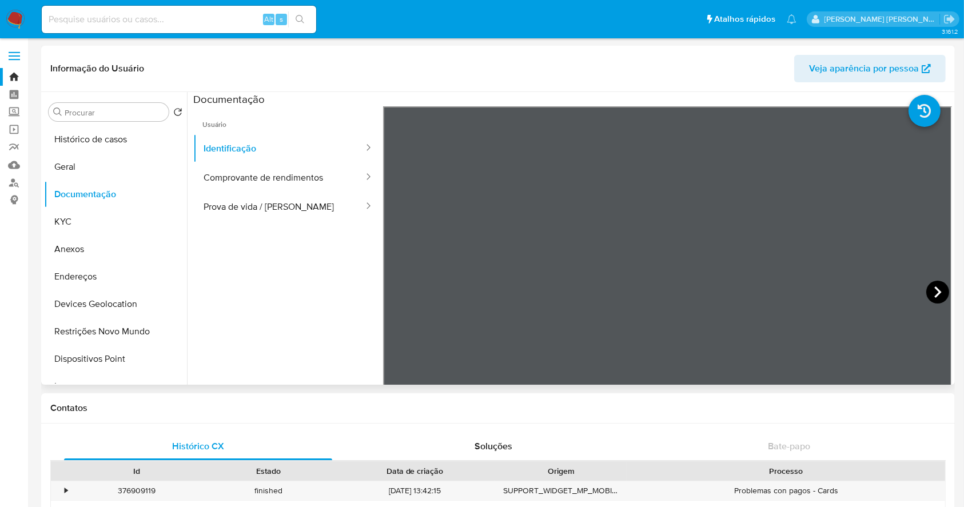
click at [941, 296] on icon at bounding box center [937, 292] width 23 height 23
click at [85, 224] on button "KYC" at bounding box center [111, 221] width 134 height 27
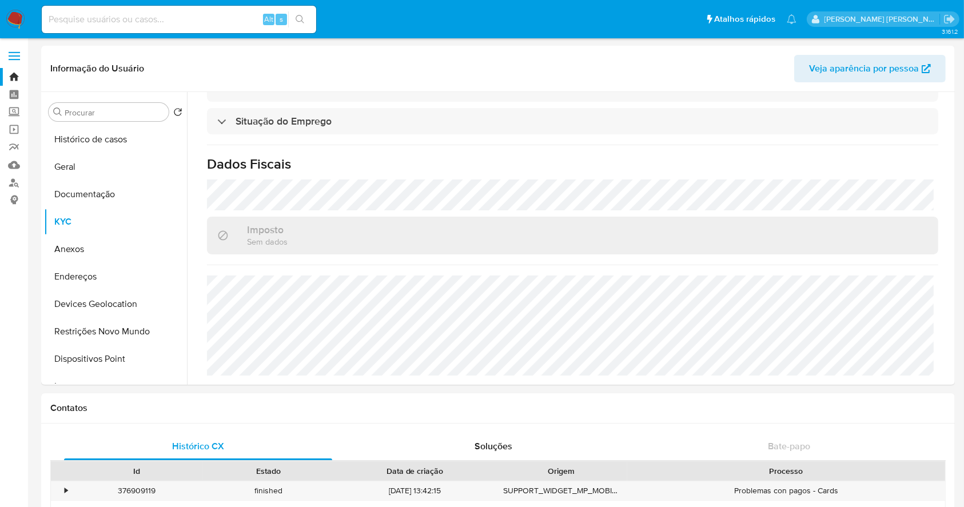
scroll to position [501, 0]
click at [15, 180] on link "Localizador de pessoas" at bounding box center [68, 183] width 136 height 18
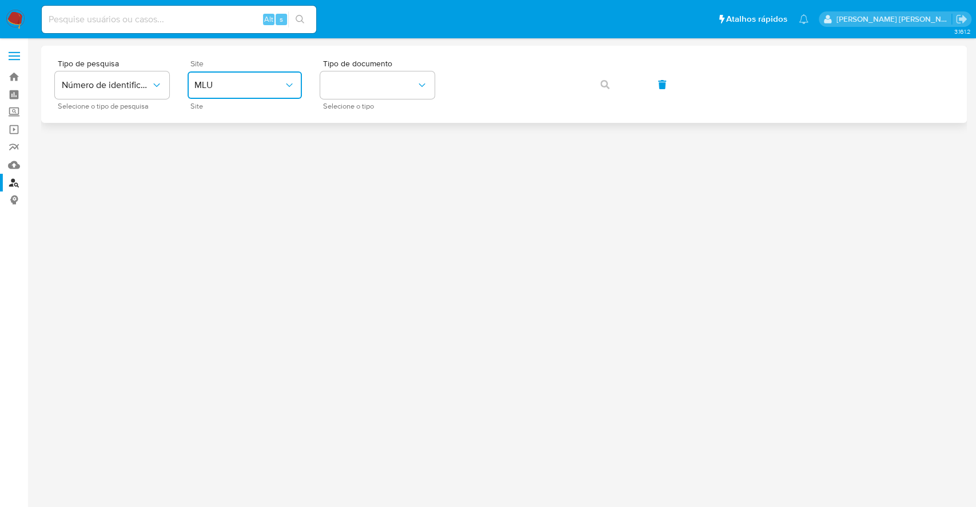
click at [266, 79] on span "MLU" at bounding box center [238, 84] width 89 height 11
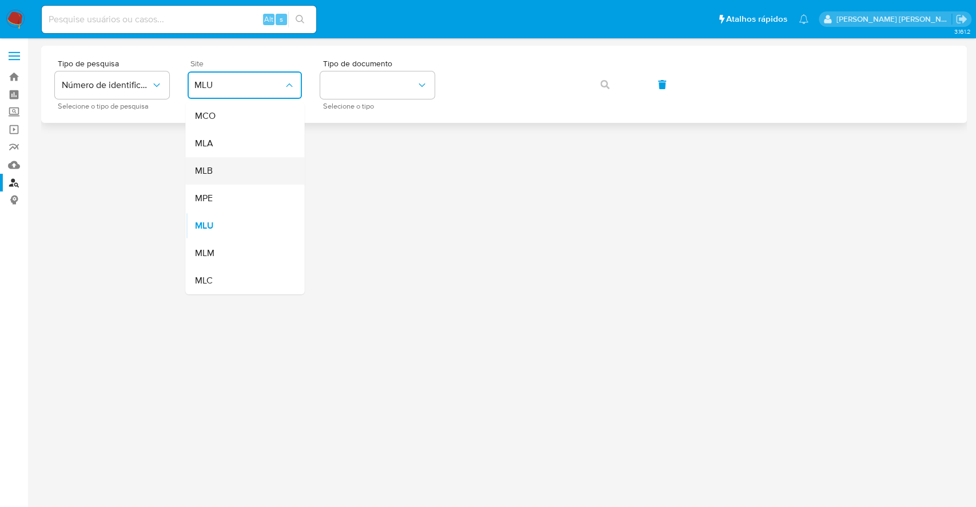
click at [241, 172] on div "MLB" at bounding box center [241, 170] width 94 height 27
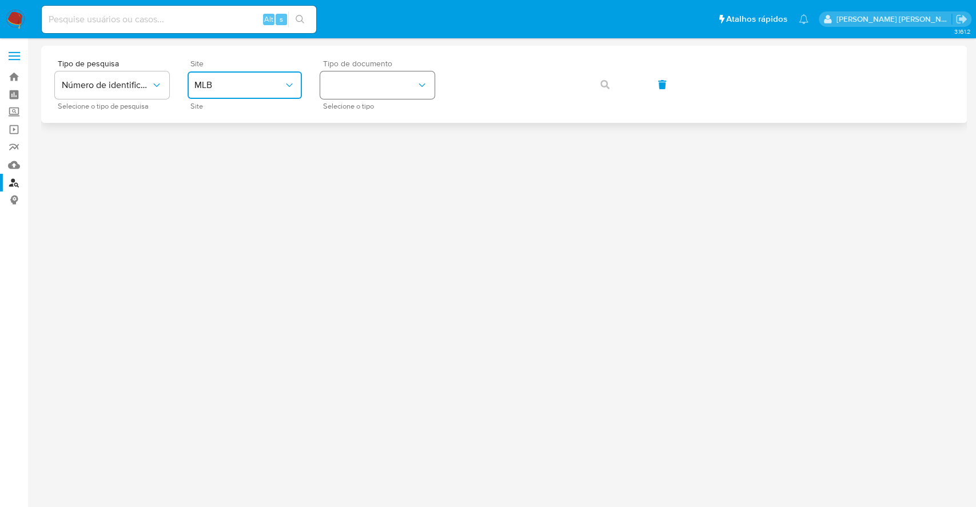
click at [359, 79] on button "identificationType" at bounding box center [377, 84] width 114 height 27
drag, startPoint x: 363, startPoint y: 114, endPoint x: 419, endPoint y: 98, distance: 58.7
click at [364, 114] on div "CNPJ CNPJ" at bounding box center [374, 121] width 94 height 39
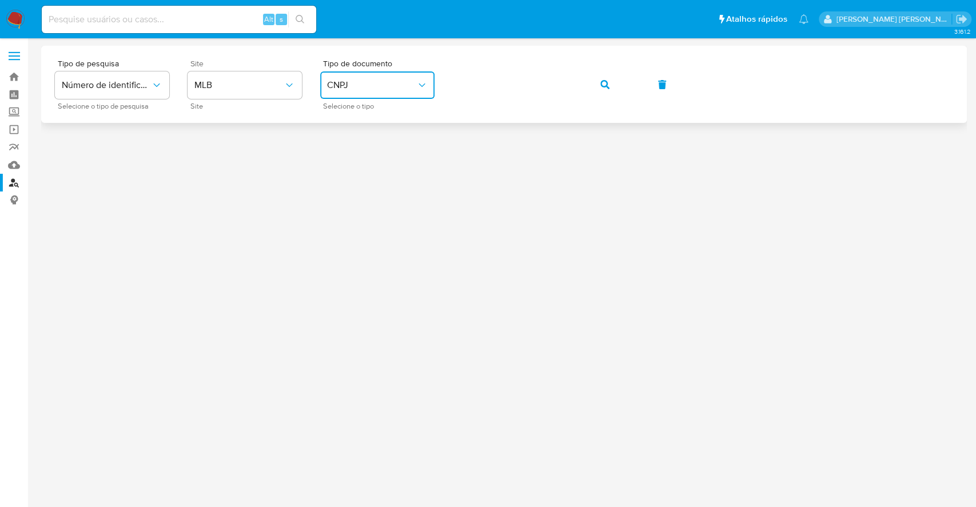
click at [598, 81] on button "button" at bounding box center [605, 84] width 39 height 27
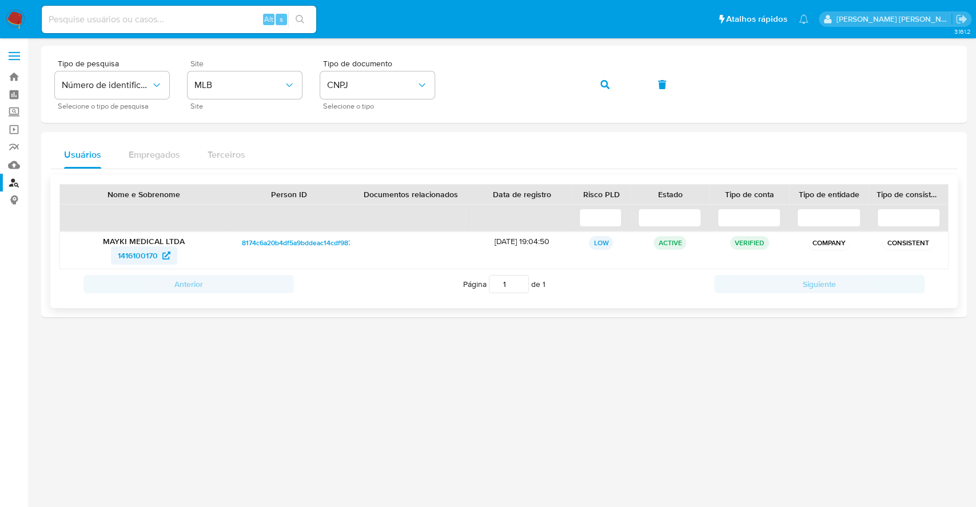
click at [146, 262] on span "1416100170" at bounding box center [138, 255] width 40 height 18
click at [599, 79] on button "button" at bounding box center [605, 84] width 39 height 27
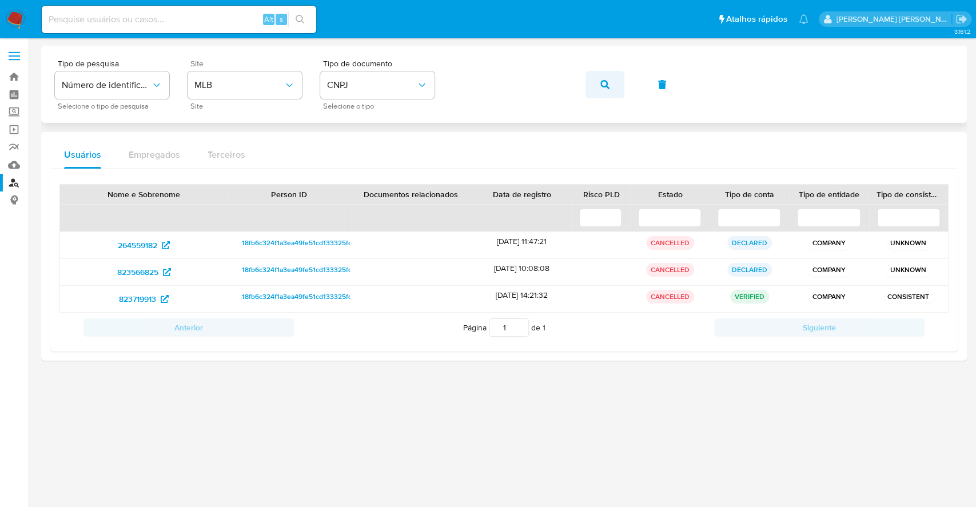
click at [603, 85] on icon "button" at bounding box center [604, 84] width 9 height 9
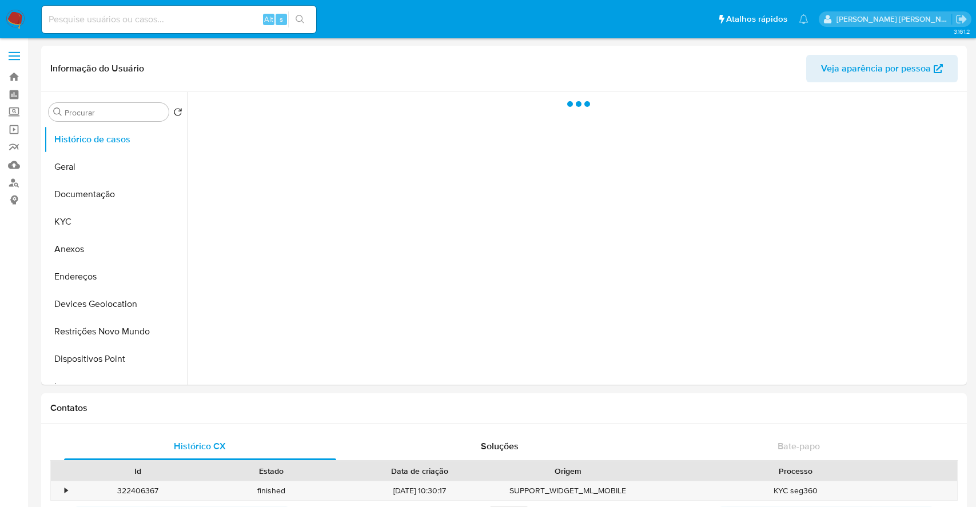
select select "10"
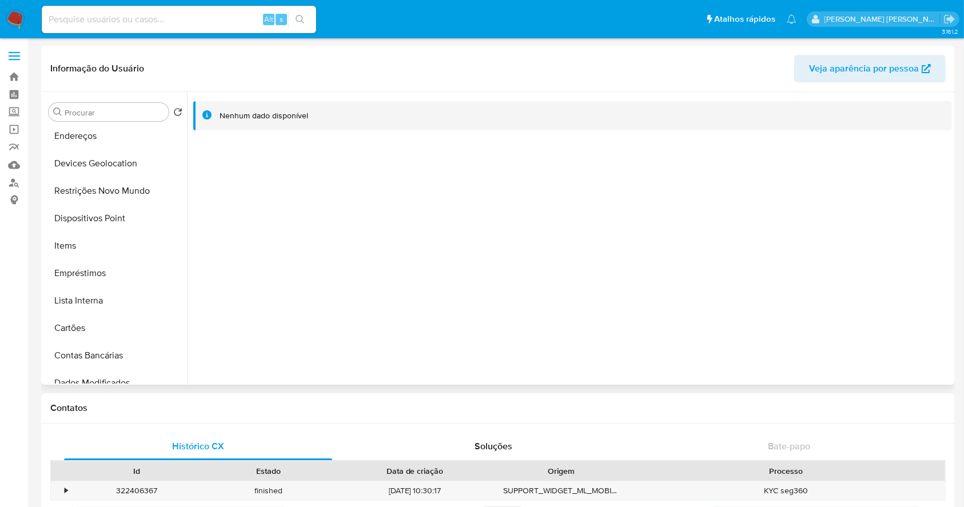
scroll to position [305, 0]
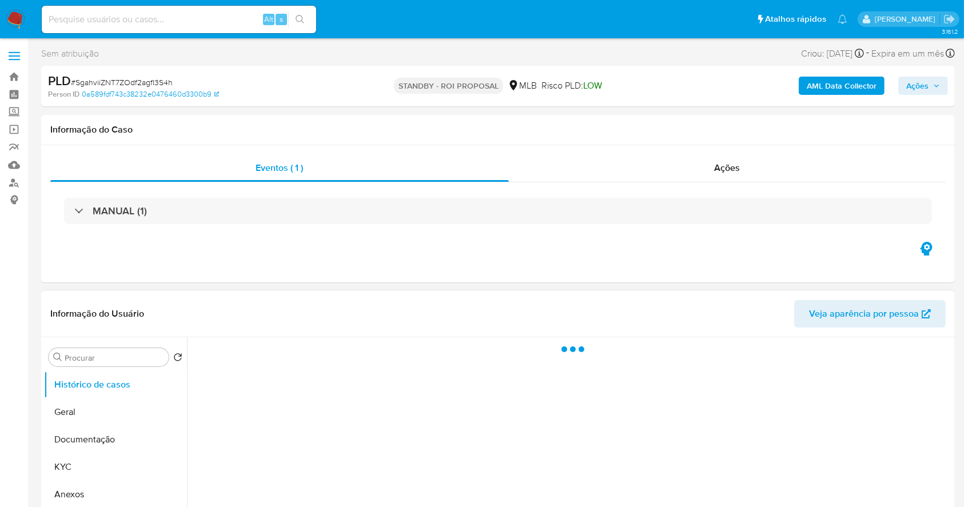
select select "10"
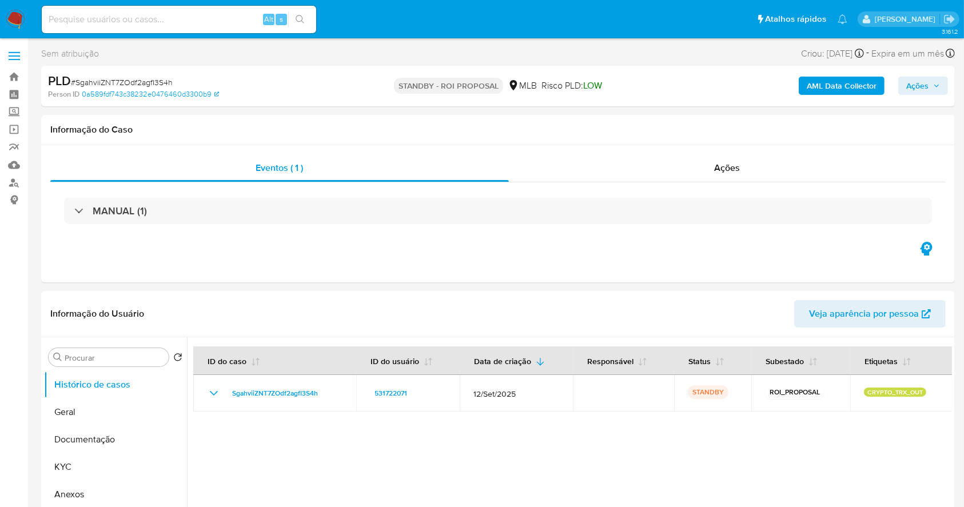
click at [2, 17] on nav "Pausado Ver notificaciones Alt s Atalhos rápidos Presiona las siguientes teclas…" at bounding box center [482, 19] width 964 height 38
click at [6, 23] on img at bounding box center [15, 19] width 19 height 19
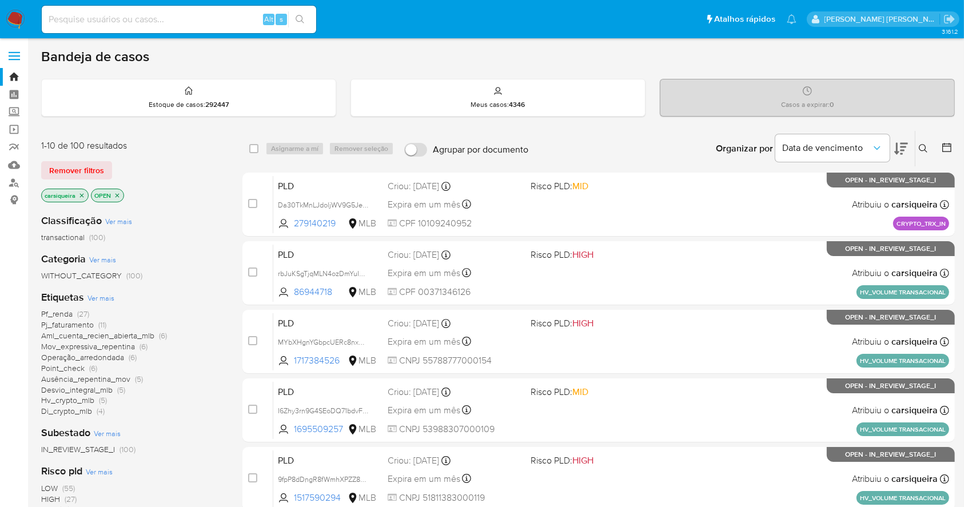
click at [202, 18] on input at bounding box center [179, 19] width 274 height 15
paste input "SREO0H3JRvmUsv7VO9ijygdu"
type input "SREO0H3JRvmUsv7VO9ijygdu"
click at [305, 15] on button "search-icon" at bounding box center [299, 19] width 23 height 16
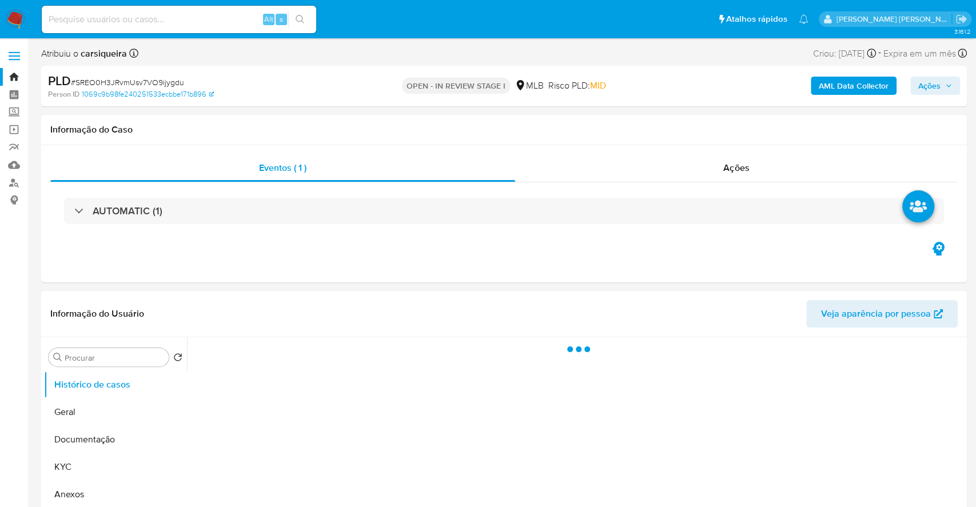
select select "10"
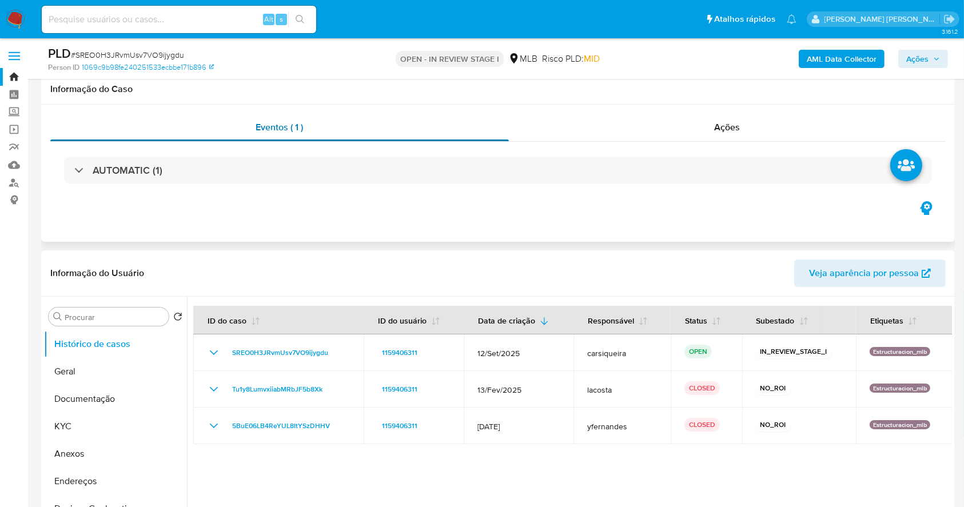
scroll to position [76, 0]
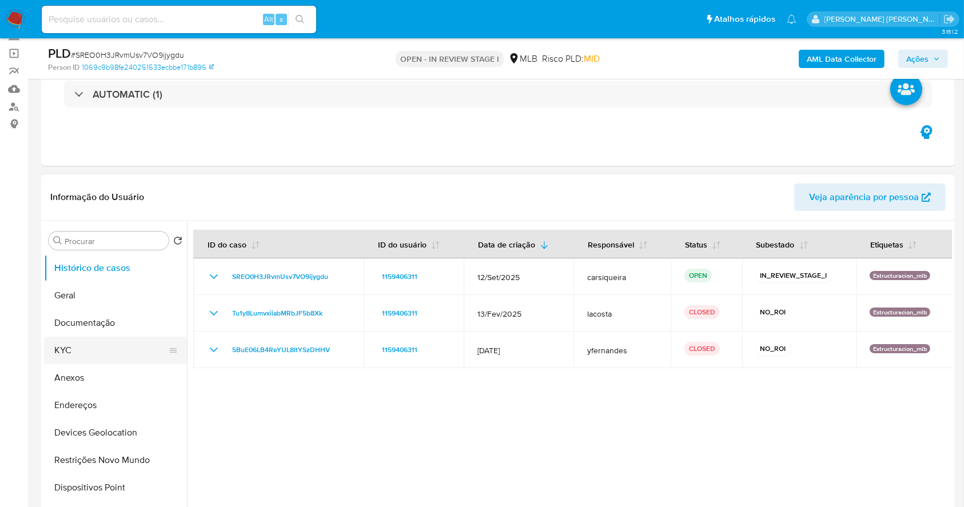
click at [82, 350] on button "KYC" at bounding box center [111, 350] width 134 height 27
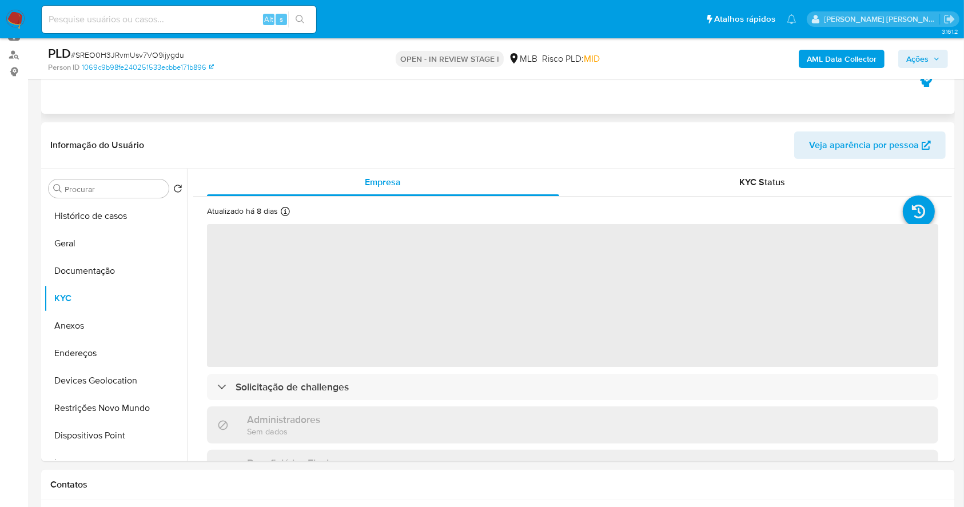
scroll to position [152, 0]
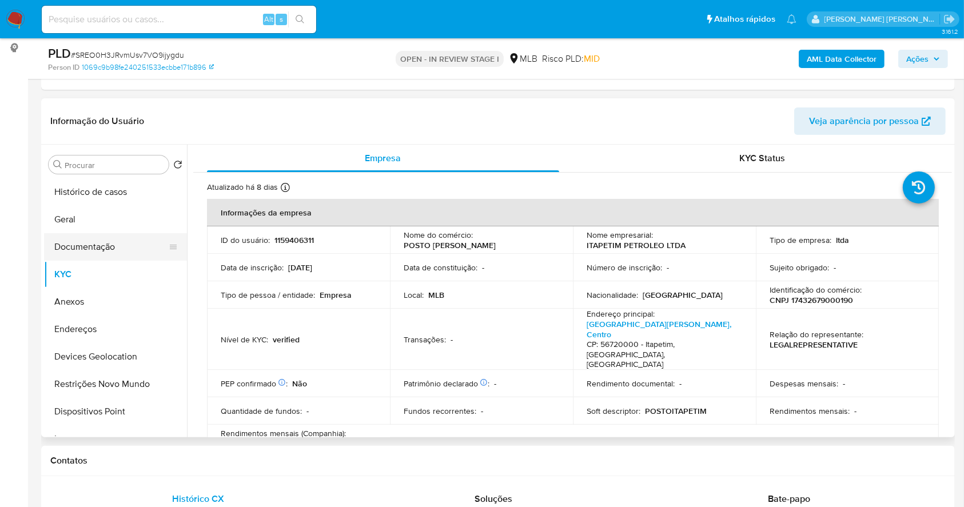
click at [82, 238] on button "Documentação" at bounding box center [111, 246] width 134 height 27
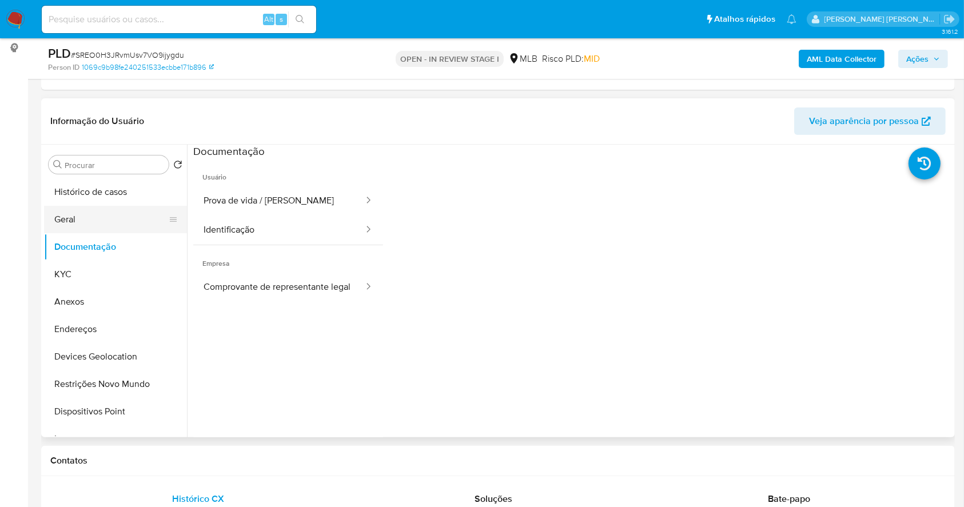
drag, startPoint x: 90, startPoint y: 285, endPoint x: 95, endPoint y: 206, distance: 79.1
click at [91, 285] on button "KYC" at bounding box center [115, 274] width 143 height 27
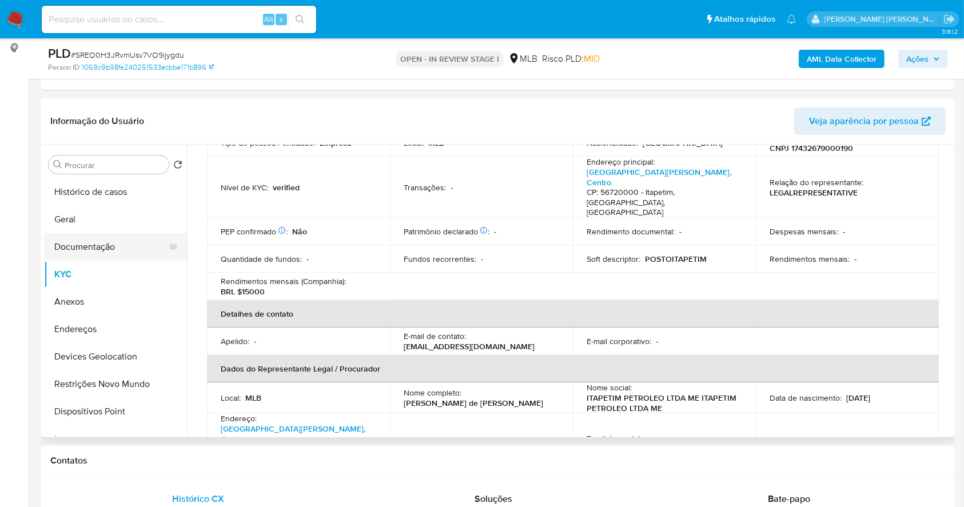
click at [123, 241] on button "Documentação" at bounding box center [111, 246] width 134 height 27
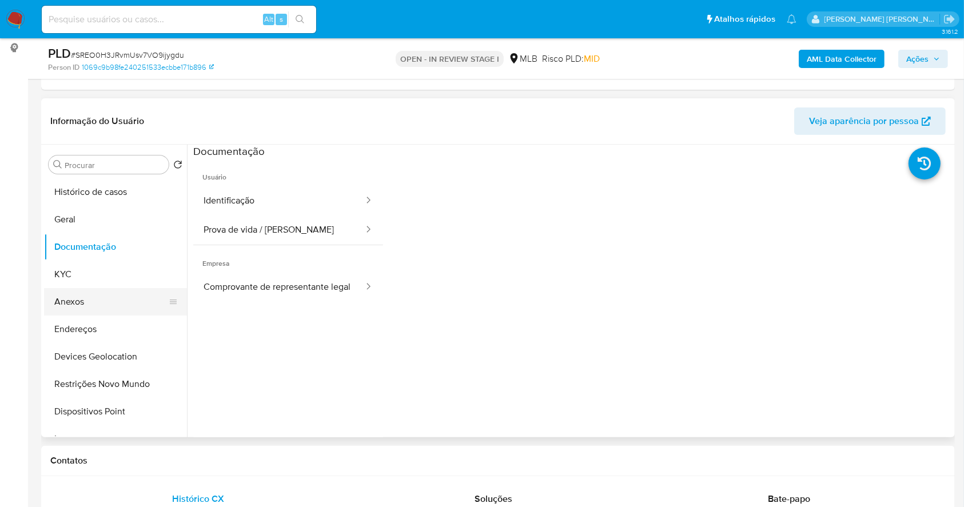
click at [93, 300] on button "Anexos" at bounding box center [111, 301] width 134 height 27
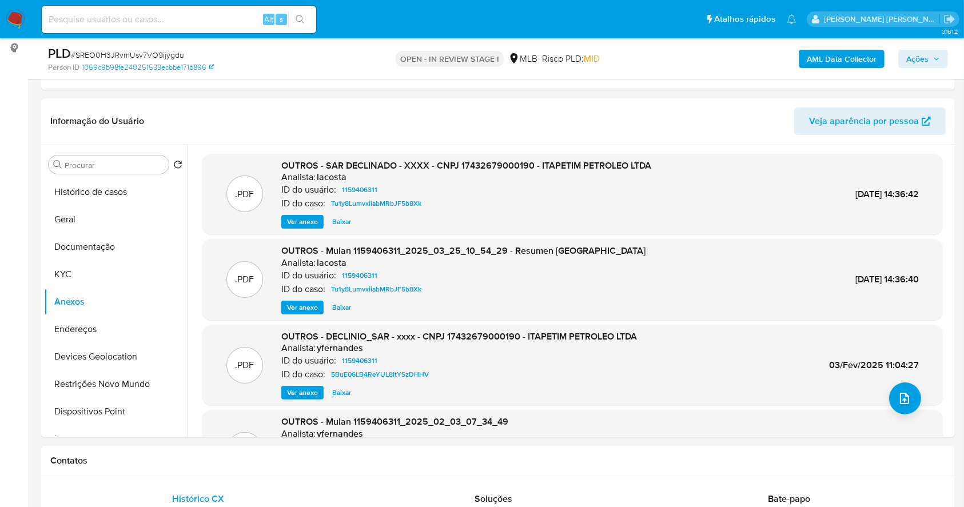
click at [847, 57] on b "AML Data Collector" at bounding box center [842, 59] width 70 height 18
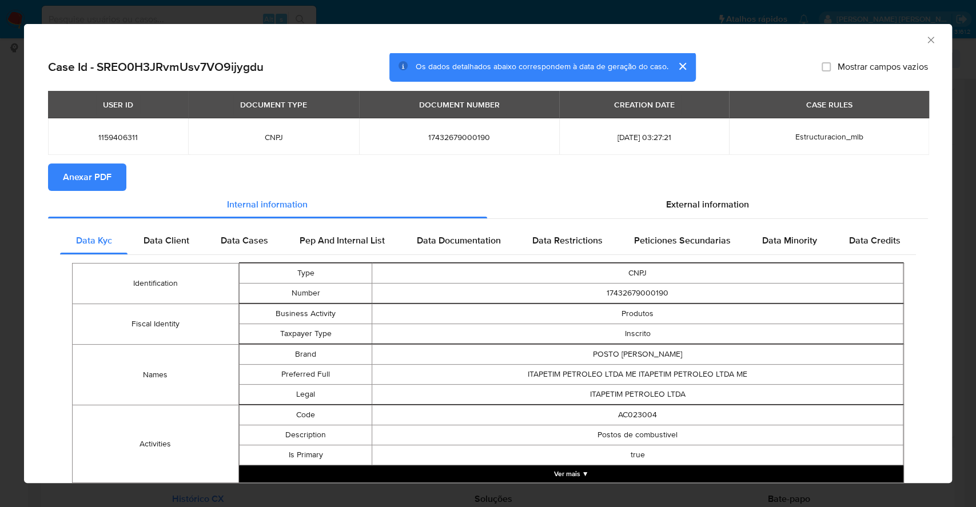
click at [91, 180] on span "Anexar PDF" at bounding box center [87, 177] width 49 height 25
click at [1, 199] on div "AML Data Collector Case Id - SREO0H3JRvmUsv7VO9ijygdu Os dados detalhados abaix…" at bounding box center [488, 253] width 976 height 507
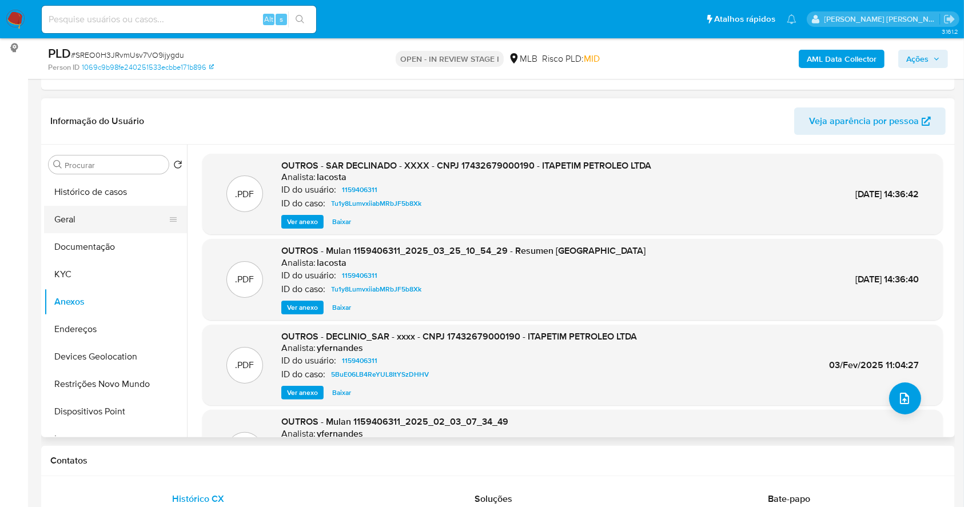
click at [100, 213] on button "Geral" at bounding box center [111, 219] width 134 height 27
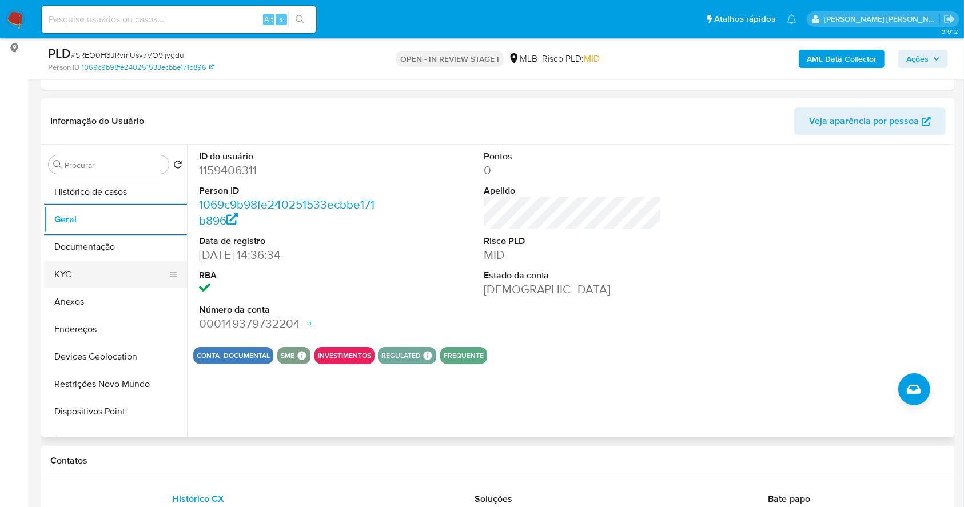
click at [77, 282] on button "KYC" at bounding box center [111, 274] width 134 height 27
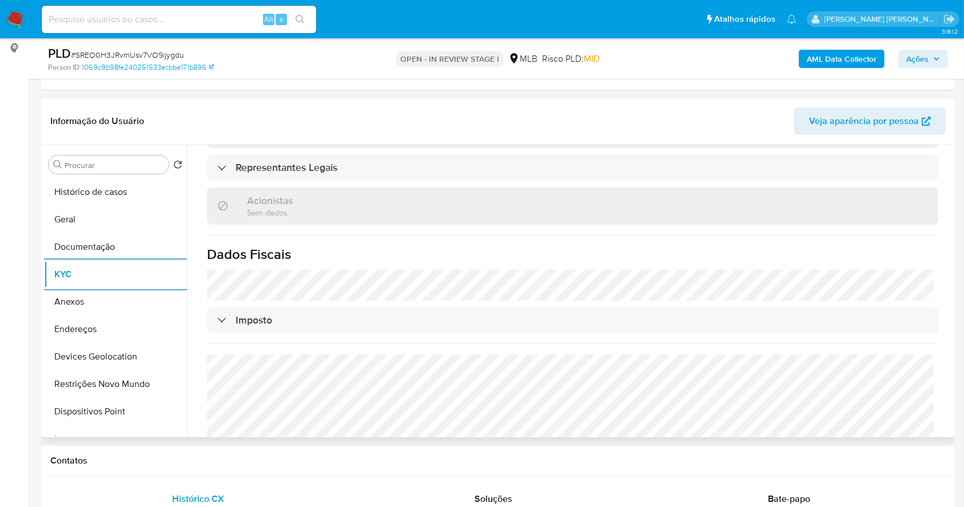
scroll to position [686, 0]
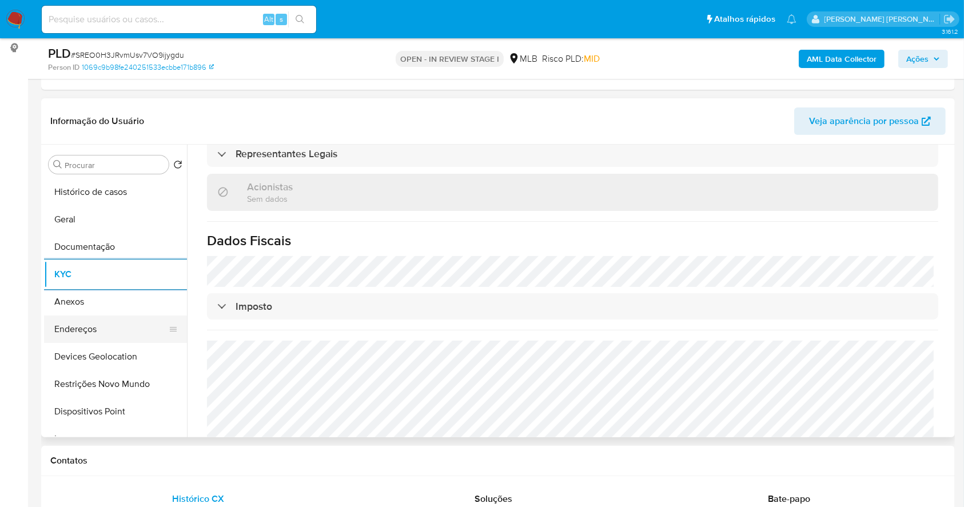
click at [101, 332] on button "Endereços" at bounding box center [111, 329] width 134 height 27
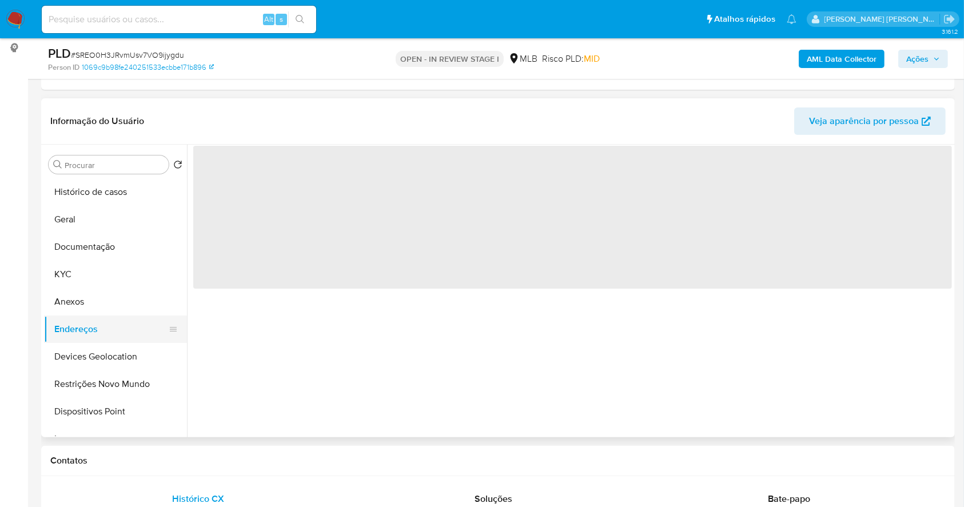
scroll to position [0, 0]
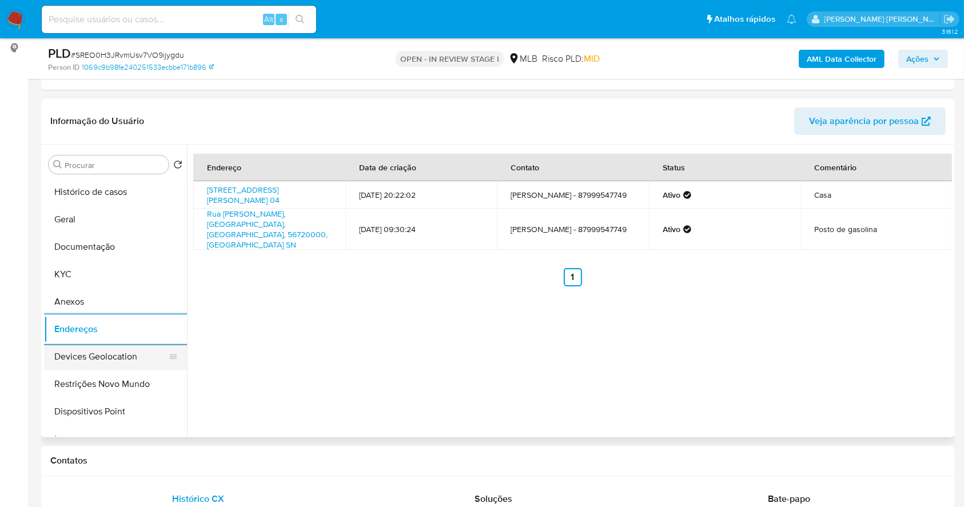
click at [93, 359] on button "Devices Geolocation" at bounding box center [111, 356] width 134 height 27
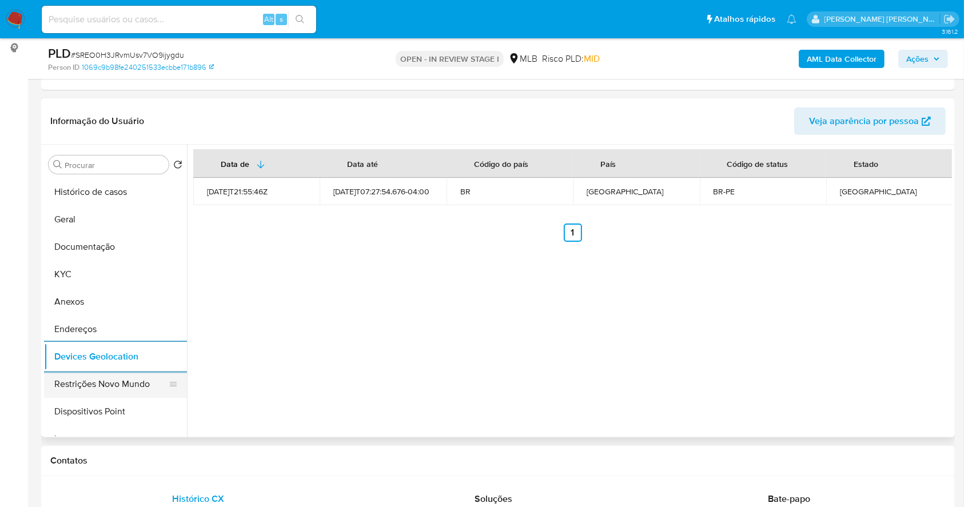
click at [71, 376] on button "Restrições Novo Mundo" at bounding box center [111, 384] width 134 height 27
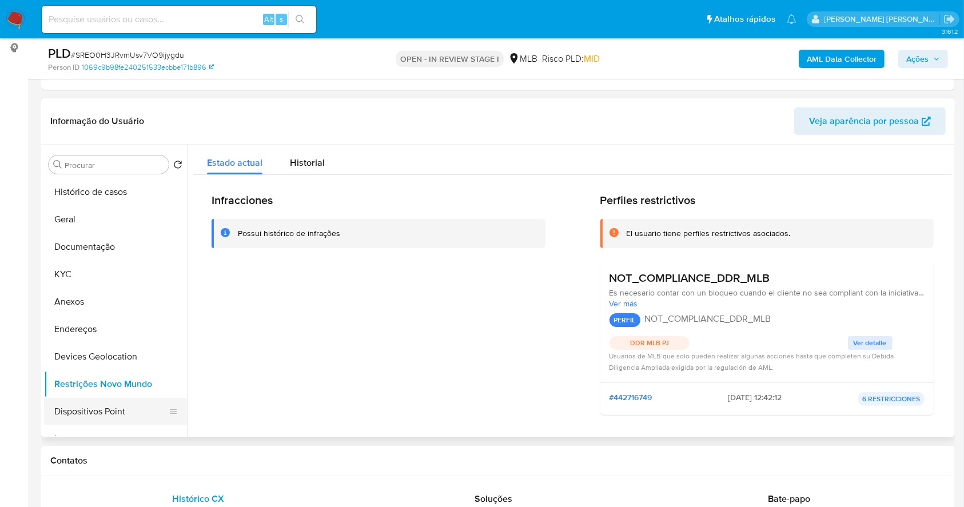
click at [109, 410] on button "Dispositivos Point" at bounding box center [111, 411] width 134 height 27
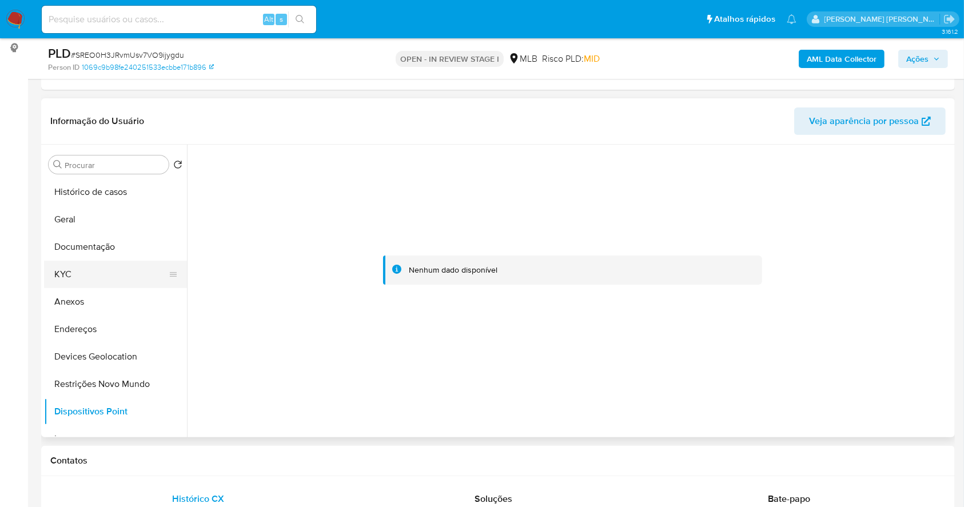
click at [95, 268] on button "KYC" at bounding box center [111, 274] width 134 height 27
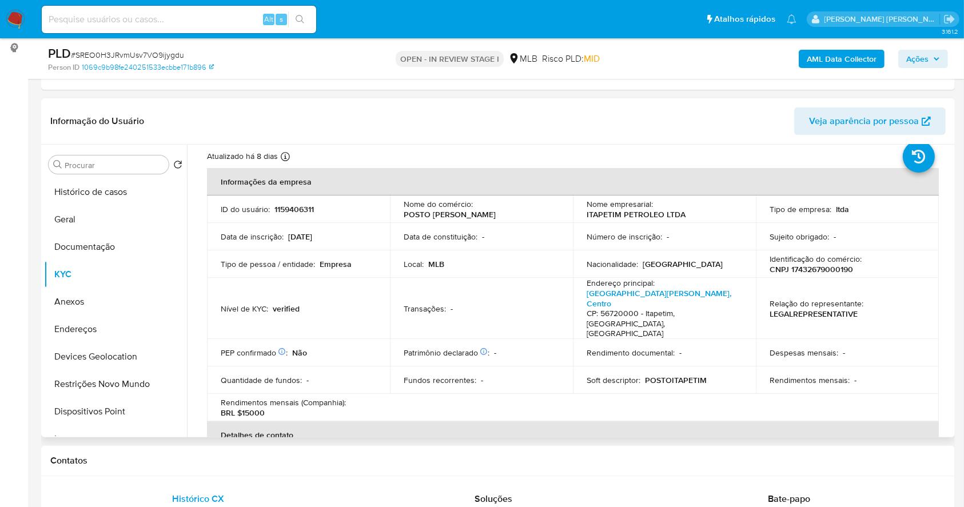
scroll to position [39, 0]
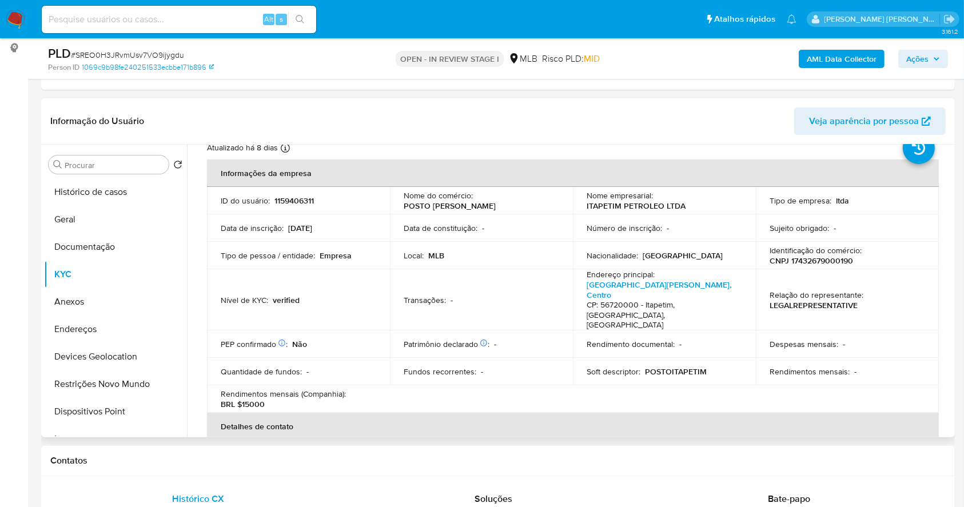
click at [811, 260] on p "CNPJ 17432679000190" at bounding box center [811, 261] width 83 height 10
copy p "17432679000190"
click at [99, 214] on button "Geral" at bounding box center [111, 219] width 134 height 27
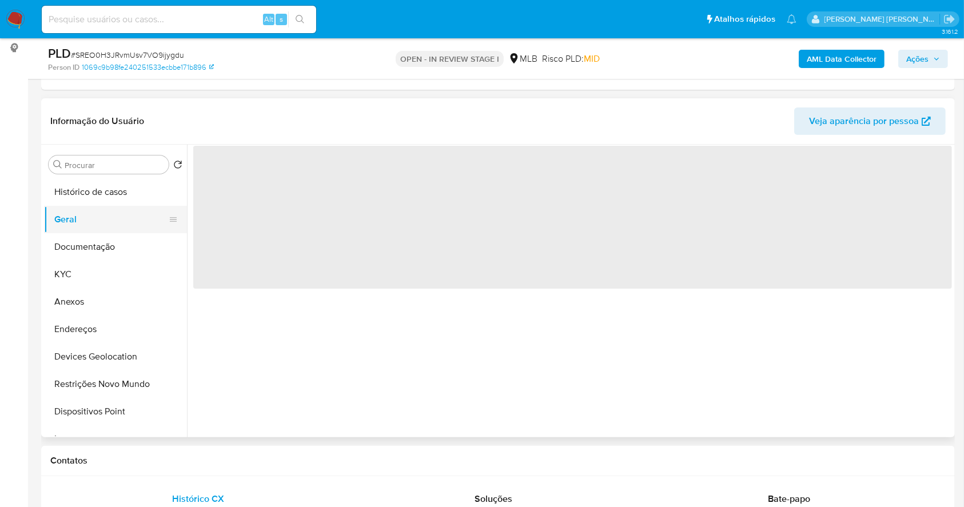
scroll to position [0, 0]
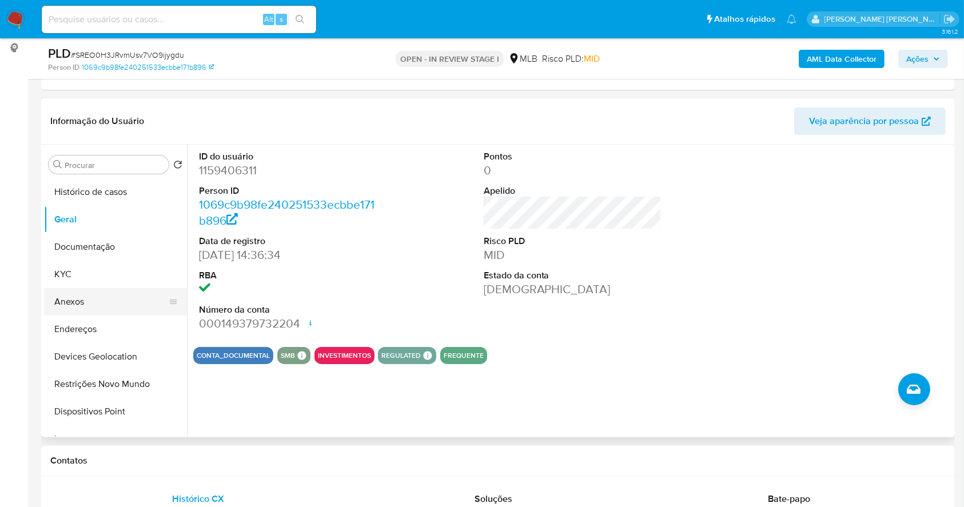
click at [96, 301] on button "Anexos" at bounding box center [111, 301] width 134 height 27
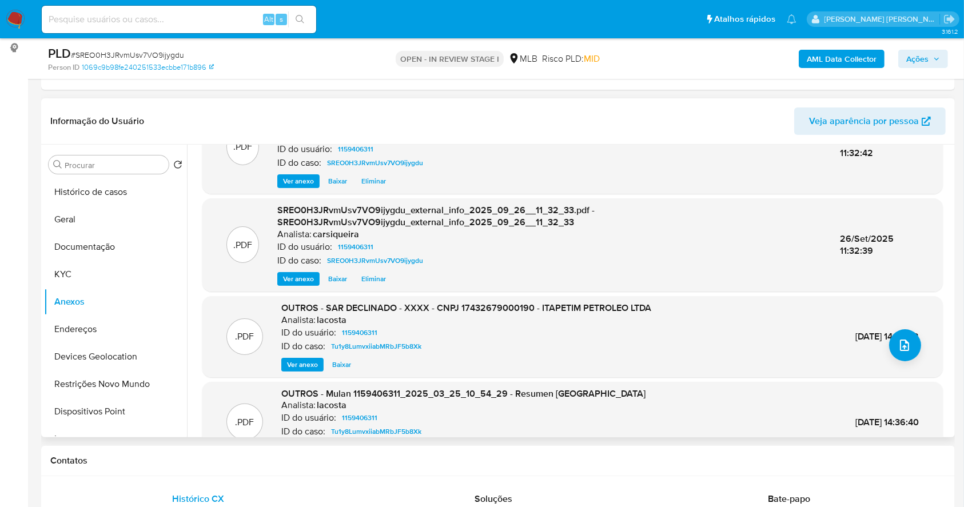
scroll to position [76, 0]
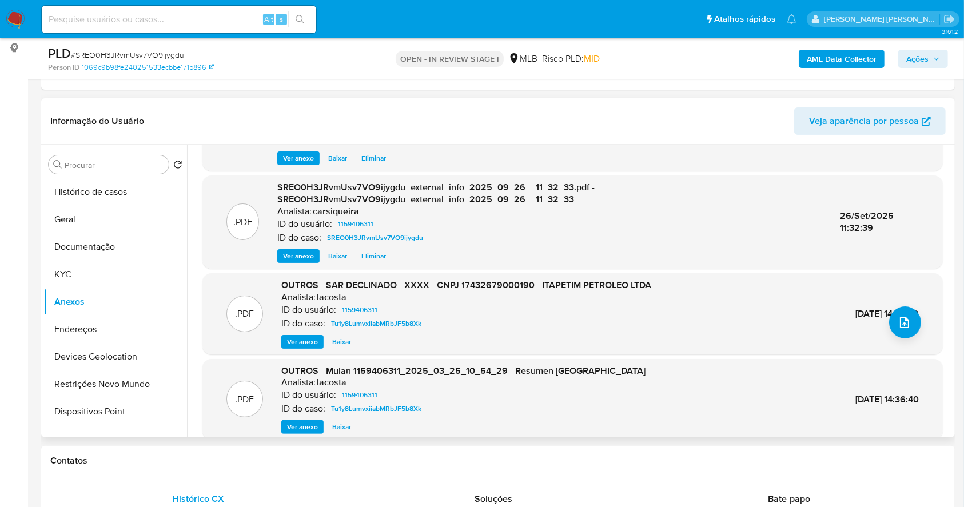
click at [300, 337] on span "Ver anexo" at bounding box center [302, 341] width 31 height 11
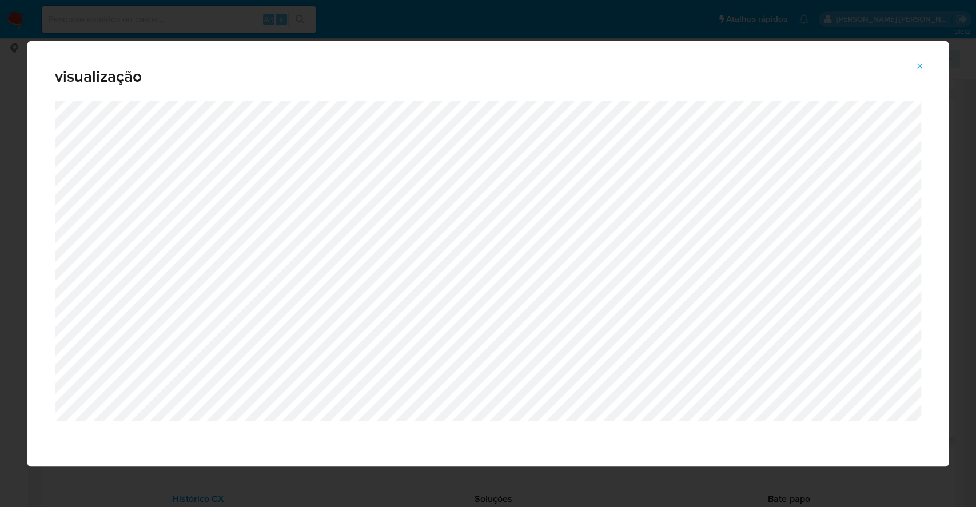
click at [918, 63] on icon "Attachment preview" at bounding box center [919, 66] width 9 height 9
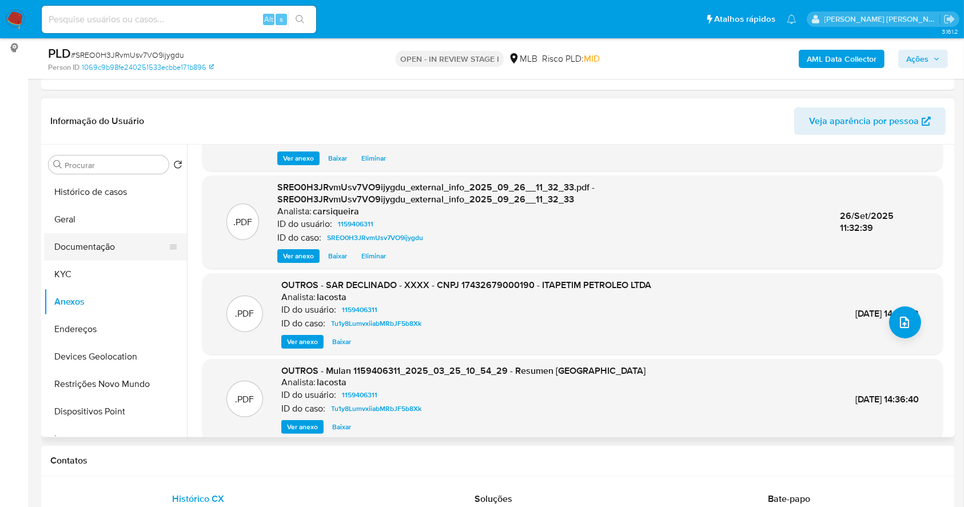
click at [96, 249] on button "Documentação" at bounding box center [111, 246] width 134 height 27
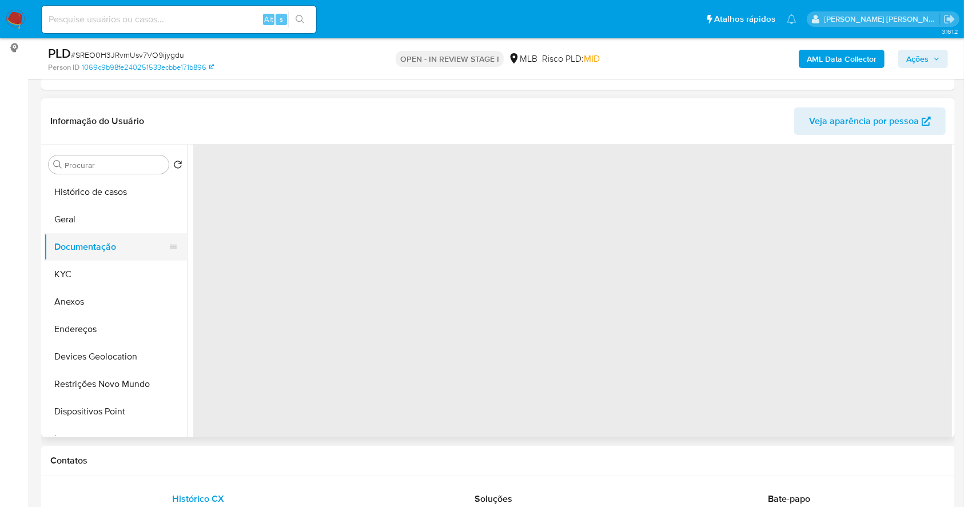
scroll to position [0, 0]
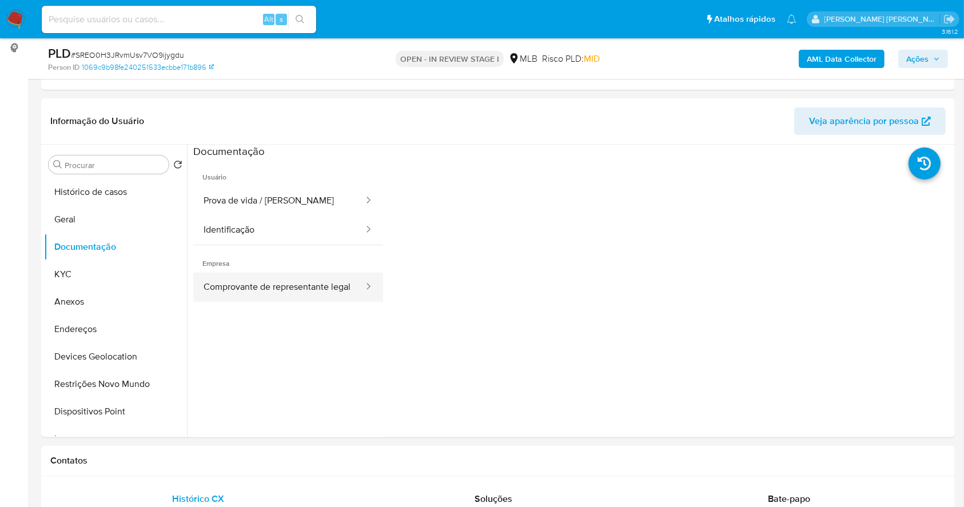
click at [258, 302] on button "Comprovante de representante legal" at bounding box center [279, 287] width 172 height 29
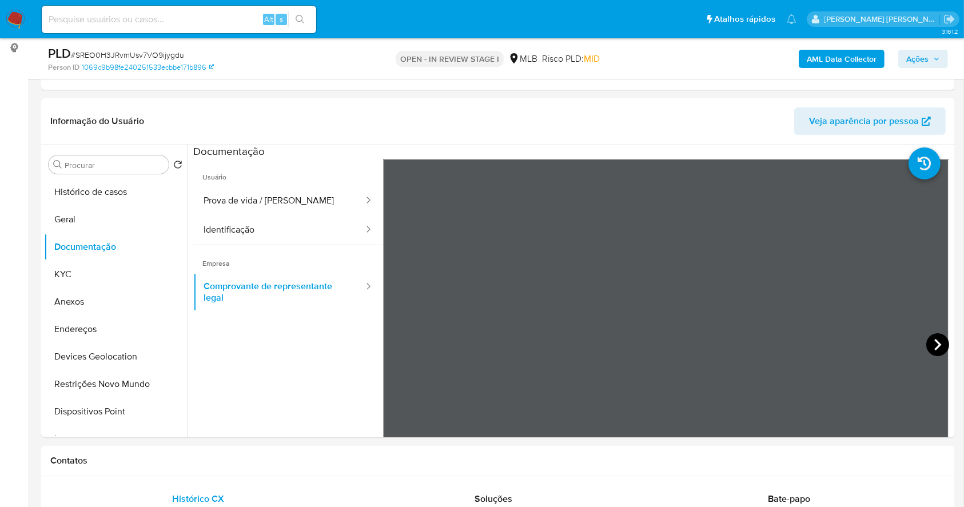
click at [930, 341] on icon at bounding box center [937, 344] width 23 height 23
drag, startPoint x: 90, startPoint y: 276, endPoint x: 537, endPoint y: 46, distance: 502.3
click at [89, 274] on button "KYC" at bounding box center [115, 274] width 143 height 27
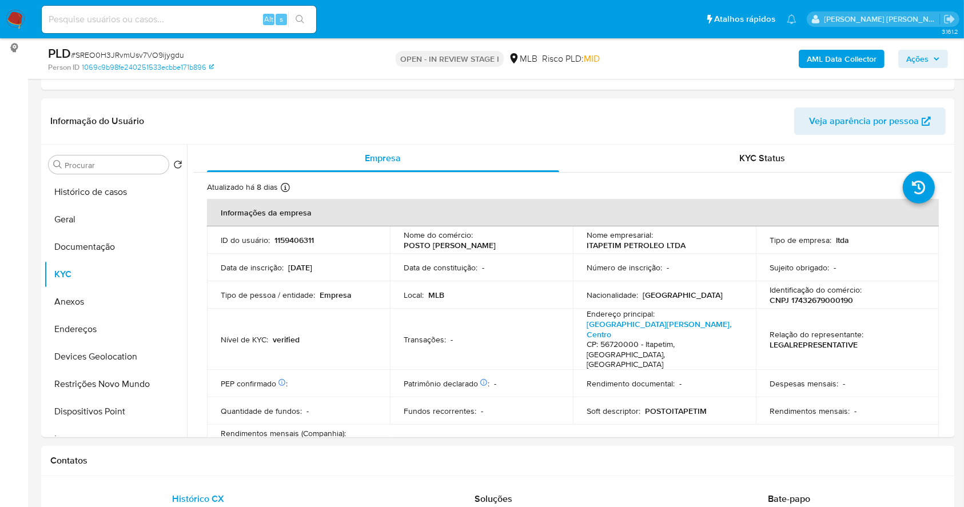
scroll to position [229, 0]
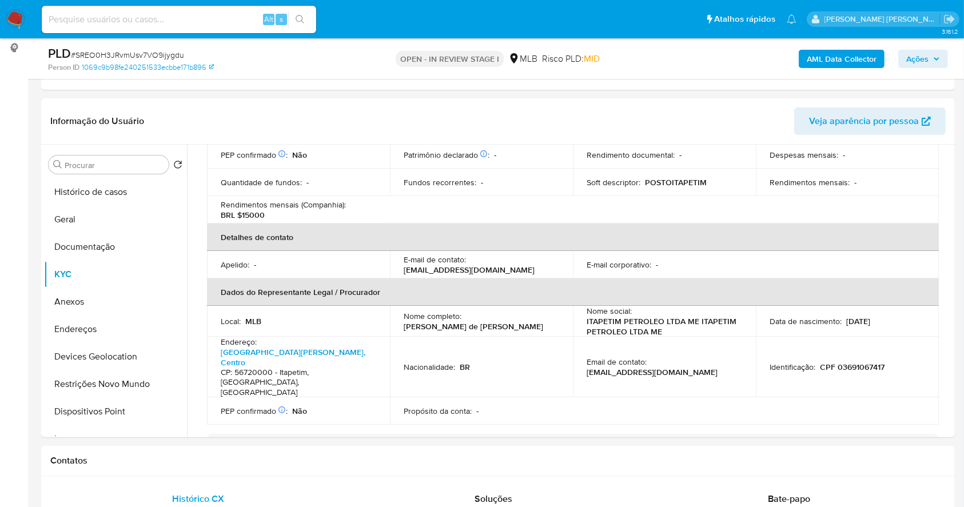
click at [857, 362] on p "CPF 03691067417" at bounding box center [852, 367] width 65 height 10
copy p "03691067417"
click at [87, 241] on button "Documentação" at bounding box center [111, 246] width 134 height 27
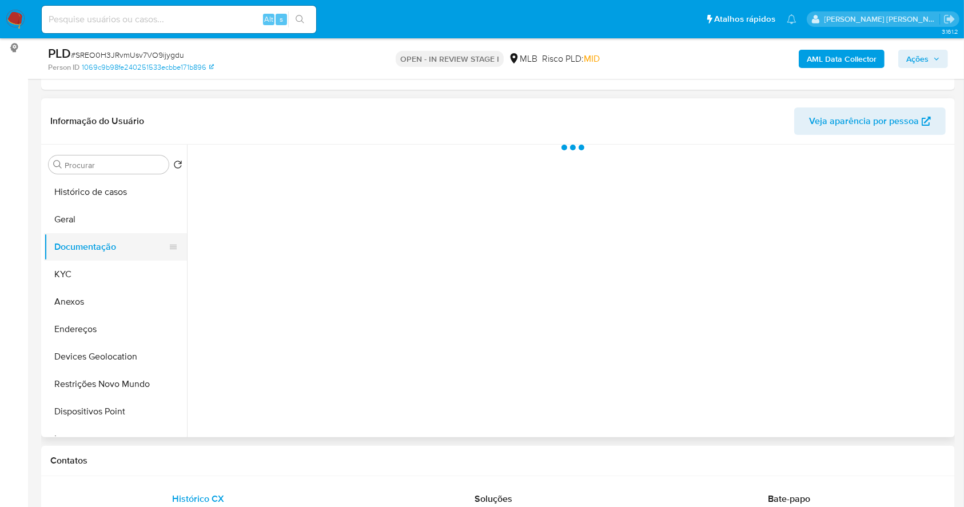
scroll to position [0, 0]
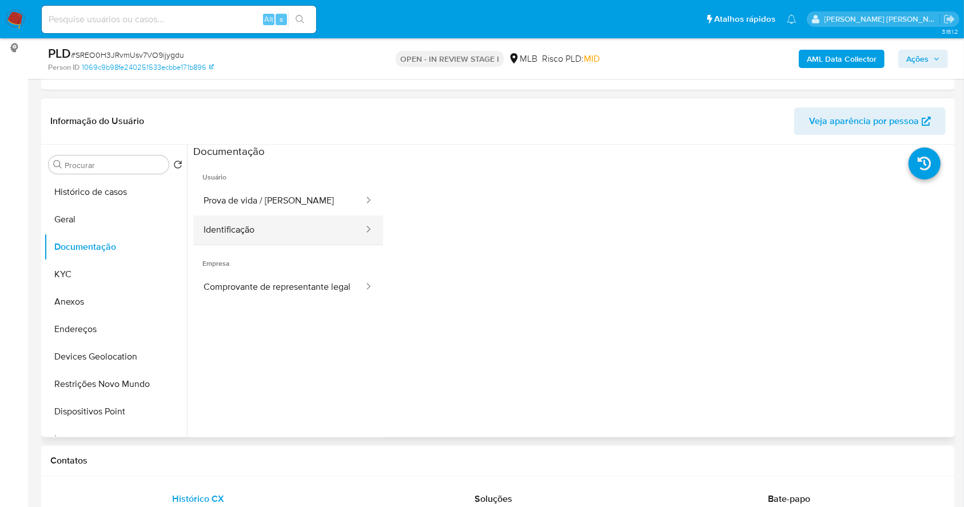
click at [276, 225] on button "Identificação" at bounding box center [279, 230] width 172 height 29
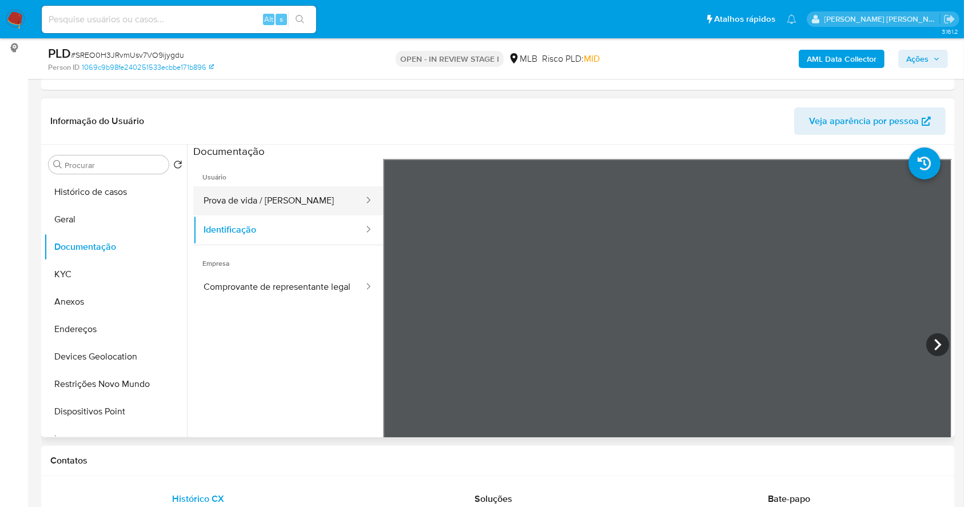
click at [276, 202] on button "Prova de vida / [PERSON_NAME]" at bounding box center [279, 200] width 172 height 29
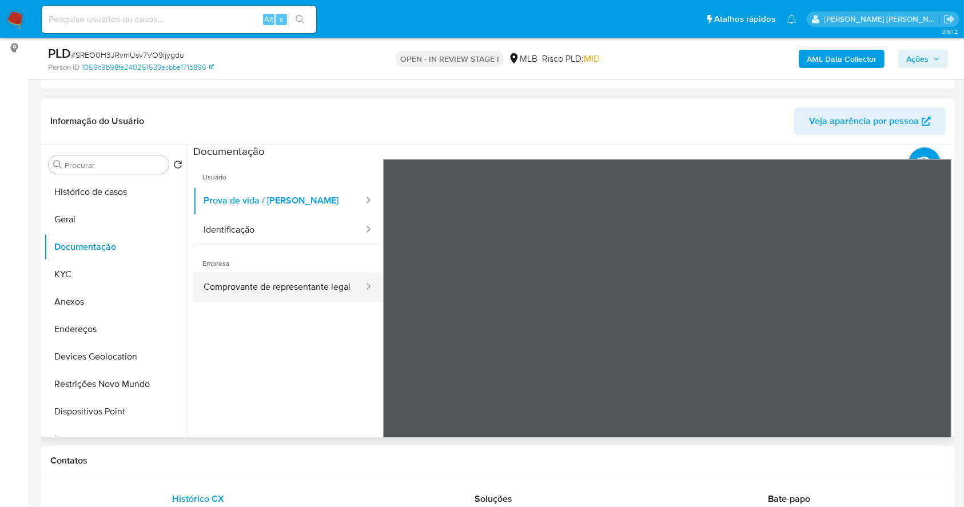
click at [237, 293] on button "Comprovante de representante legal" at bounding box center [279, 287] width 172 height 29
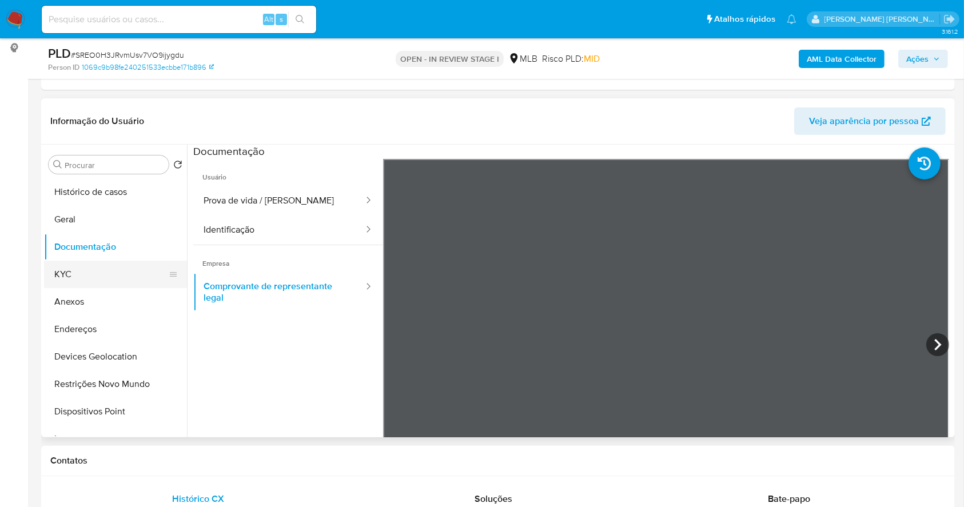
click at [89, 270] on button "KYC" at bounding box center [111, 274] width 134 height 27
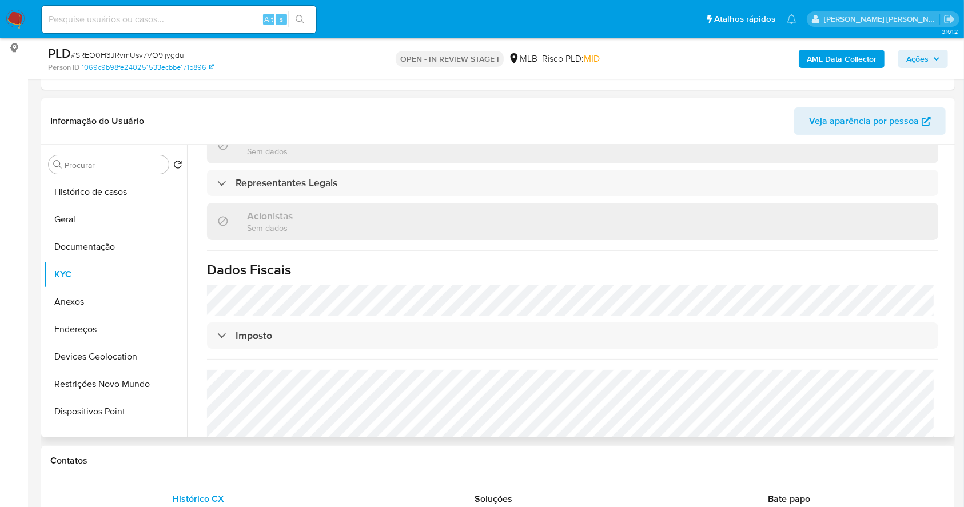
scroll to position [695, 0]
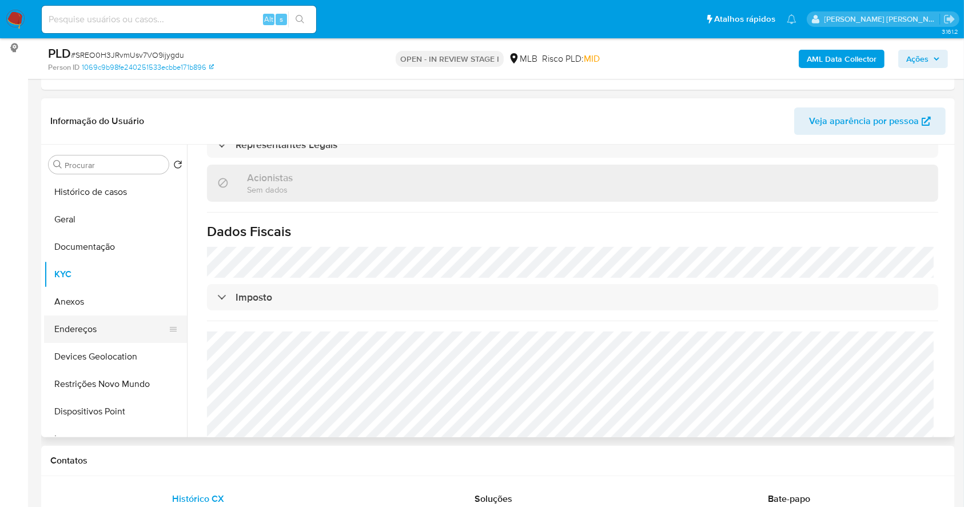
click at [91, 327] on button "Endereços" at bounding box center [111, 329] width 134 height 27
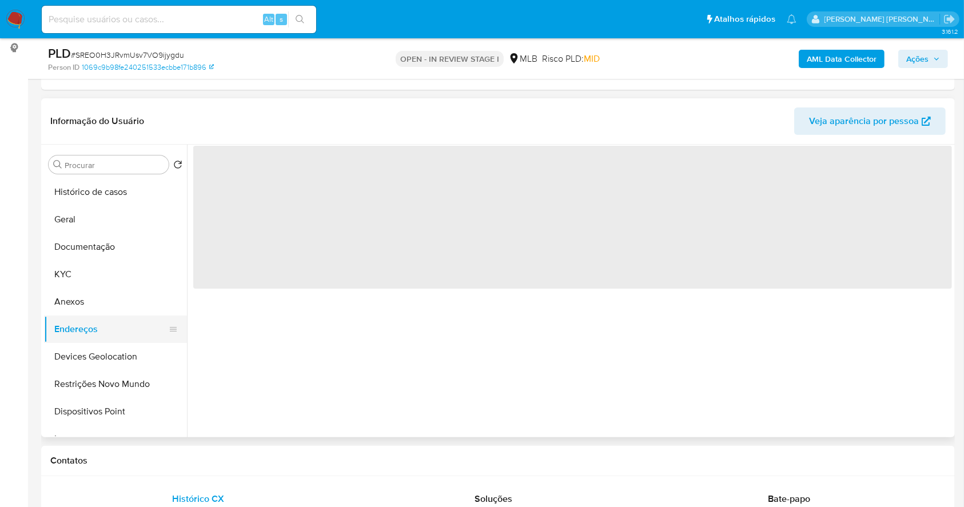
scroll to position [0, 0]
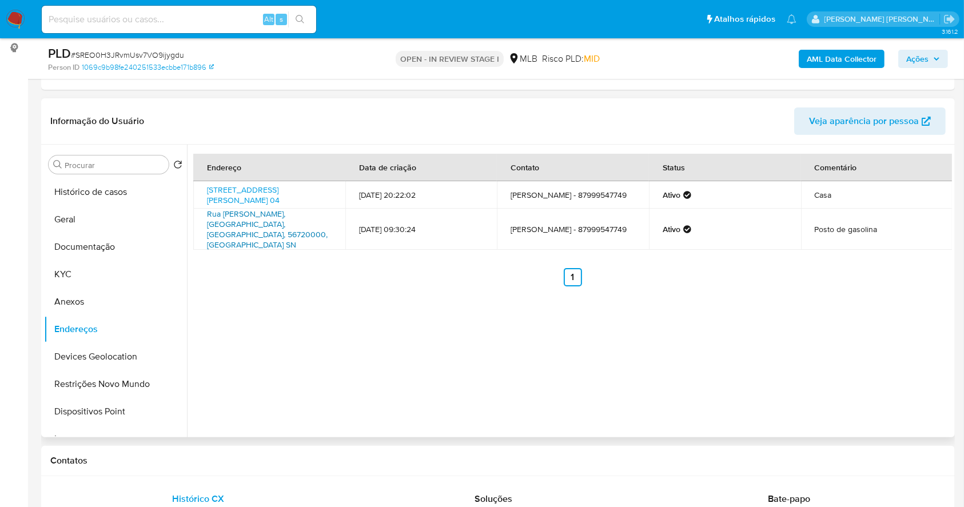
click at [266, 222] on link "Rua [PERSON_NAME], [GEOGRAPHIC_DATA], [GEOGRAPHIC_DATA], 56720000, [GEOGRAPHIC_…" at bounding box center [267, 229] width 121 height 42
click at [78, 266] on button "KYC" at bounding box center [111, 274] width 134 height 27
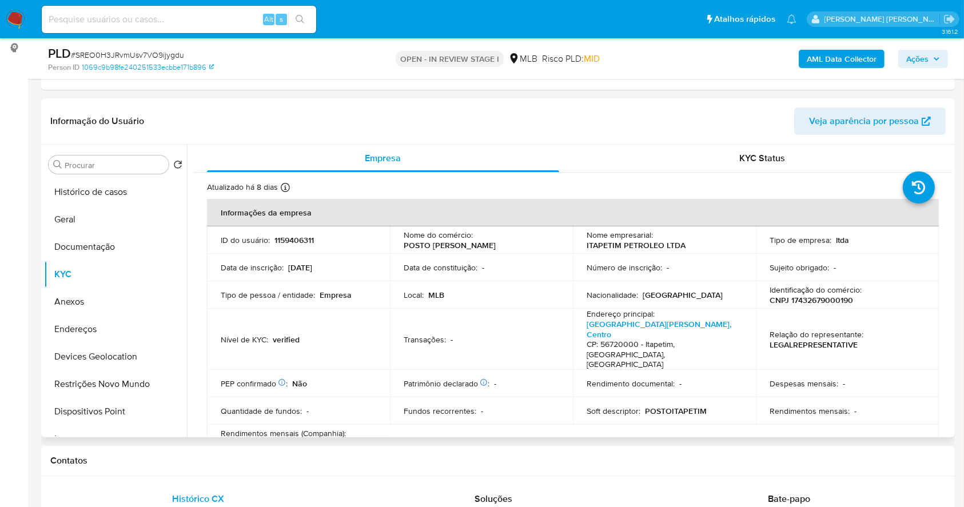
click at [823, 300] on p "CNPJ 17432679000190" at bounding box center [811, 300] width 83 height 10
copy p "17432679000190"
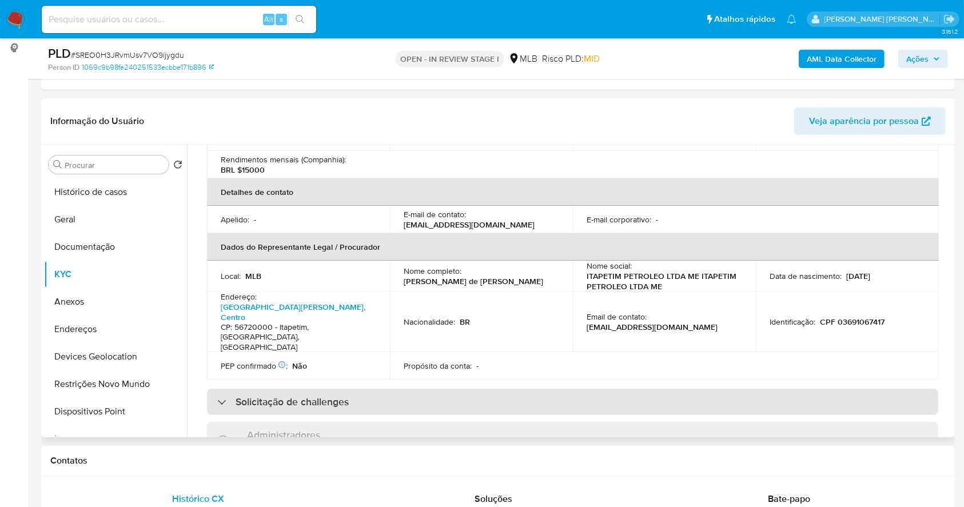
scroll to position [305, 0]
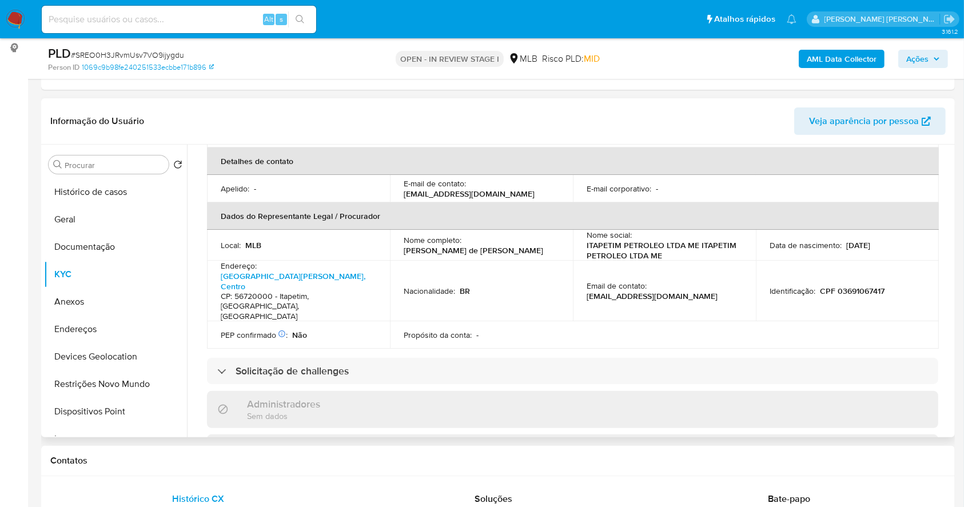
click at [851, 286] on p "CPF 03691067417" at bounding box center [852, 291] width 65 height 10
copy p "03691067417"
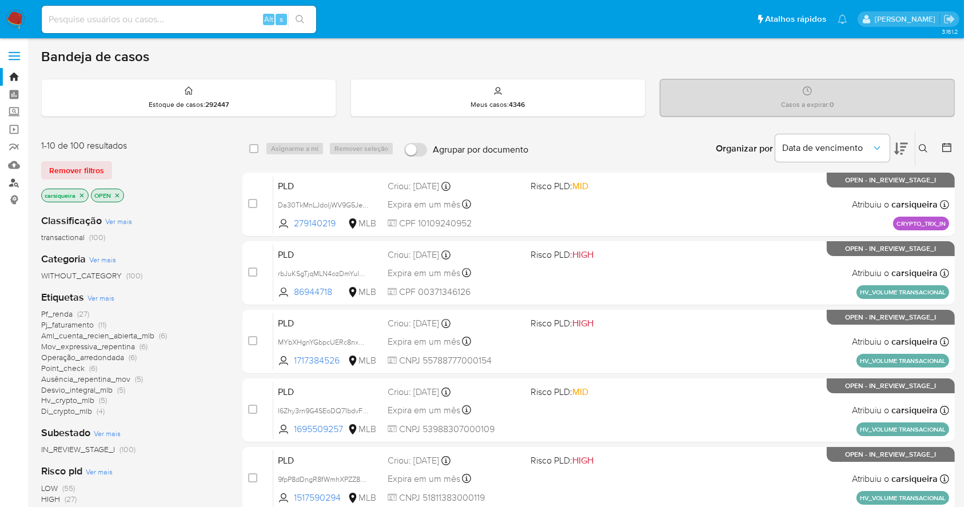
click at [17, 181] on link "Localizador de pessoas" at bounding box center [68, 183] width 136 height 18
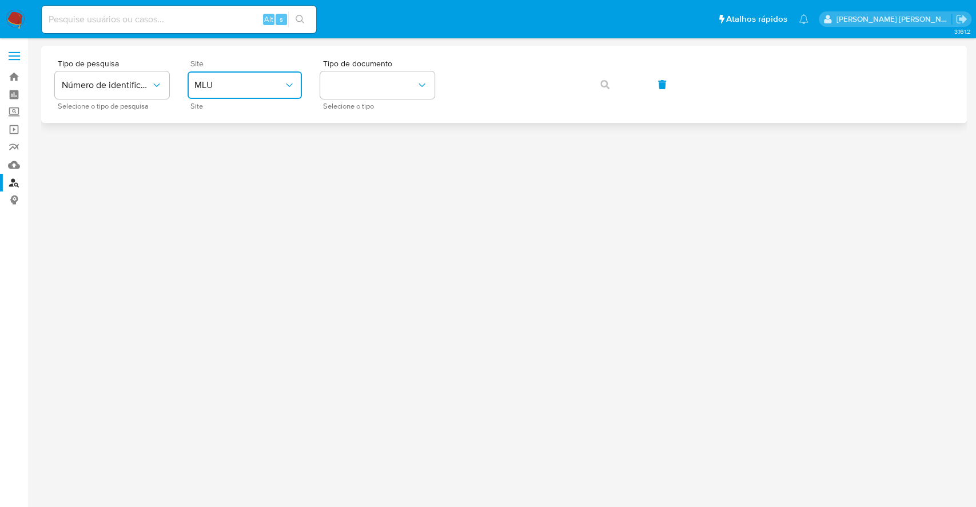
click at [238, 84] on span "MLU" at bounding box center [238, 84] width 89 height 11
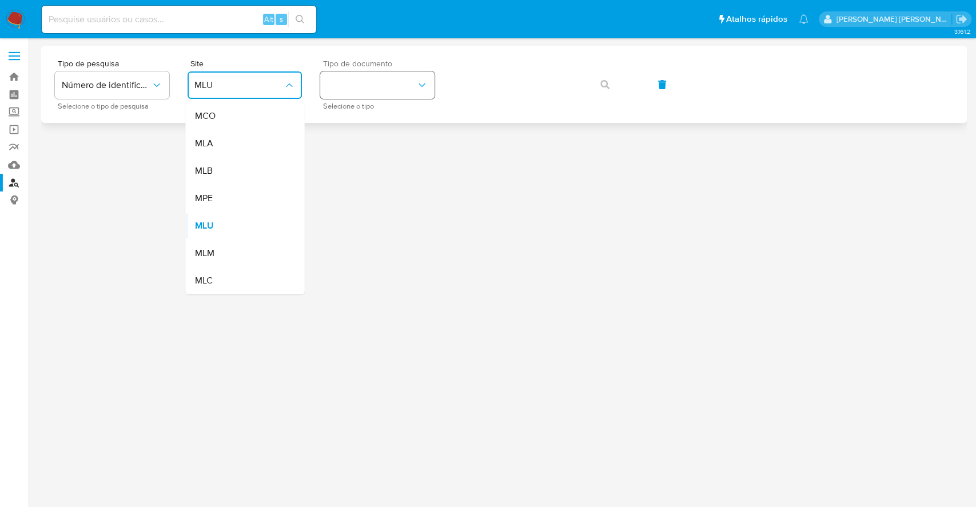
drag, startPoint x: 236, startPoint y: 167, endPoint x: 376, endPoint y: 78, distance: 166.1
click at [237, 167] on div "MLB" at bounding box center [241, 170] width 94 height 27
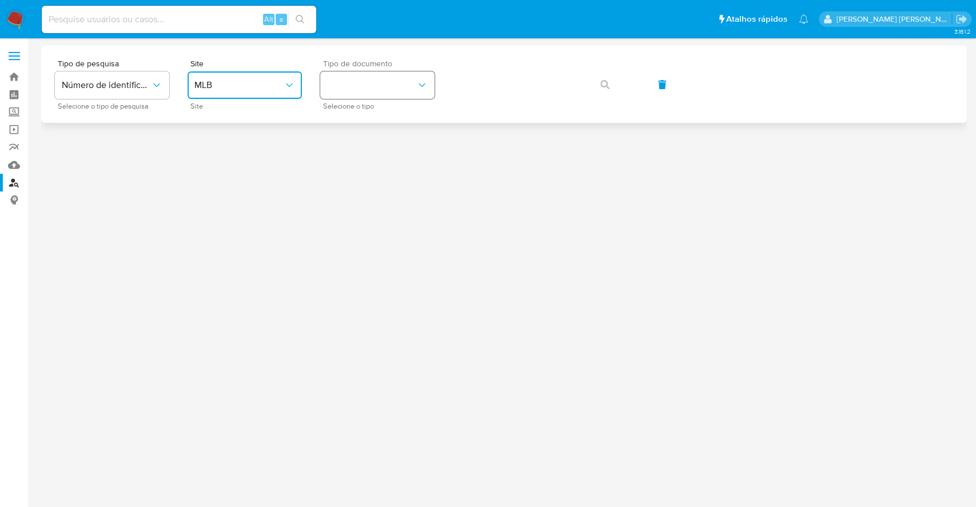
click at [377, 72] on button "identificationType" at bounding box center [377, 84] width 114 height 27
click at [382, 149] on div "CPF CPF" at bounding box center [374, 160] width 94 height 39
click at [603, 80] on icon "button" at bounding box center [604, 84] width 9 height 9
